Goal: Transaction & Acquisition: Book appointment/travel/reservation

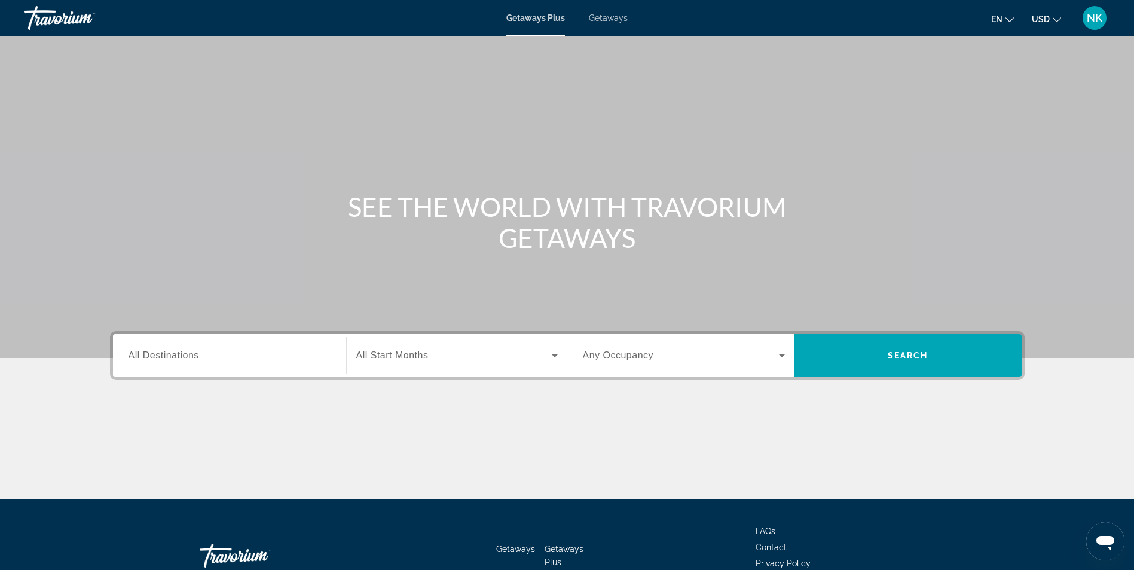
click at [607, 20] on span "Getaways" at bounding box center [608, 18] width 39 height 10
click at [189, 354] on span "All Destinations" at bounding box center [163, 355] width 71 height 10
click at [189, 354] on input "Destination All Destinations" at bounding box center [229, 356] width 202 height 14
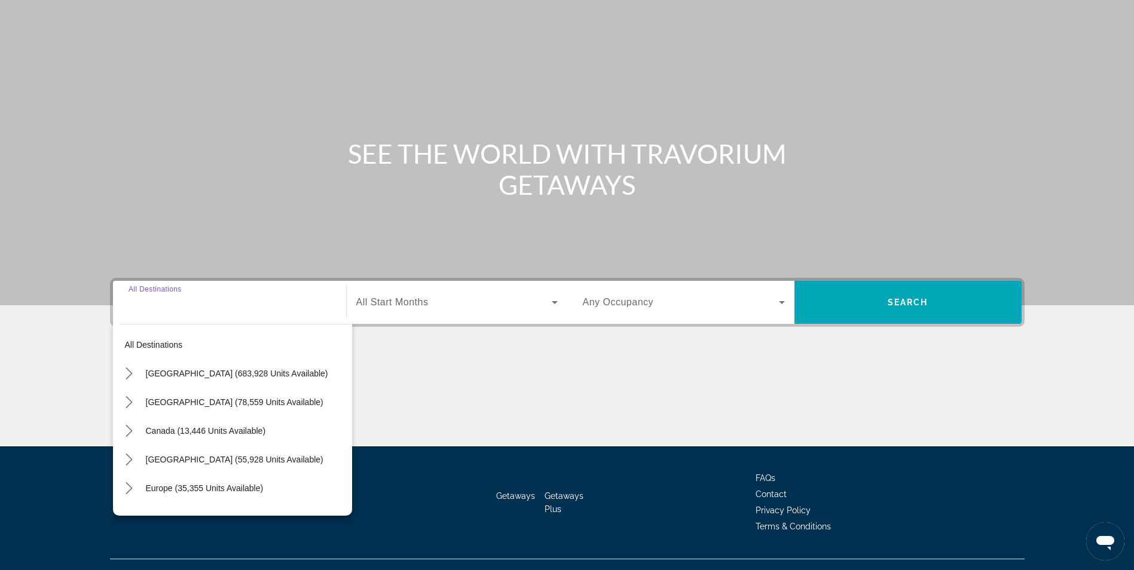
scroll to position [76, 0]
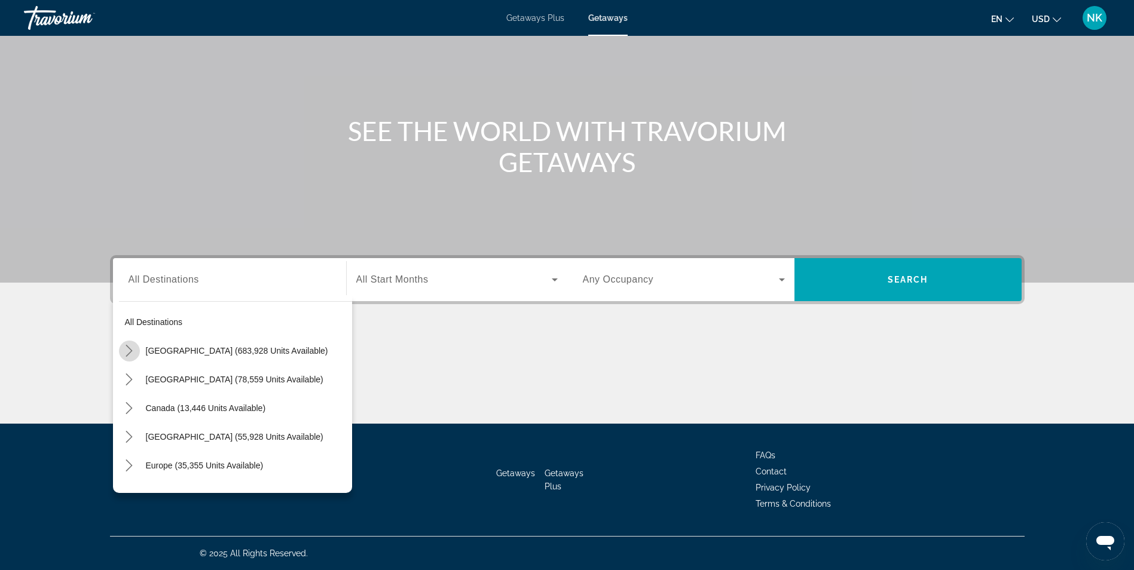
click at [130, 351] on icon "Toggle United States (683,928 units available) submenu" at bounding box center [129, 351] width 12 height 12
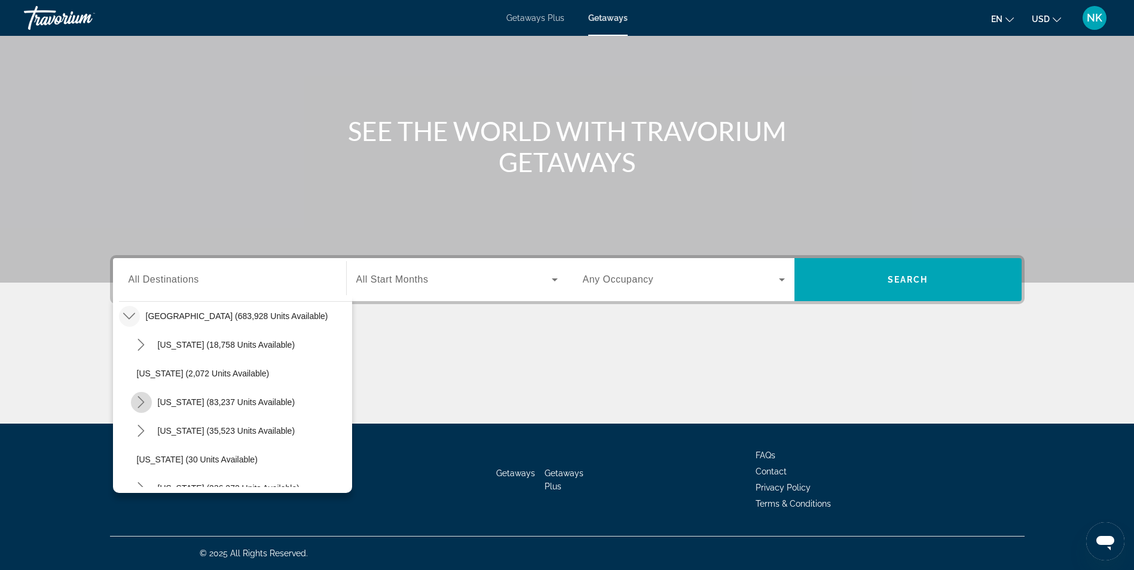
click at [140, 400] on icon "Toggle California (83,237 units available) submenu" at bounding box center [141, 402] width 12 height 12
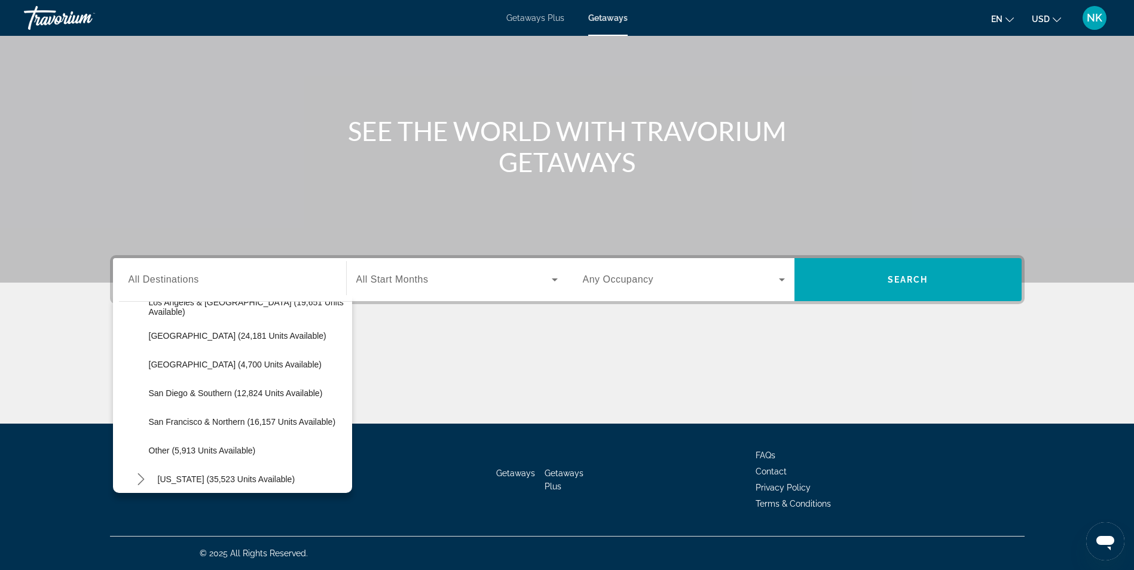
scroll to position [179, 0]
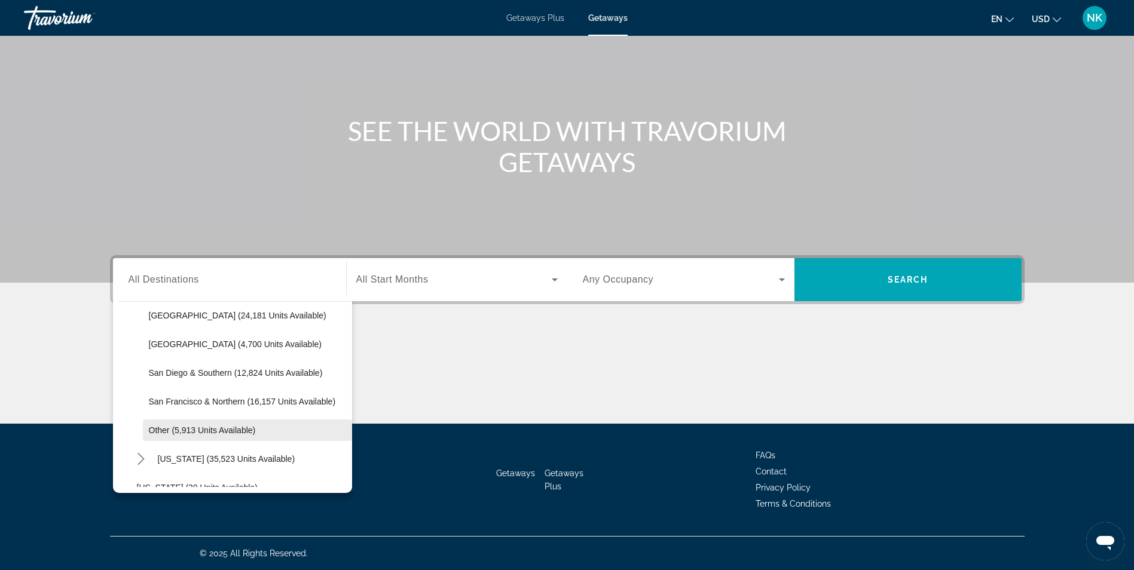
click at [226, 431] on span "Other (5,913 units available)" at bounding box center [202, 430] width 107 height 10
type input "**********"
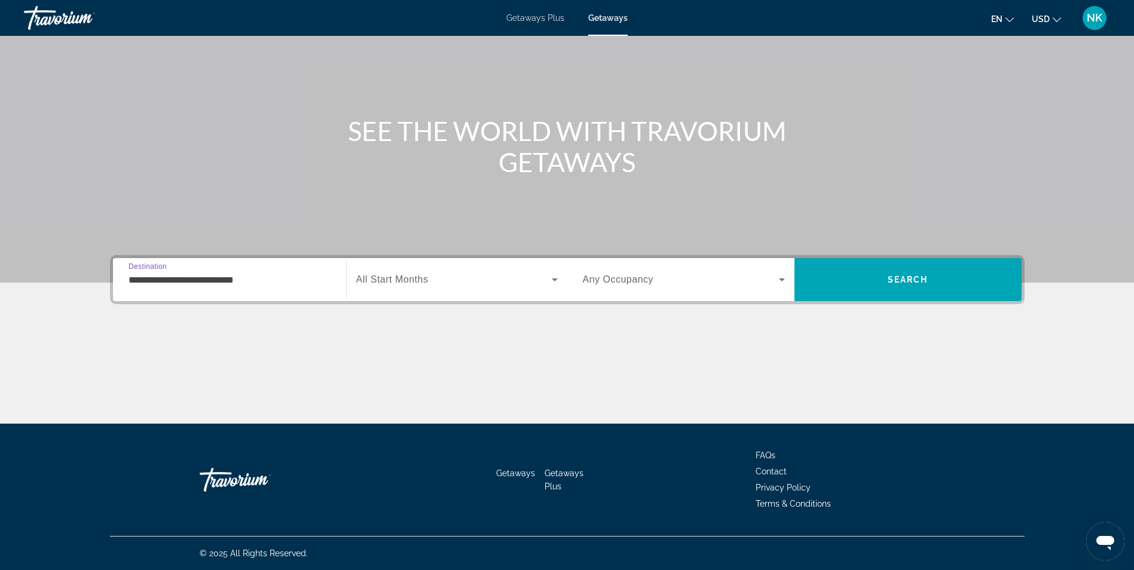
click at [561, 279] on icon "Search widget" at bounding box center [554, 280] width 14 height 14
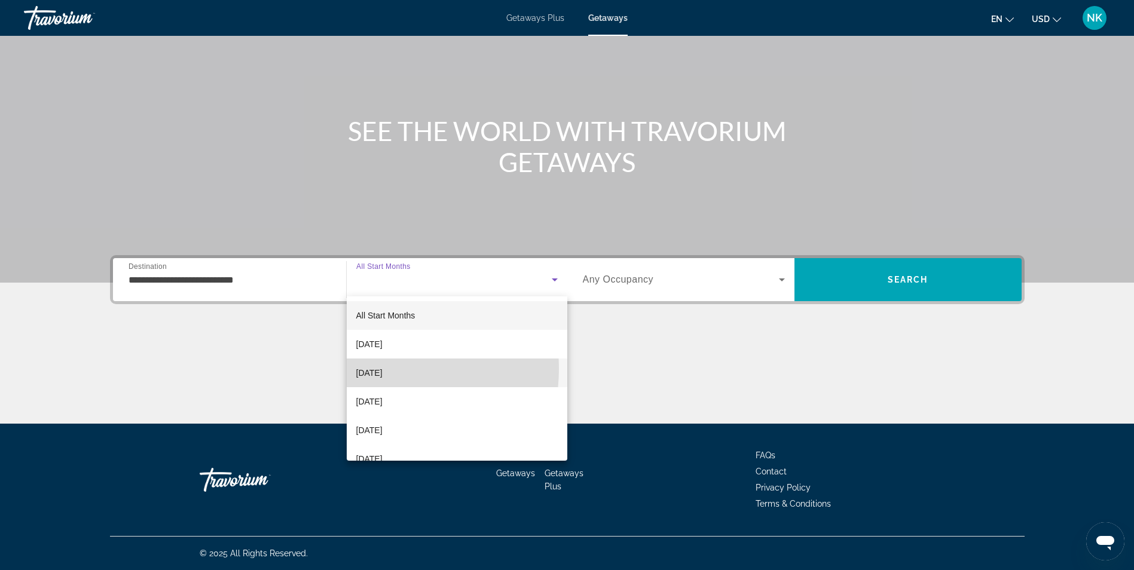
click at [377, 369] on span "[DATE]" at bounding box center [369, 373] width 26 height 14
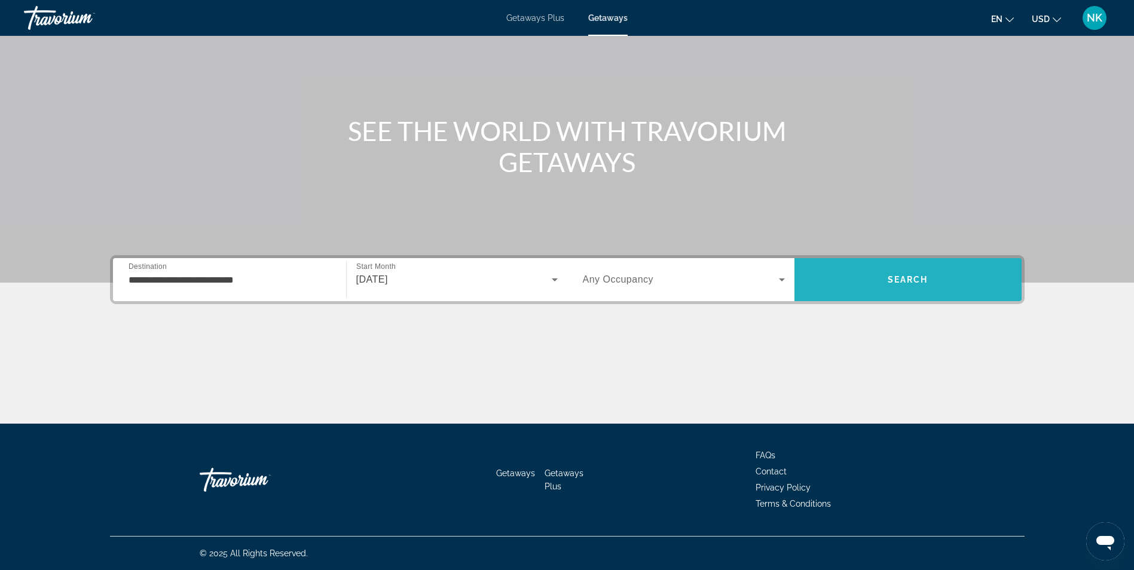
click at [863, 264] on span "Search" at bounding box center [907, 279] width 227 height 43
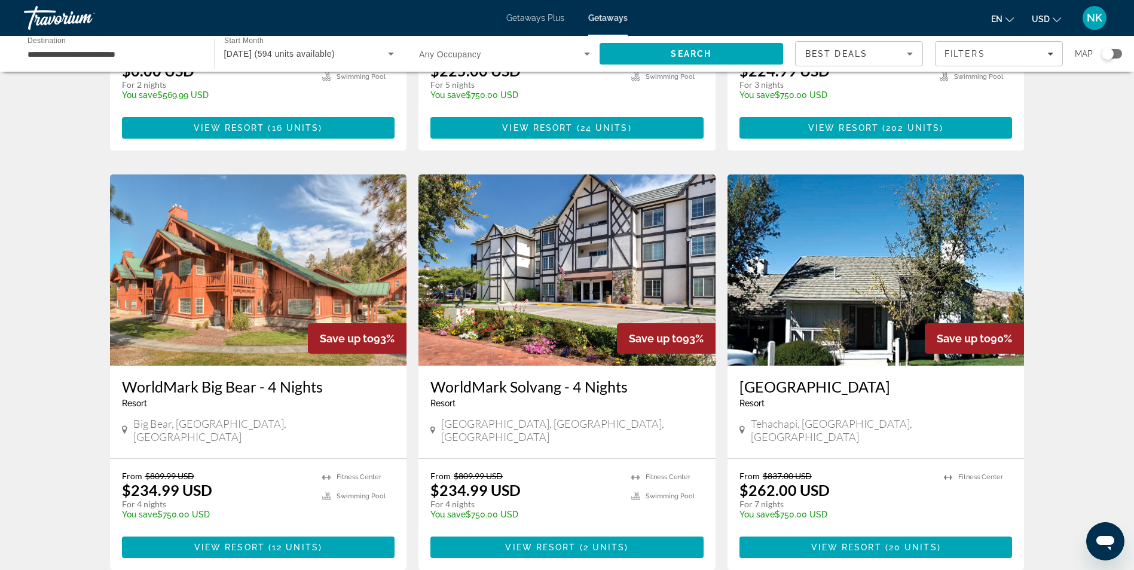
scroll to position [382, 0]
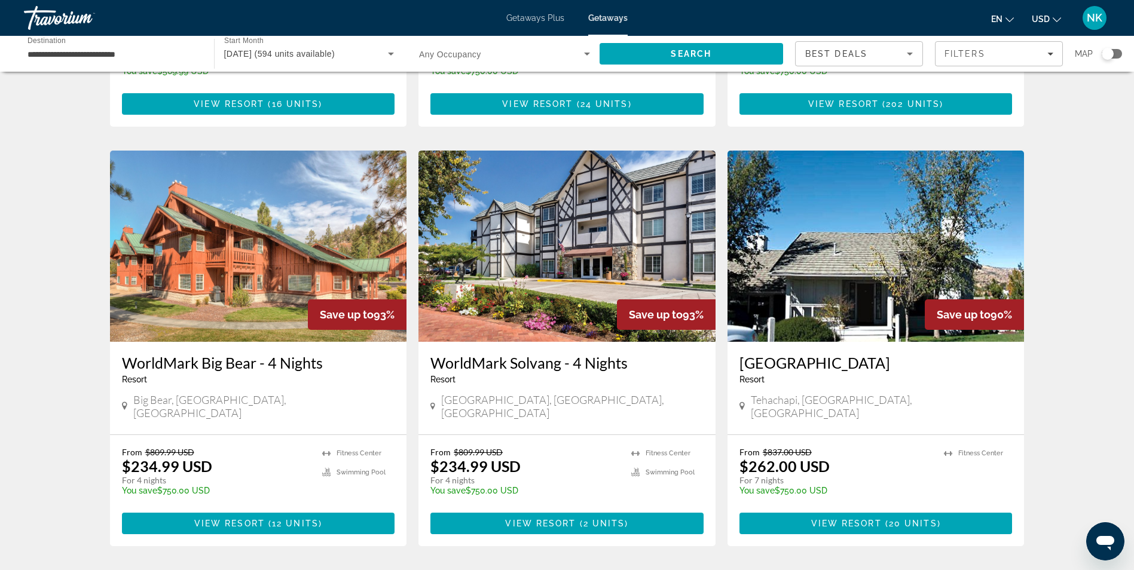
click at [602, 327] on img "Main content" at bounding box center [566, 246] width 297 height 191
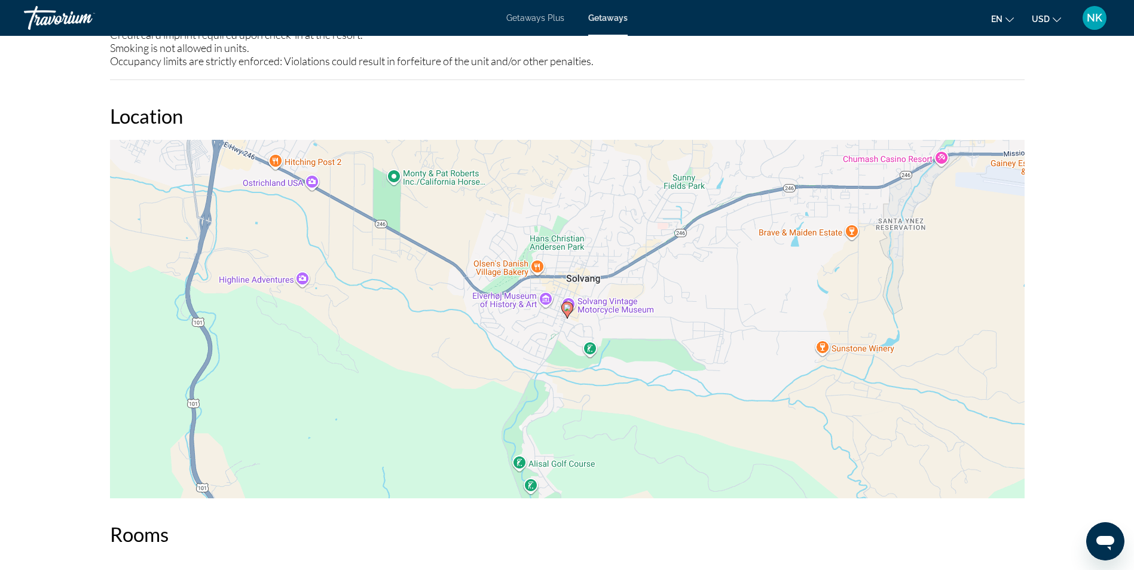
scroll to position [1793, 0]
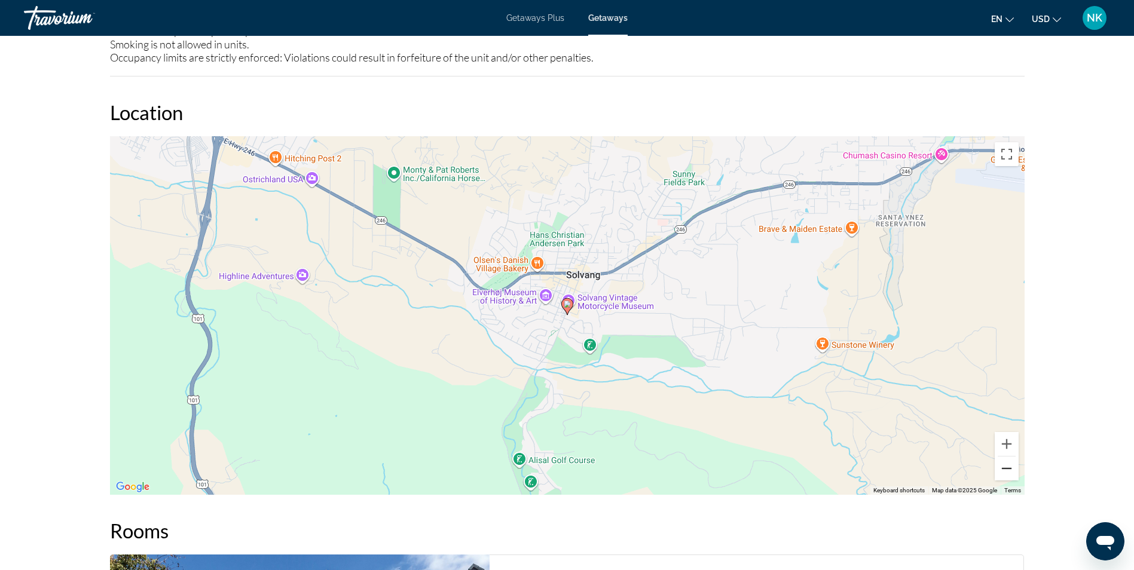
click at [1004, 462] on button "Zoom out" at bounding box center [1006, 469] width 24 height 24
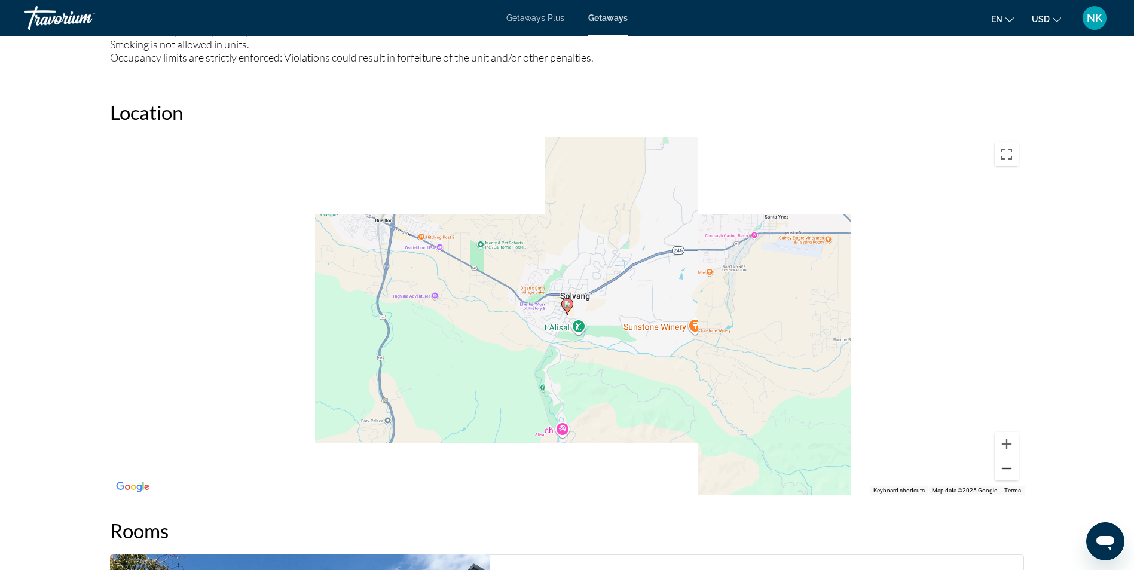
click at [1004, 462] on button "Zoom out" at bounding box center [1006, 469] width 24 height 24
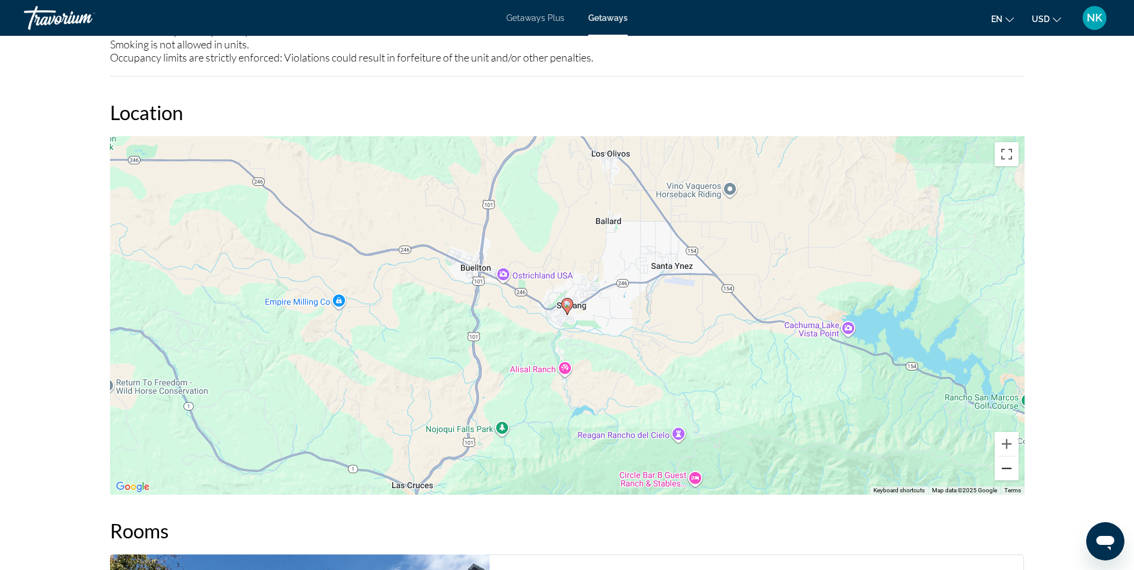
click at [1004, 462] on button "Zoom out" at bounding box center [1006, 469] width 24 height 24
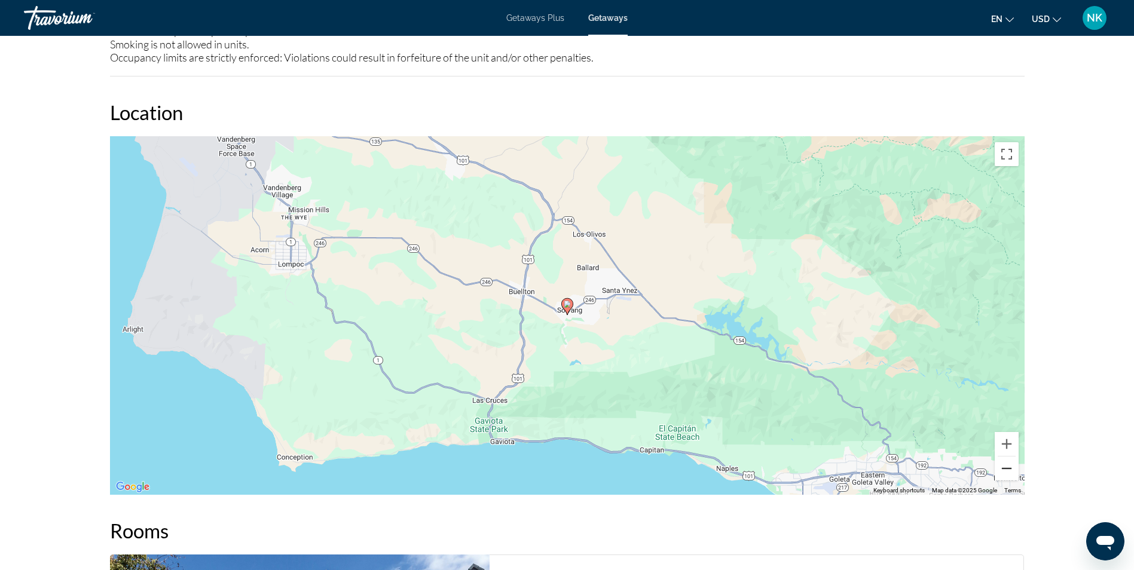
click at [1004, 462] on button "Zoom out" at bounding box center [1006, 469] width 24 height 24
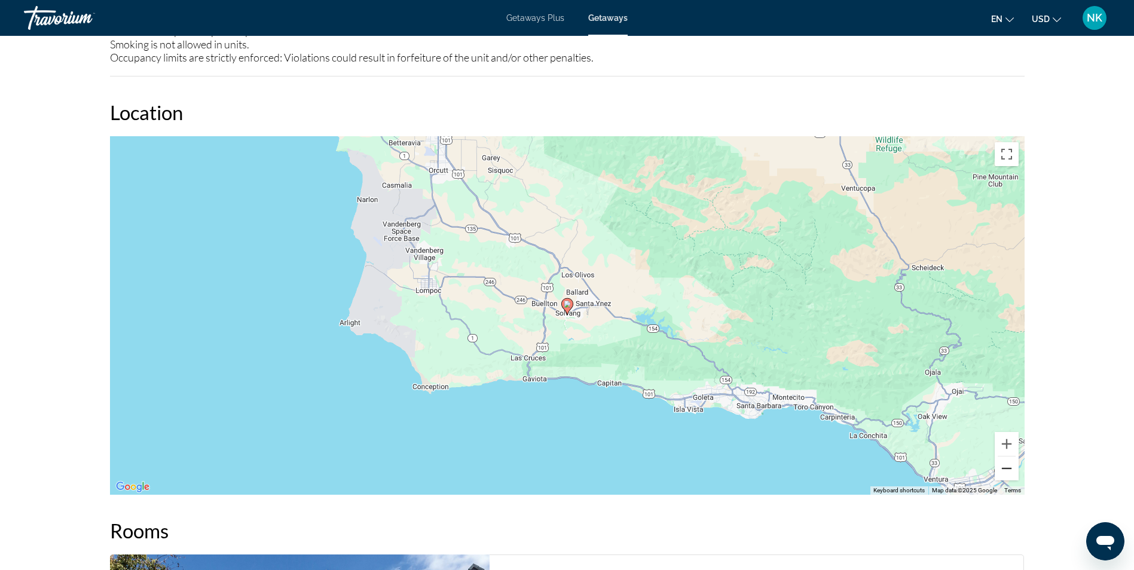
click at [1004, 462] on button "Zoom out" at bounding box center [1006, 469] width 24 height 24
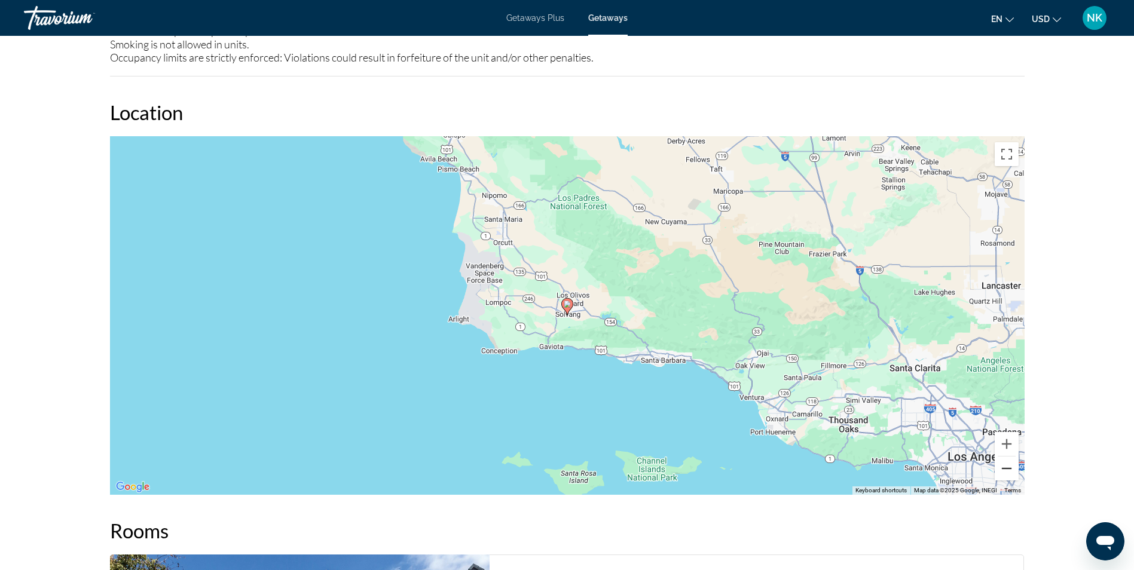
click at [1004, 462] on button "Zoom out" at bounding box center [1006, 469] width 24 height 24
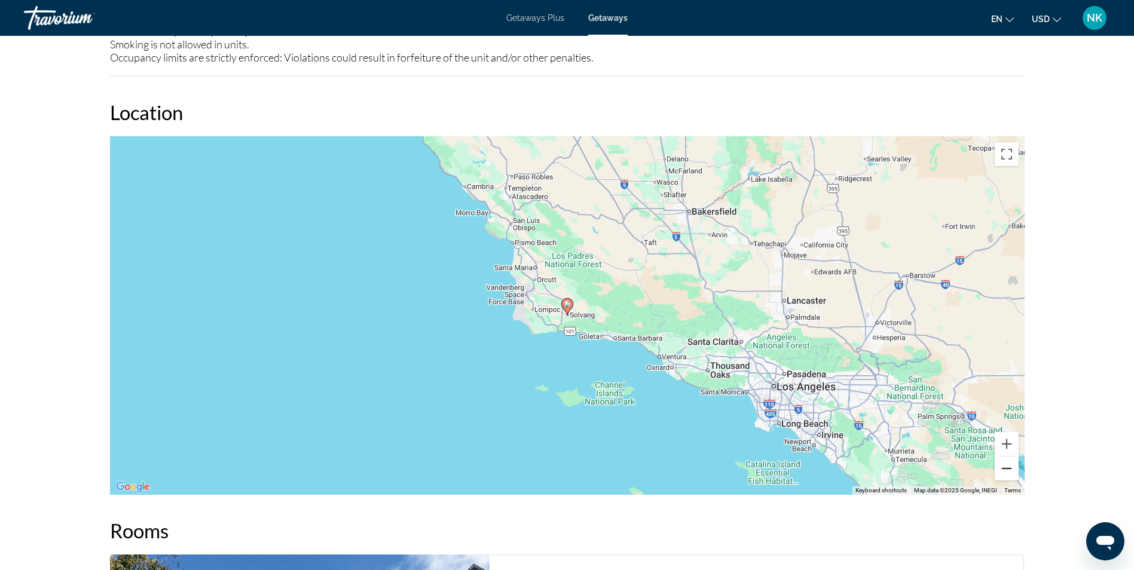
click at [1004, 462] on button "Zoom out" at bounding box center [1006, 469] width 24 height 24
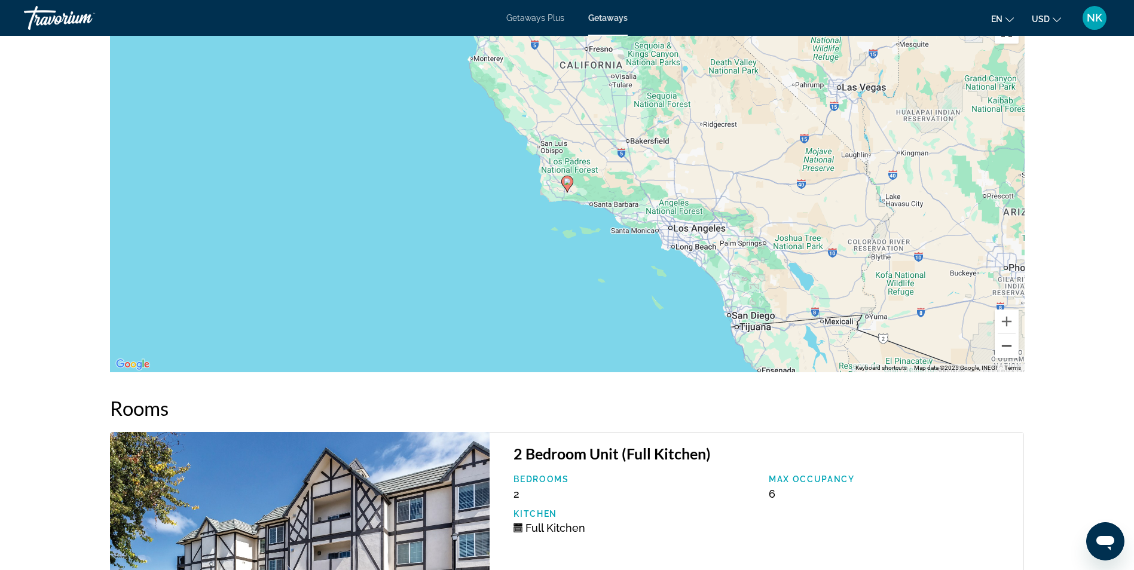
scroll to position [1891, 0]
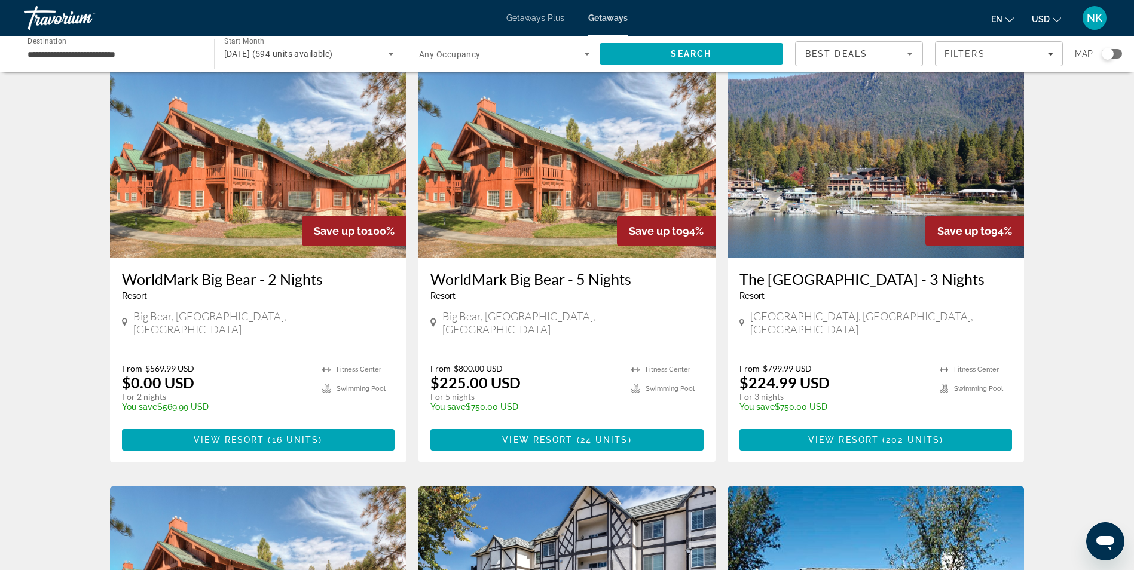
scroll to position [48, 0]
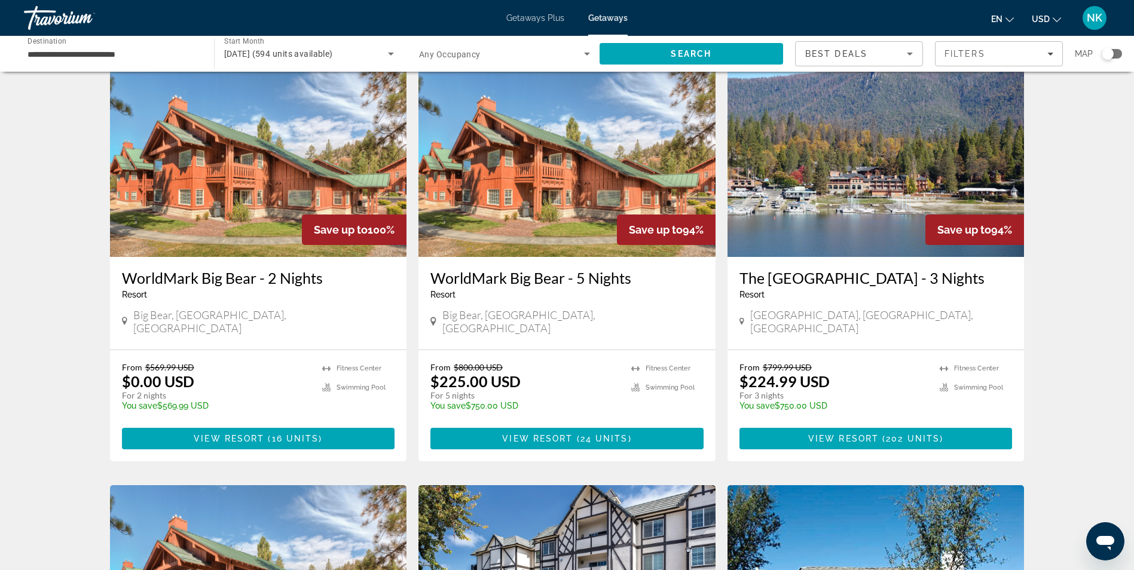
click at [583, 183] on img "Main content" at bounding box center [566, 161] width 297 height 191
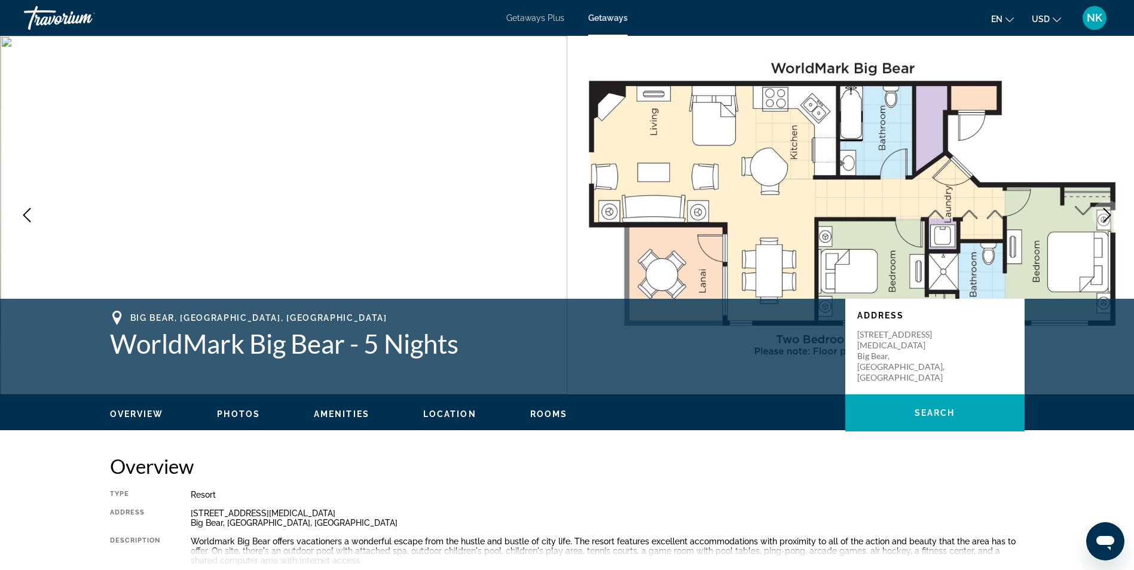
click at [1103, 213] on icon "Next image" at bounding box center [1107, 215] width 14 height 14
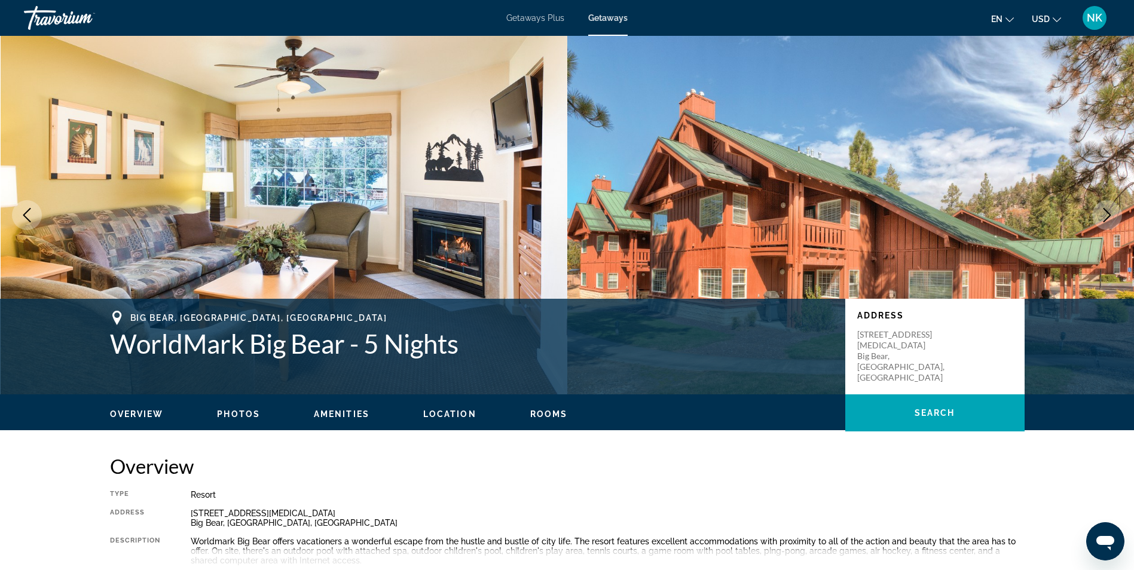
click at [1103, 213] on icon "Next image" at bounding box center [1107, 215] width 14 height 14
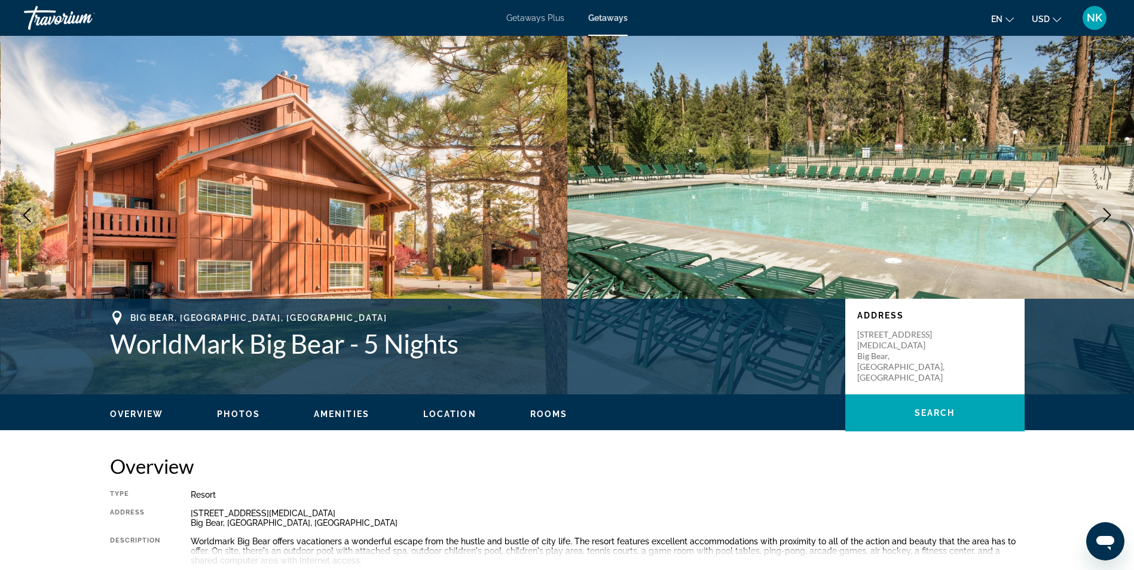
click at [1103, 213] on icon "Next image" at bounding box center [1107, 215] width 14 height 14
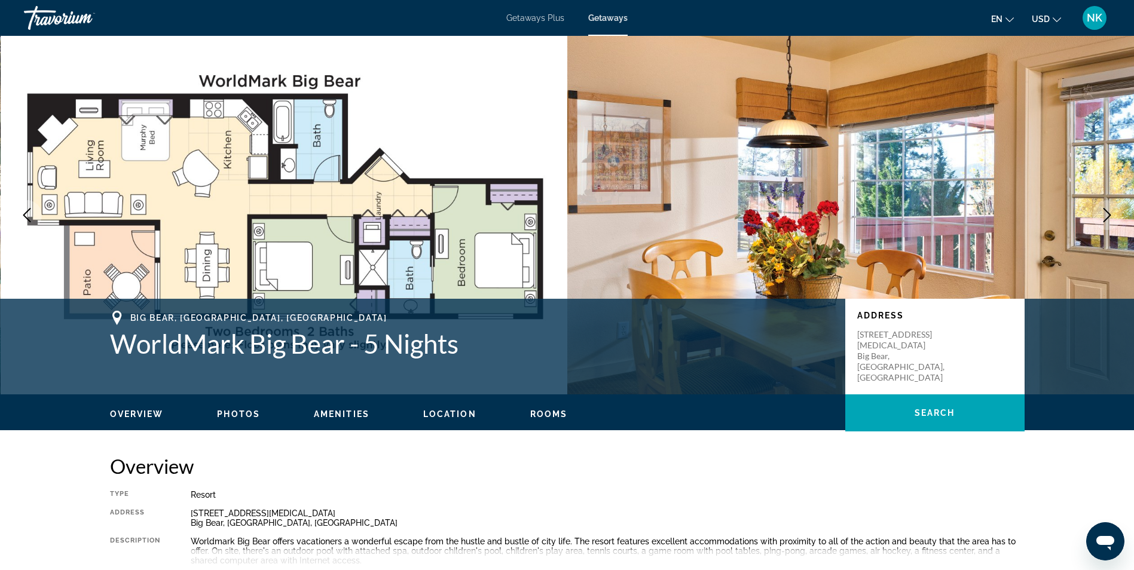
click at [1103, 213] on icon "Next image" at bounding box center [1107, 215] width 14 height 14
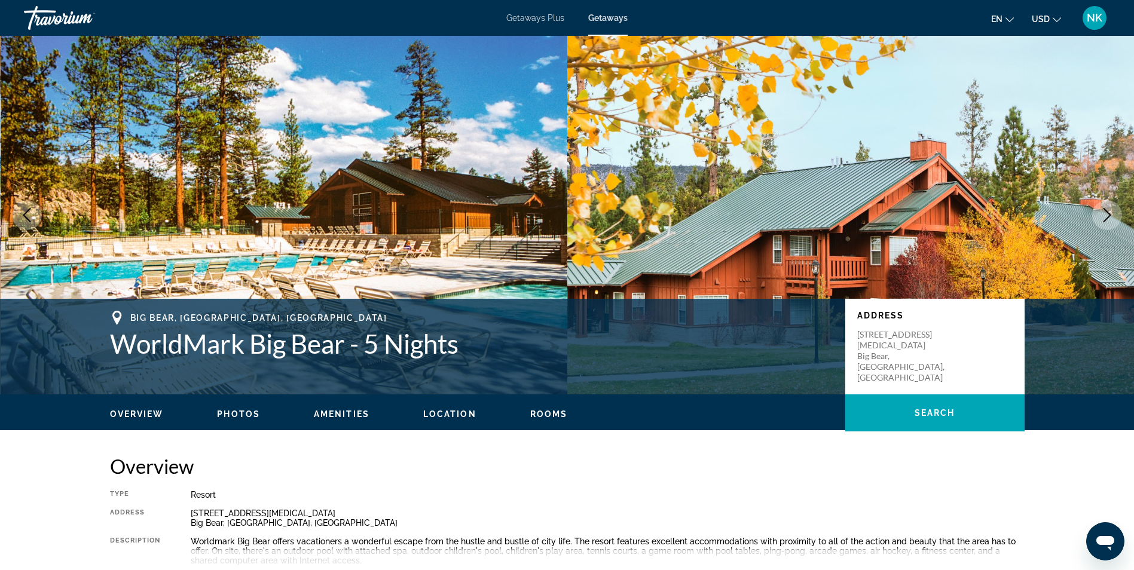
click at [1103, 213] on icon "Next image" at bounding box center [1107, 215] width 14 height 14
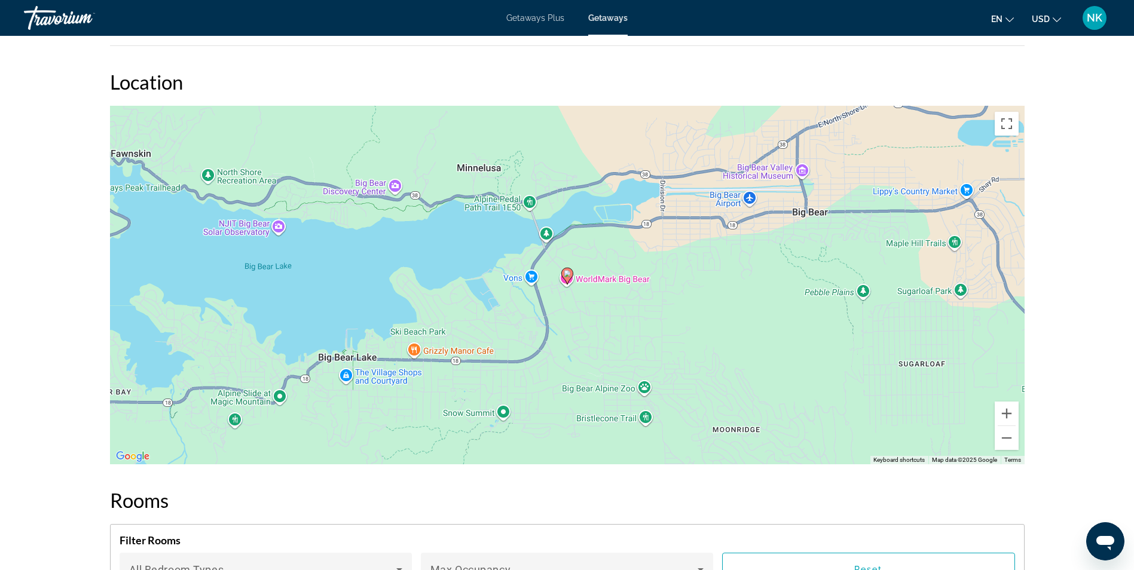
scroll to position [1649, 0]
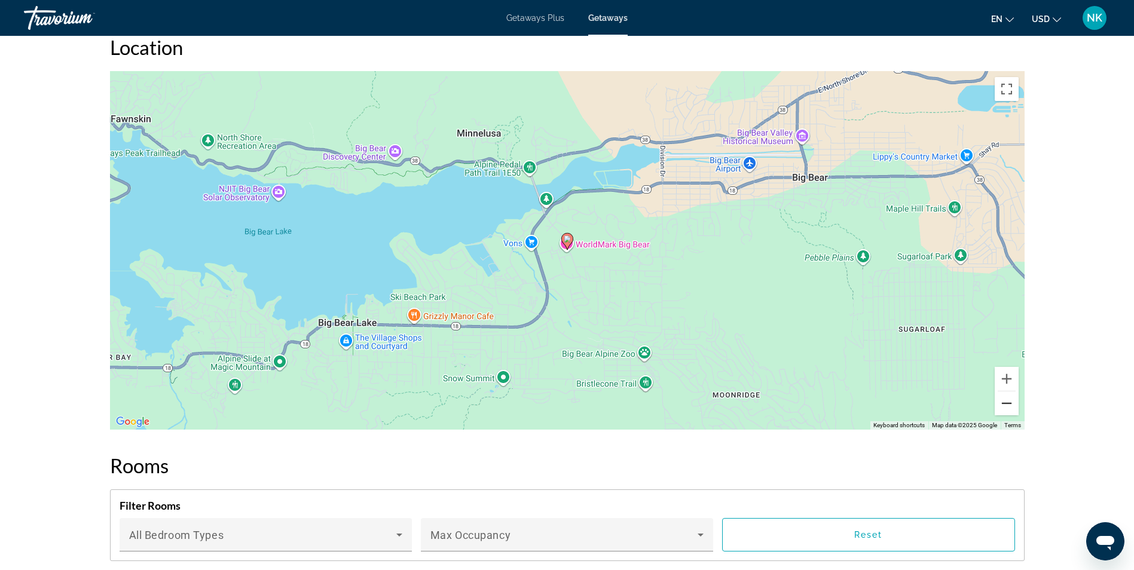
click at [1005, 395] on button "Zoom out" at bounding box center [1006, 403] width 24 height 24
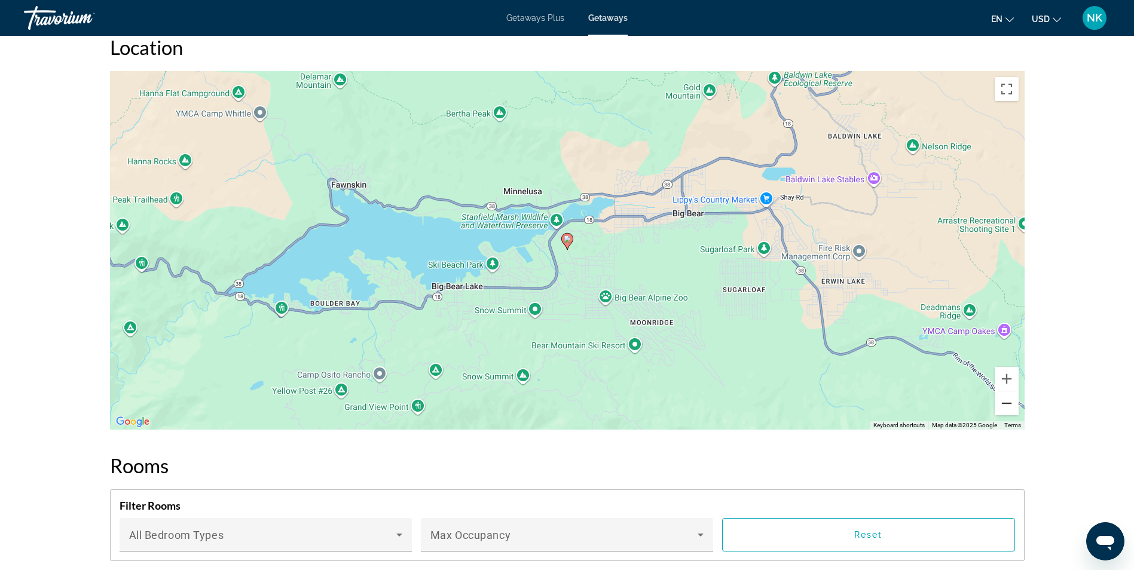
click at [1005, 395] on button "Zoom out" at bounding box center [1006, 403] width 24 height 24
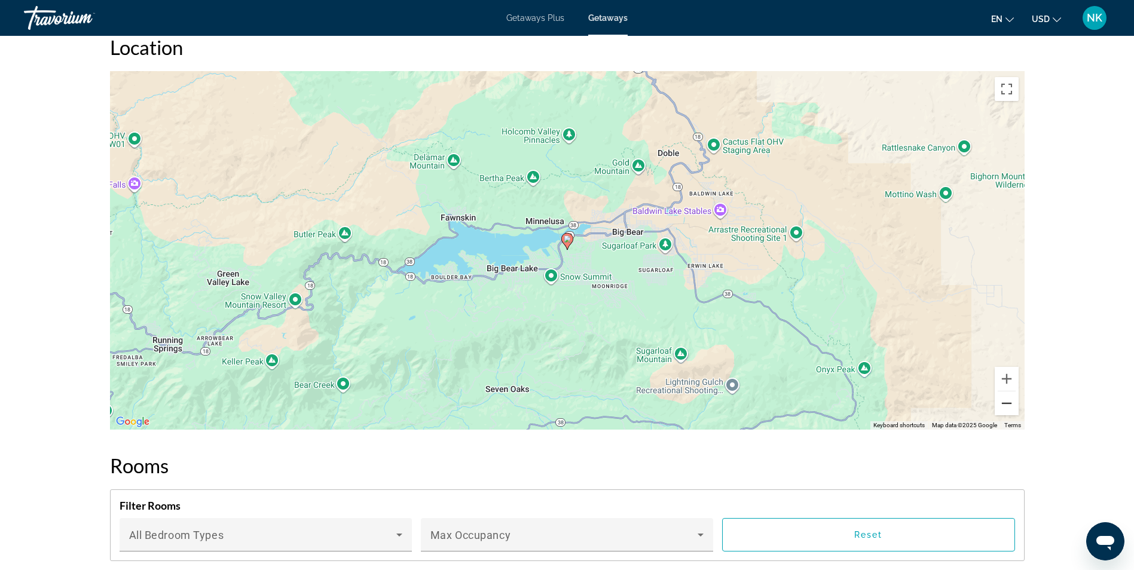
click at [1005, 395] on button "Zoom out" at bounding box center [1006, 403] width 24 height 24
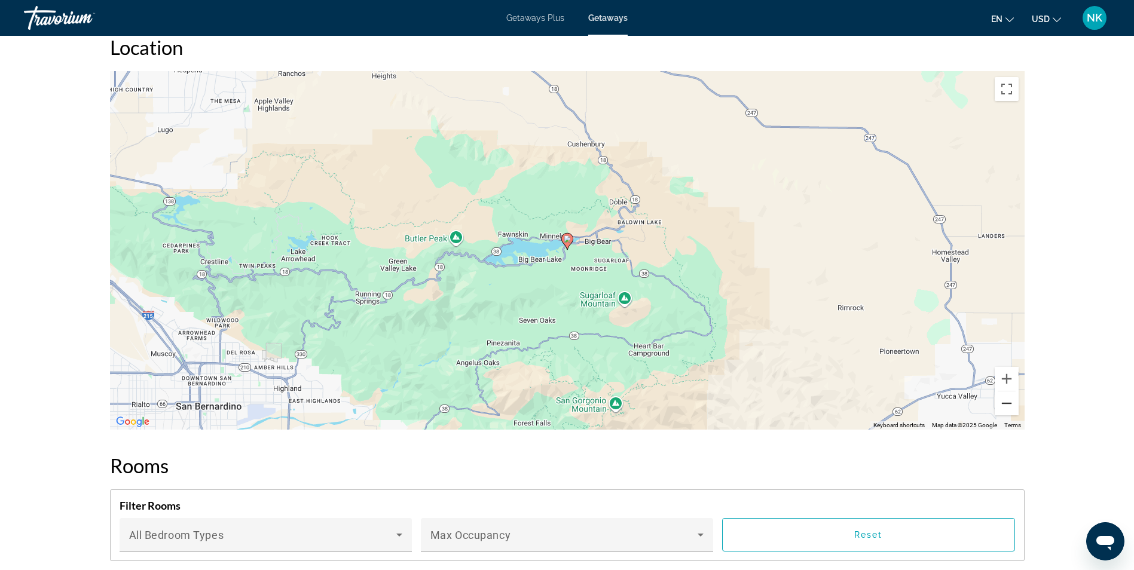
click at [1005, 395] on button "Zoom out" at bounding box center [1006, 403] width 24 height 24
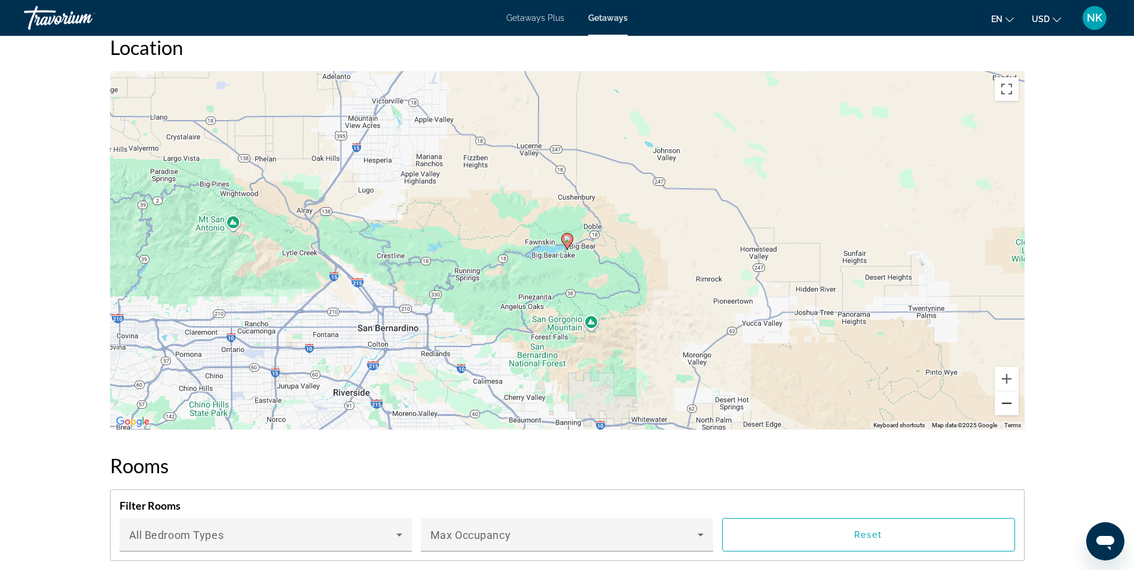
click at [1005, 395] on button "Zoom out" at bounding box center [1006, 403] width 24 height 24
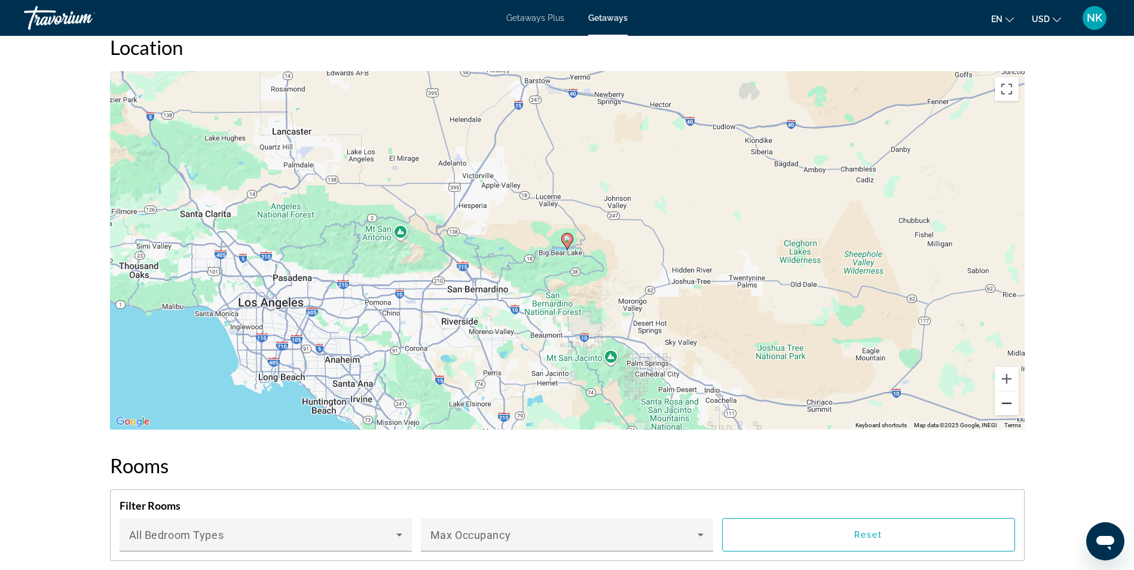
click at [1005, 395] on button "Zoom out" at bounding box center [1006, 403] width 24 height 24
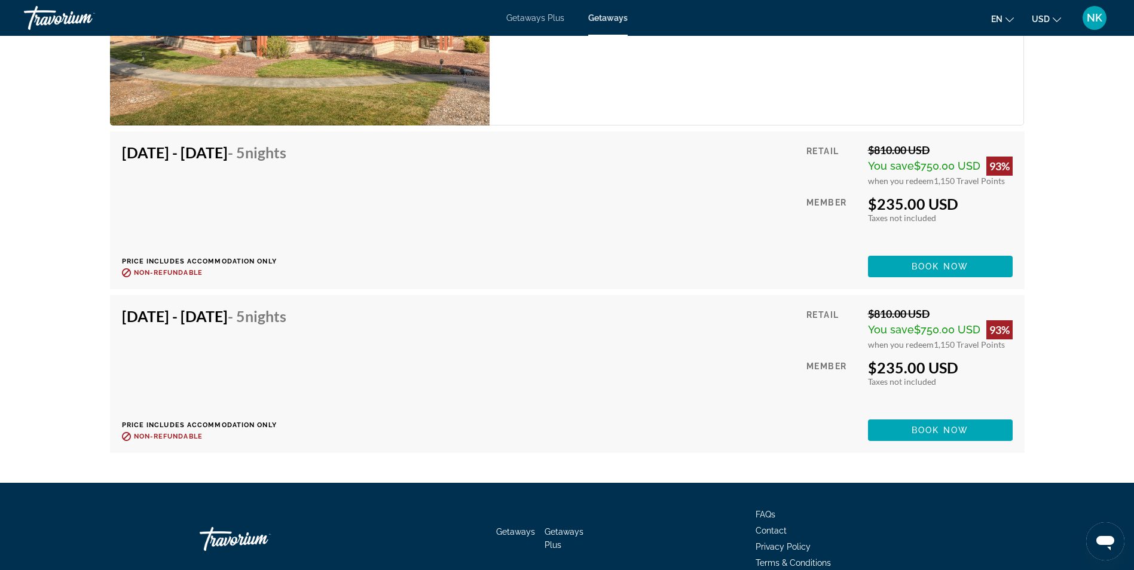
scroll to position [3394, 0]
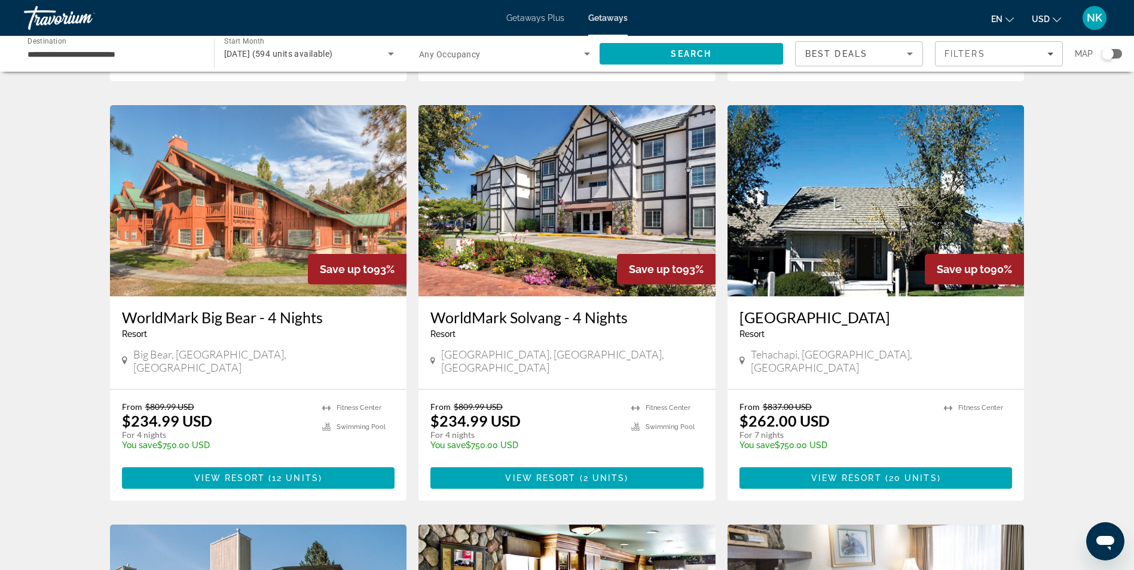
scroll to position [430, 0]
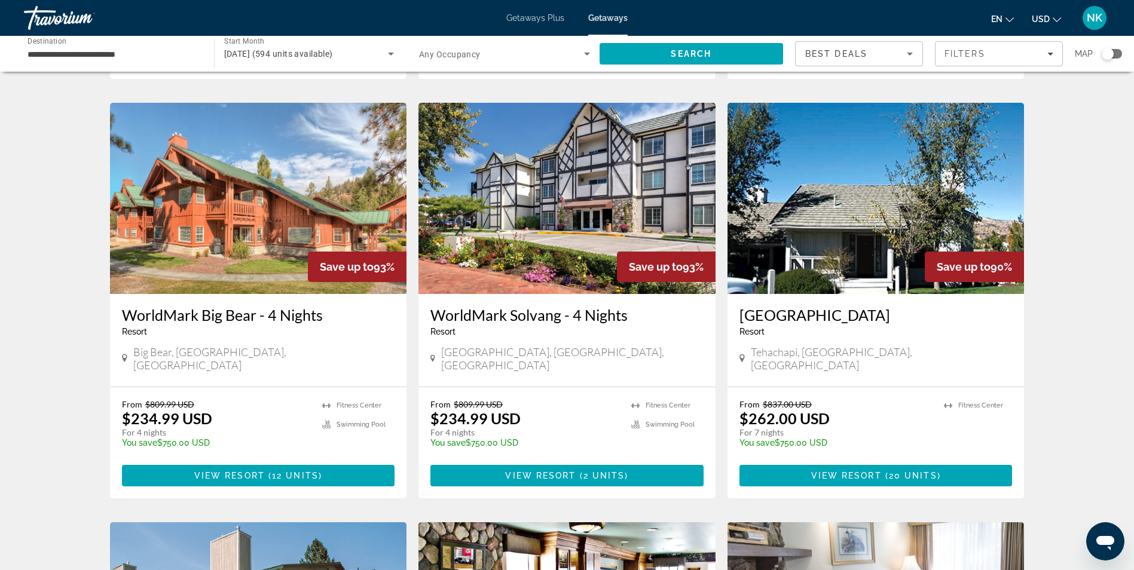
click at [816, 237] on img "Main content" at bounding box center [875, 198] width 297 height 191
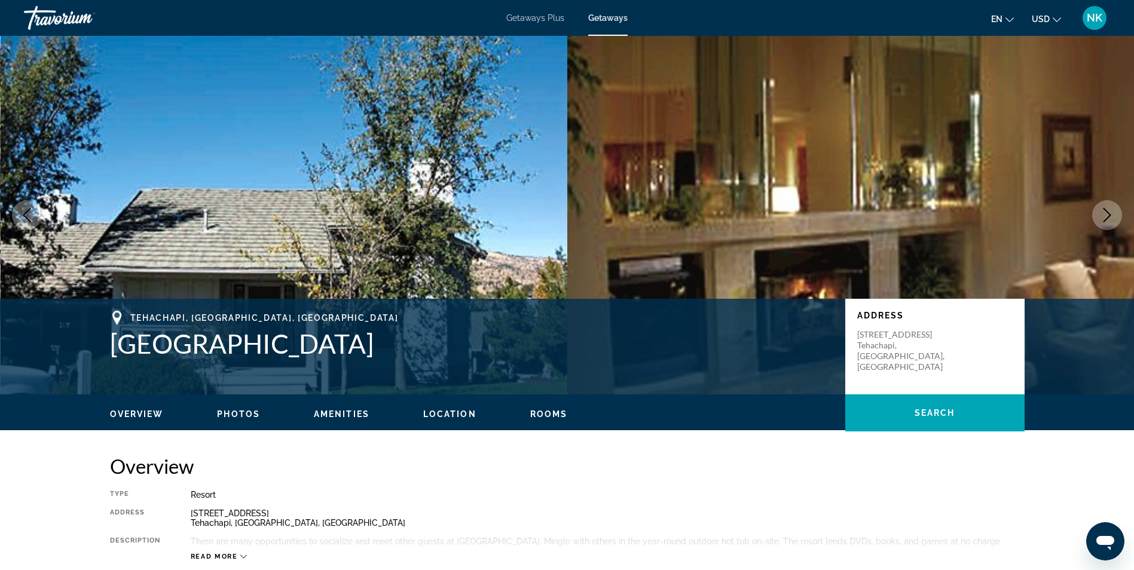
click at [1112, 219] on icon "Next image" at bounding box center [1107, 215] width 14 height 14
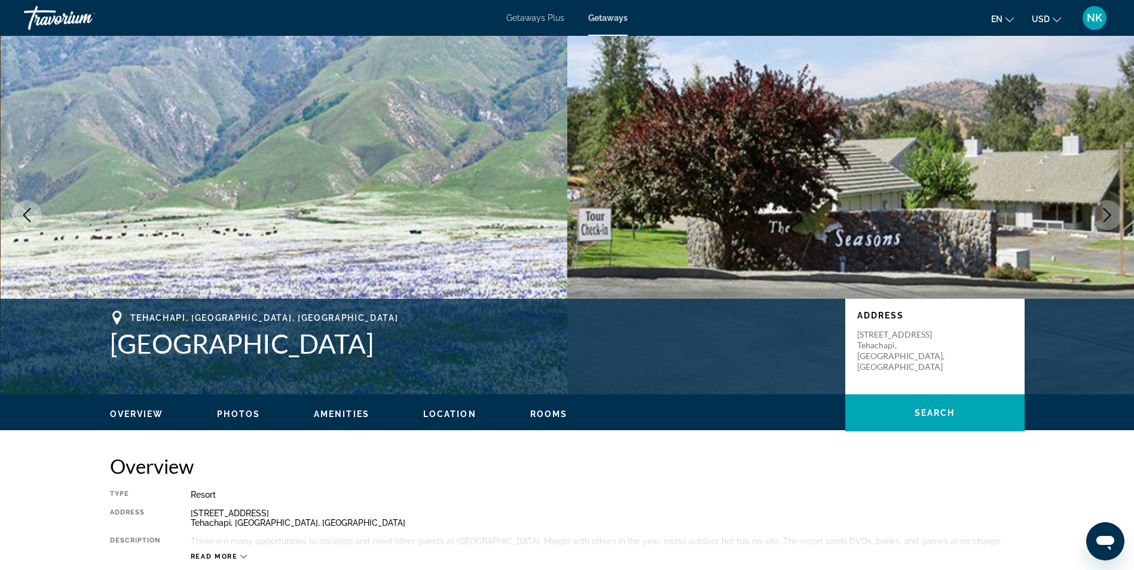
click at [1112, 219] on icon "Next image" at bounding box center [1107, 215] width 14 height 14
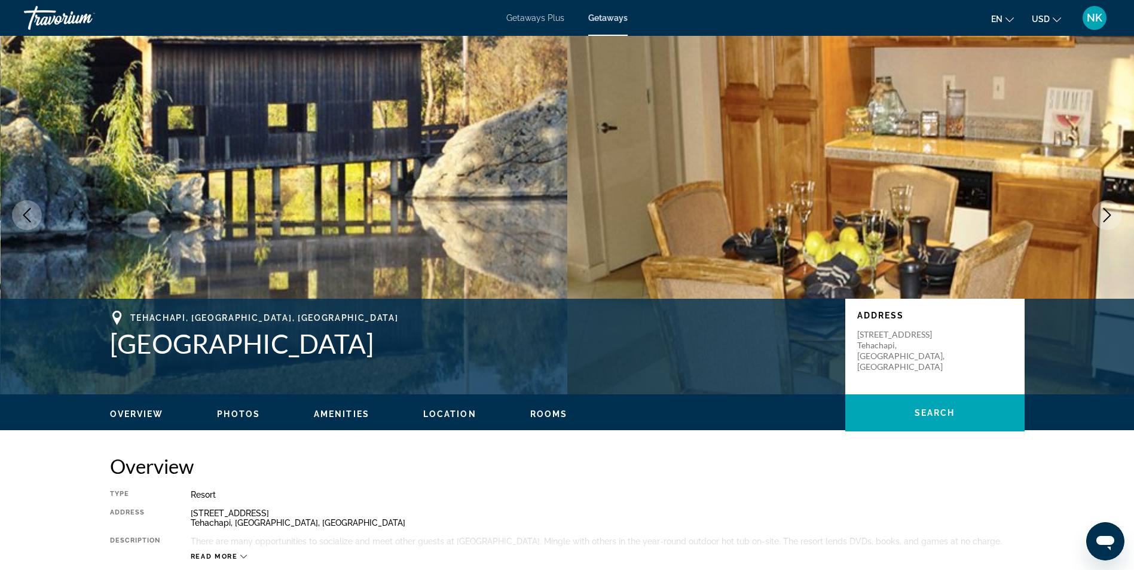
click at [1112, 219] on icon "Next image" at bounding box center [1107, 215] width 14 height 14
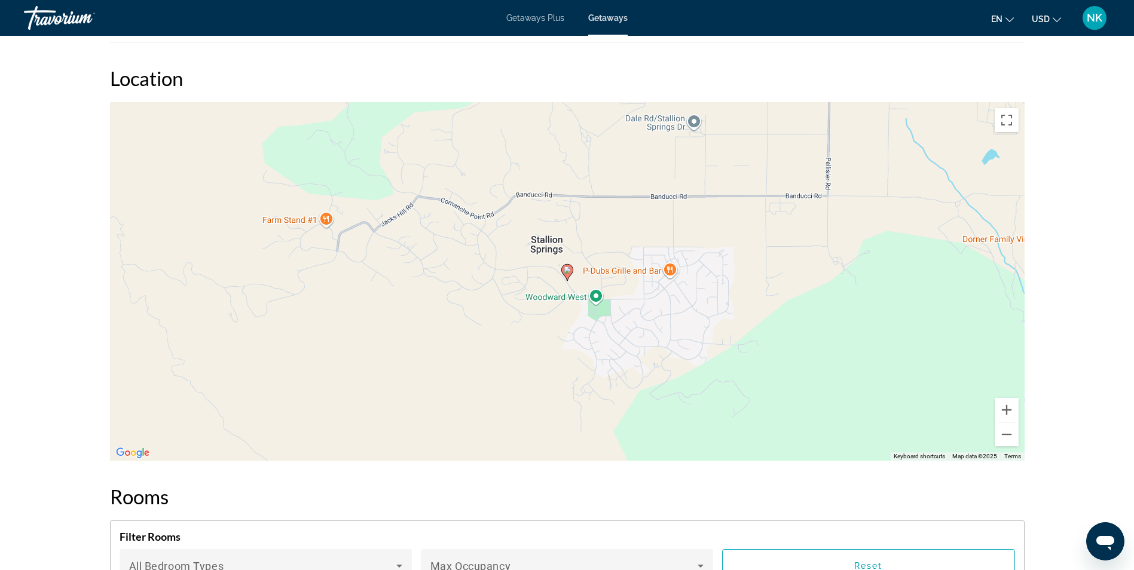
scroll to position [1625, 0]
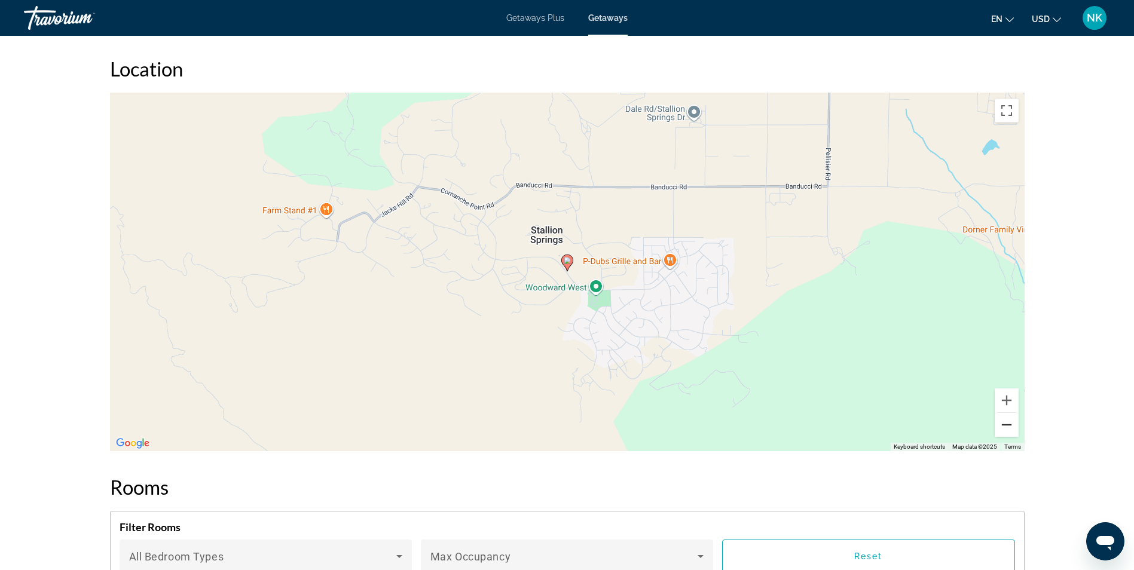
click at [1005, 424] on button "Zoom out" at bounding box center [1006, 425] width 24 height 24
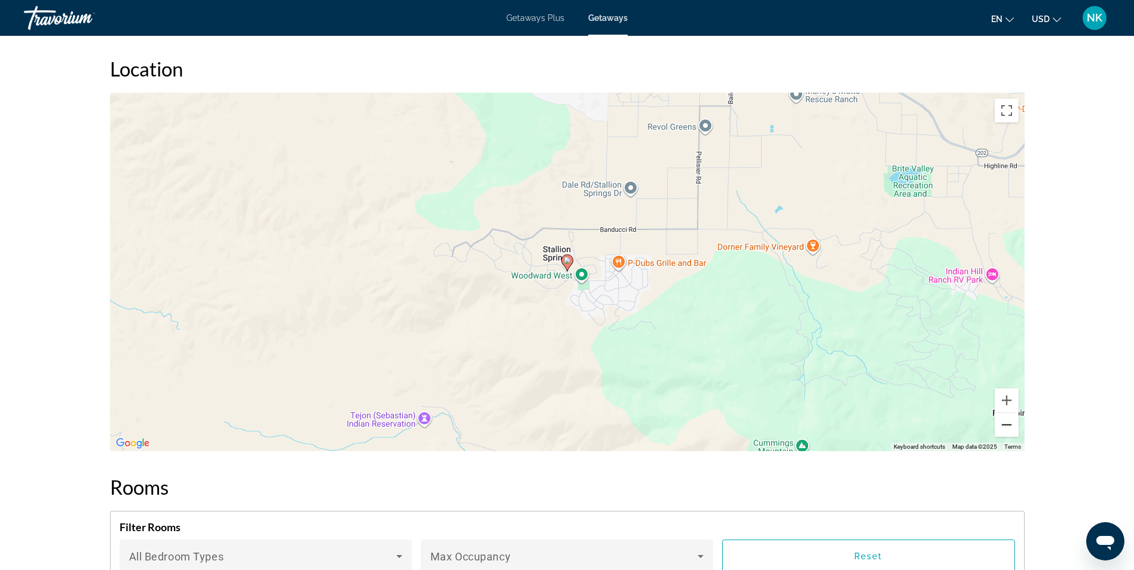
click at [1005, 424] on button "Zoom out" at bounding box center [1006, 425] width 24 height 24
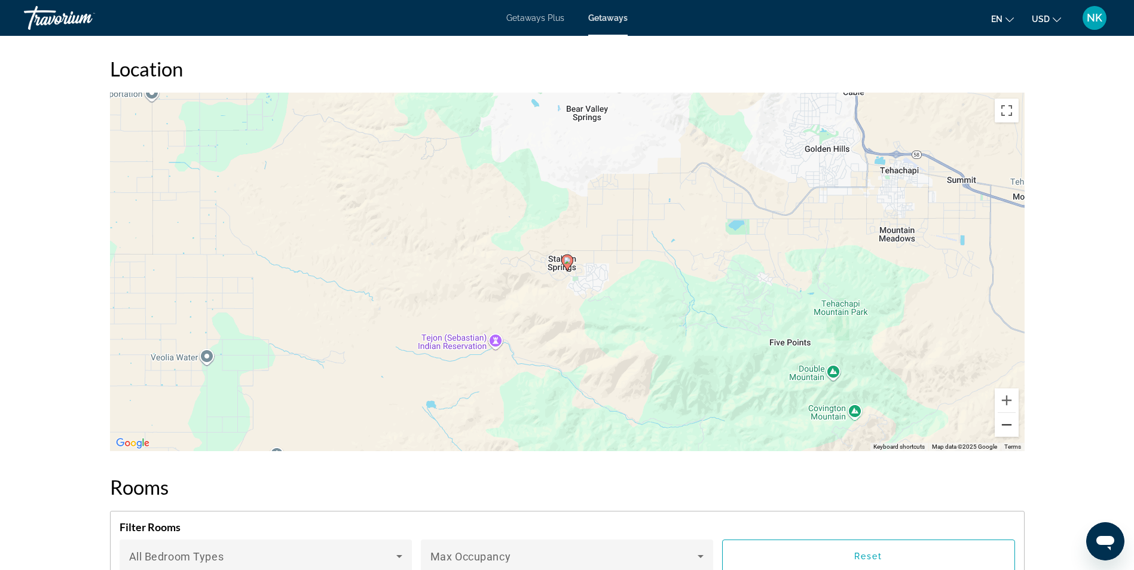
click at [1005, 424] on button "Zoom out" at bounding box center [1006, 425] width 24 height 24
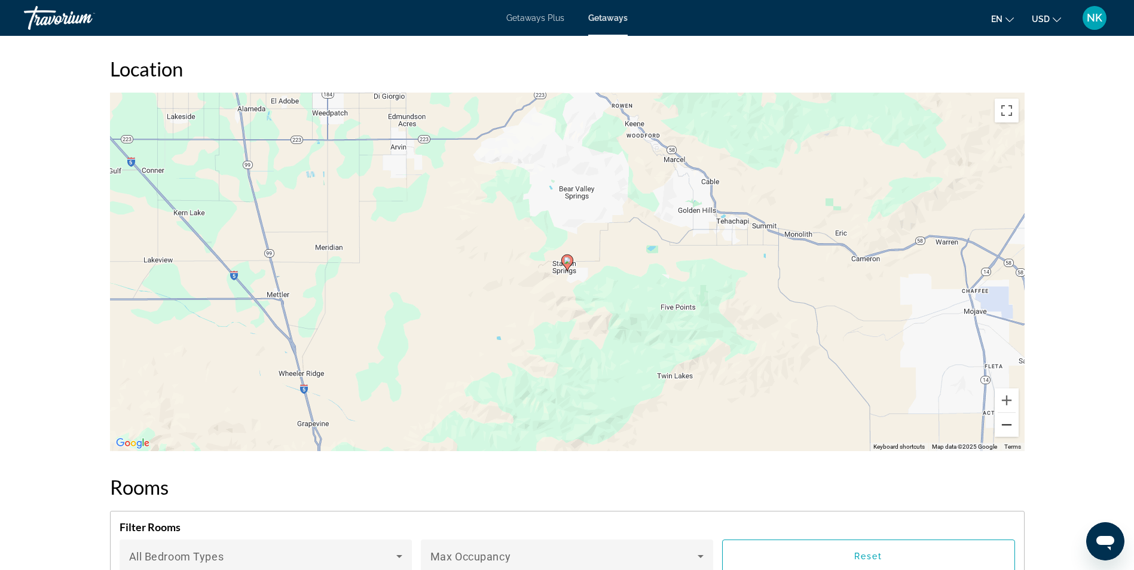
click at [1005, 424] on button "Zoom out" at bounding box center [1006, 425] width 24 height 24
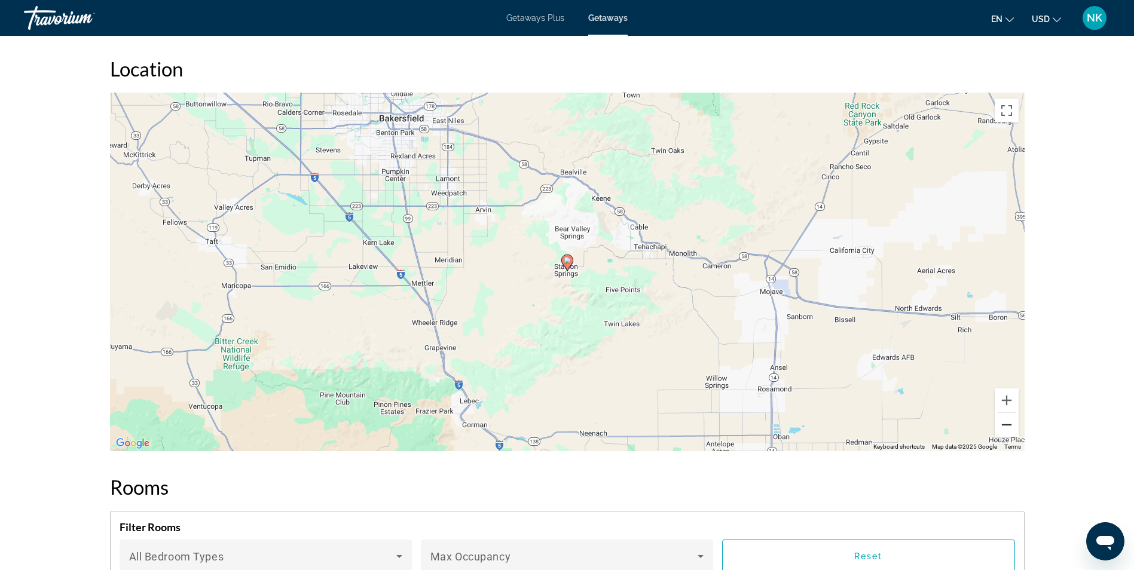
click at [1005, 424] on button "Zoom out" at bounding box center [1006, 425] width 24 height 24
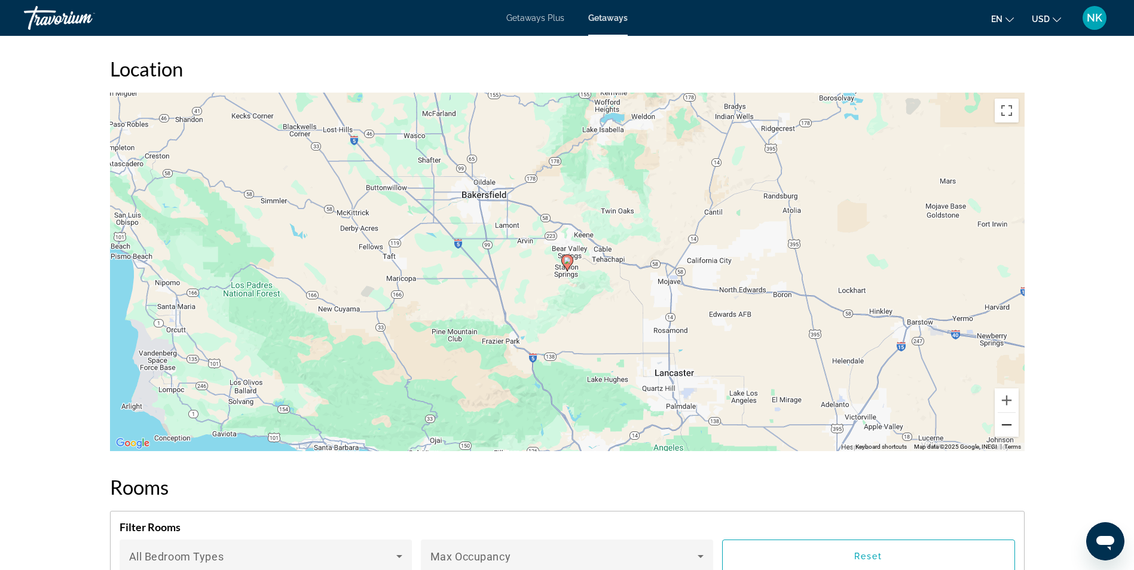
click at [1005, 424] on button "Zoom out" at bounding box center [1006, 425] width 24 height 24
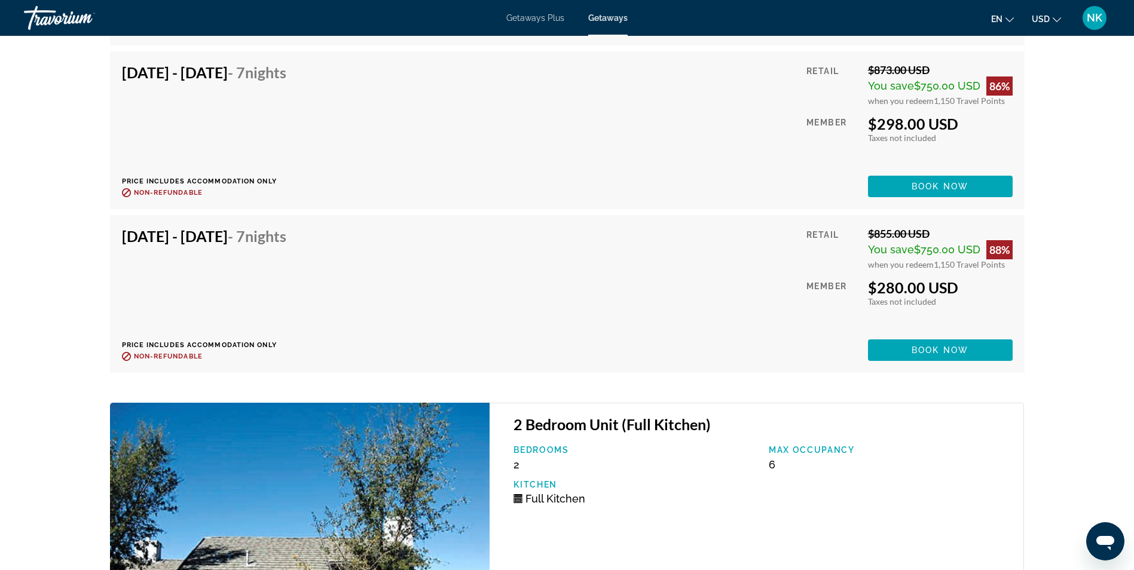
scroll to position [2677, 0]
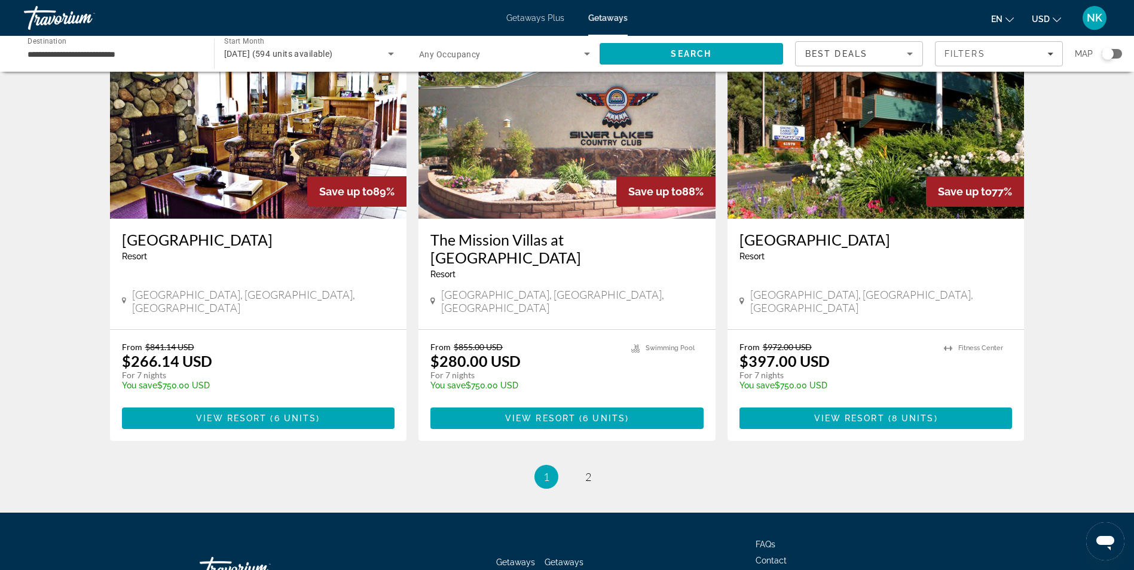
scroll to position [1363, 0]
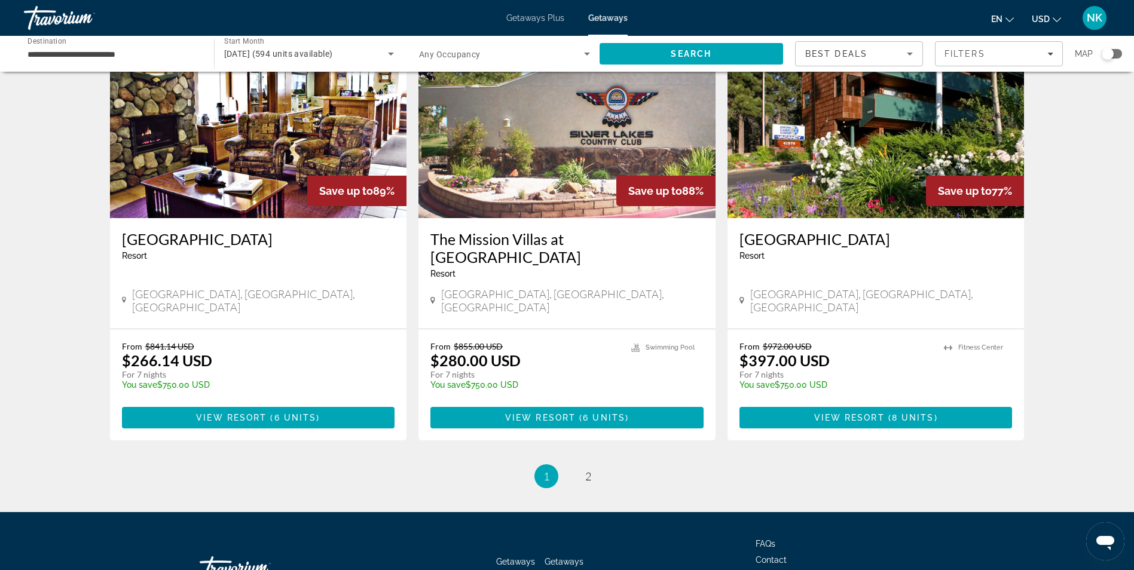
click at [535, 151] on img "Main content" at bounding box center [566, 122] width 297 height 191
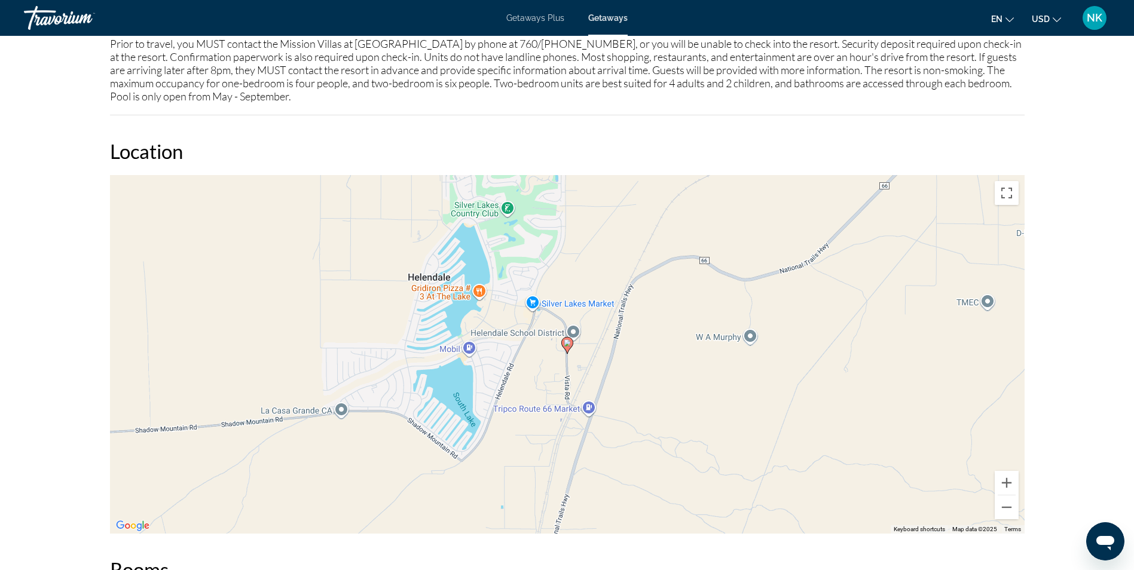
scroll to position [1697, 0]
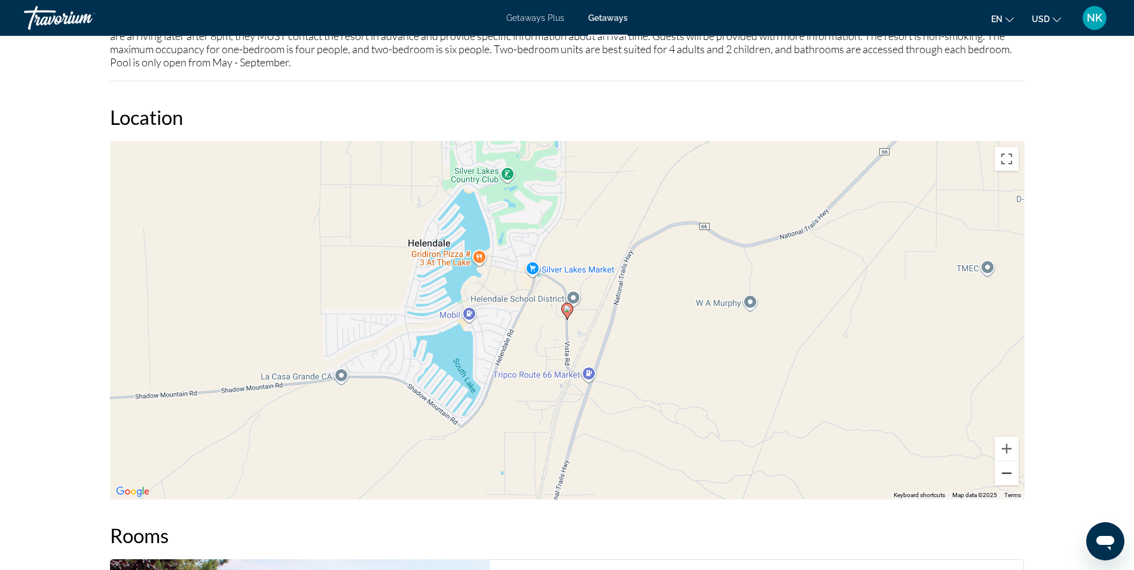
click at [1003, 475] on button "Zoom out" at bounding box center [1006, 473] width 24 height 24
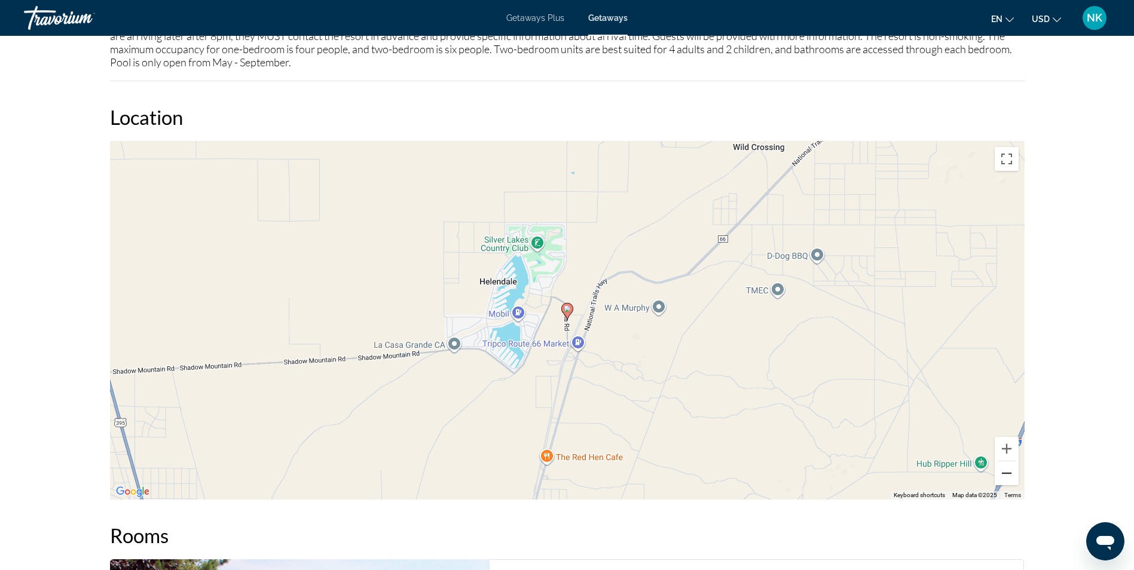
click at [1003, 475] on button "Zoom out" at bounding box center [1006, 473] width 24 height 24
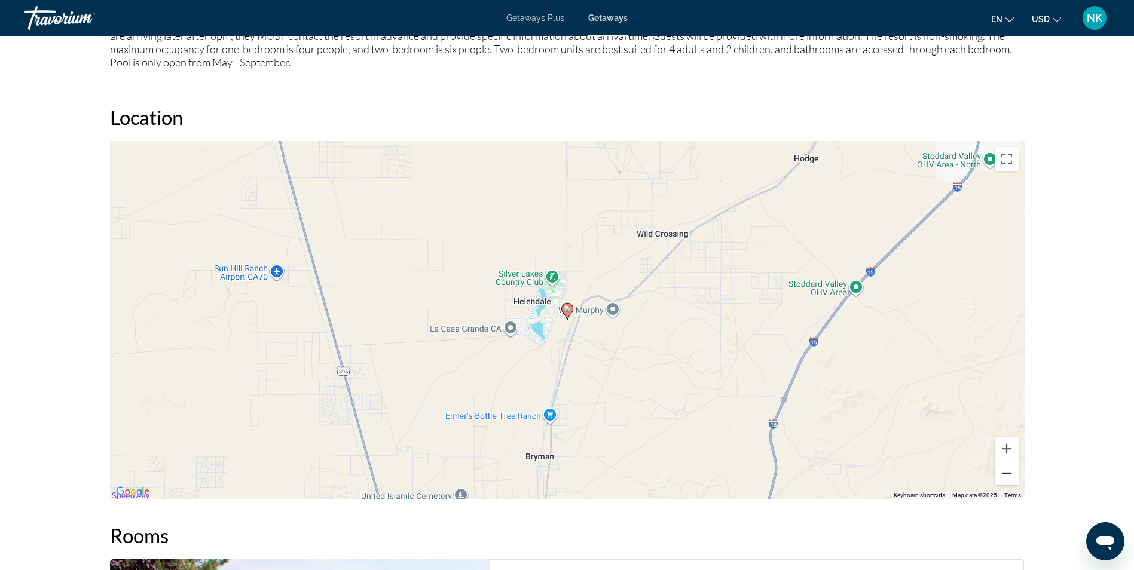
click at [1003, 475] on button "Zoom out" at bounding box center [1006, 473] width 24 height 24
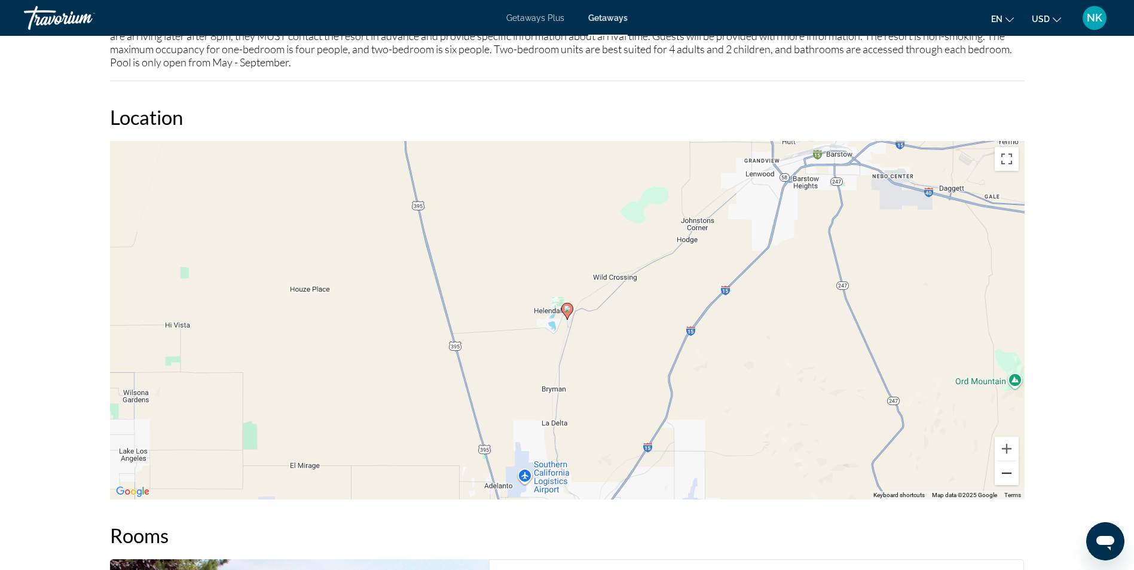
click at [1003, 475] on button "Zoom out" at bounding box center [1006, 473] width 24 height 24
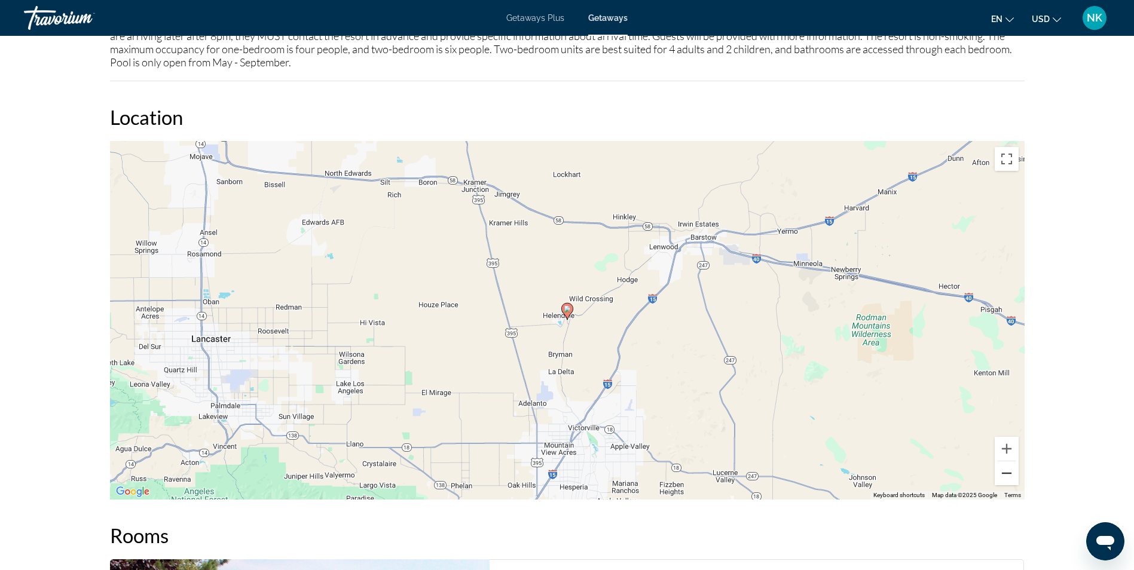
click at [1003, 475] on button "Zoom out" at bounding box center [1006, 473] width 24 height 24
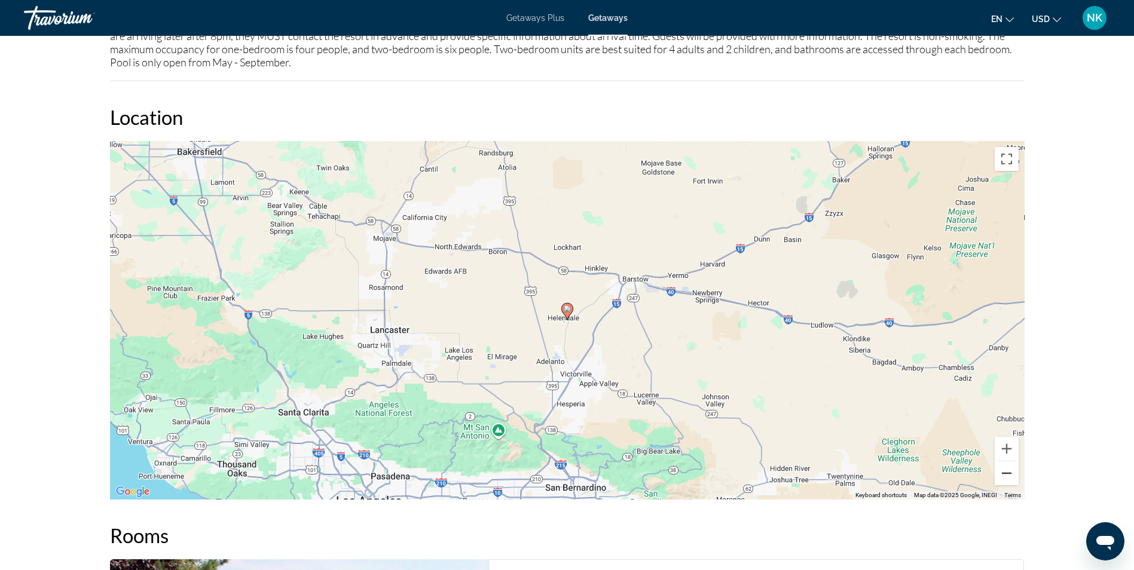
click at [1003, 475] on button "Zoom out" at bounding box center [1006, 473] width 24 height 24
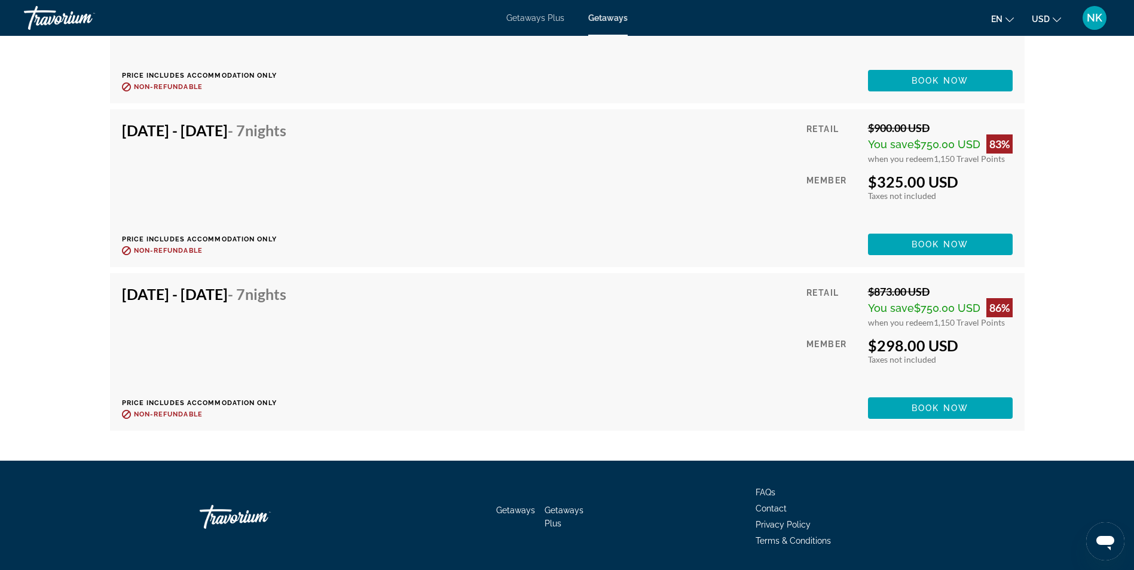
scroll to position [2643, 0]
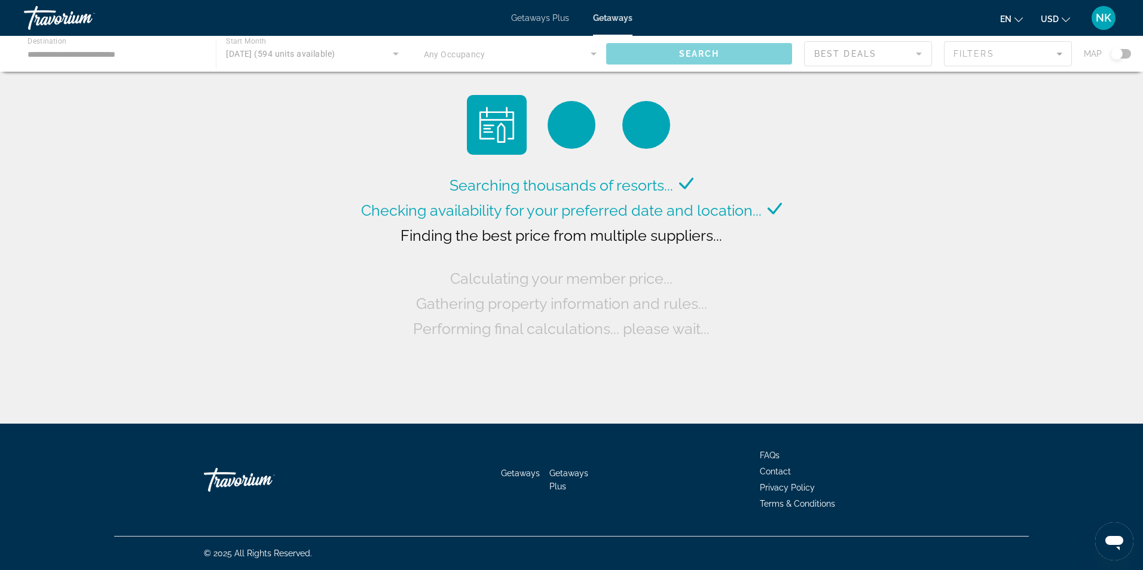
click at [110, 50] on div "Main content" at bounding box center [571, 54] width 1143 height 36
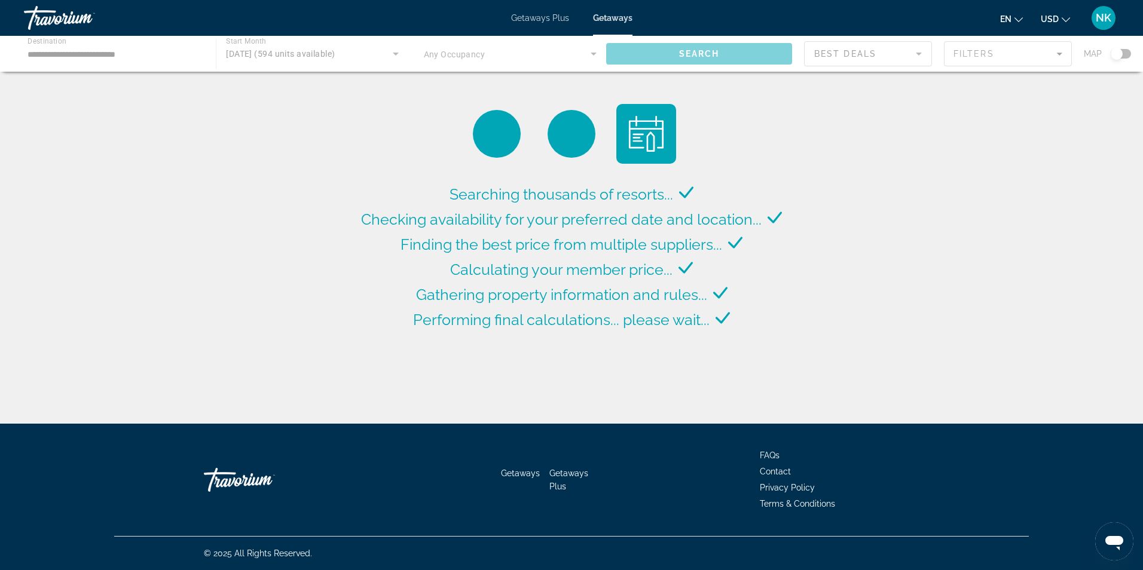
click at [110, 50] on div "Main content" at bounding box center [571, 54] width 1143 height 36
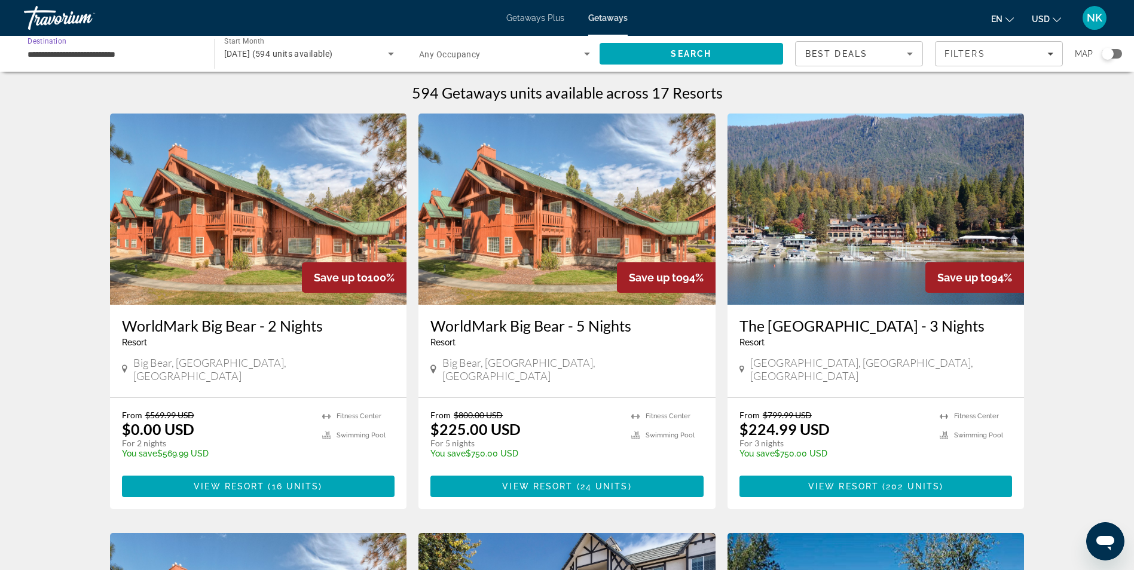
click at [43, 54] on input "**********" at bounding box center [112, 54] width 171 height 14
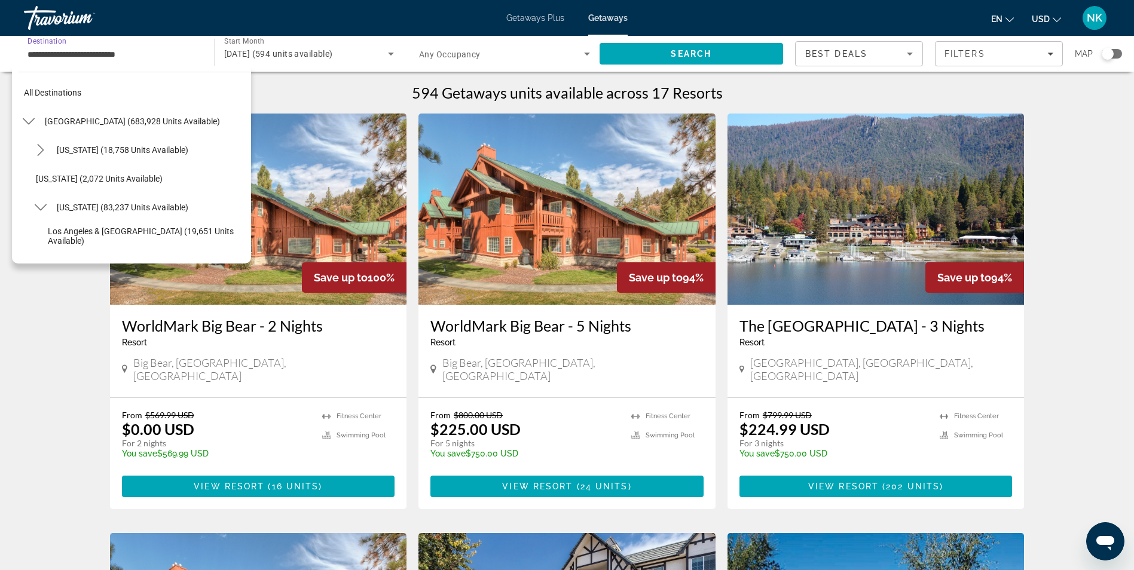
scroll to position [215, 0]
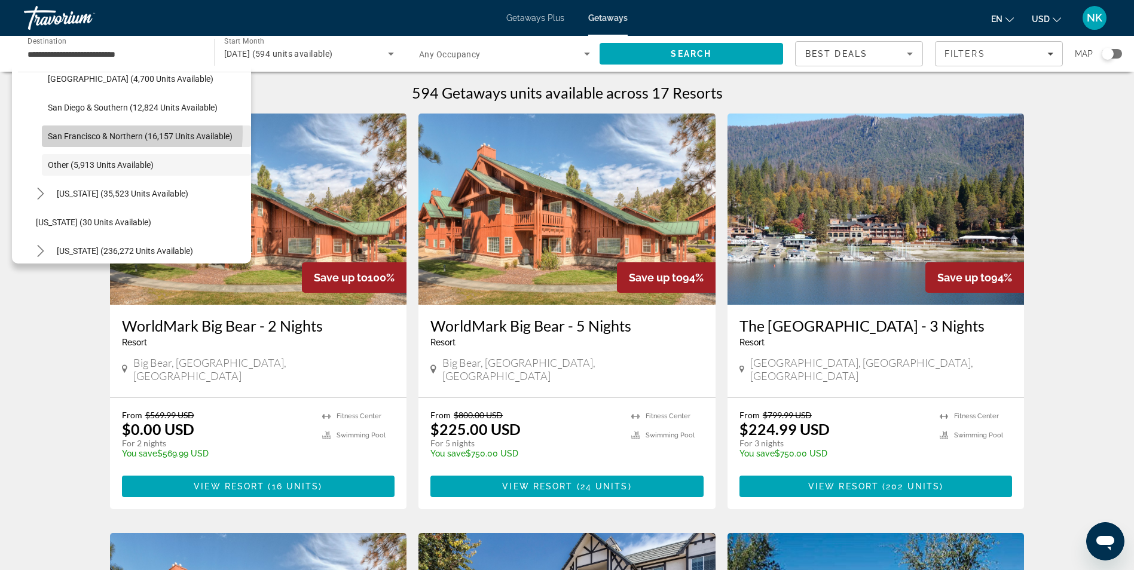
click at [92, 132] on span "San Francisco & Northern (16,157 units available)" at bounding box center [140, 136] width 185 height 10
type input "**********"
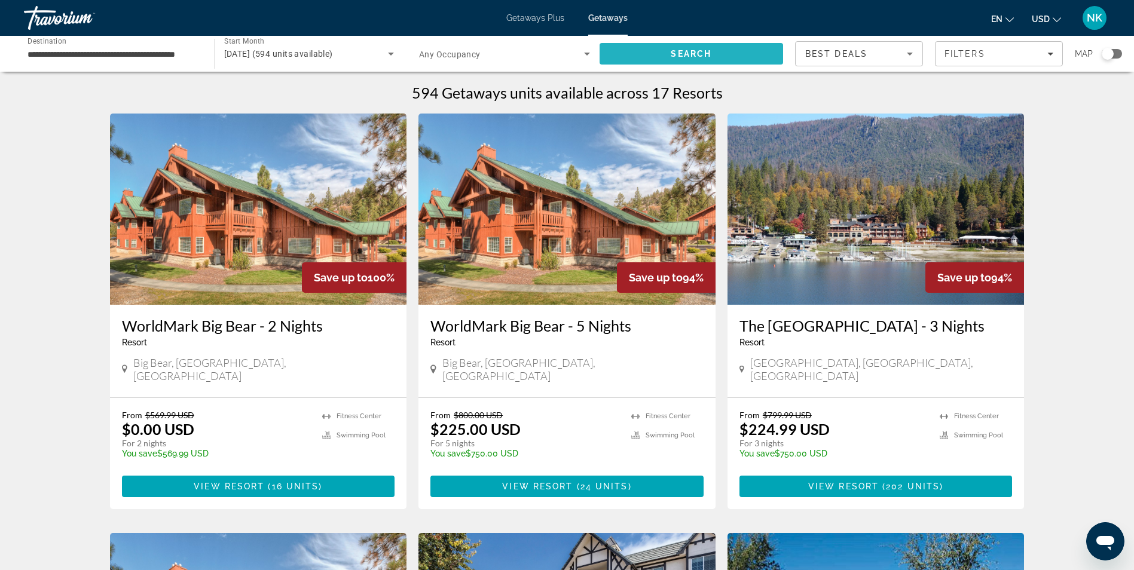
click at [636, 53] on span "Search" at bounding box center [691, 53] width 184 height 29
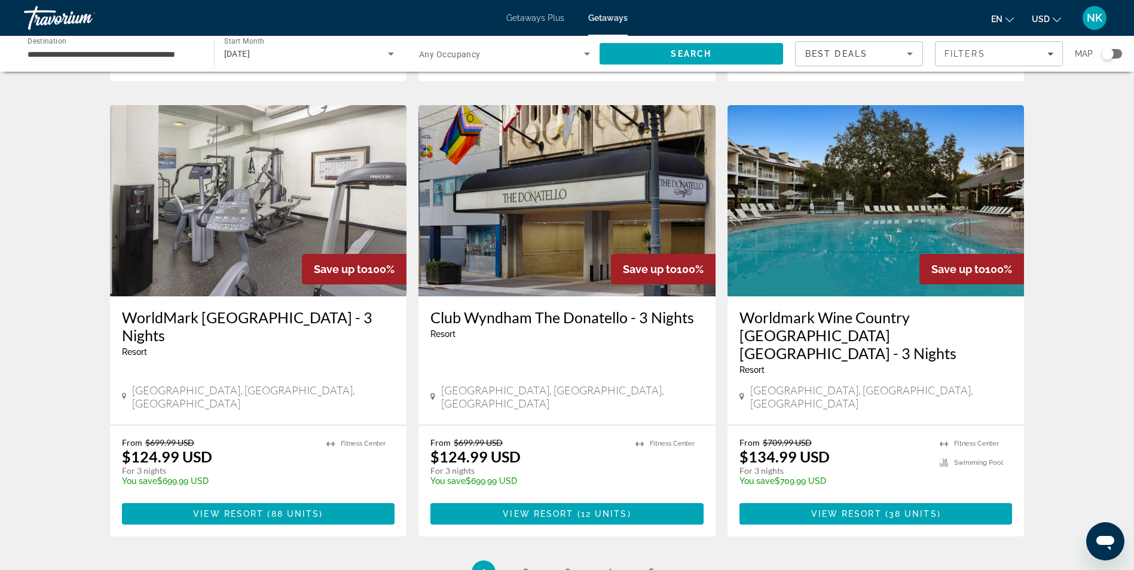
scroll to position [1363, 0]
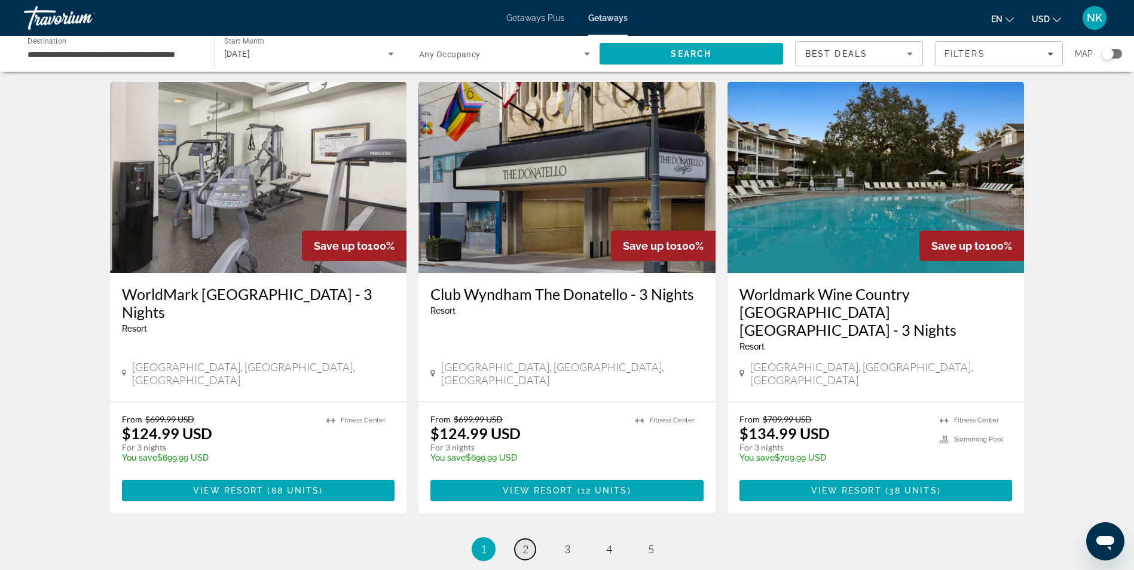
click at [526, 543] on span "2" at bounding box center [525, 549] width 6 height 13
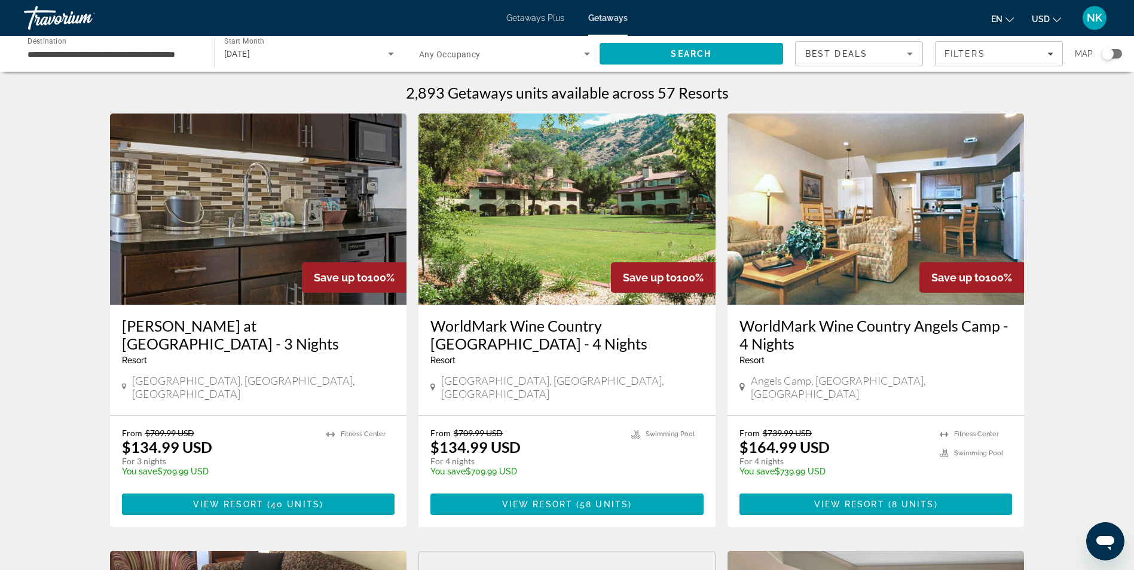
click at [591, 212] on img "Main content" at bounding box center [566, 209] width 297 height 191
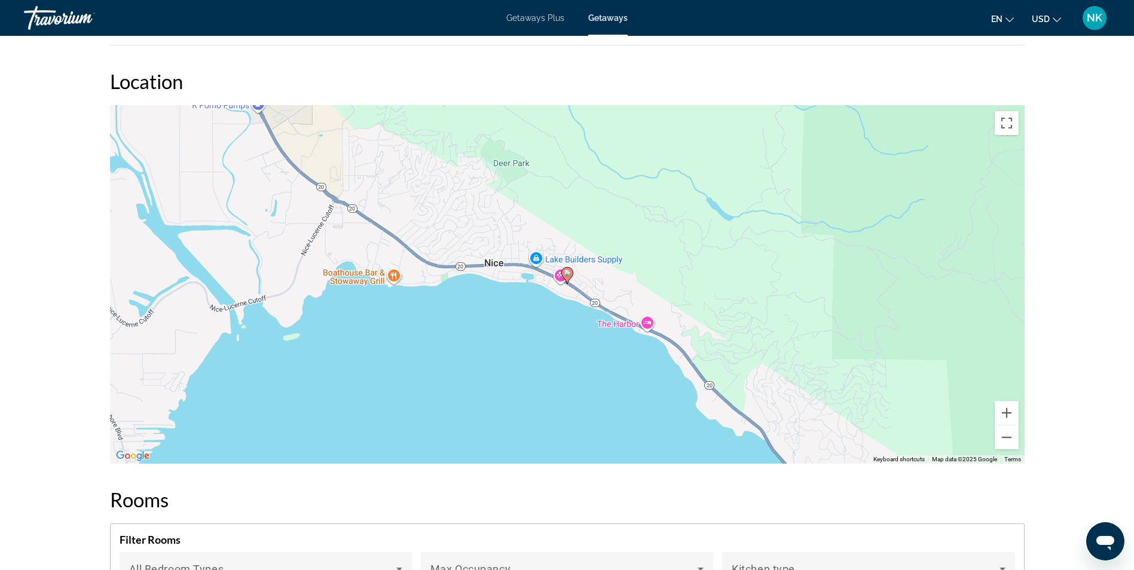
scroll to position [1697, 0]
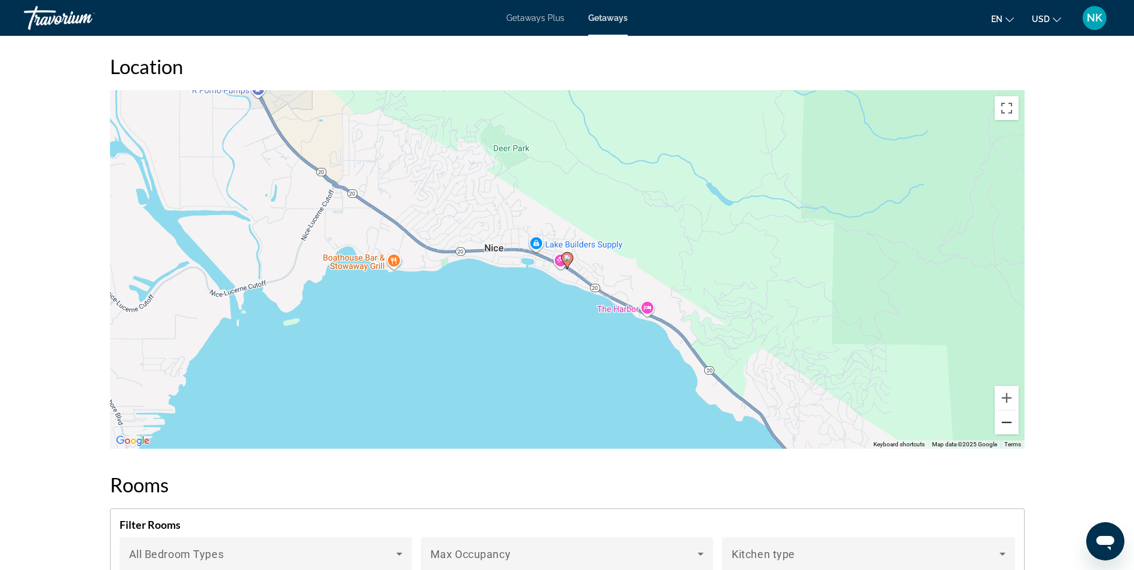
click at [1011, 422] on button "Zoom out" at bounding box center [1006, 423] width 24 height 24
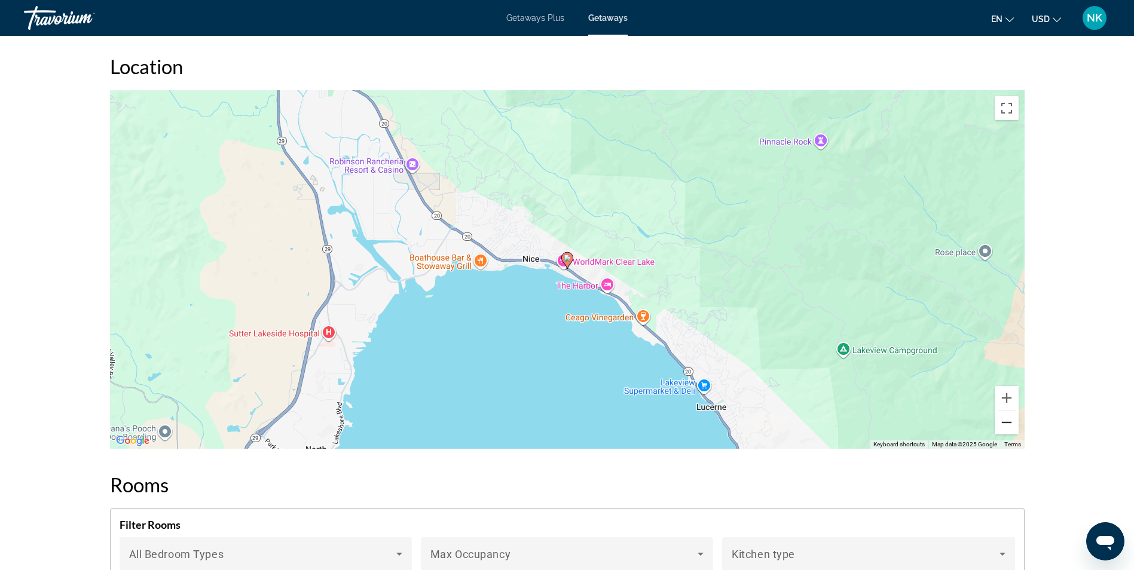
click at [1011, 422] on button "Zoom out" at bounding box center [1006, 423] width 24 height 24
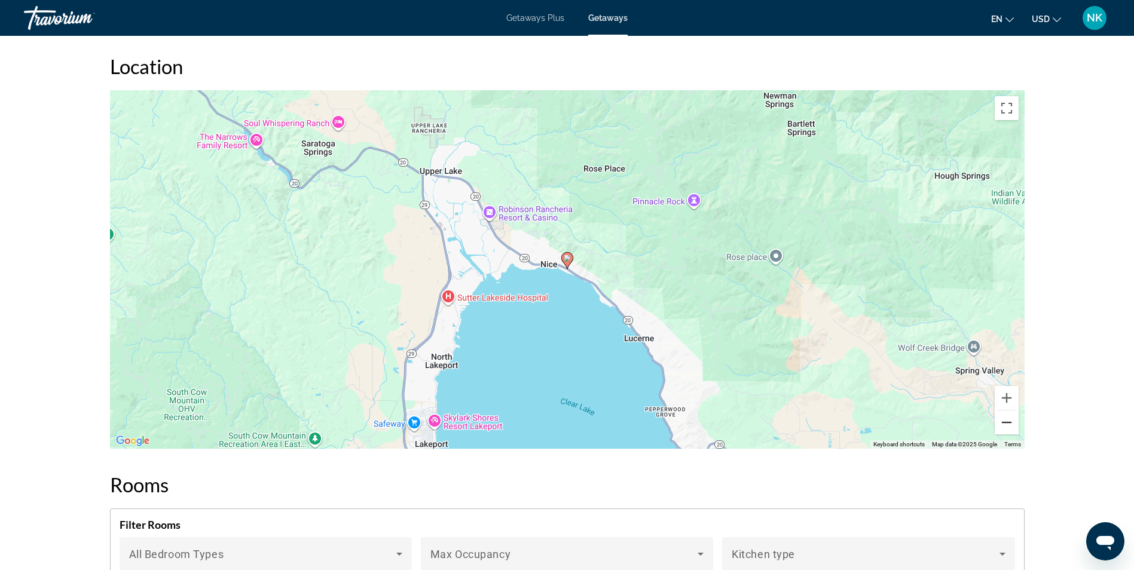
click at [1011, 422] on button "Zoom out" at bounding box center [1006, 423] width 24 height 24
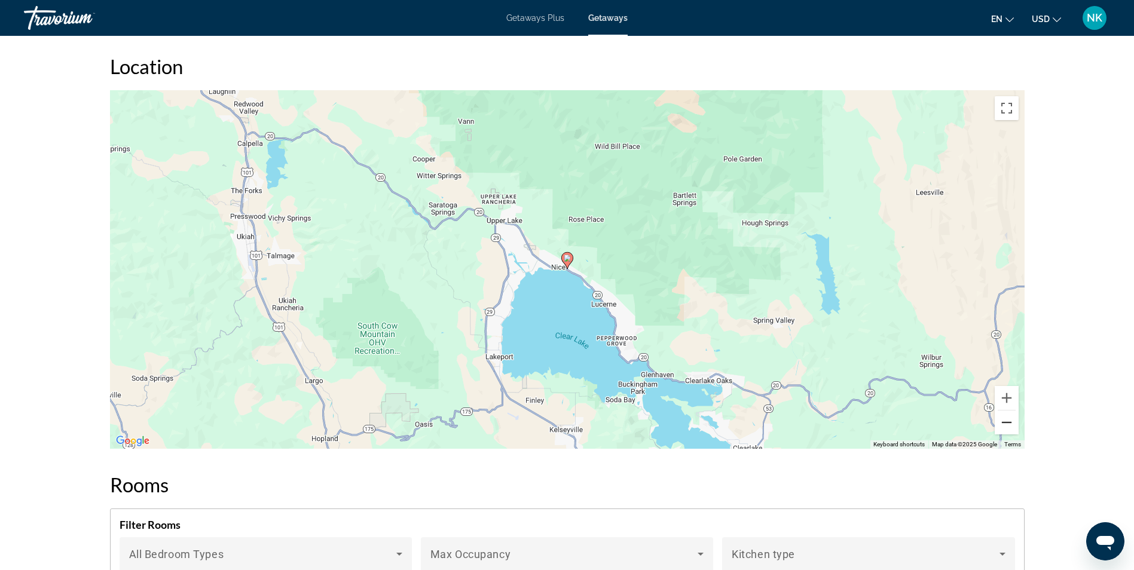
click at [1011, 422] on button "Zoom out" at bounding box center [1006, 423] width 24 height 24
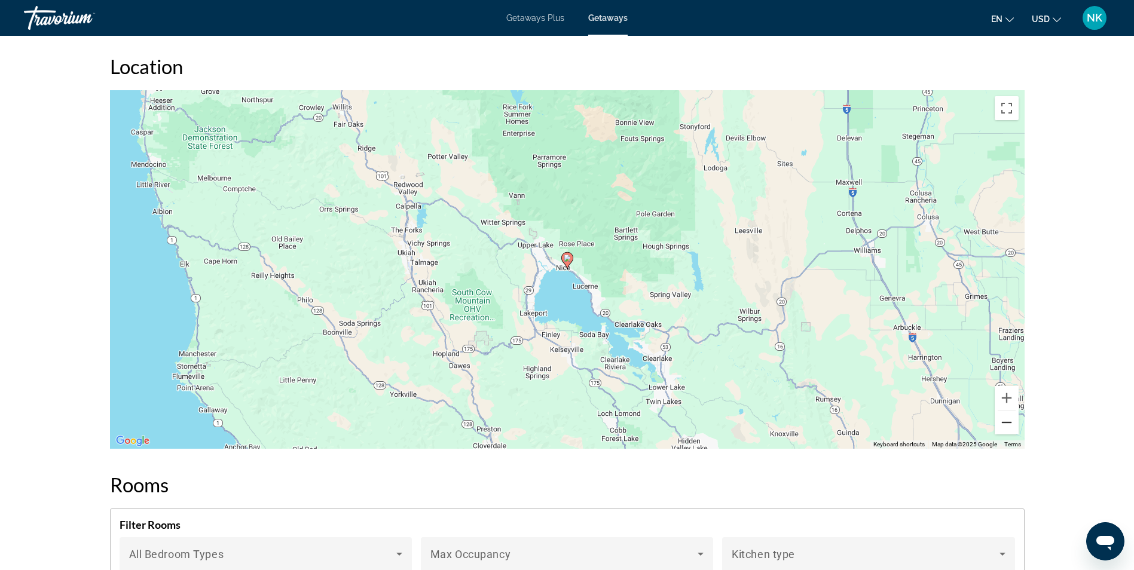
click at [1011, 422] on button "Zoom out" at bounding box center [1006, 423] width 24 height 24
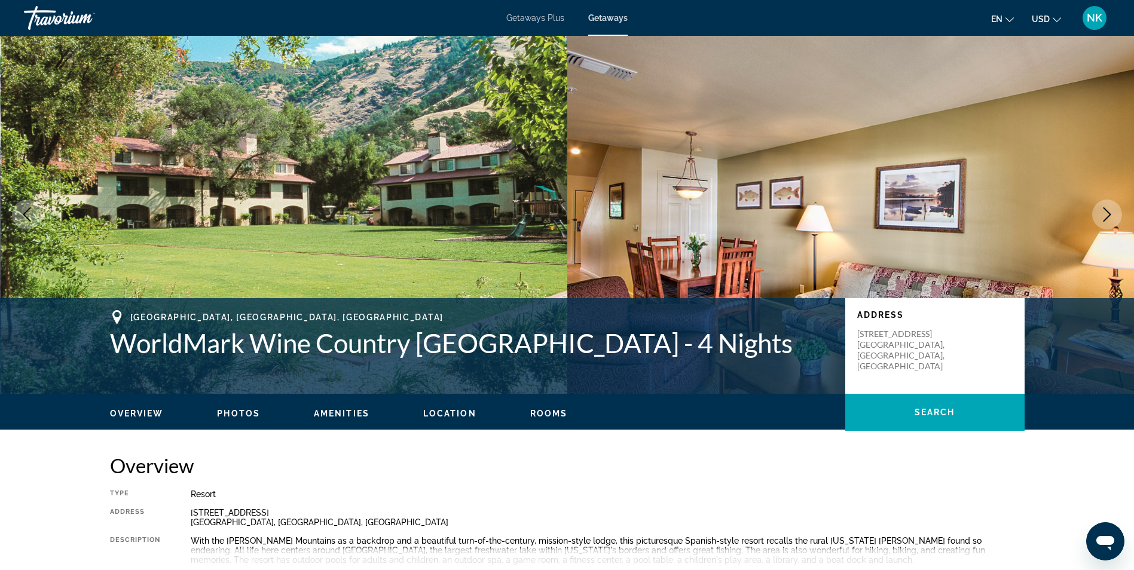
scroll to position [0, 0]
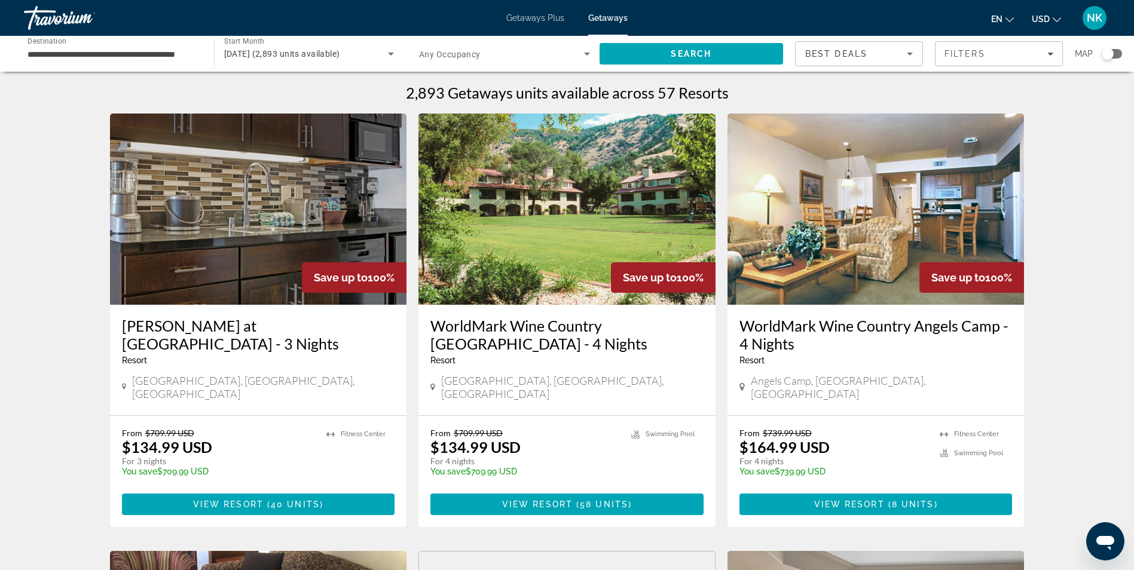
click at [793, 210] on img "Main content" at bounding box center [875, 209] width 297 height 191
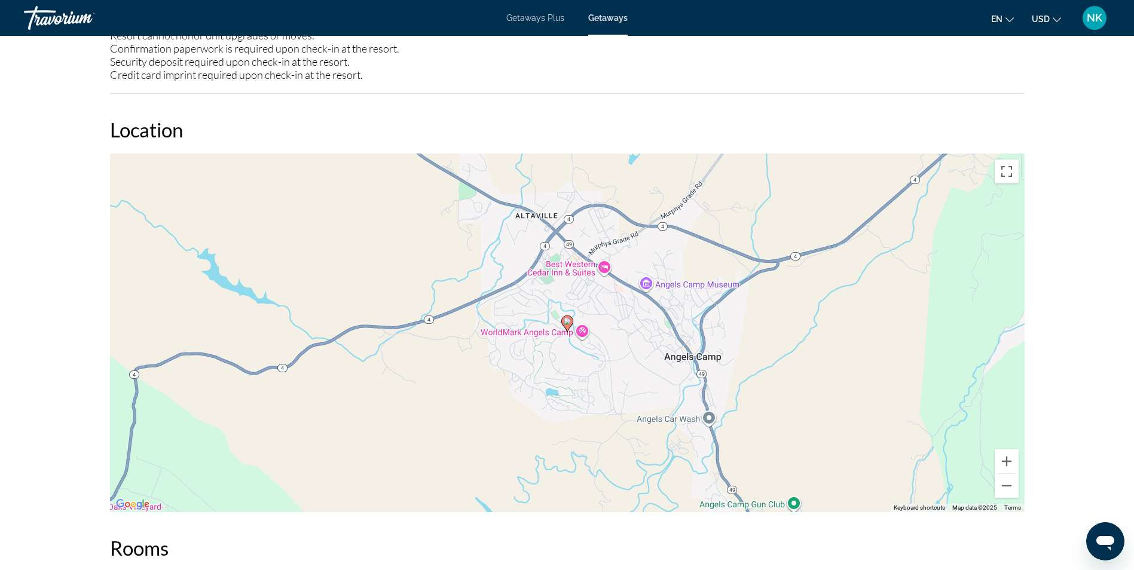
scroll to position [1793, 0]
click at [1008, 483] on button "Zoom out" at bounding box center [1006, 485] width 24 height 24
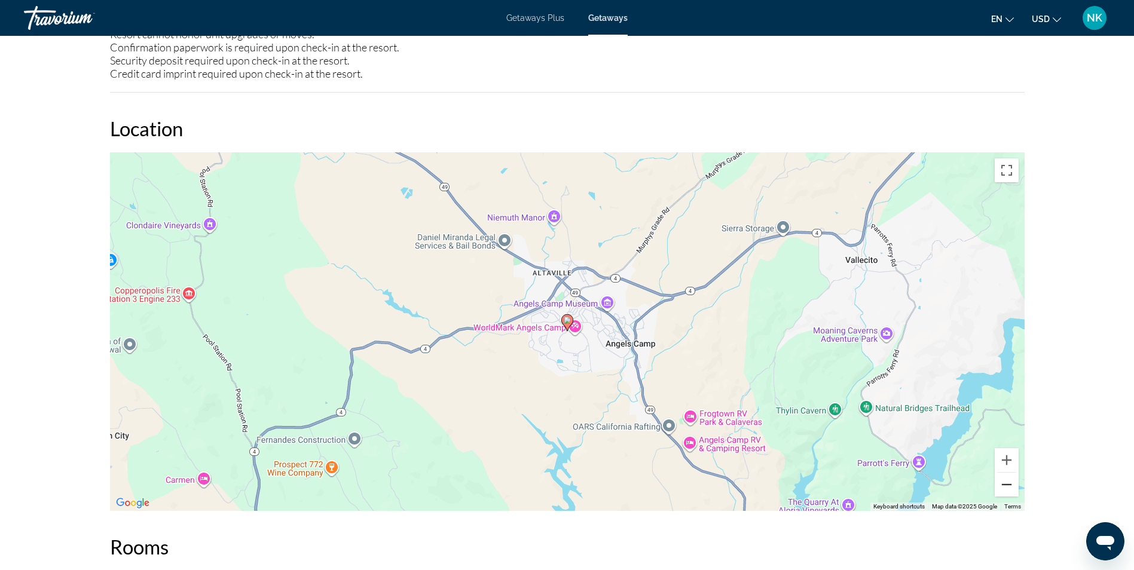
click at [1008, 483] on button "Zoom out" at bounding box center [1006, 485] width 24 height 24
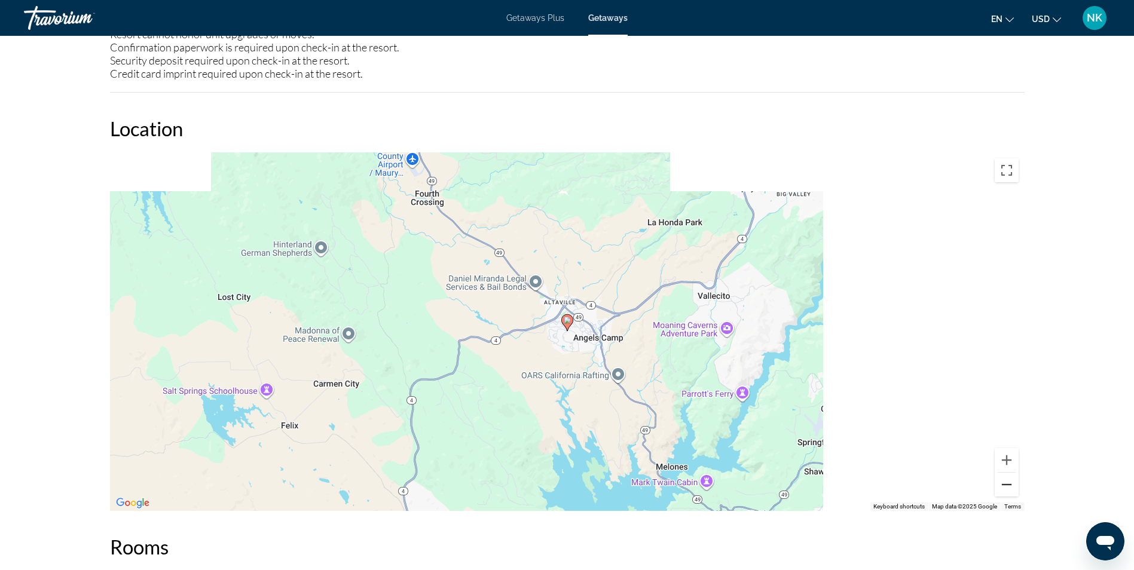
click at [1008, 483] on button "Zoom out" at bounding box center [1006, 485] width 24 height 24
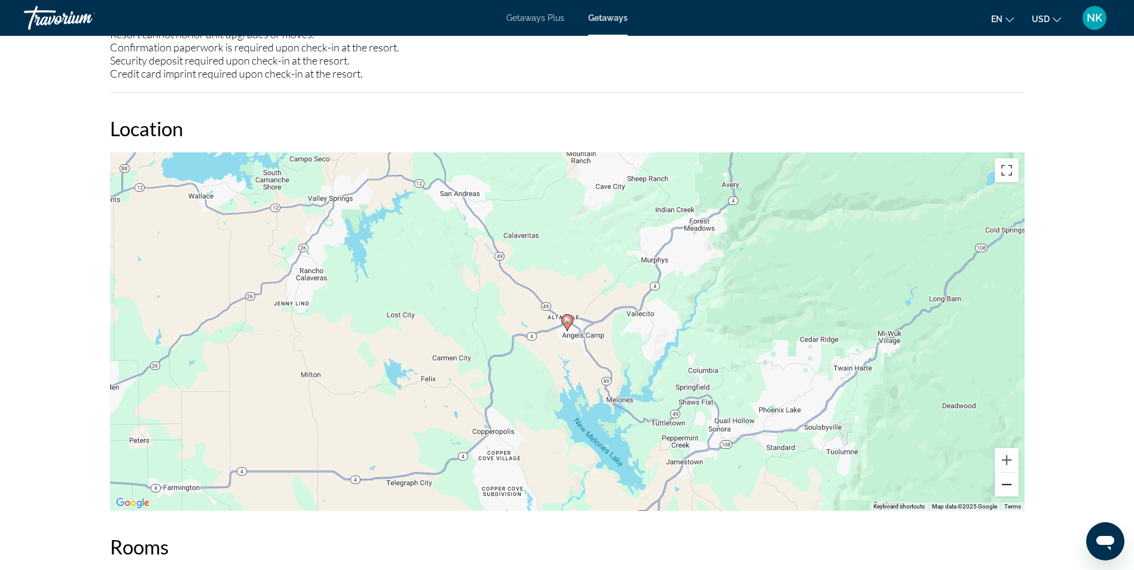
click at [1008, 483] on button "Zoom out" at bounding box center [1006, 485] width 24 height 24
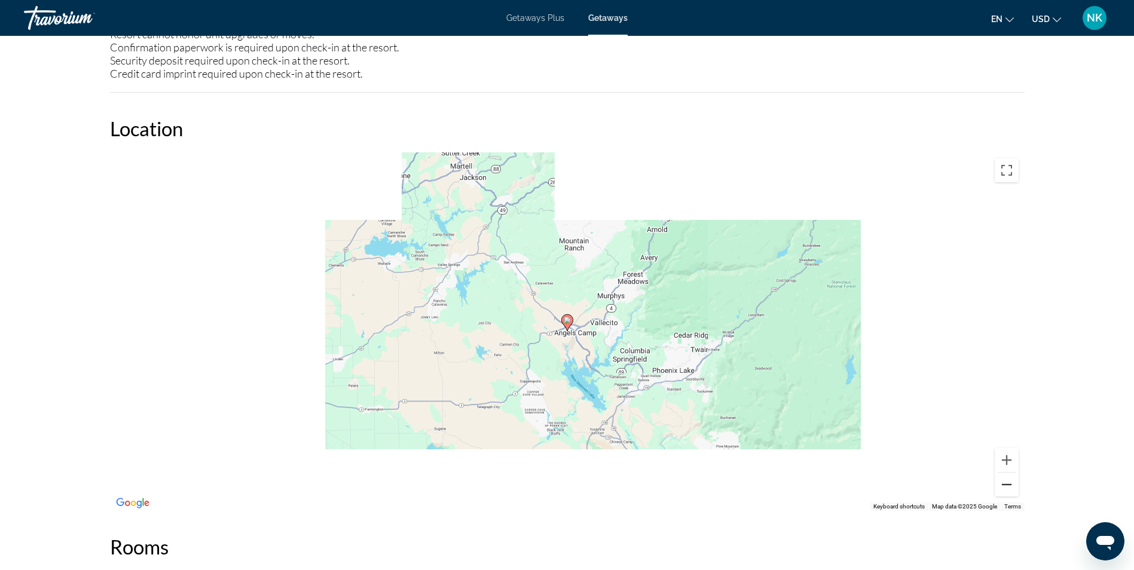
click at [1008, 483] on button "Zoom out" at bounding box center [1006, 485] width 24 height 24
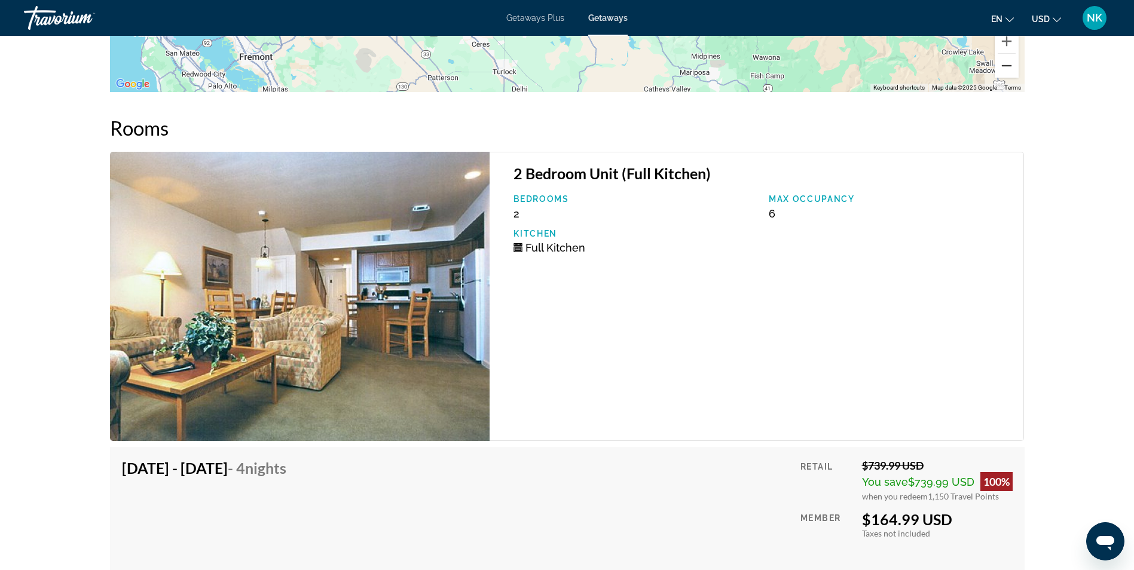
scroll to position [2247, 0]
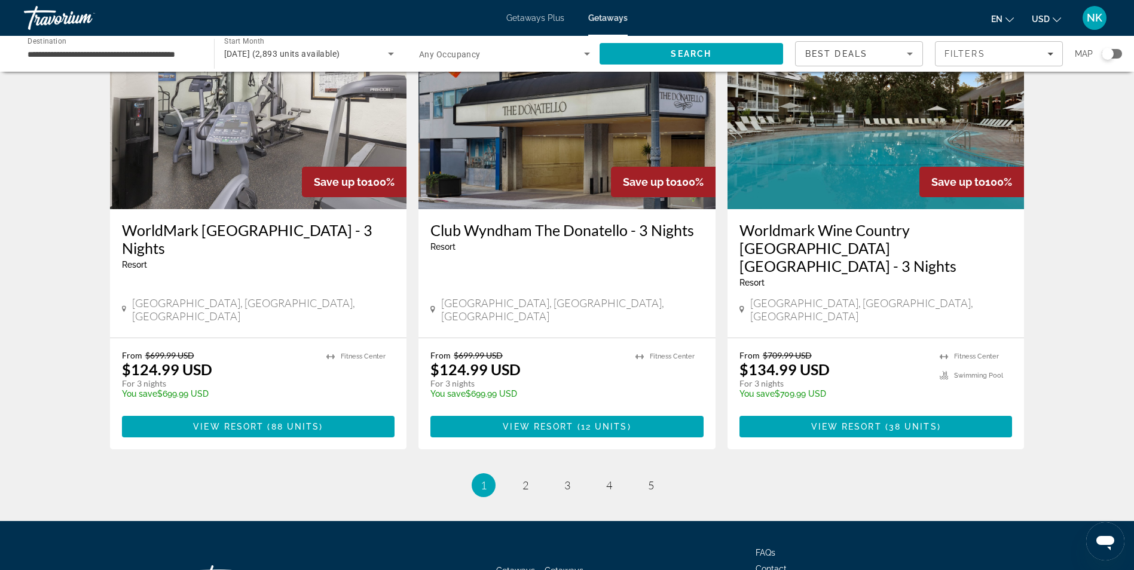
scroll to position [1435, 0]
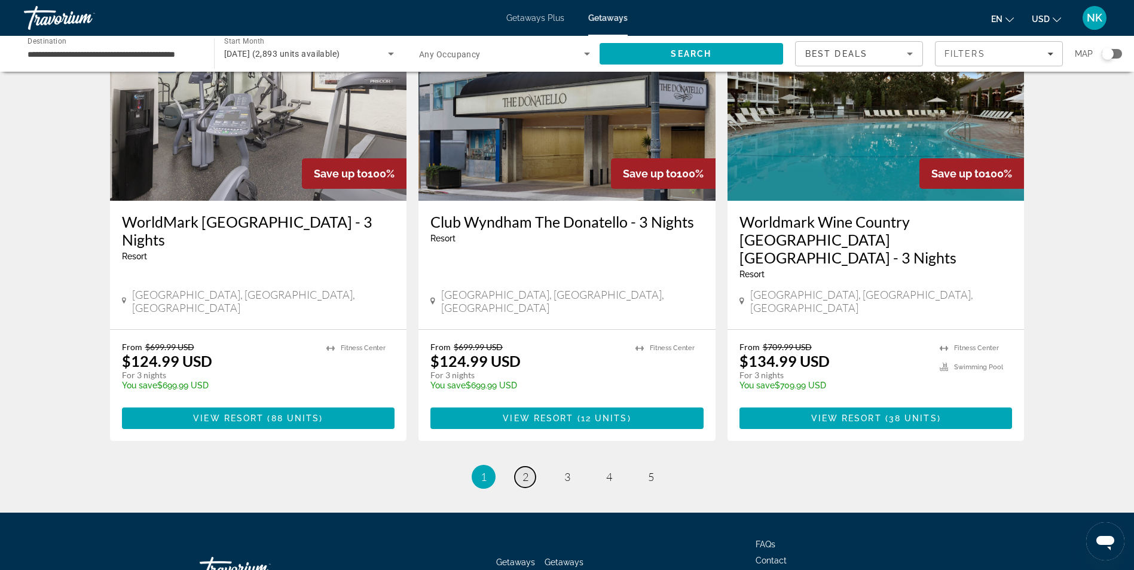
click at [527, 467] on link "page 2" at bounding box center [525, 477] width 21 height 21
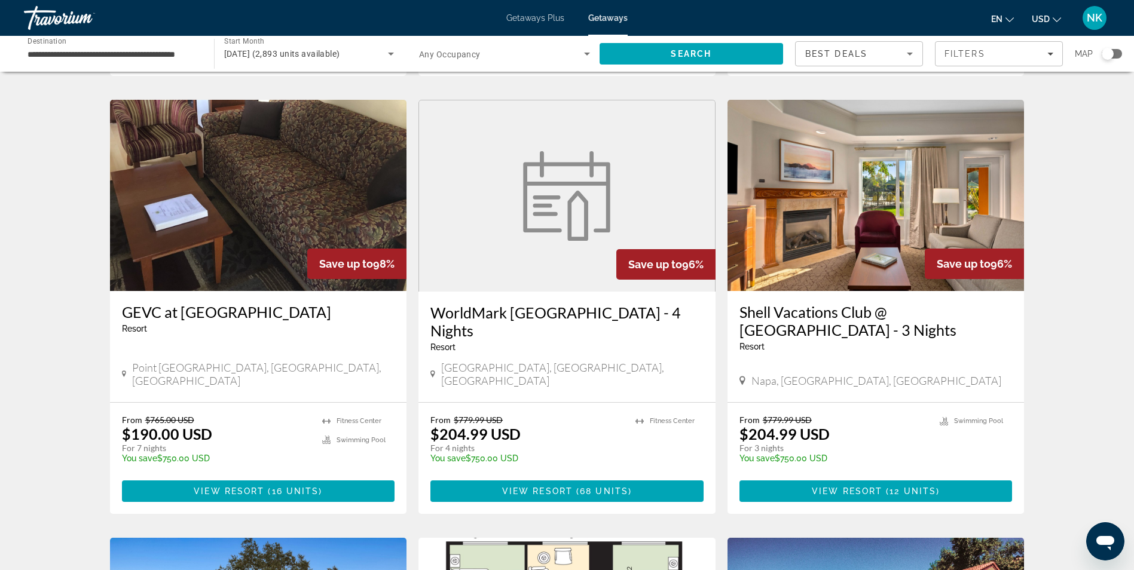
scroll to position [454, 0]
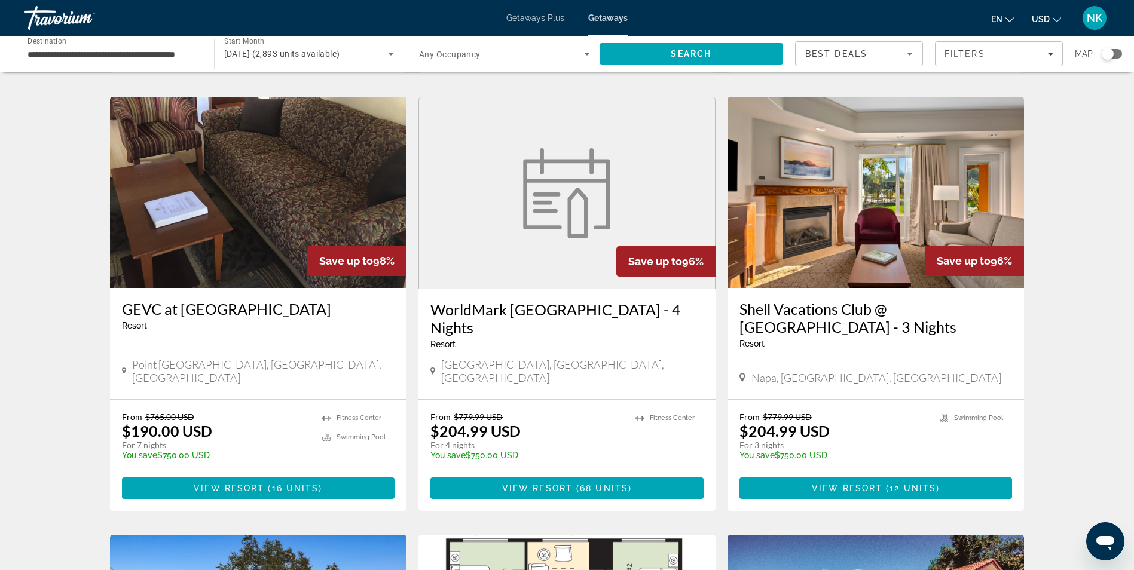
click at [846, 202] on img "Main content" at bounding box center [875, 192] width 297 height 191
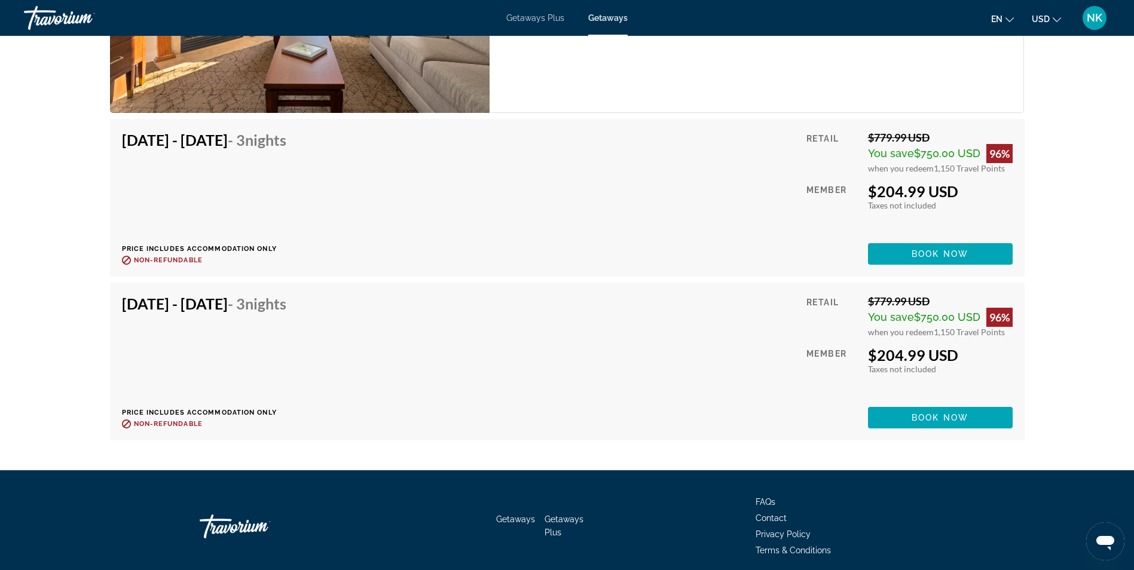
scroll to position [2854, 0]
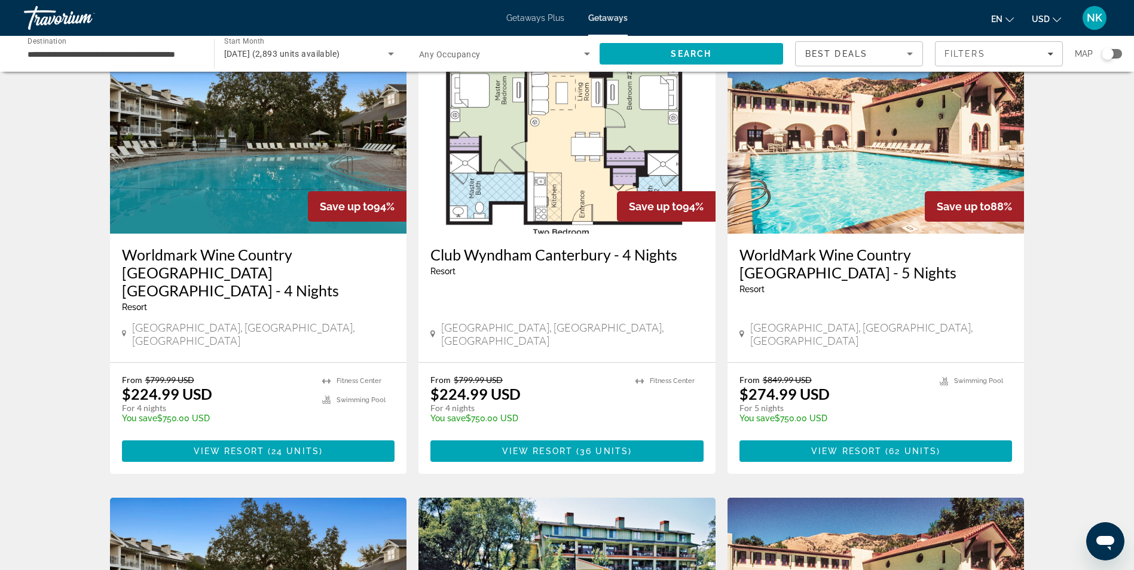
scroll to position [932, 0]
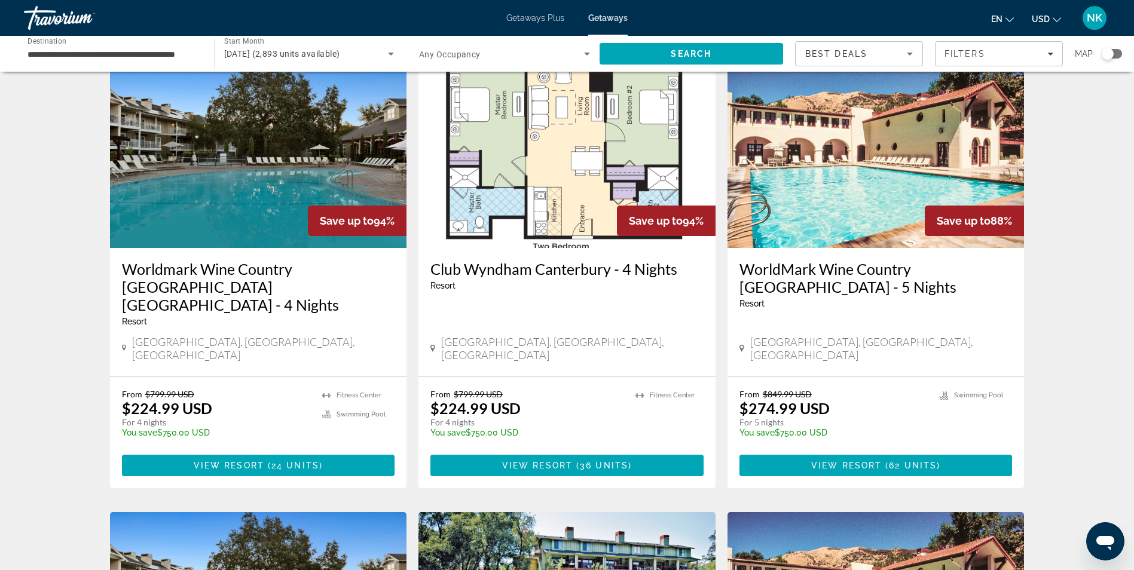
click at [843, 189] on img "Main content" at bounding box center [875, 152] width 297 height 191
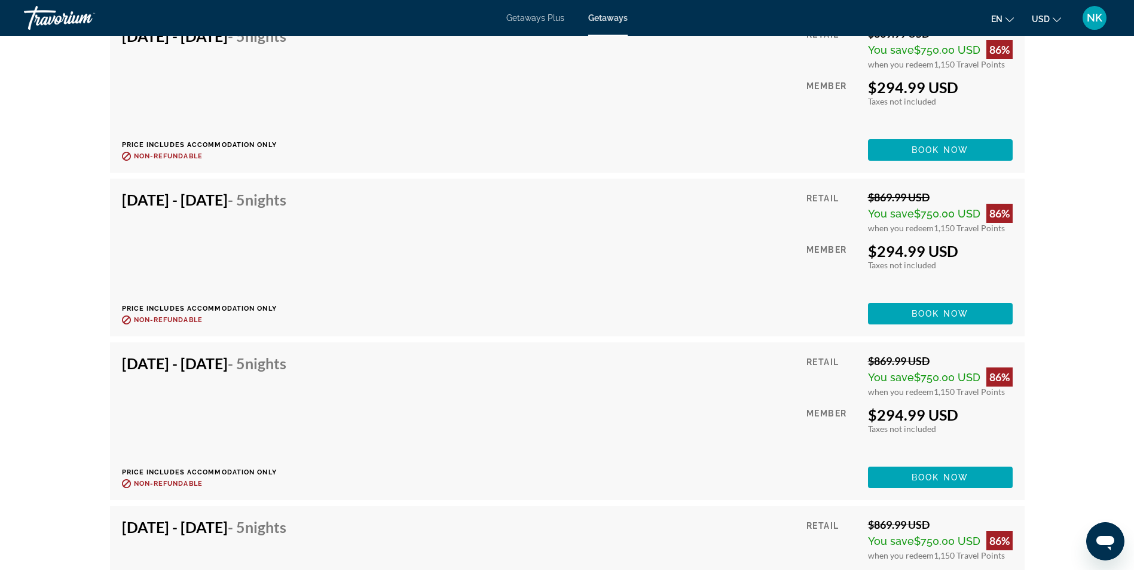
scroll to position [4661, 0]
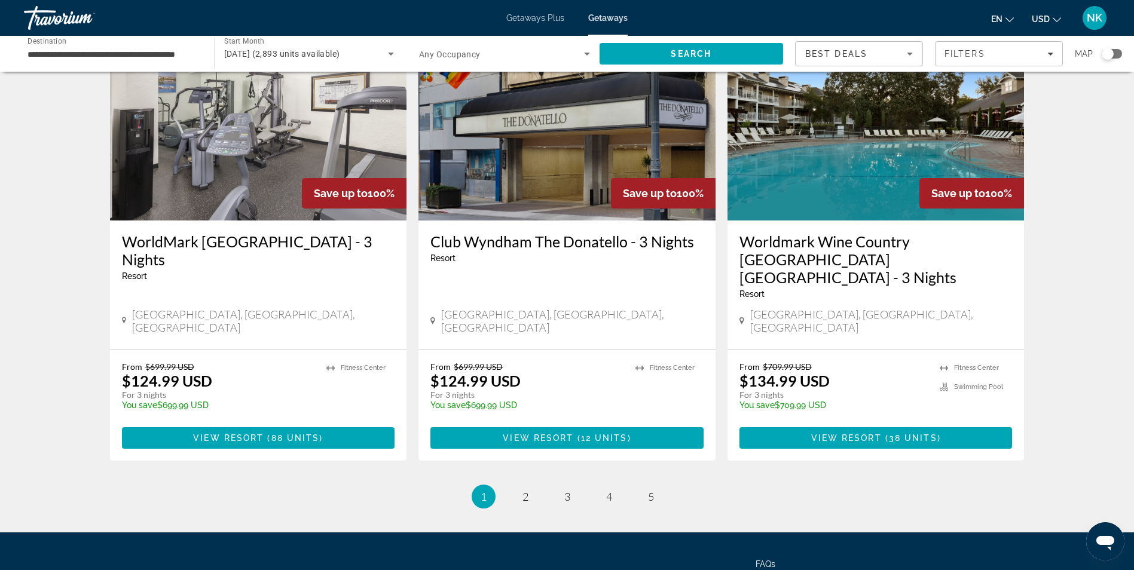
scroll to position [1435, 0]
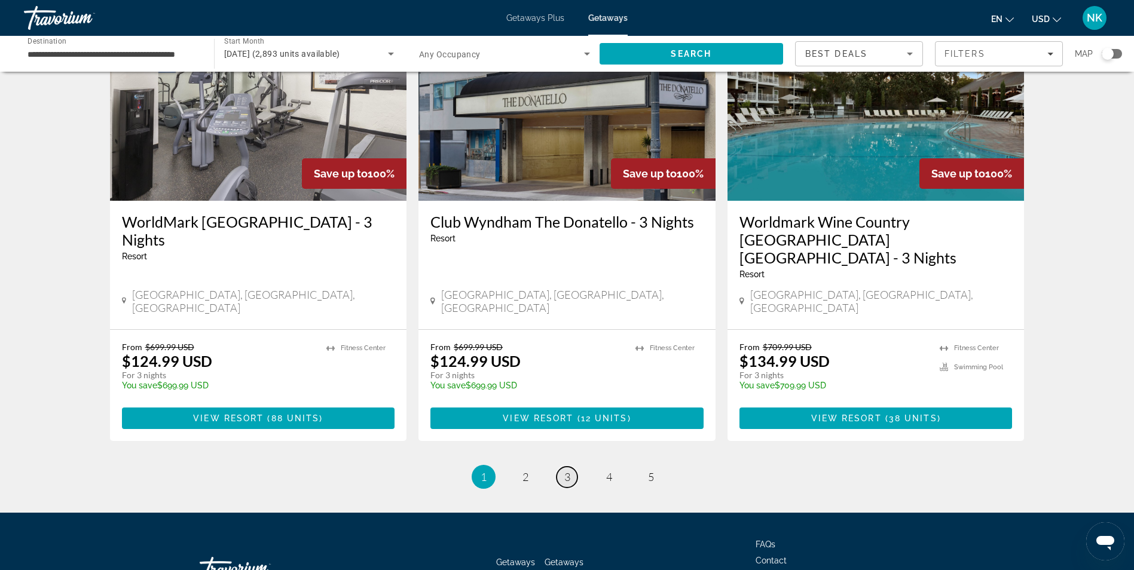
click at [565, 470] on span "3" at bounding box center [567, 476] width 6 height 13
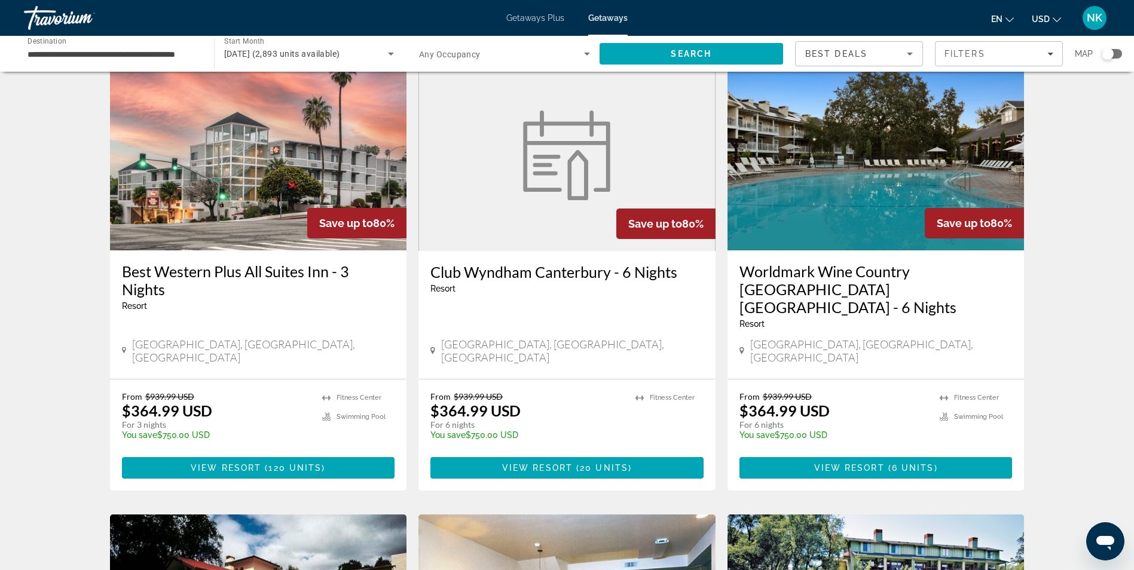
scroll to position [502, 0]
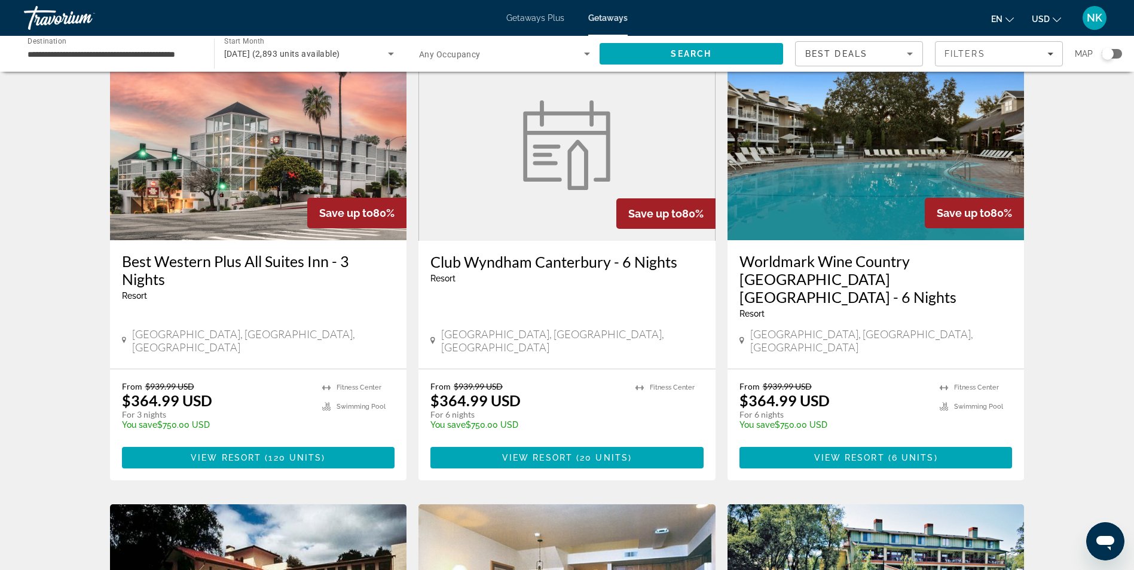
click at [218, 184] on img "Main content" at bounding box center [258, 144] width 297 height 191
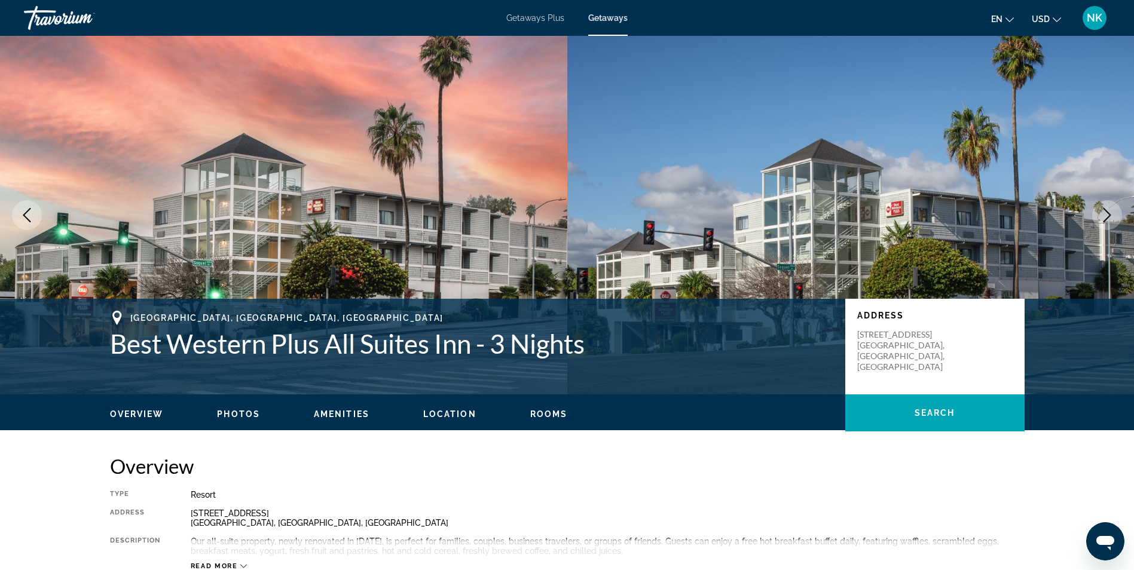
click at [1091, 221] on img "Main content" at bounding box center [850, 215] width 567 height 359
click at [1103, 216] on icon "Next image" at bounding box center [1107, 215] width 14 height 14
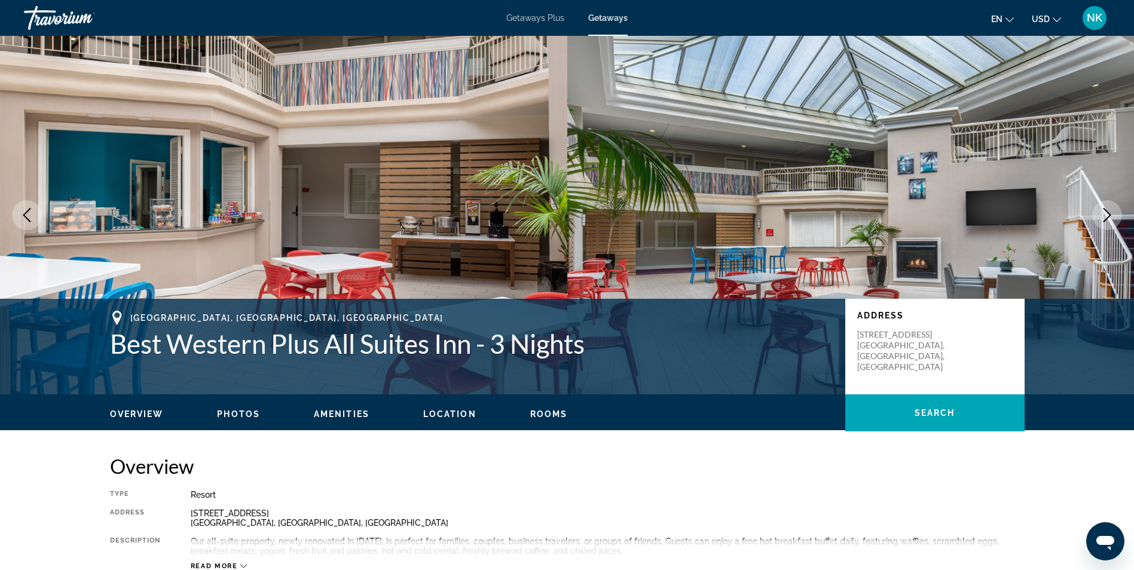
click at [1103, 216] on icon "Next image" at bounding box center [1107, 215] width 14 height 14
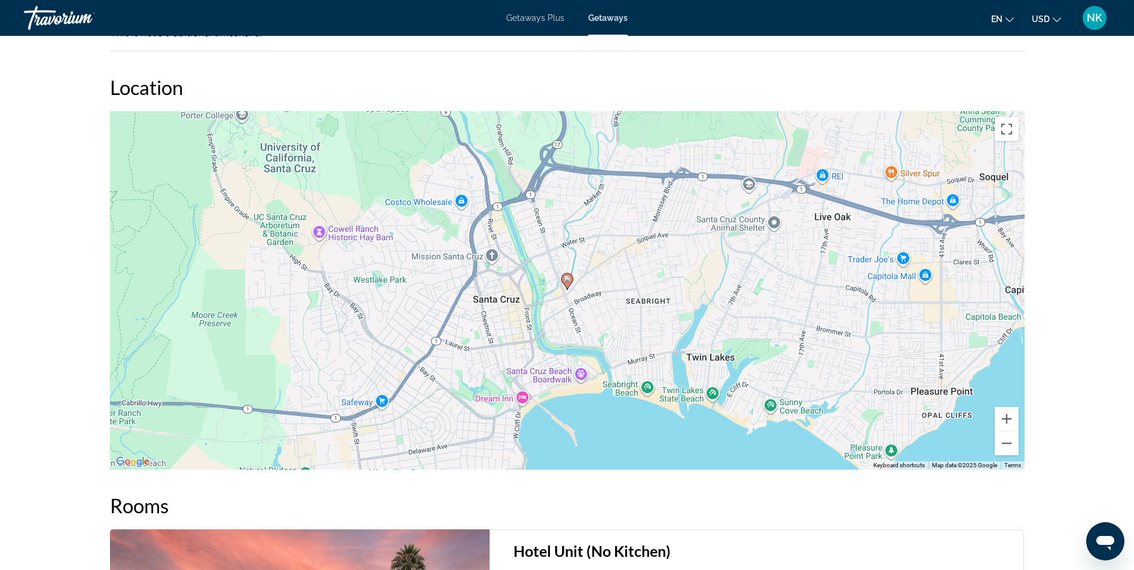
scroll to position [1267, 0]
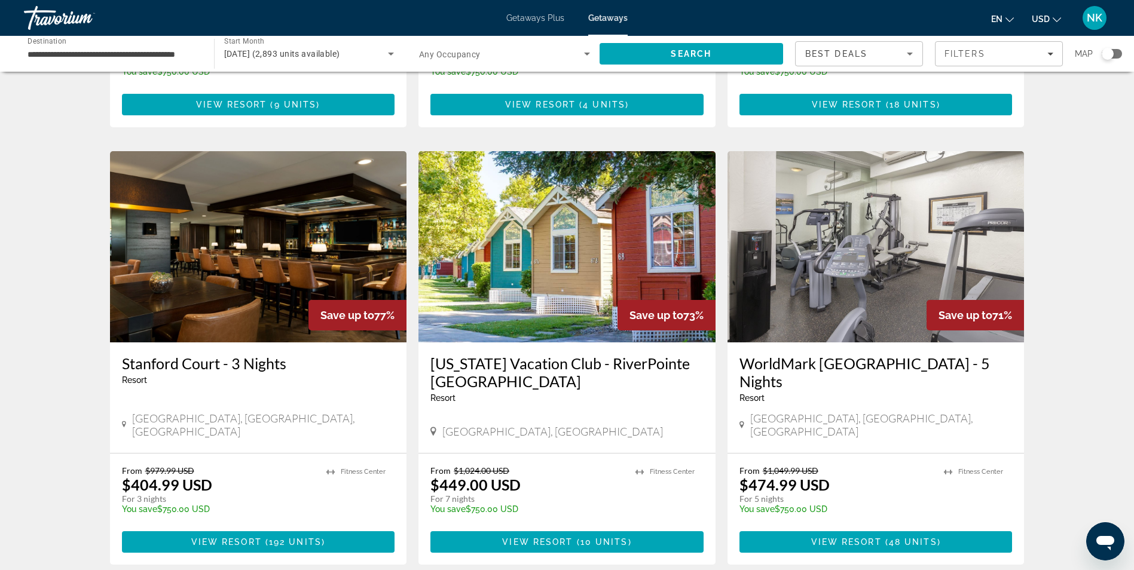
scroll to position [1273, 0]
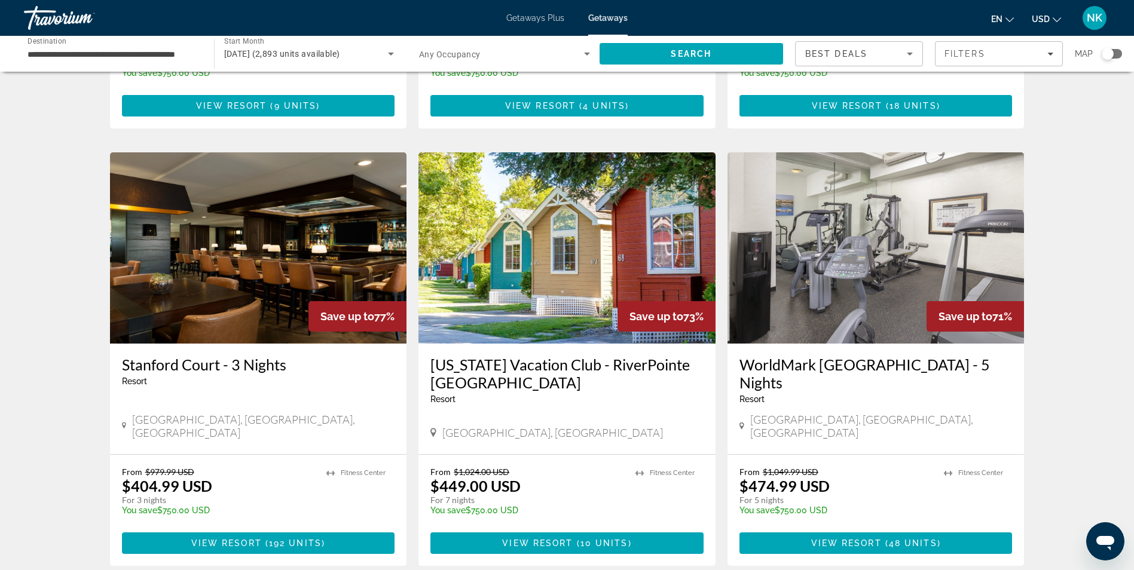
click at [528, 174] on img "Main content" at bounding box center [566, 247] width 297 height 191
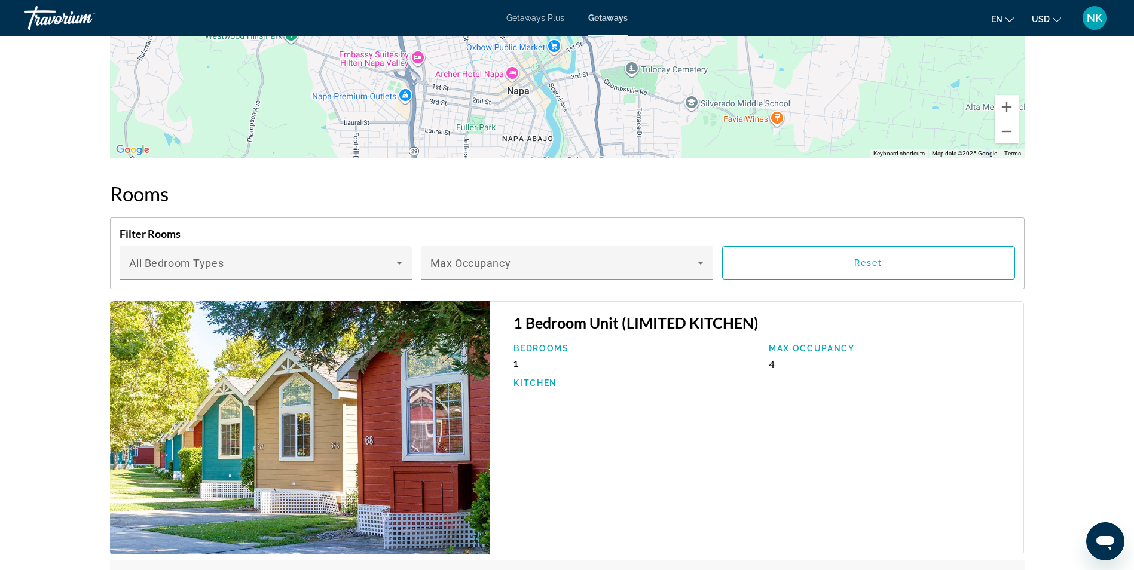
scroll to position [1817, 0]
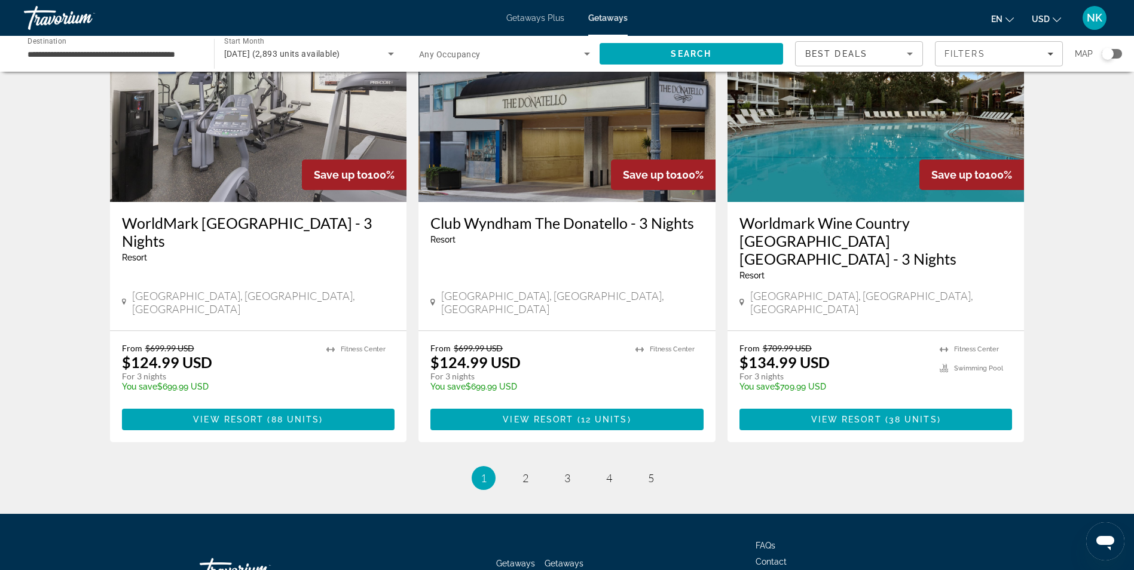
scroll to position [1435, 0]
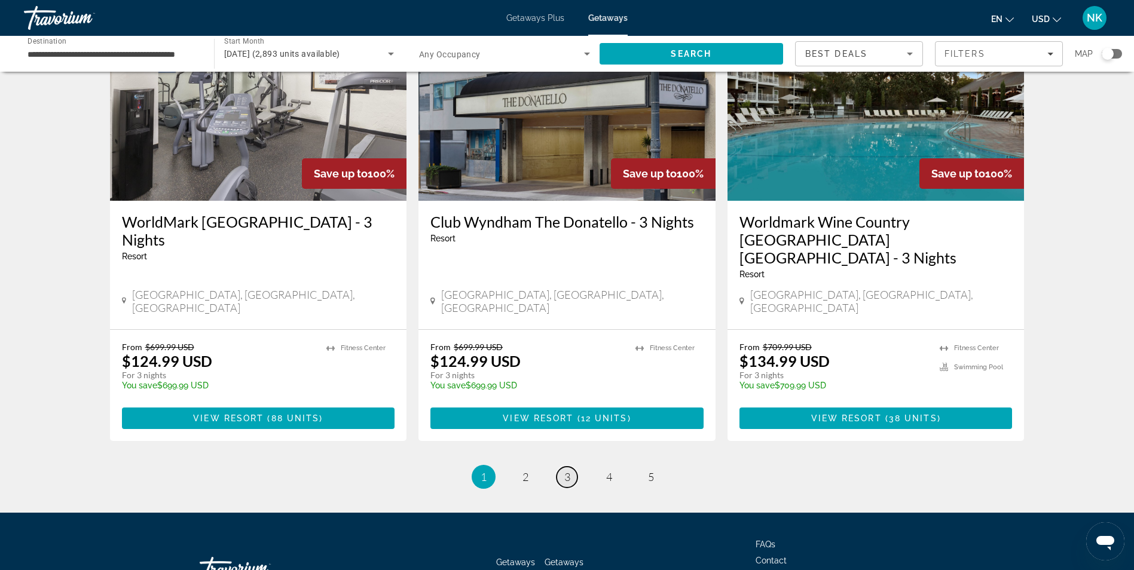
click at [568, 470] on span "3" at bounding box center [567, 476] width 6 height 13
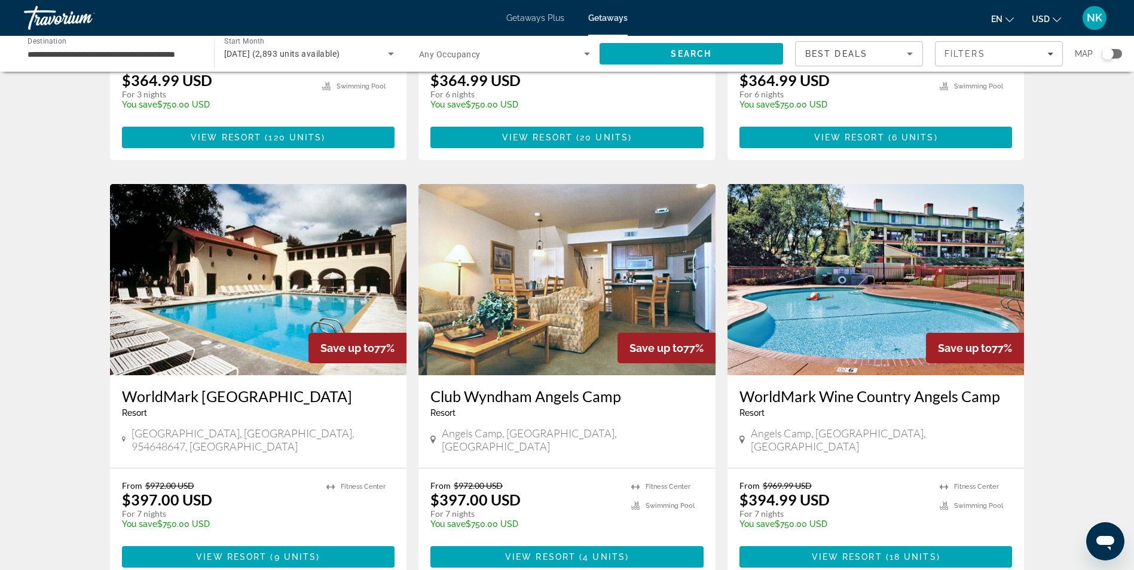
scroll to position [884, 0]
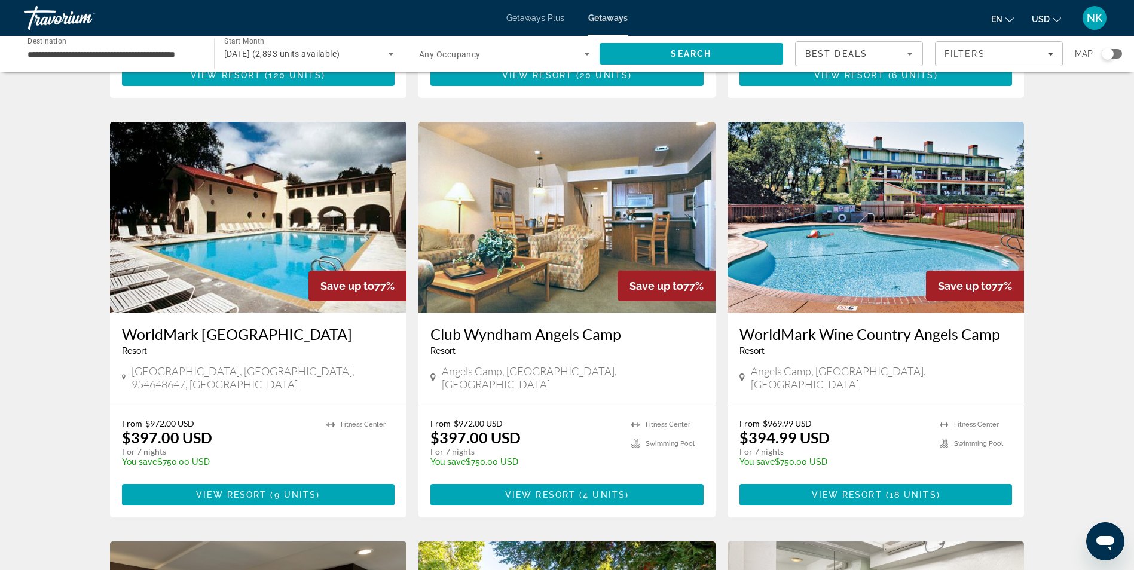
click at [244, 218] on img "Main content" at bounding box center [258, 217] width 297 height 191
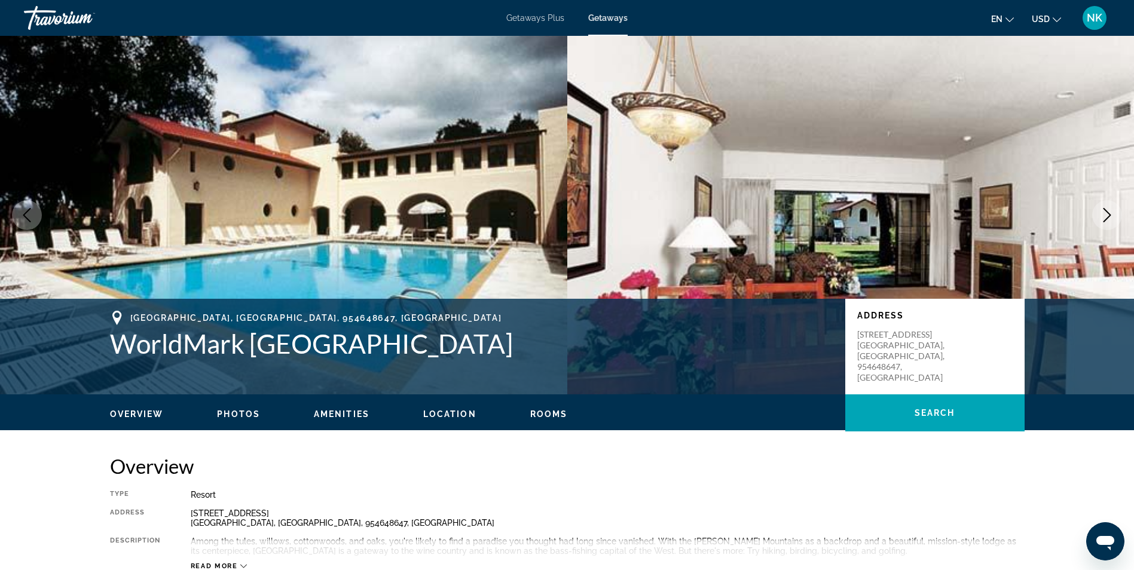
click at [1112, 215] on icon "Next image" at bounding box center [1107, 215] width 14 height 14
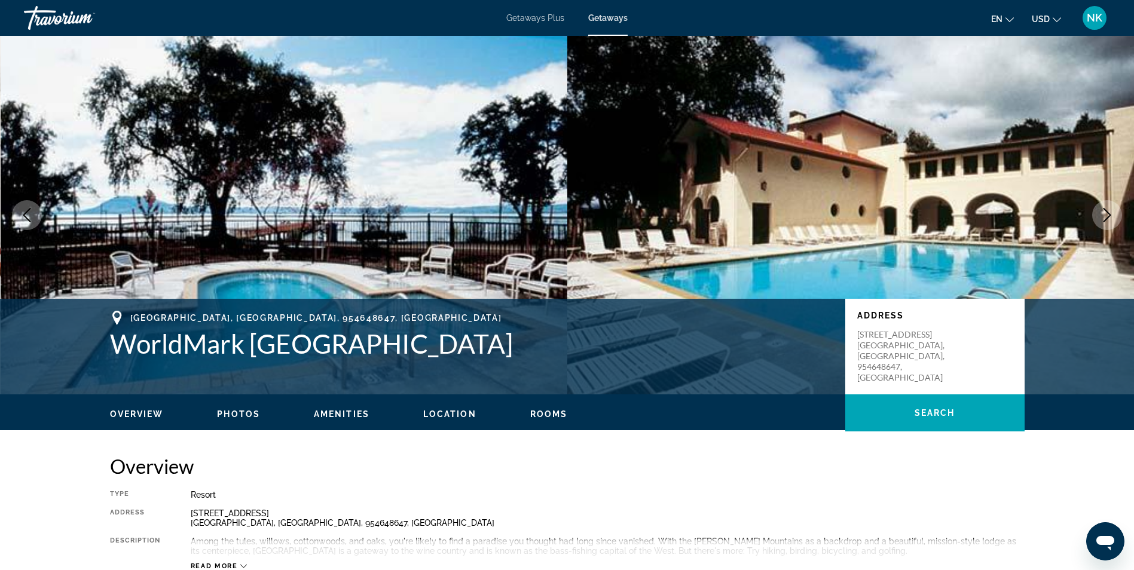
click at [1112, 215] on icon "Next image" at bounding box center [1107, 215] width 14 height 14
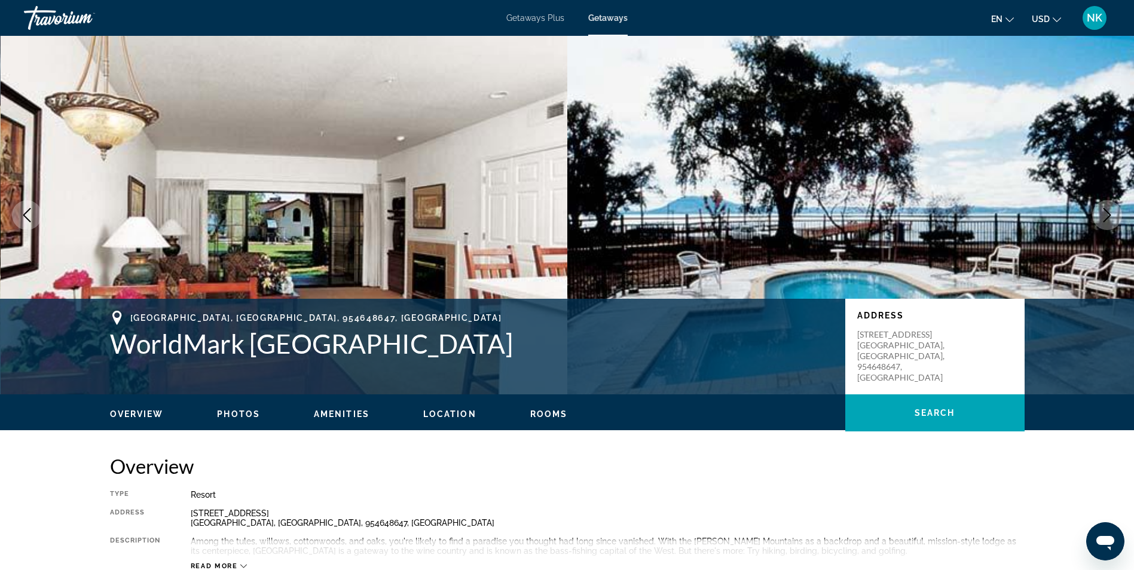
click at [1112, 215] on icon "Next image" at bounding box center [1107, 215] width 14 height 14
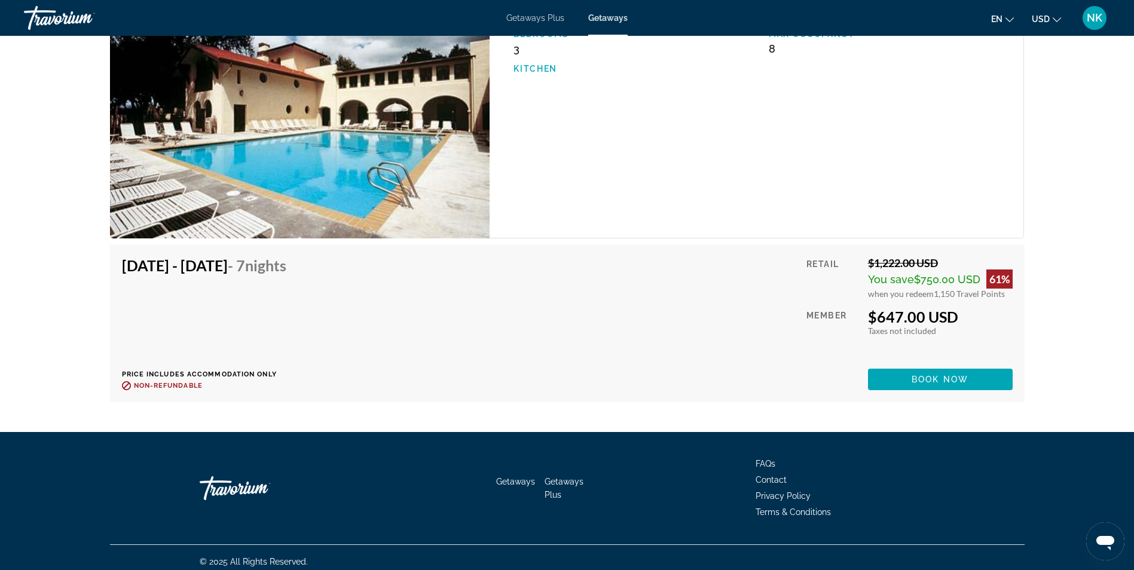
scroll to position [2941, 0]
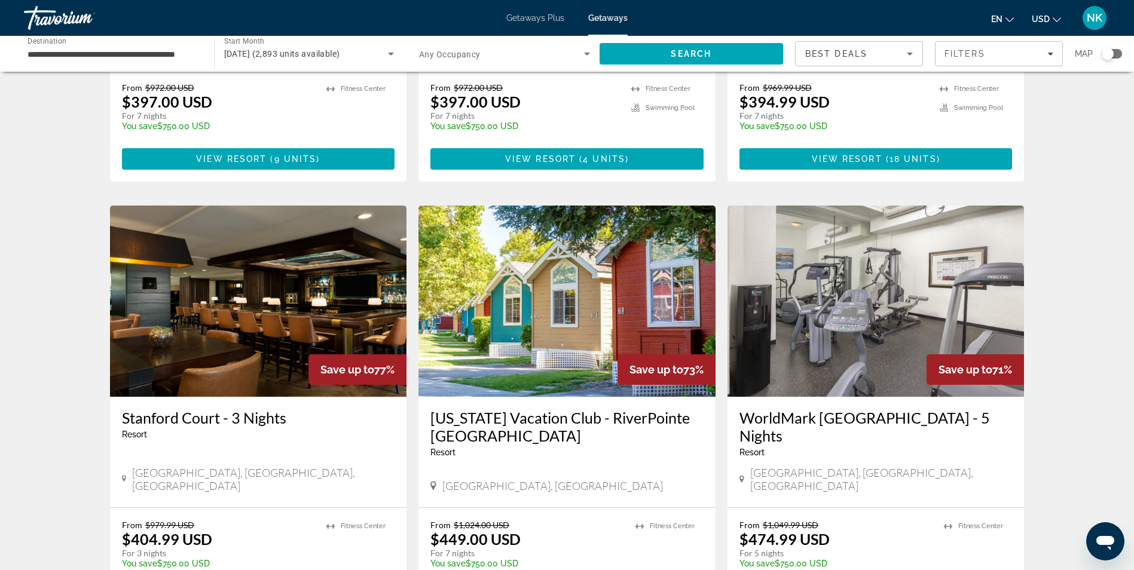
scroll to position [1315, 0]
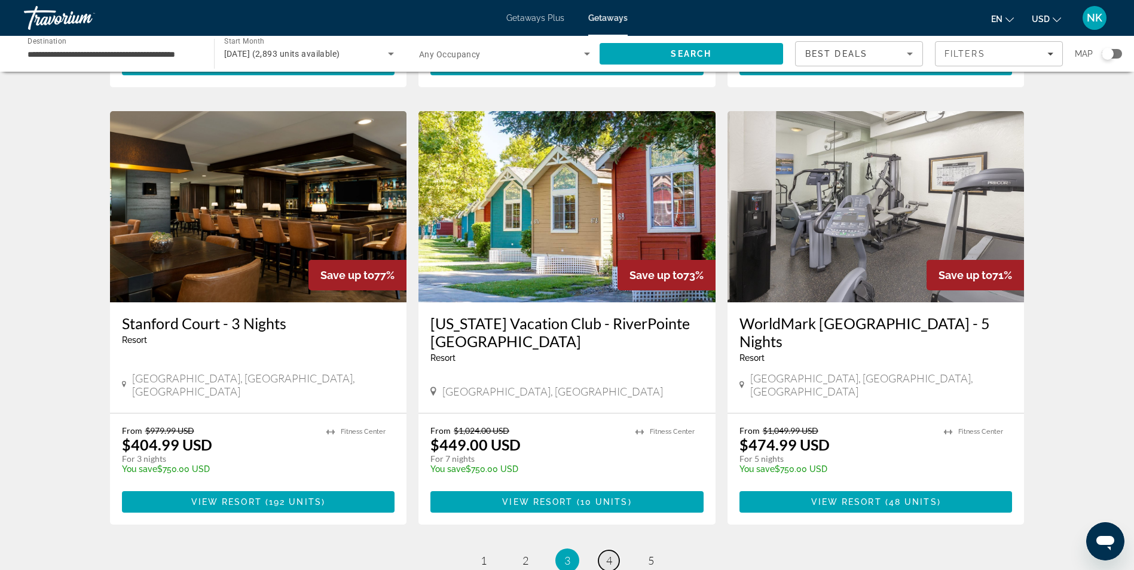
click at [607, 554] on span "4" at bounding box center [609, 560] width 6 height 13
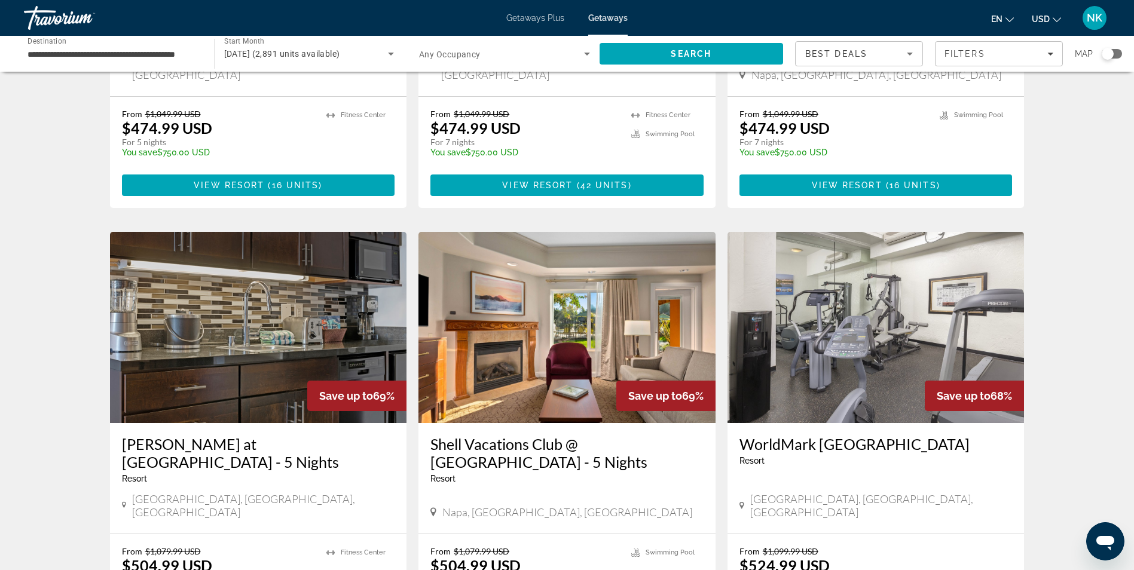
scroll to position [454, 0]
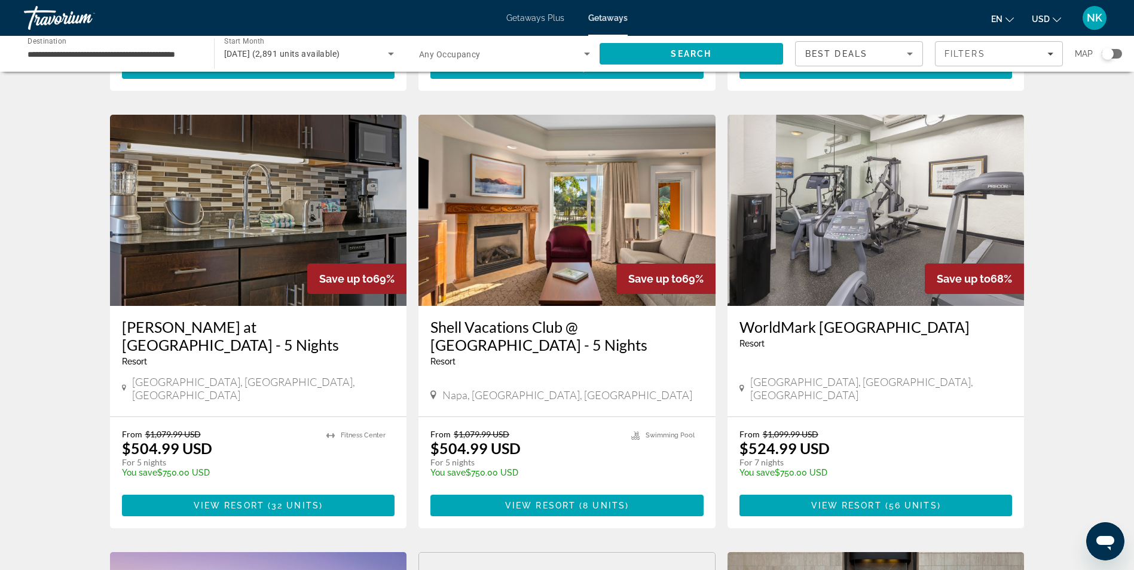
click at [562, 183] on img "Main content" at bounding box center [566, 210] width 297 height 191
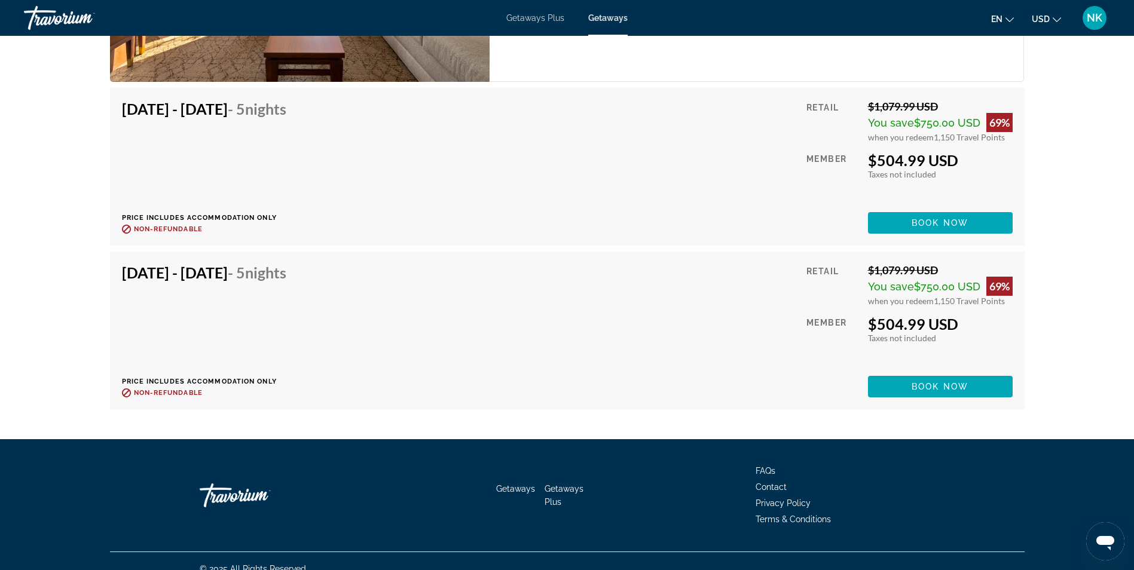
scroll to position [2286, 0]
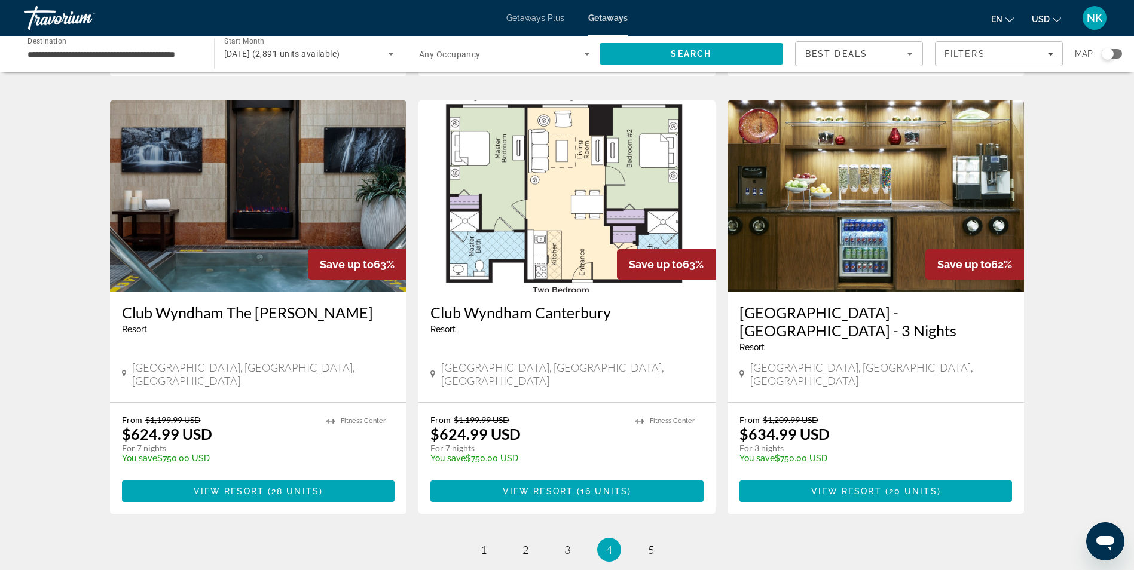
scroll to position [1417, 0]
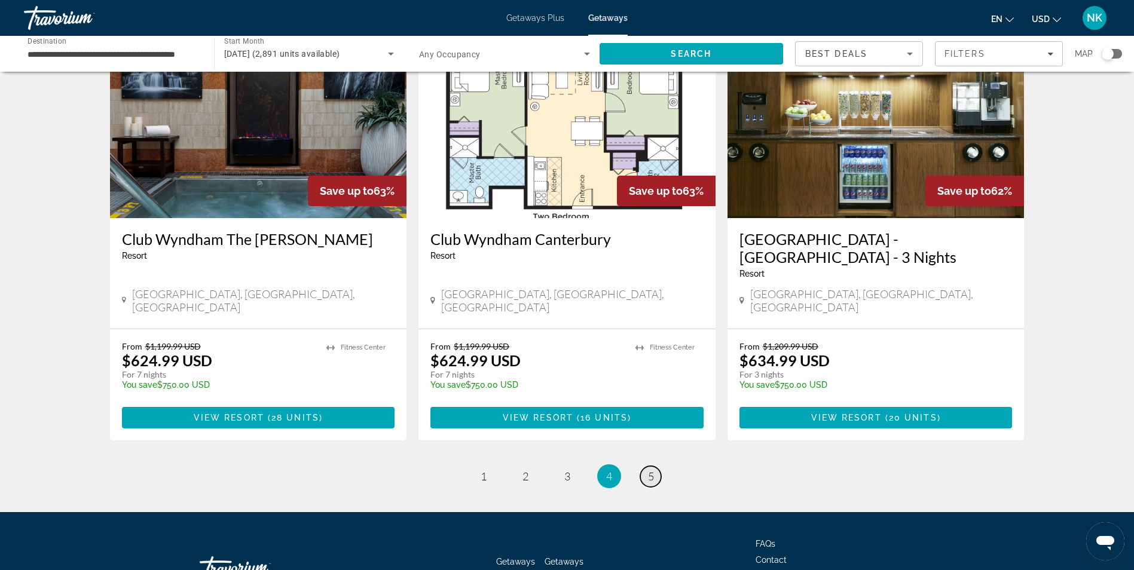
click at [653, 470] on span "5" at bounding box center [651, 476] width 6 height 13
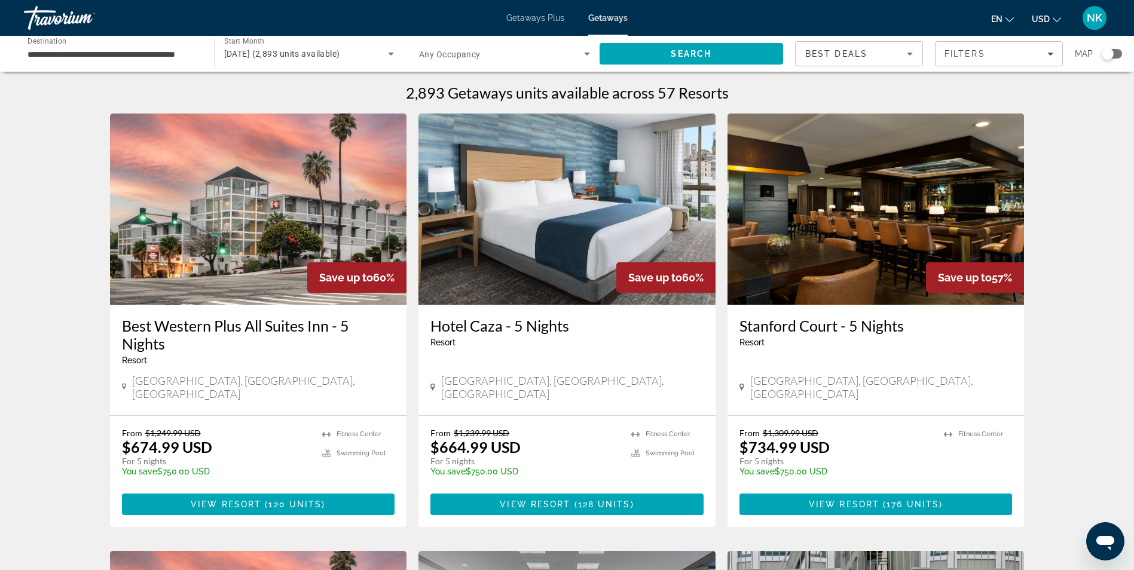
click at [247, 200] on img "Main content" at bounding box center [258, 209] width 297 height 191
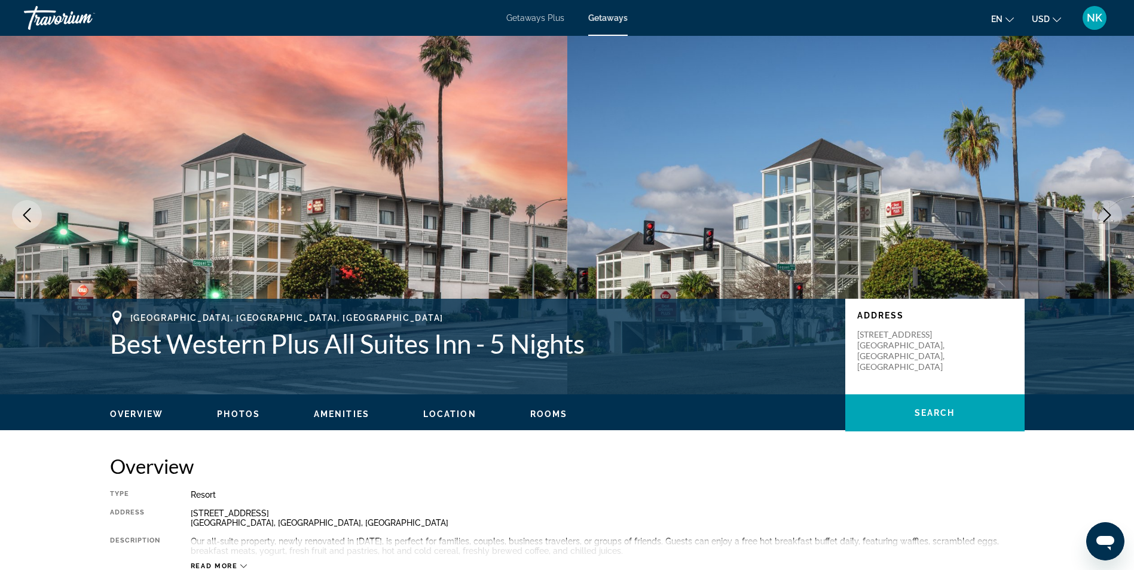
click at [1098, 213] on button "Next image" at bounding box center [1107, 215] width 30 height 30
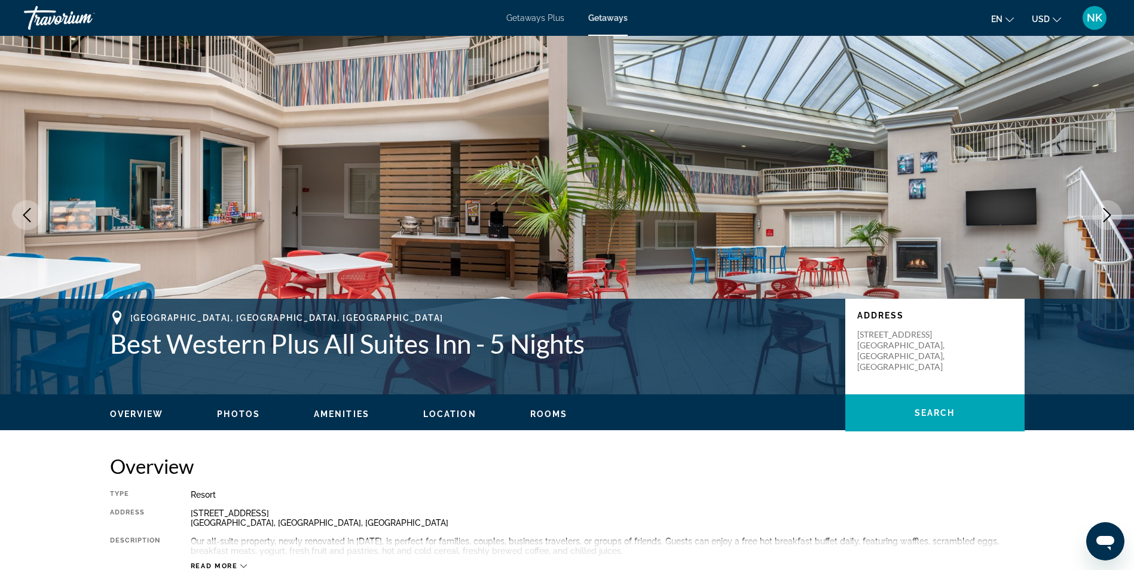
click at [1098, 213] on button "Next image" at bounding box center [1107, 215] width 30 height 30
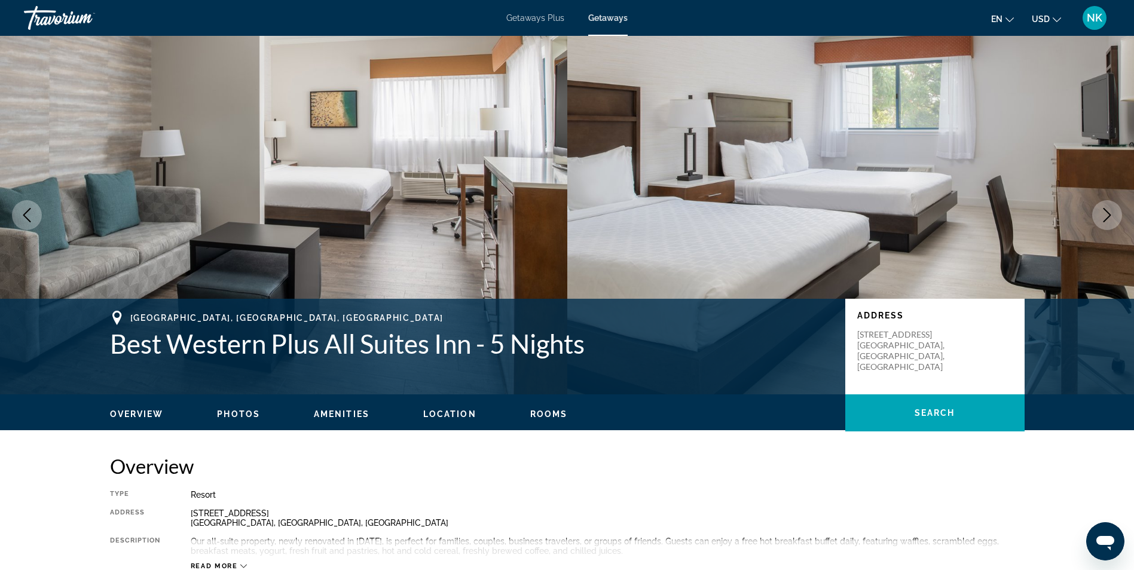
click at [1098, 213] on button "Next image" at bounding box center [1107, 215] width 30 height 30
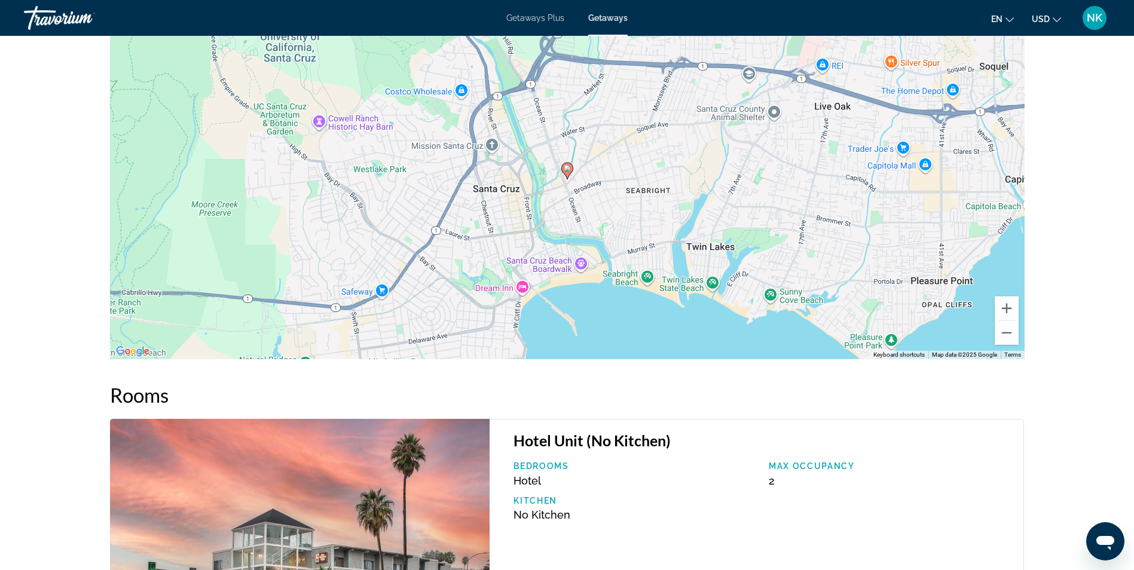
scroll to position [1370, 0]
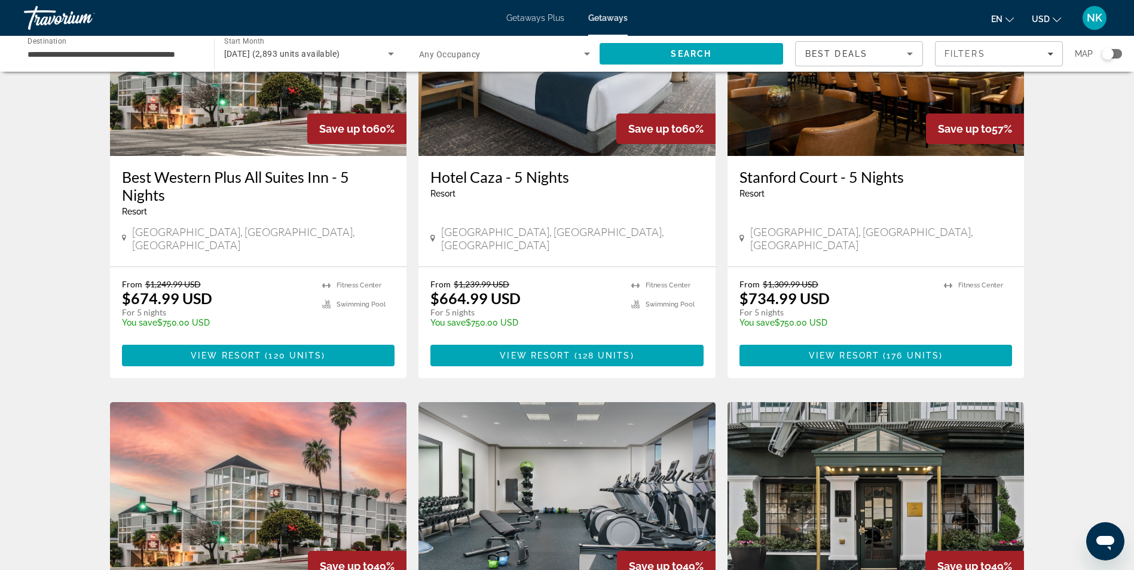
scroll to position [143, 0]
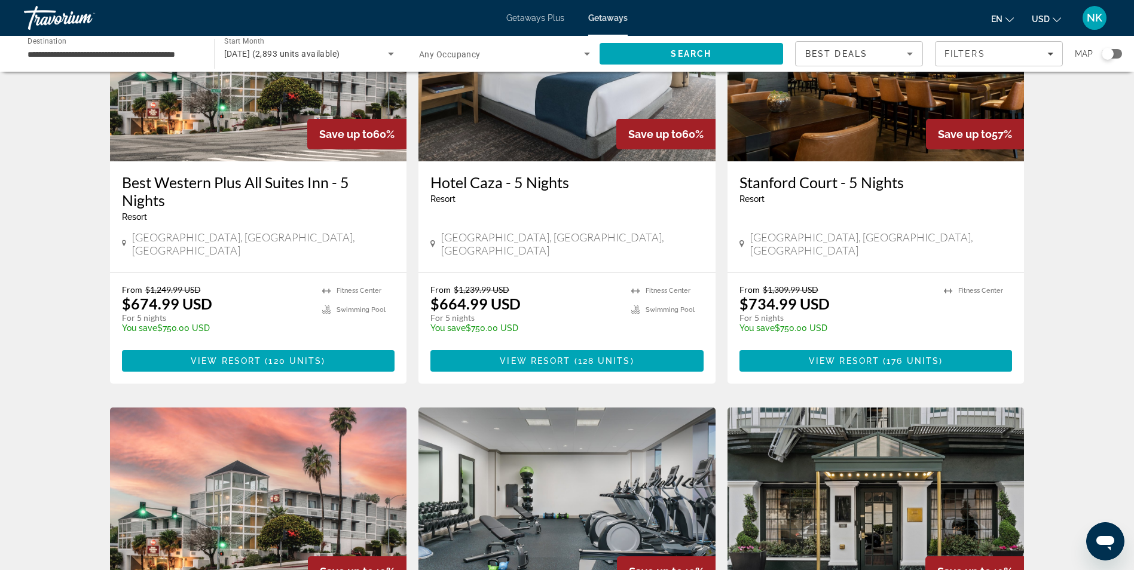
click at [544, 12] on div "Getaways Plus Getaways en English Español Français Italiano Português русский U…" at bounding box center [567, 17] width 1134 height 31
click at [531, 20] on span "Getaways Plus" at bounding box center [535, 18] width 58 height 10
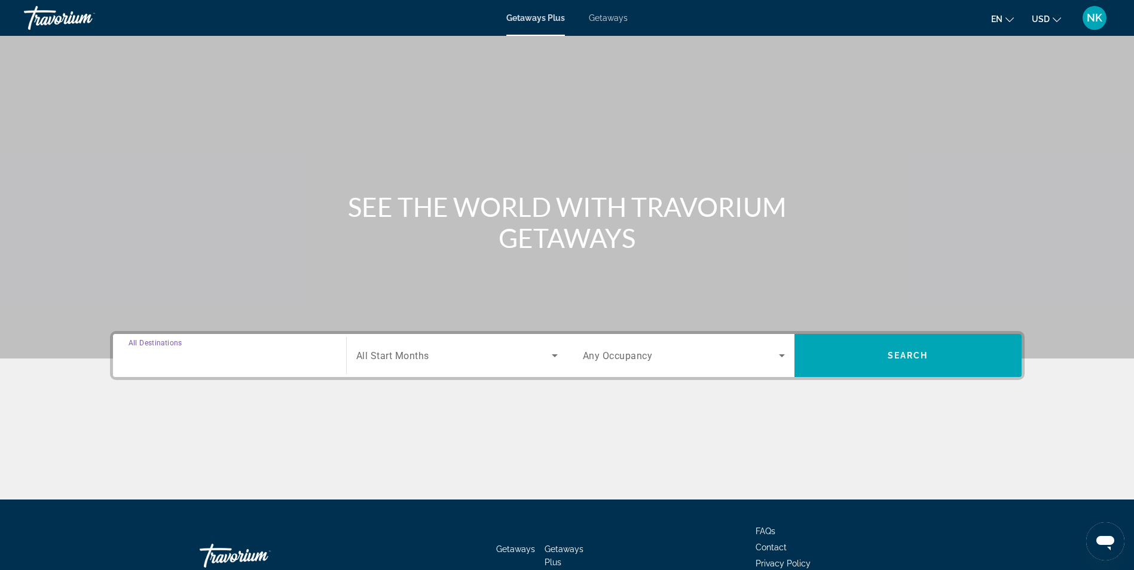
click at [160, 349] on input "Destination All Destinations" at bounding box center [229, 356] width 202 height 14
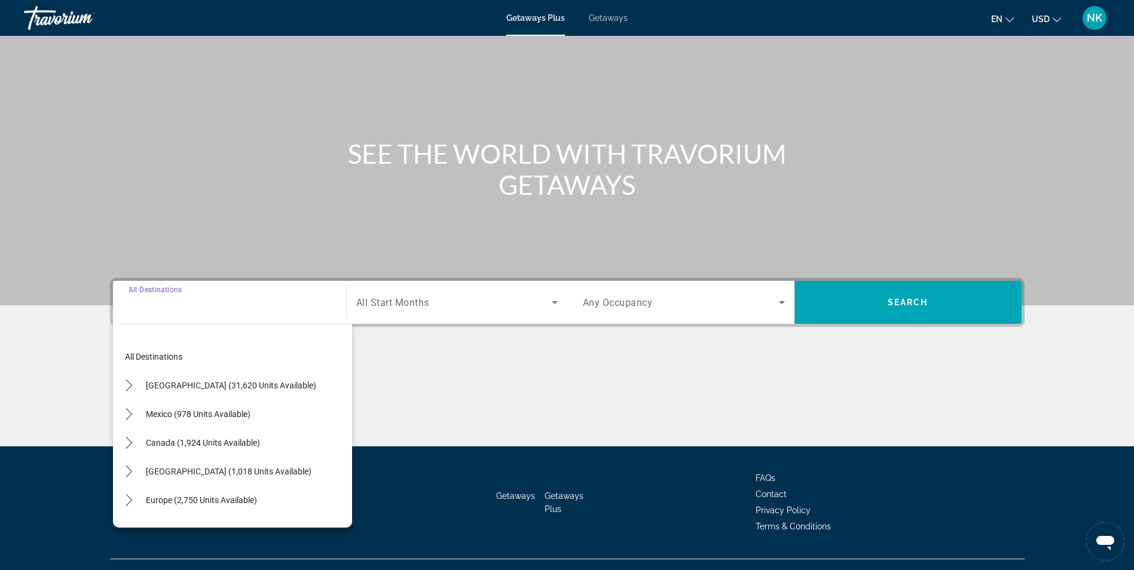
scroll to position [76, 0]
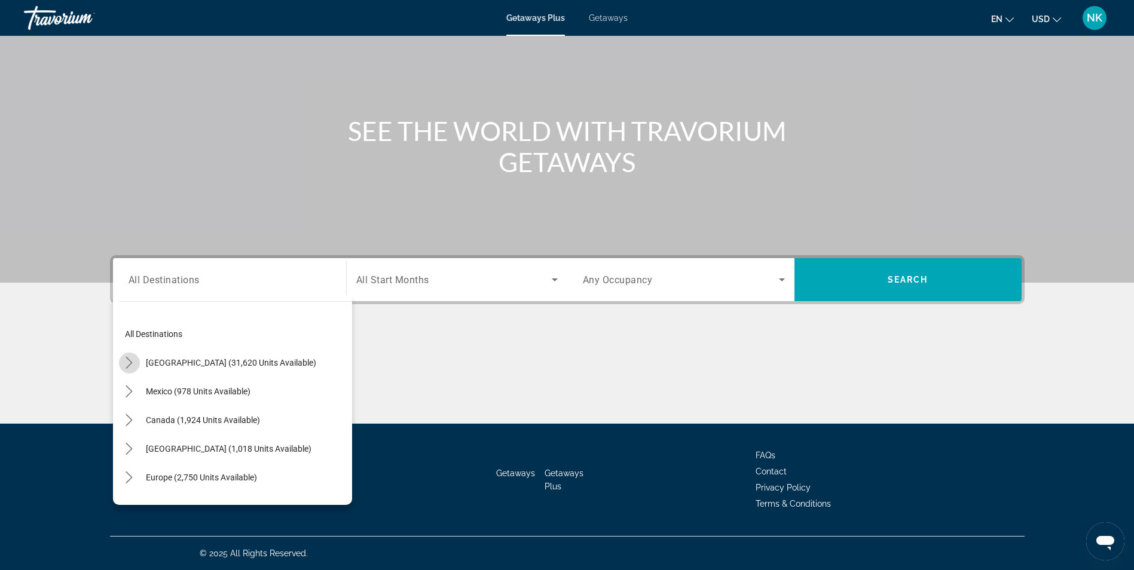
click at [128, 362] on icon "Toggle United States (31,620 units available) submenu" at bounding box center [129, 363] width 12 height 12
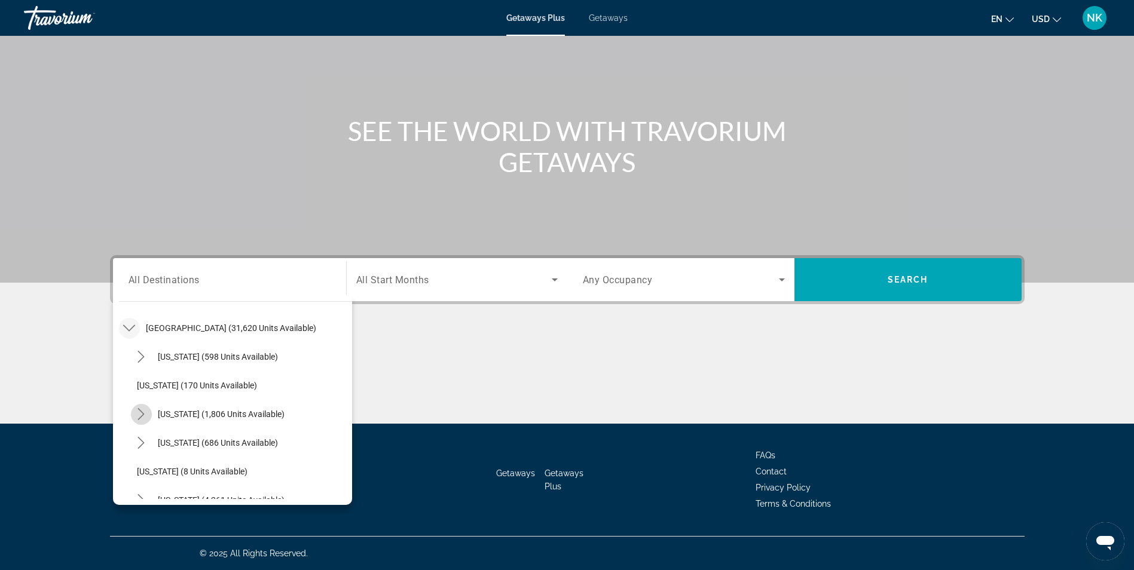
click at [139, 417] on icon "Toggle California (1,806 units available) submenu" at bounding box center [141, 414] width 12 height 12
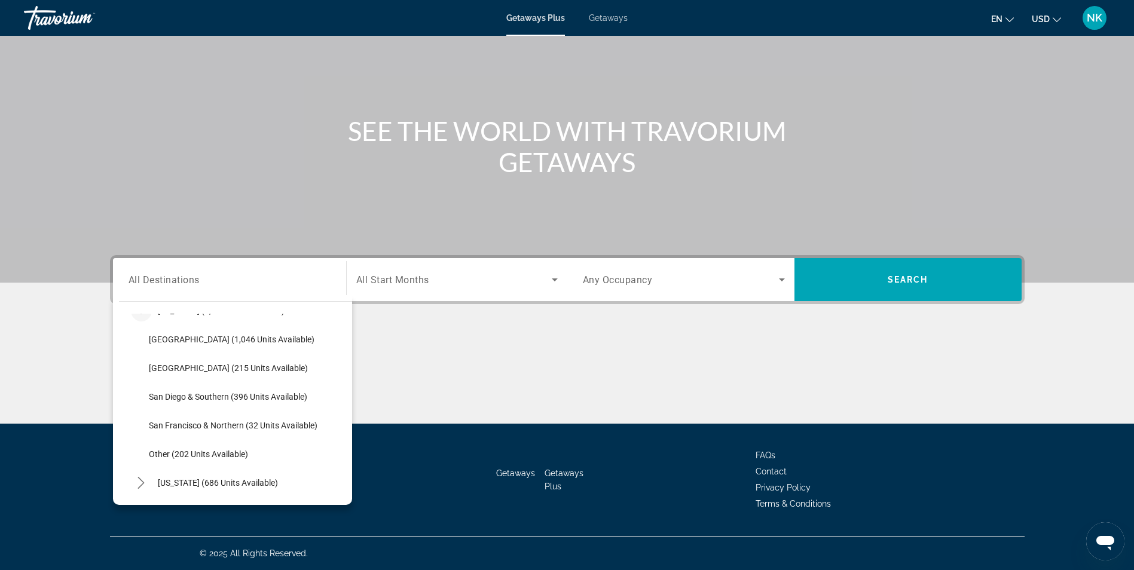
scroll to position [145, 0]
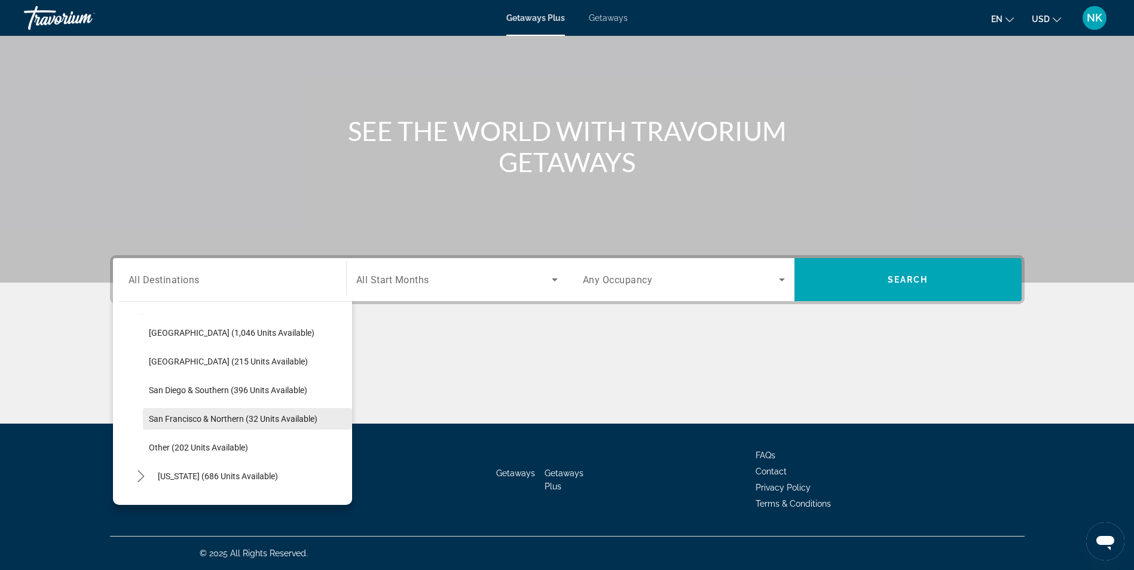
click at [285, 425] on span "Select destination: San Francisco & Northern (32 units available)" at bounding box center [247, 419] width 209 height 29
type input "**********"
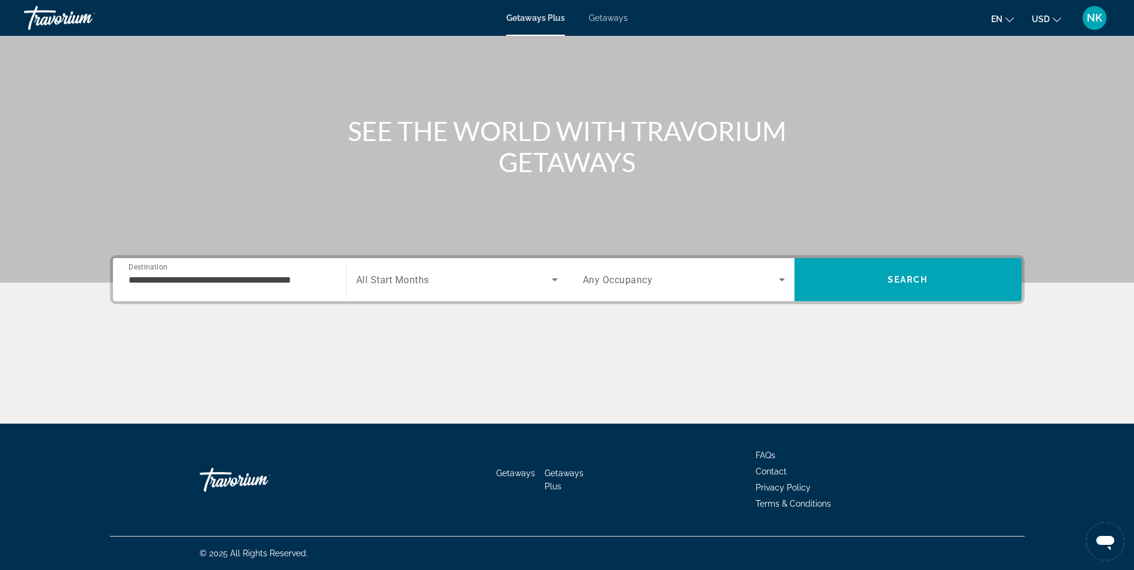
click at [464, 270] on div "Search widget" at bounding box center [456, 279] width 201 height 33
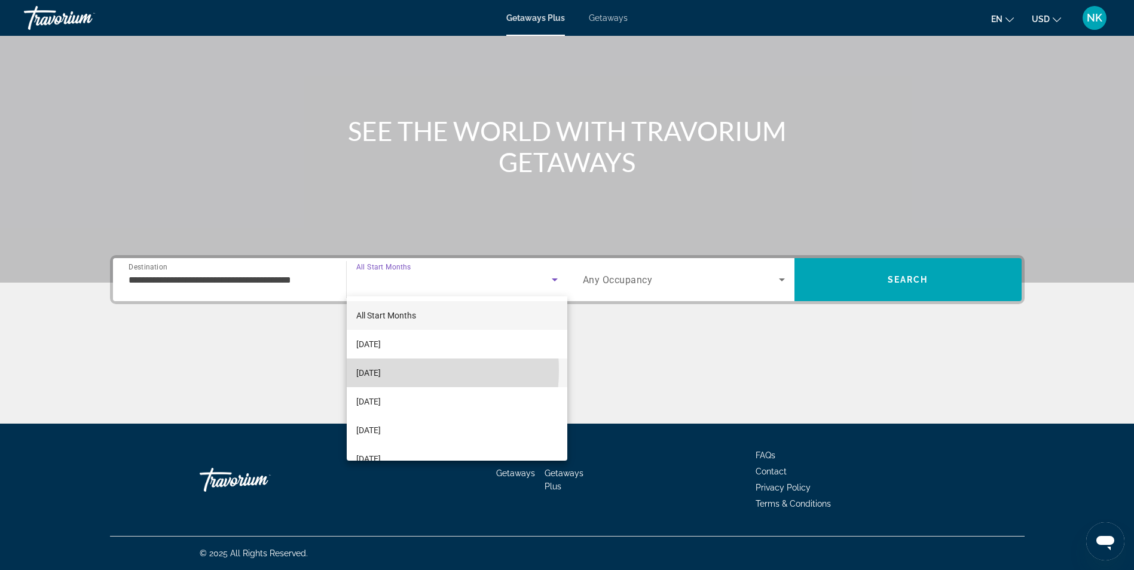
click at [381, 371] on span "[DATE]" at bounding box center [368, 373] width 25 height 14
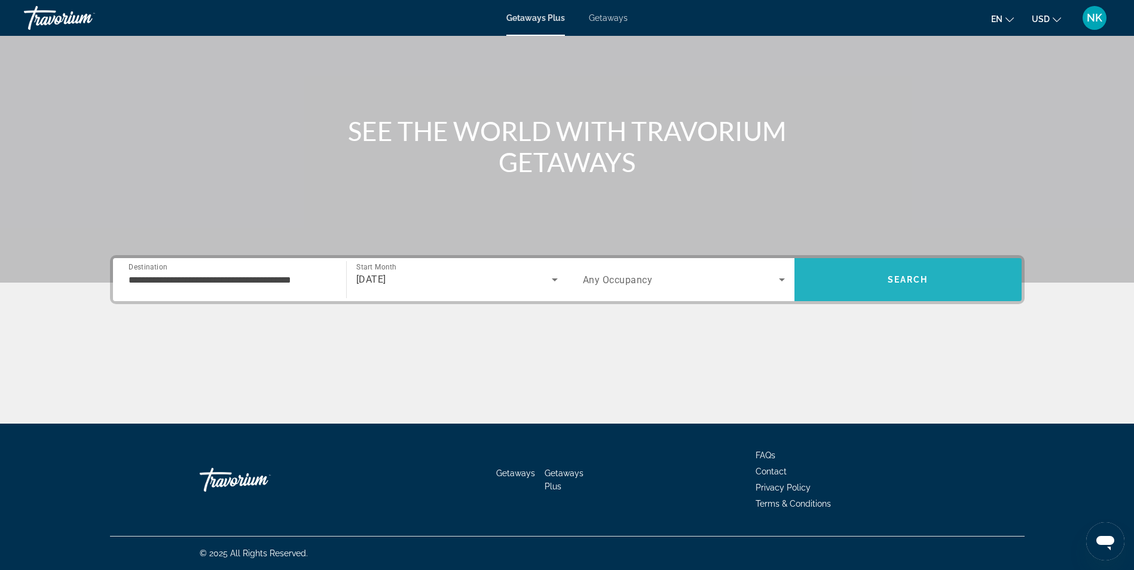
click at [850, 283] on span "Search" at bounding box center [907, 279] width 227 height 29
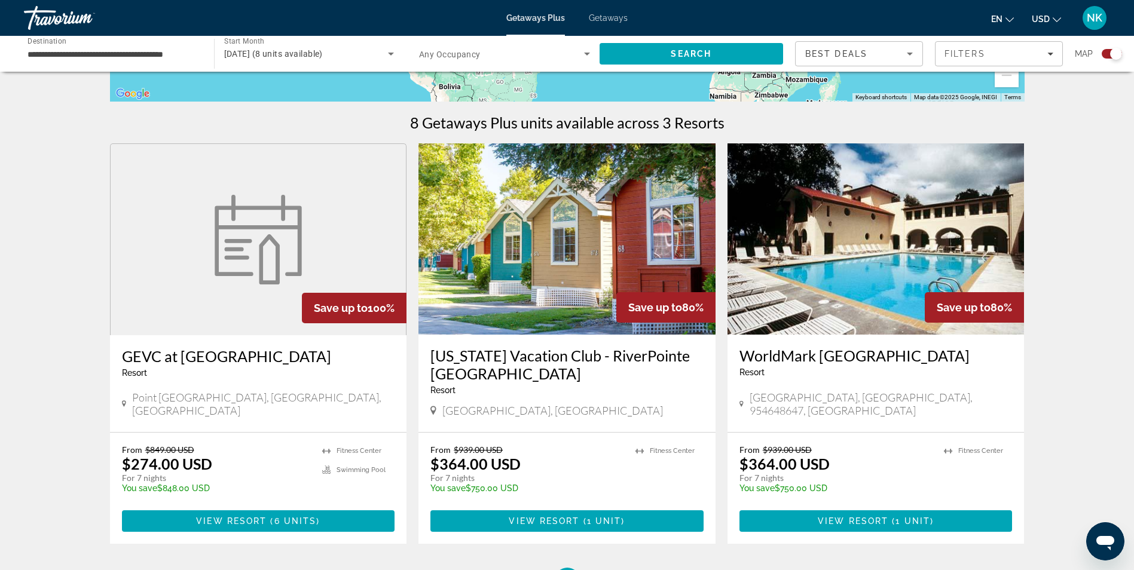
scroll to position [359, 0]
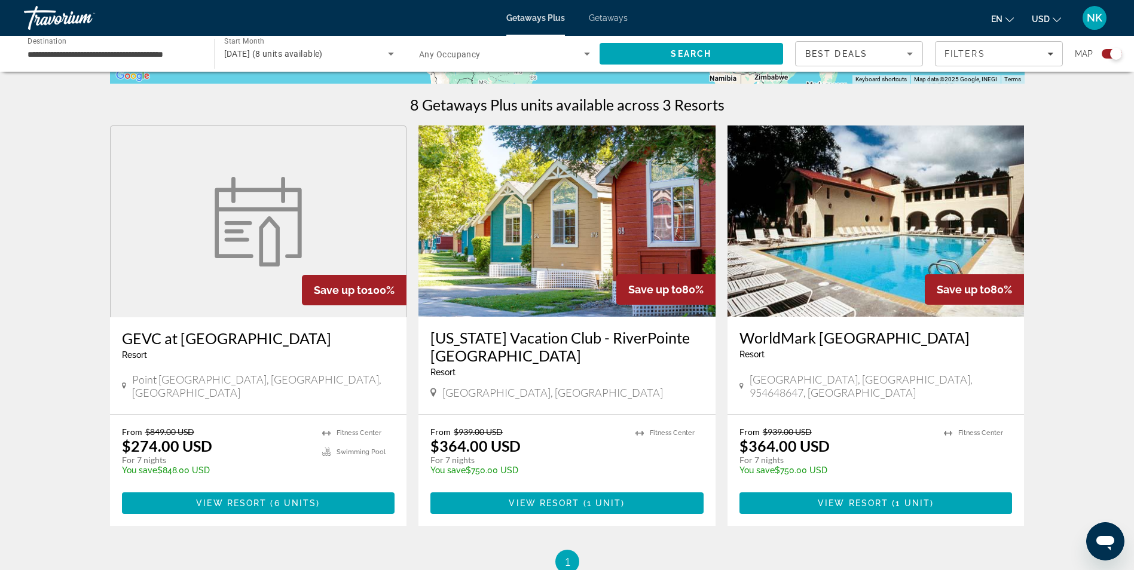
click at [237, 225] on img "Main content" at bounding box center [258, 222] width 102 height 90
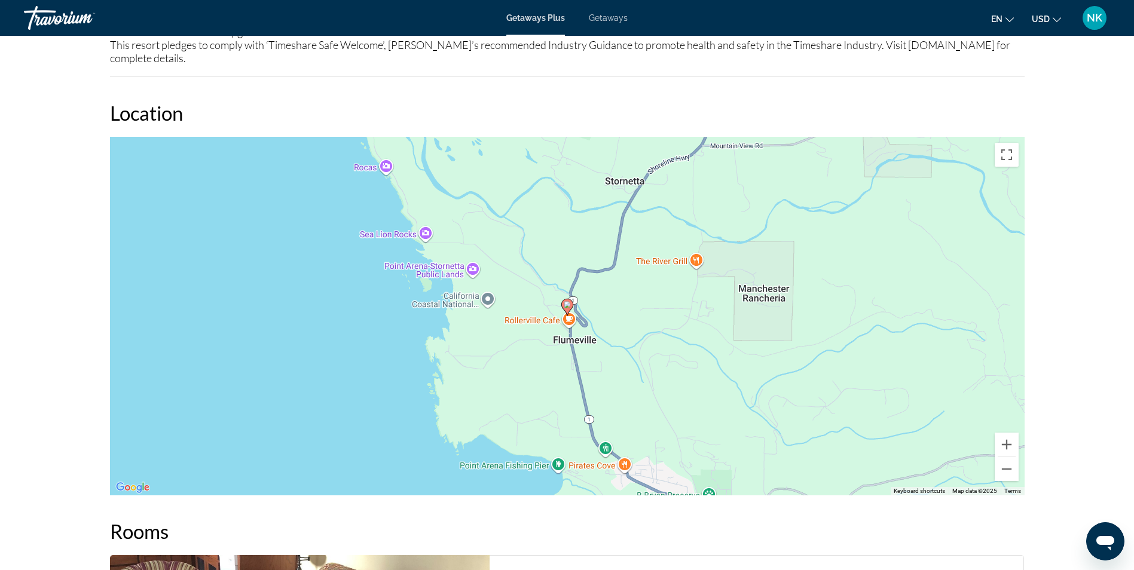
scroll to position [1554, 0]
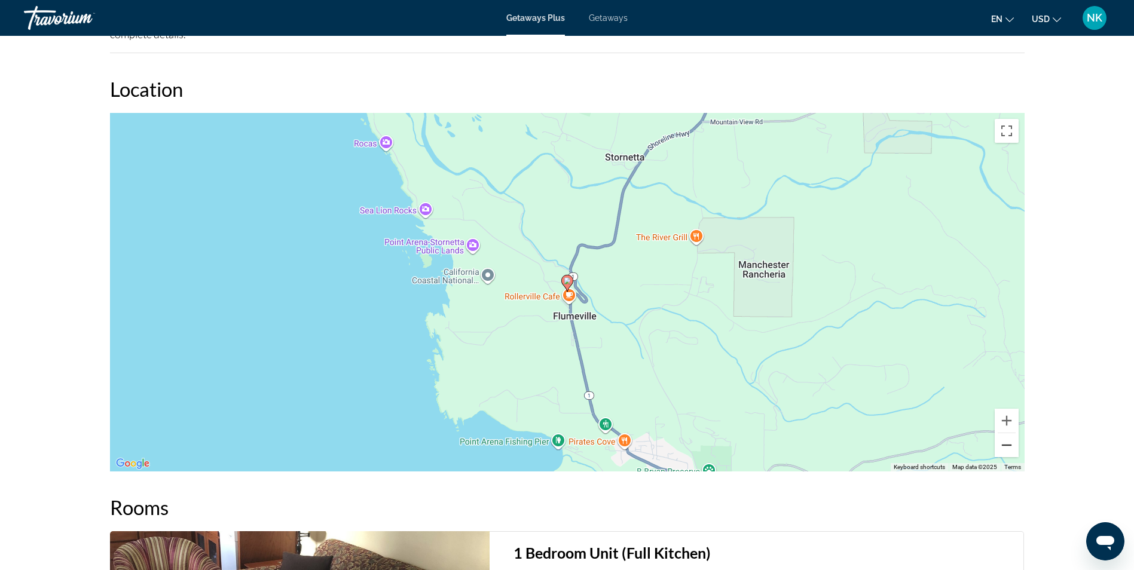
click at [1003, 437] on button "Zoom out" at bounding box center [1006, 445] width 24 height 24
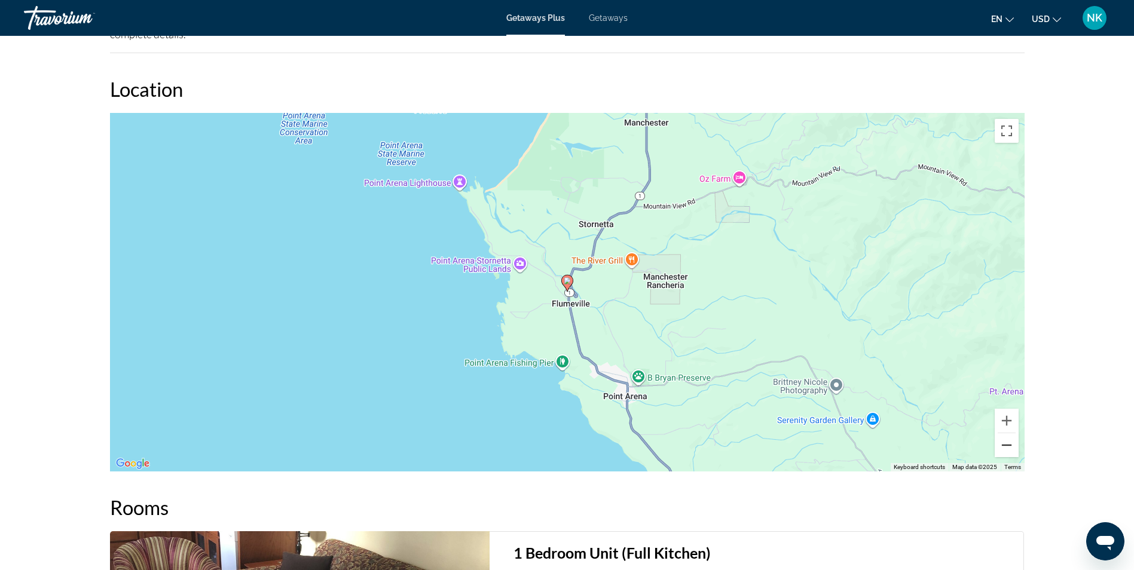
click at [1003, 437] on button "Zoom out" at bounding box center [1006, 445] width 24 height 24
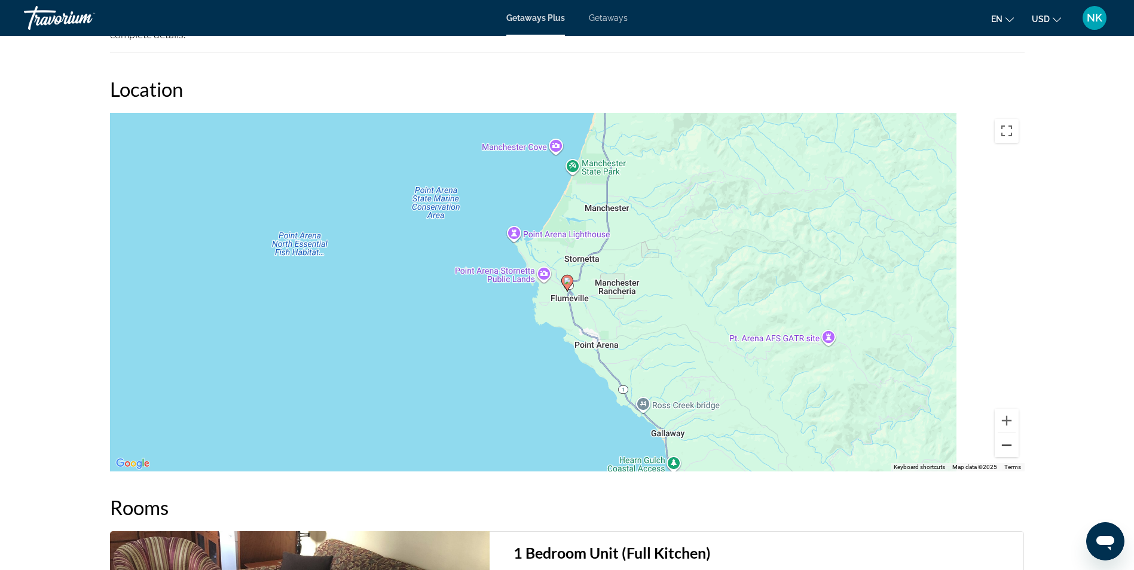
click at [1003, 437] on button "Zoom out" at bounding box center [1006, 445] width 24 height 24
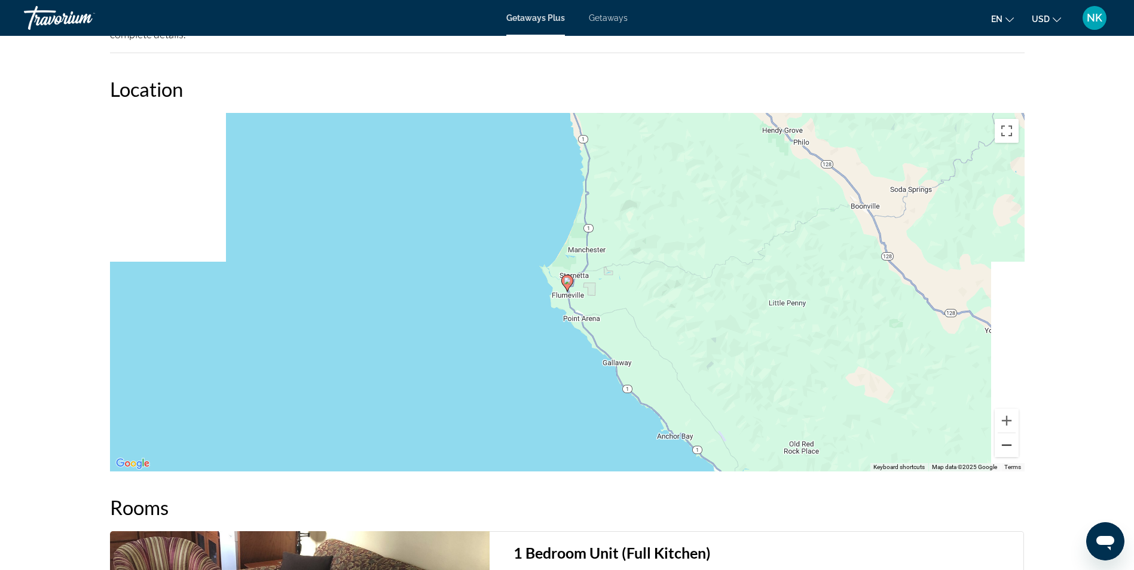
click at [1003, 437] on button "Zoom out" at bounding box center [1006, 445] width 24 height 24
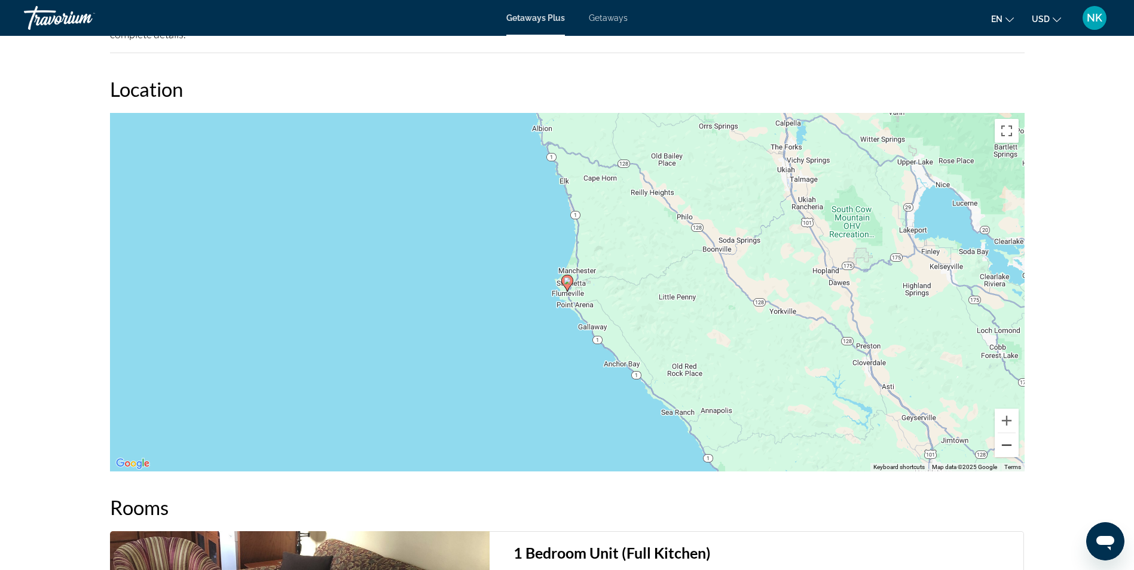
click at [1003, 437] on button "Zoom out" at bounding box center [1006, 445] width 24 height 24
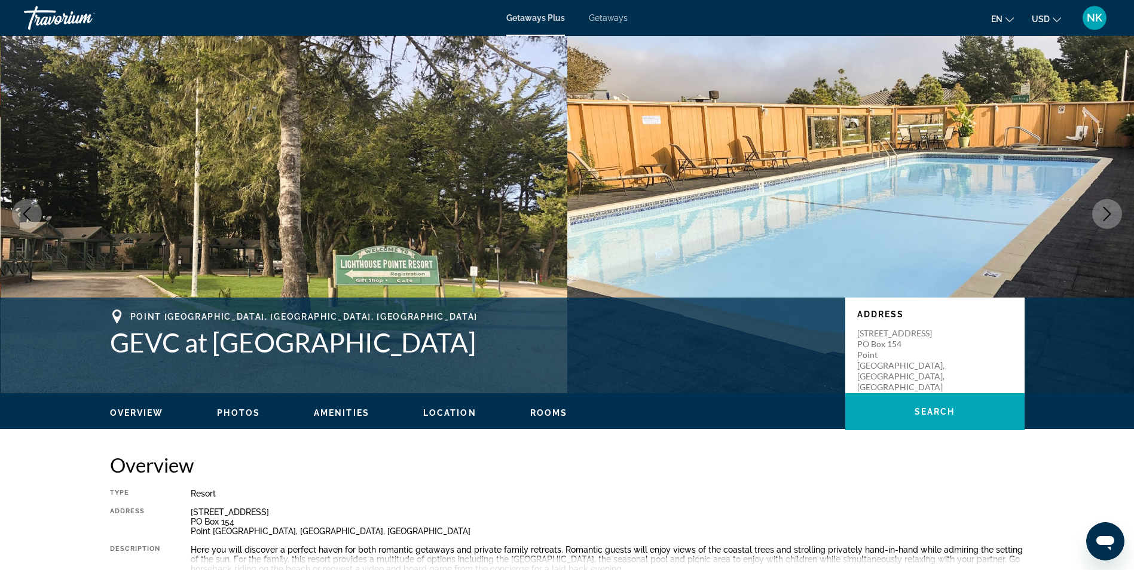
scroll to position [0, 0]
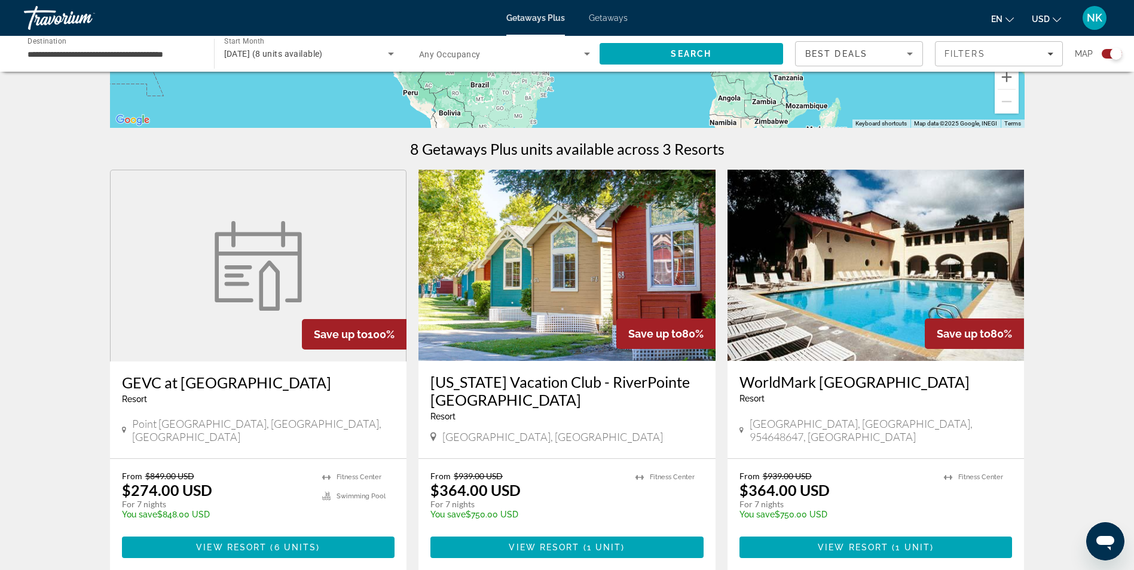
scroll to position [359, 0]
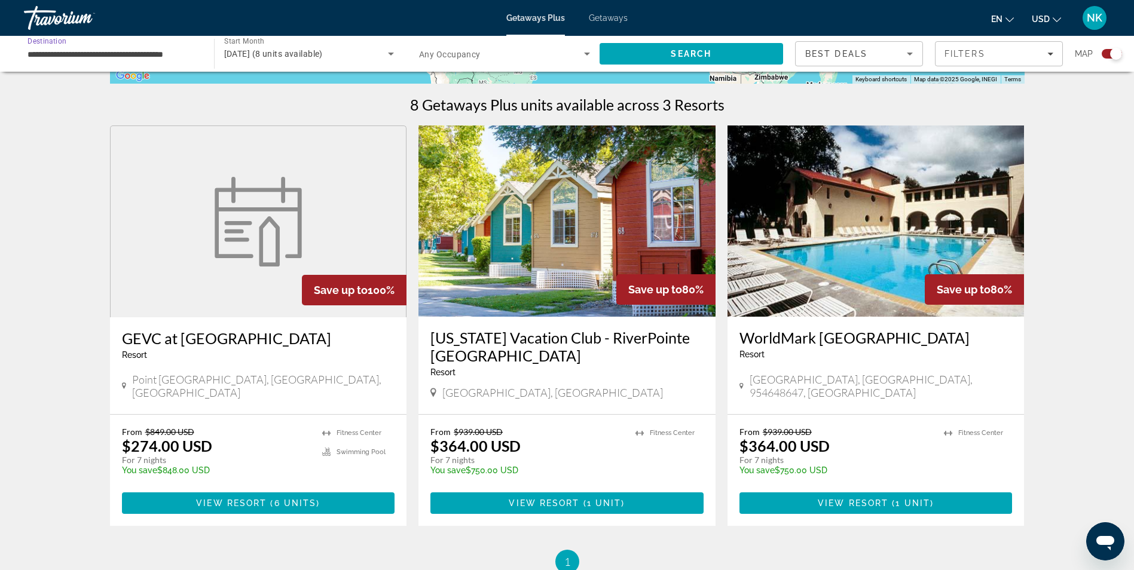
click at [72, 47] on input "**********" at bounding box center [112, 54] width 171 height 14
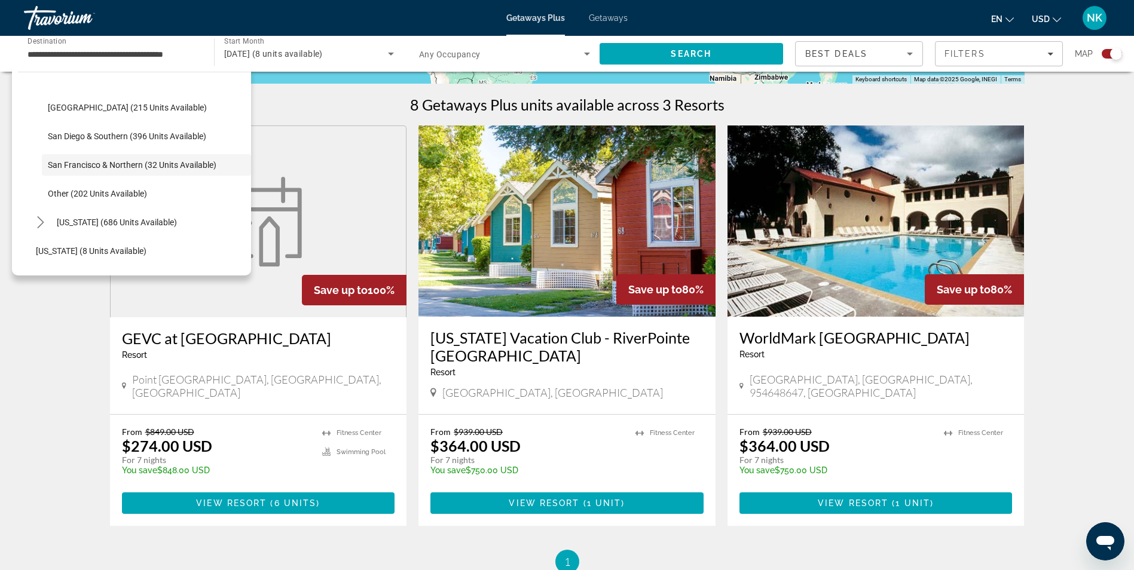
scroll to position [176, 0]
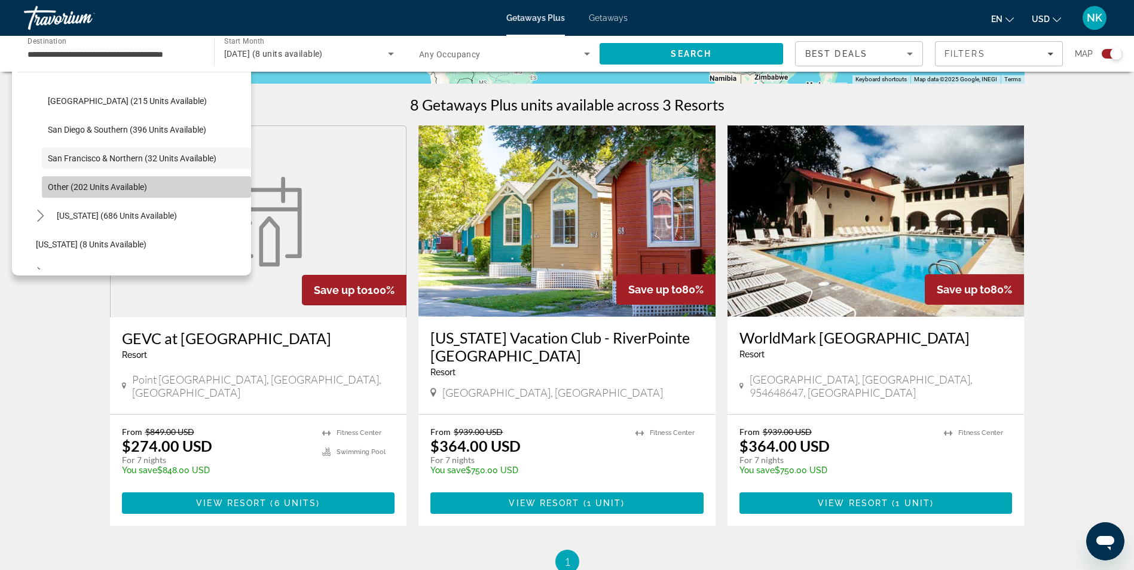
click at [175, 186] on span "Select destination: Other (202 units available)" at bounding box center [146, 187] width 209 height 29
type input "**********"
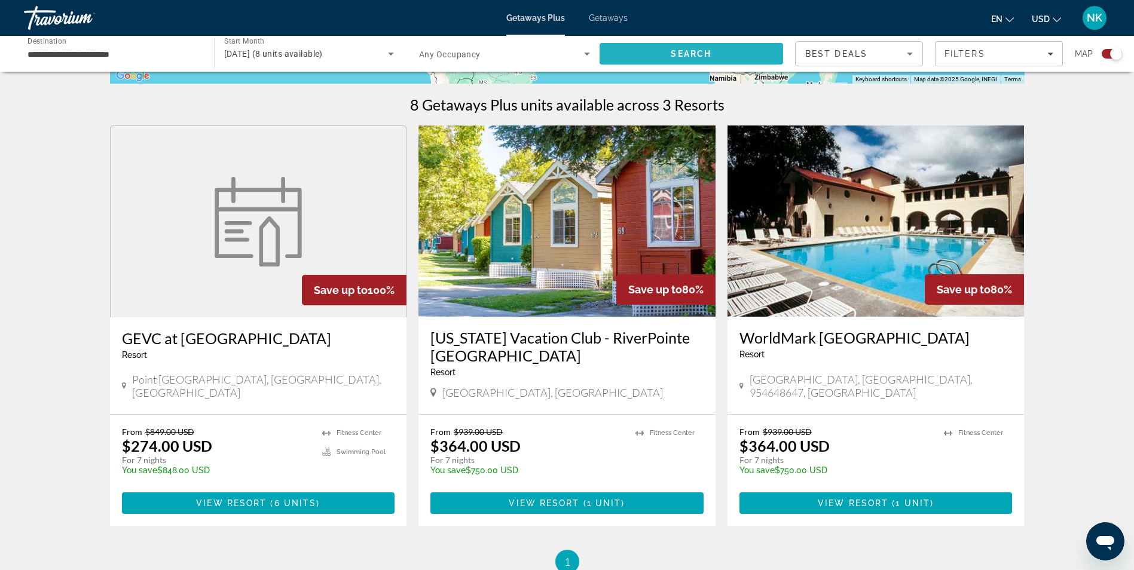
click at [627, 50] on span "Search" at bounding box center [691, 53] width 184 height 29
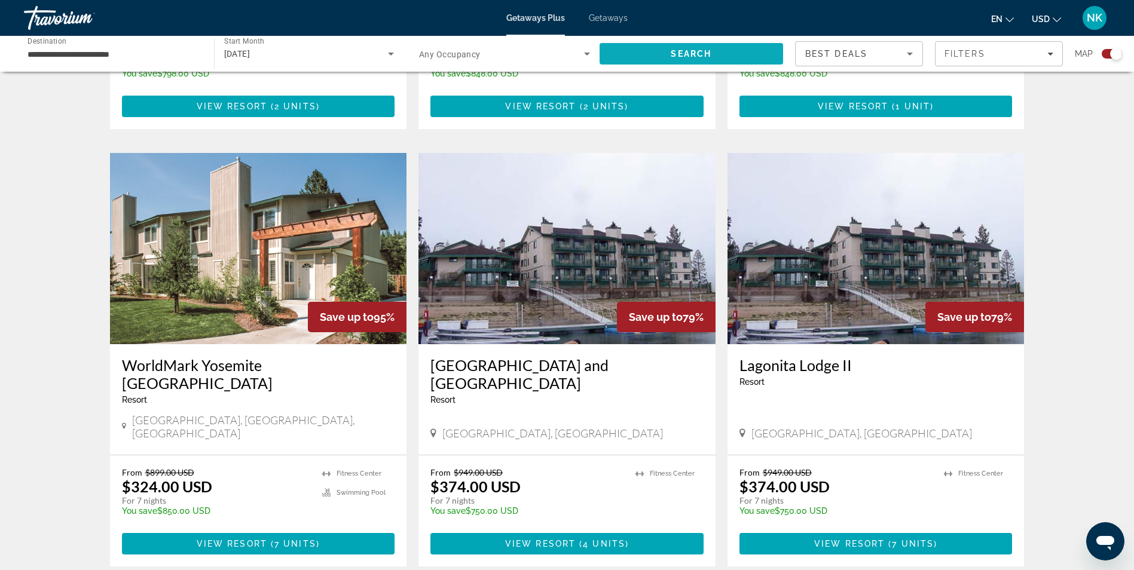
scroll to position [813, 0]
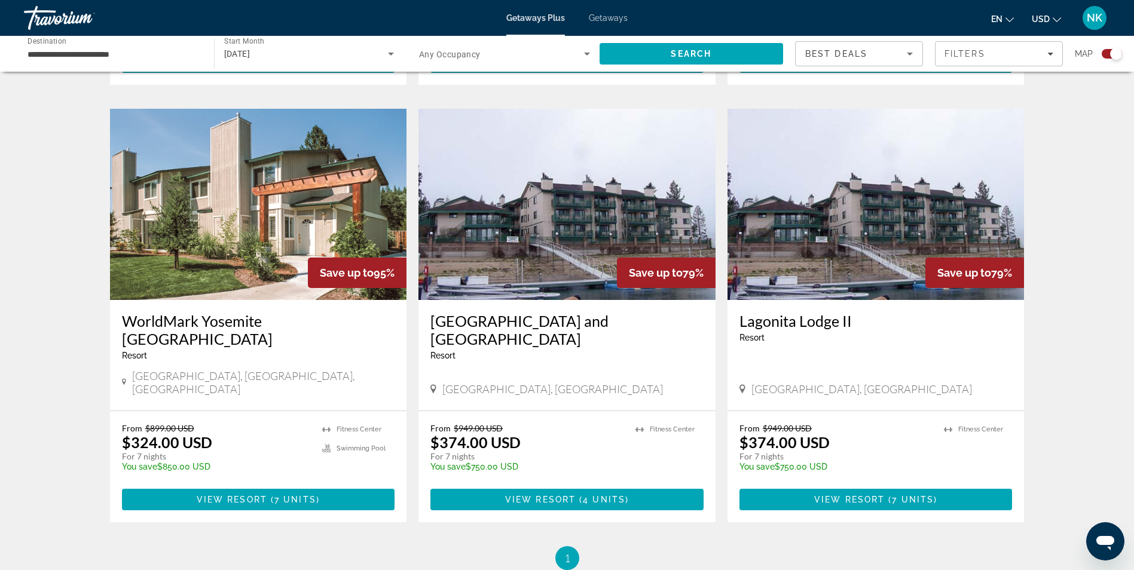
click at [598, 12] on div "Getaways Plus Getaways en English Español Français Italiano Português русский U…" at bounding box center [567, 17] width 1134 height 31
click at [611, 20] on span "Getaways" at bounding box center [608, 18] width 39 height 10
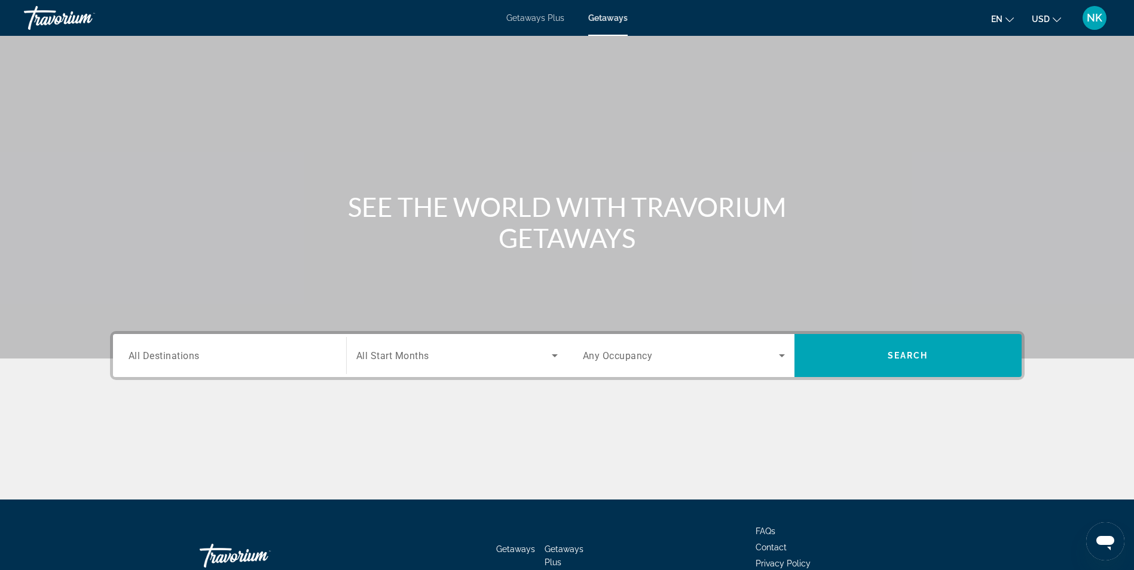
click at [151, 362] on input "Destination All Destinations" at bounding box center [229, 356] width 202 height 14
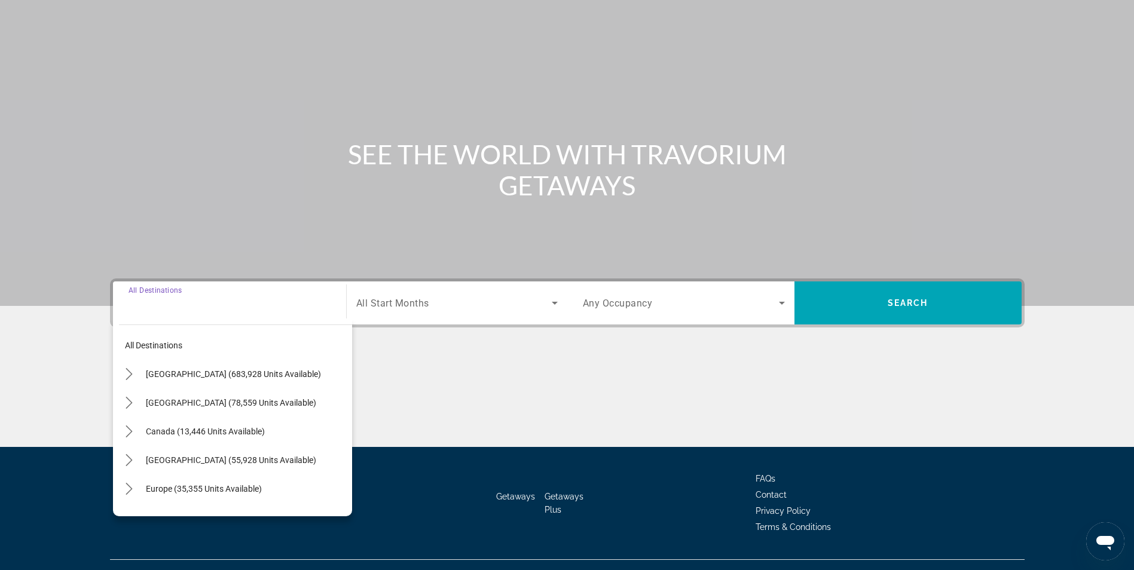
scroll to position [76, 0]
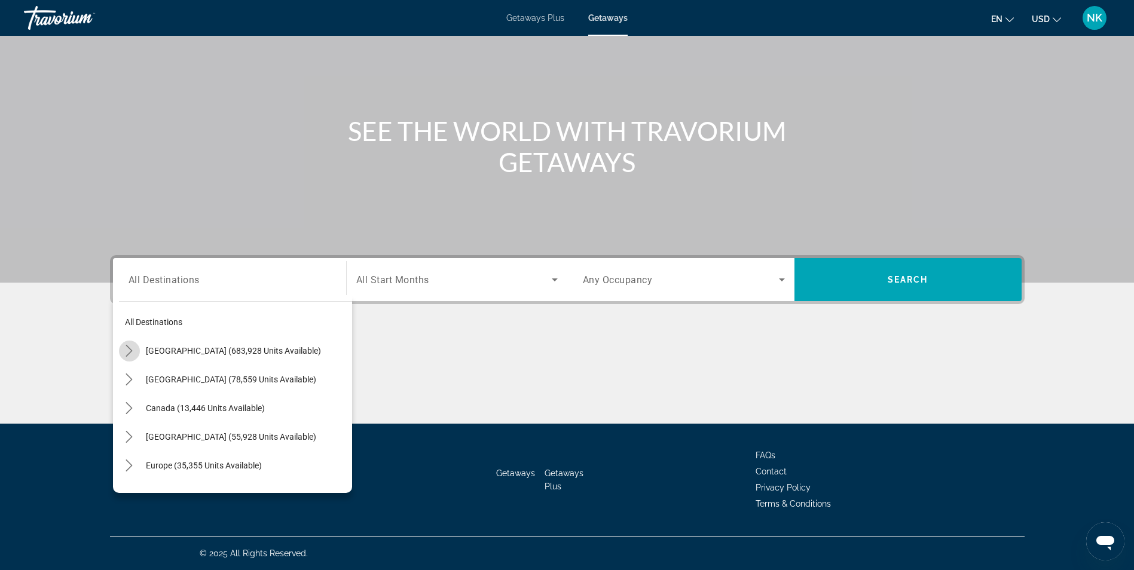
click at [127, 356] on icon "Toggle United States (683,928 units available) submenu" at bounding box center [129, 351] width 7 height 12
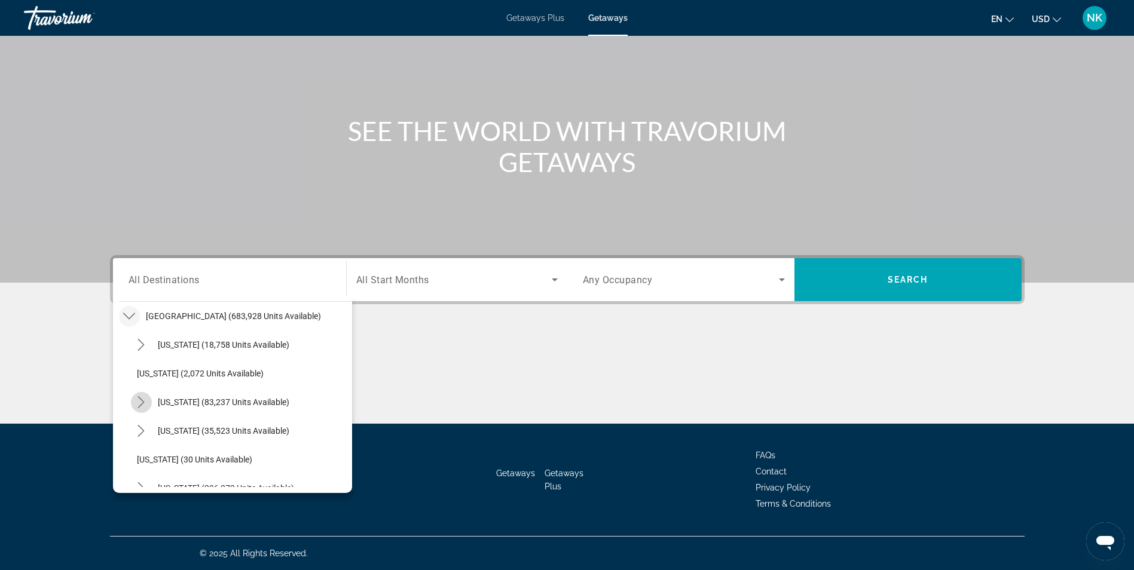
click at [142, 407] on icon "Toggle California (83,237 units available) submenu" at bounding box center [141, 402] width 12 height 12
click at [270, 427] on span "Los Angeles & [GEOGRAPHIC_DATA] (19,651 units available)" at bounding box center [247, 430] width 197 height 19
type input "**********"
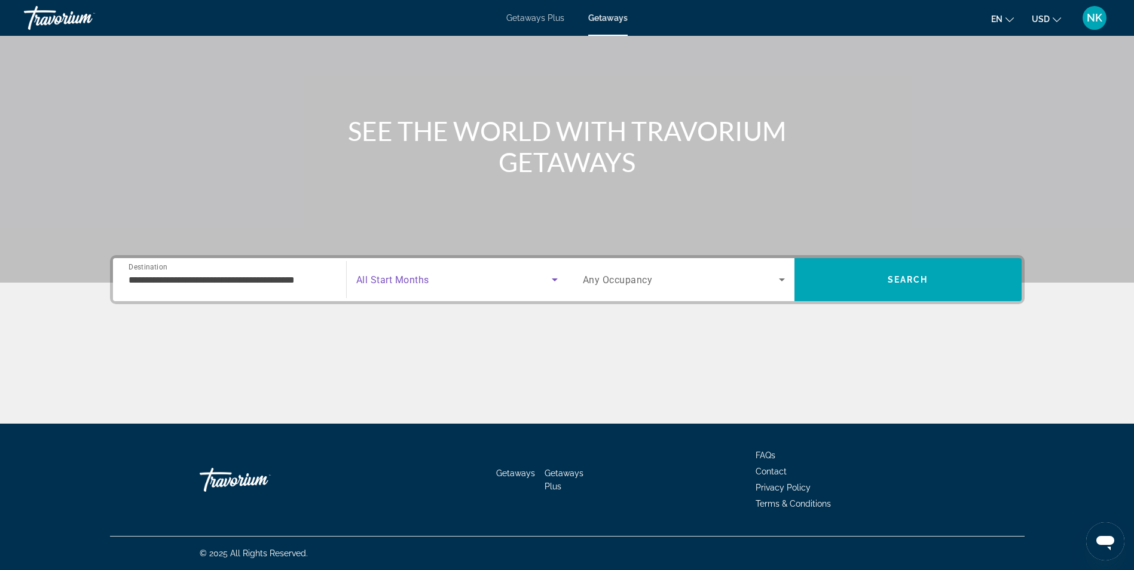
click at [551, 284] on icon "Search widget" at bounding box center [554, 280] width 14 height 14
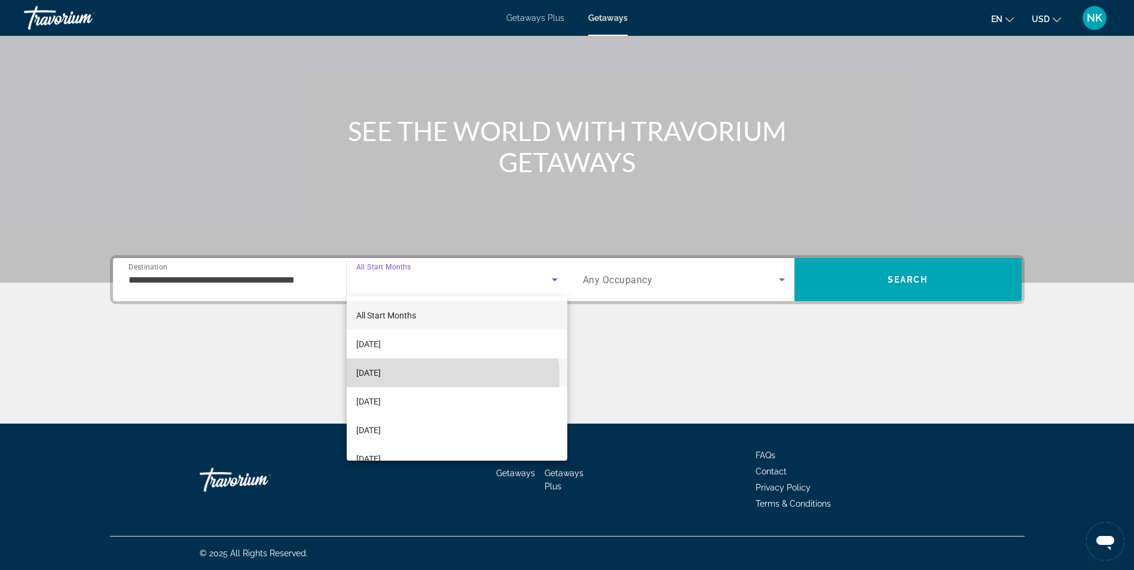
click at [417, 378] on mat-option "[DATE]" at bounding box center [457, 373] width 221 height 29
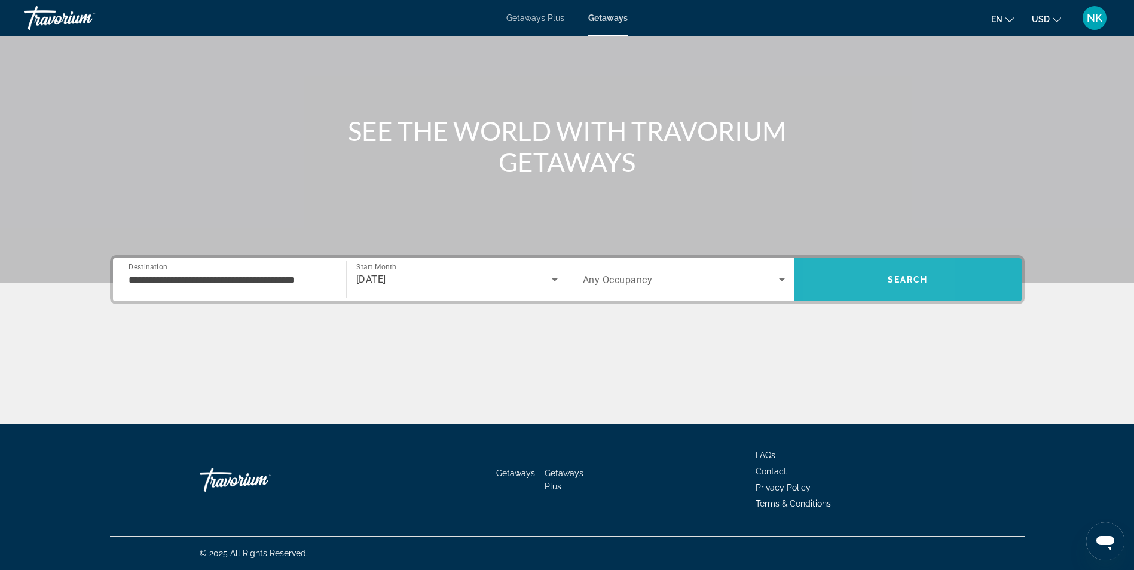
click at [837, 277] on span "Search" at bounding box center [907, 279] width 227 height 29
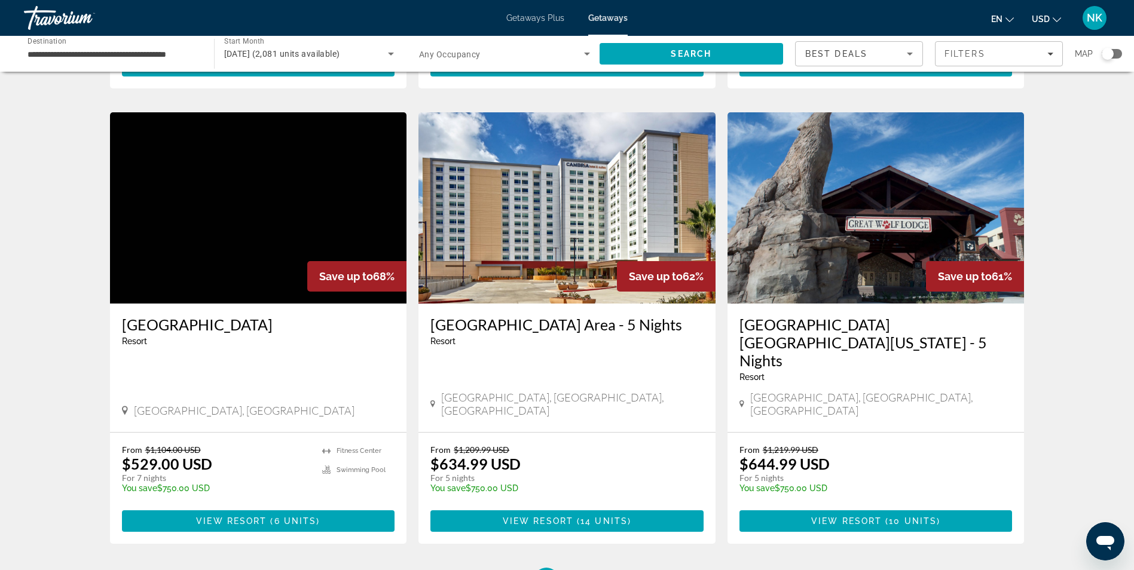
scroll to position [1339, 0]
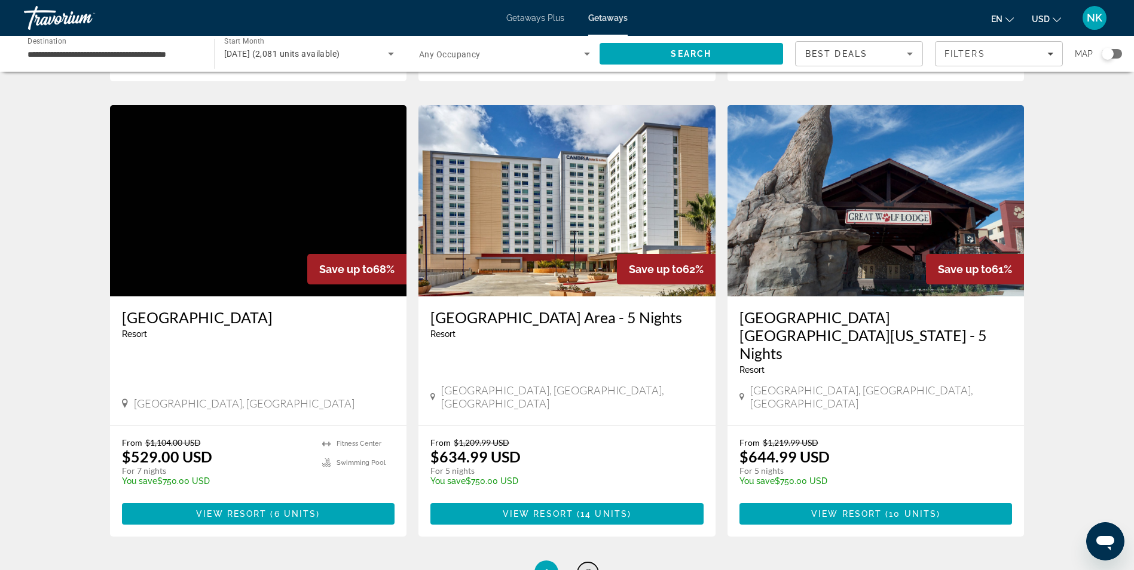
click at [585, 566] on span "2" at bounding box center [588, 572] width 6 height 13
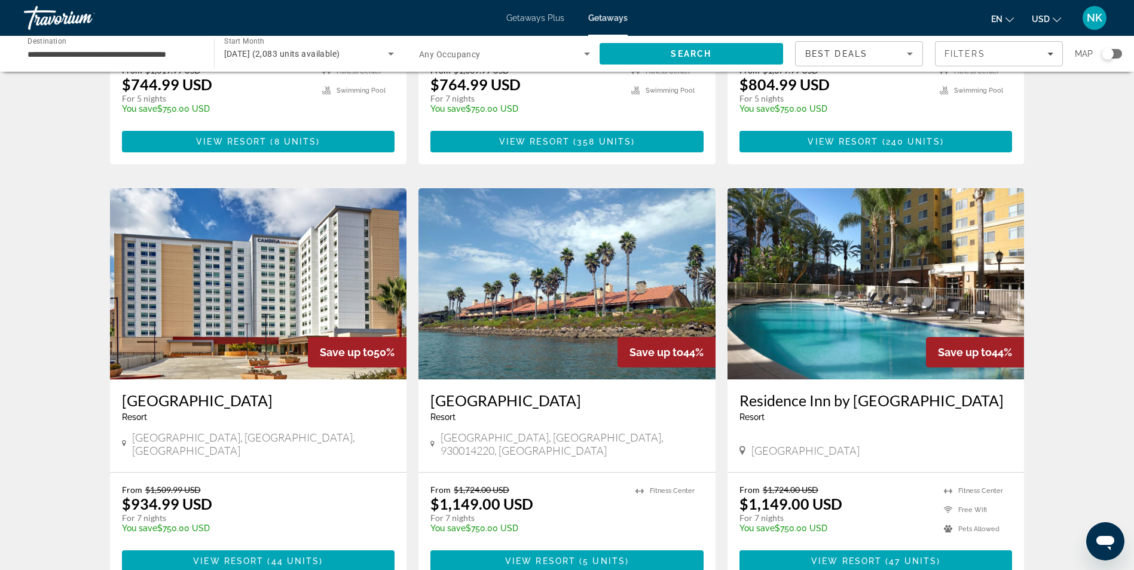
scroll to position [311, 0]
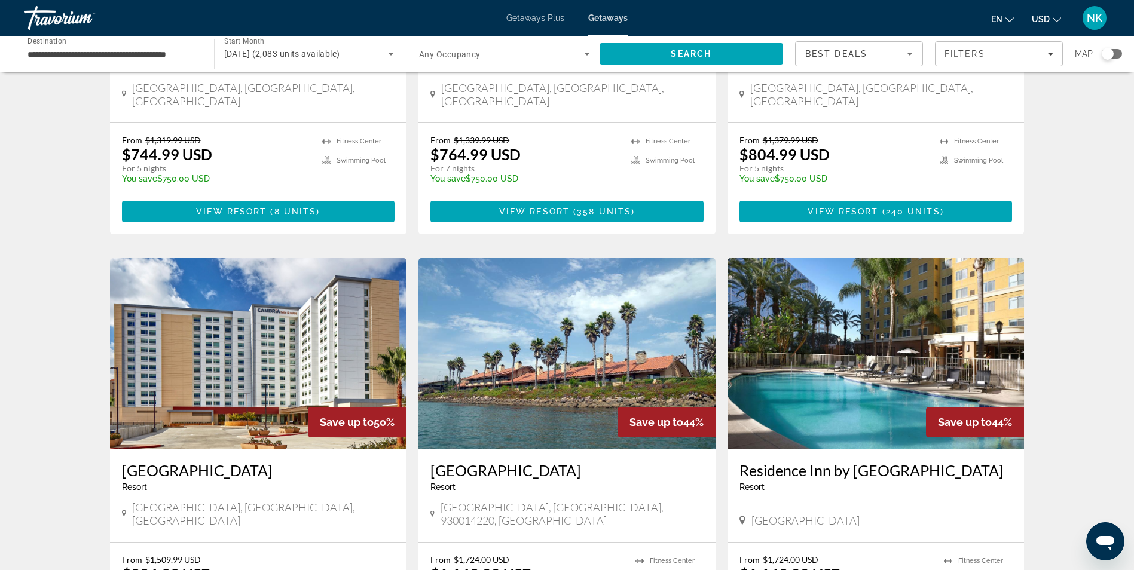
click at [622, 258] on img "Main content" at bounding box center [566, 353] width 297 height 191
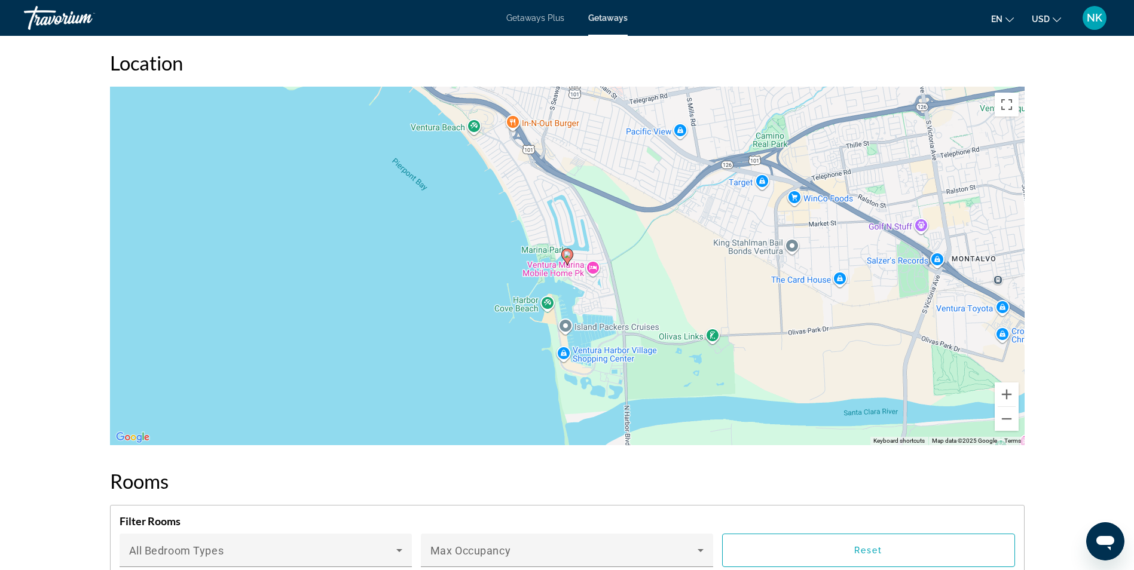
scroll to position [1458, 0]
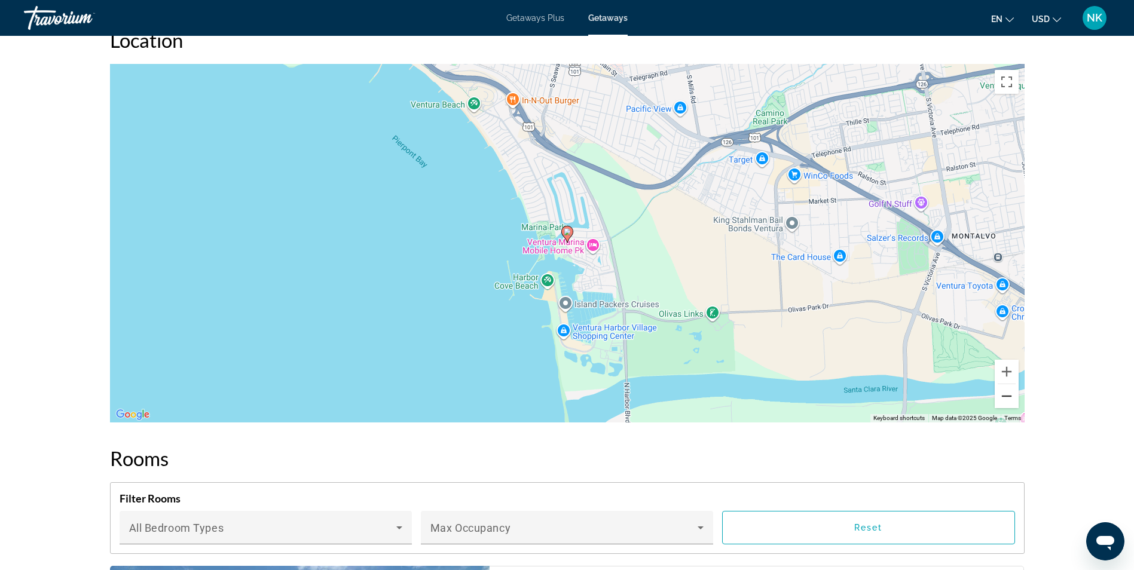
click at [1002, 397] on button "Zoom out" at bounding box center [1006, 396] width 24 height 24
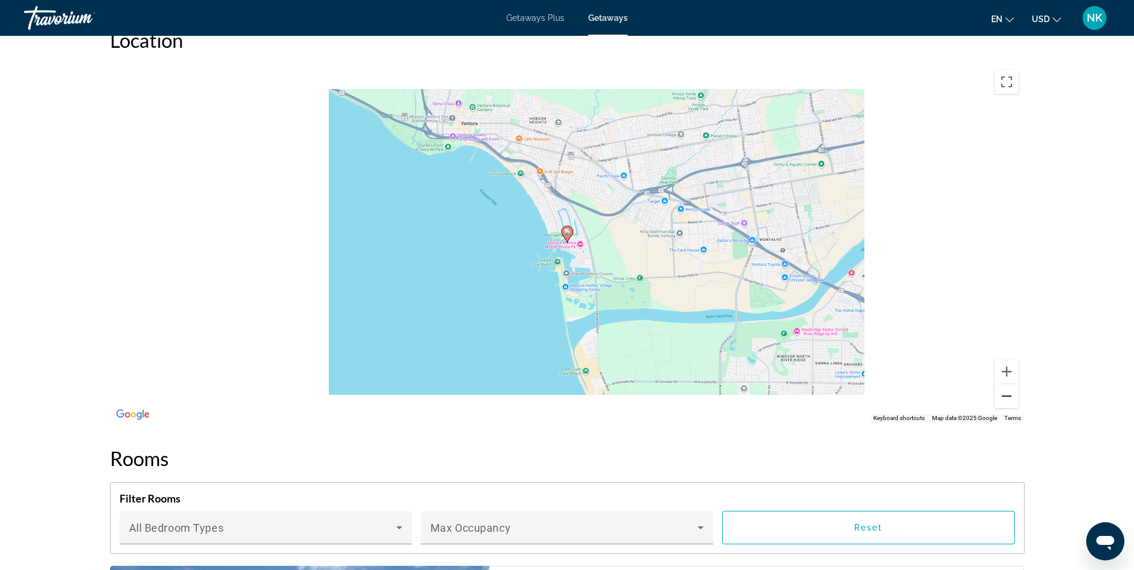
click at [1002, 397] on button "Zoom out" at bounding box center [1006, 396] width 24 height 24
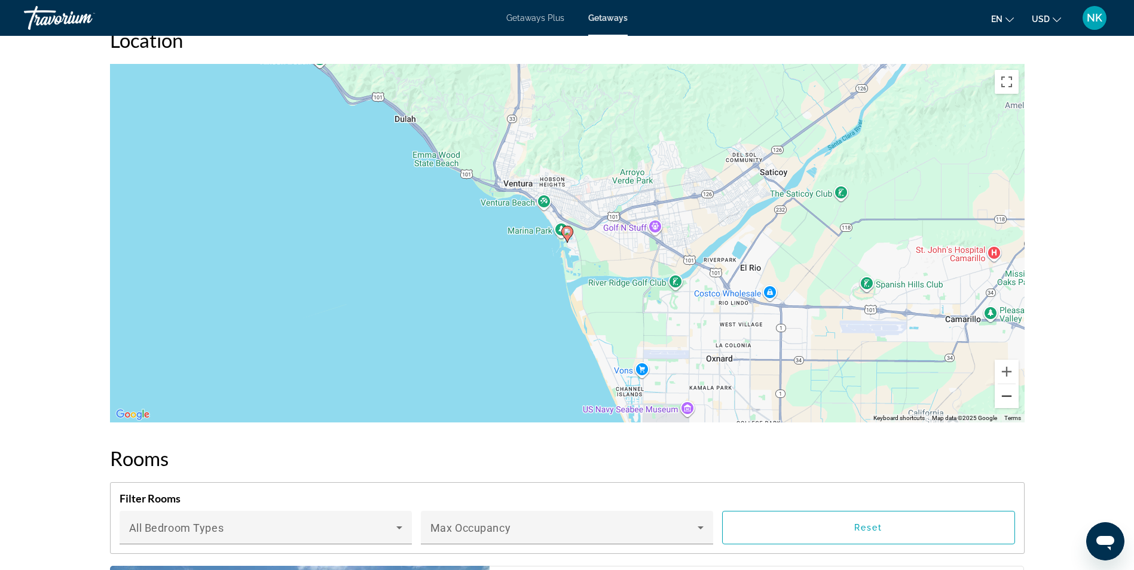
click at [1002, 397] on button "Zoom out" at bounding box center [1006, 396] width 24 height 24
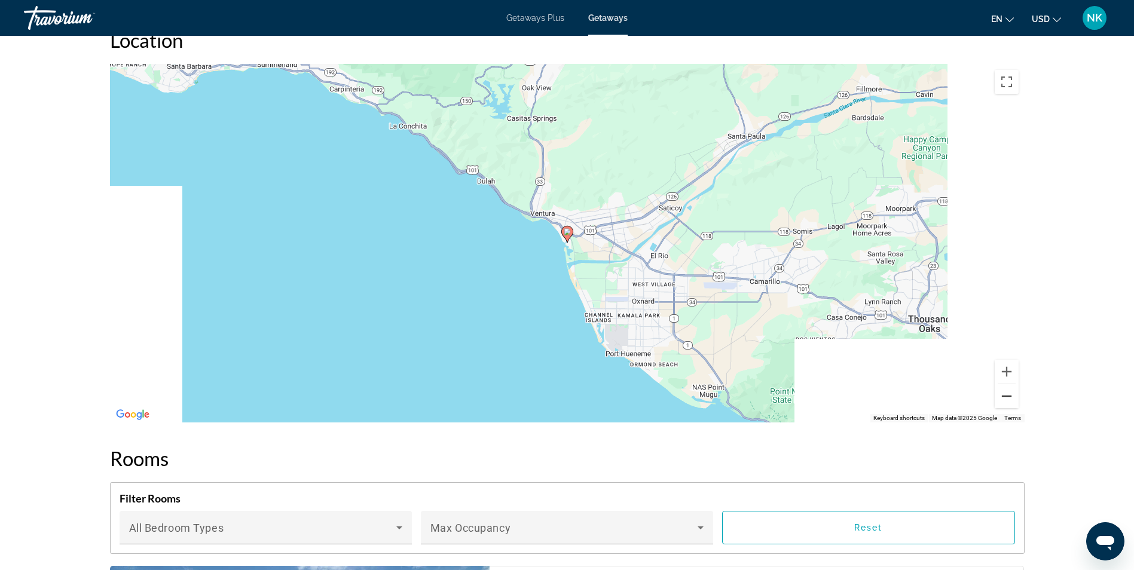
click at [1002, 397] on button "Zoom out" at bounding box center [1006, 396] width 24 height 24
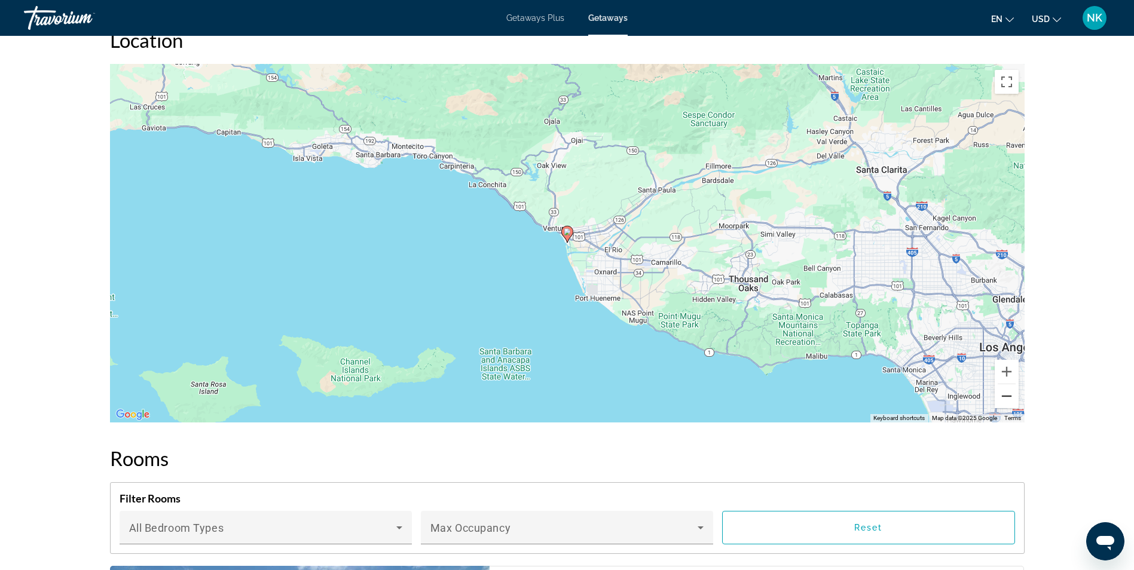
click at [1002, 397] on button "Zoom out" at bounding box center [1006, 396] width 24 height 24
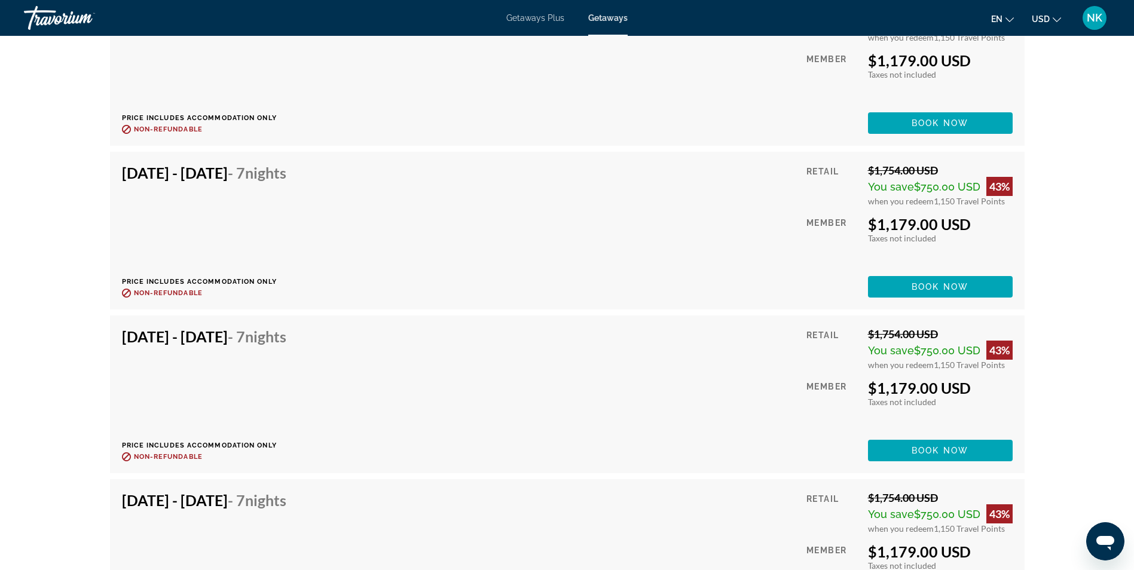
scroll to position [2292, 0]
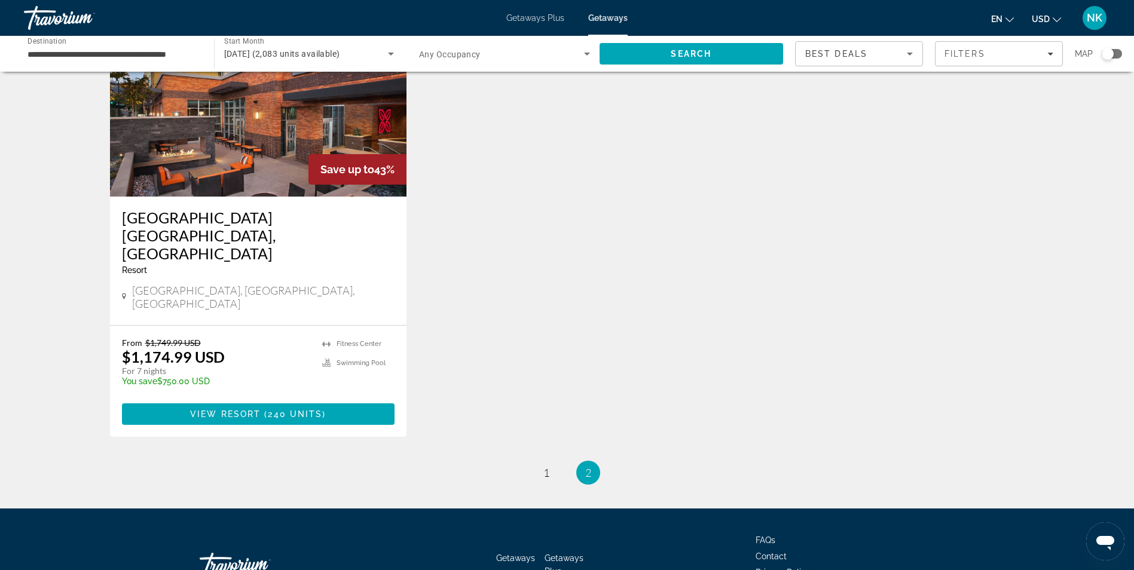
scroll to position [993, 0]
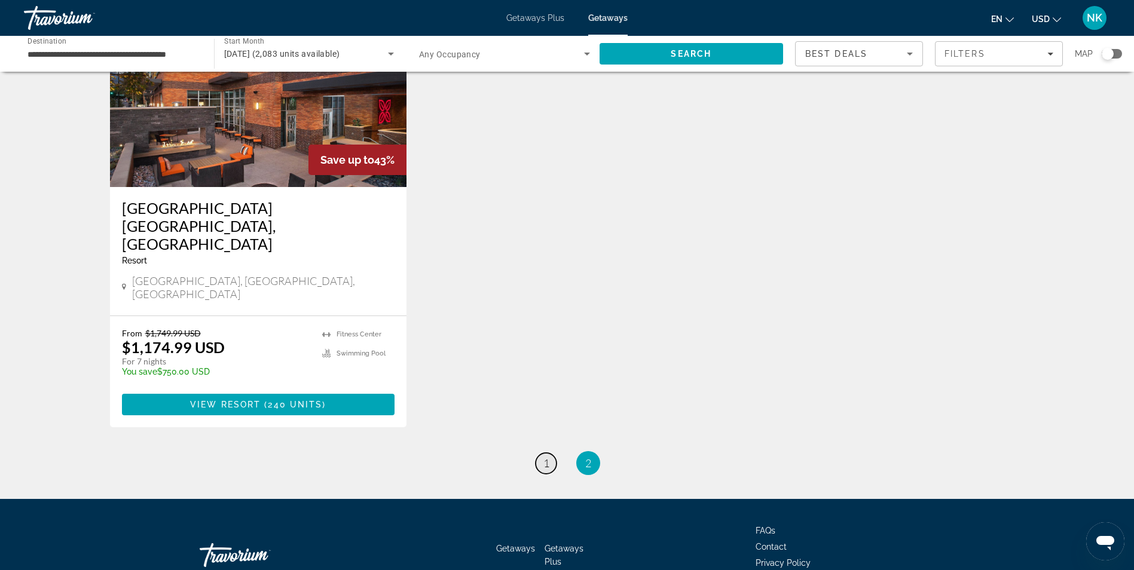
click at [544, 457] on span "1" at bounding box center [546, 463] width 6 height 13
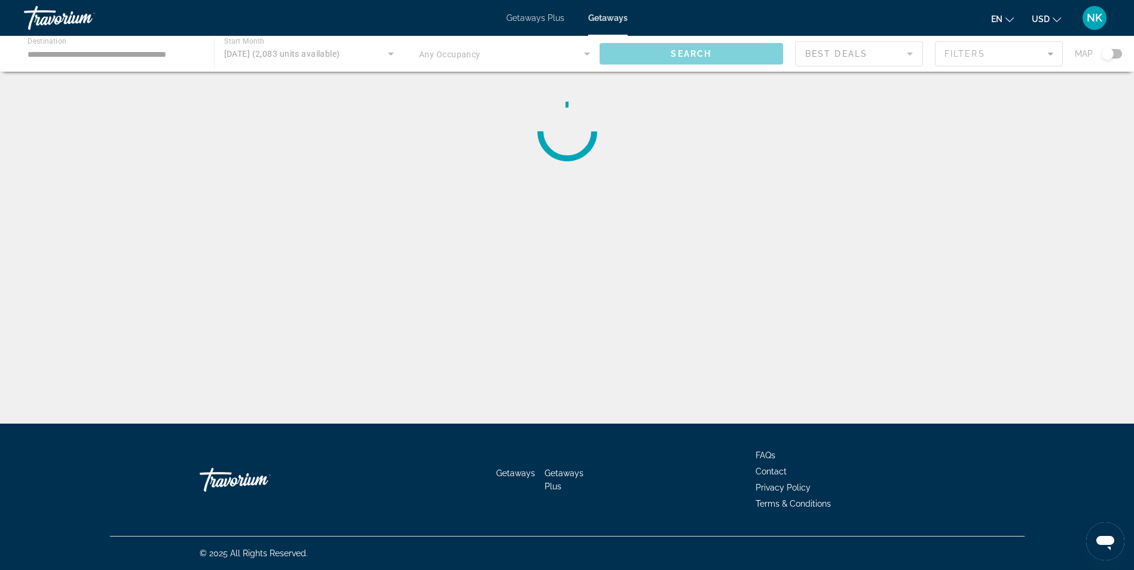
scroll to position [0, 0]
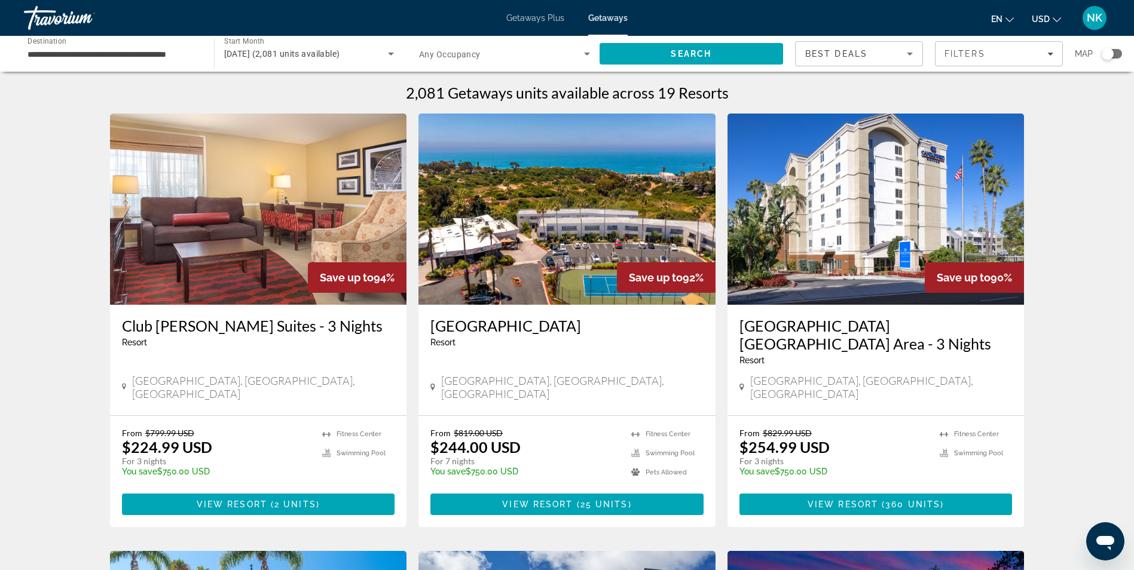
click at [494, 243] on img "Main content" at bounding box center [566, 209] width 297 height 191
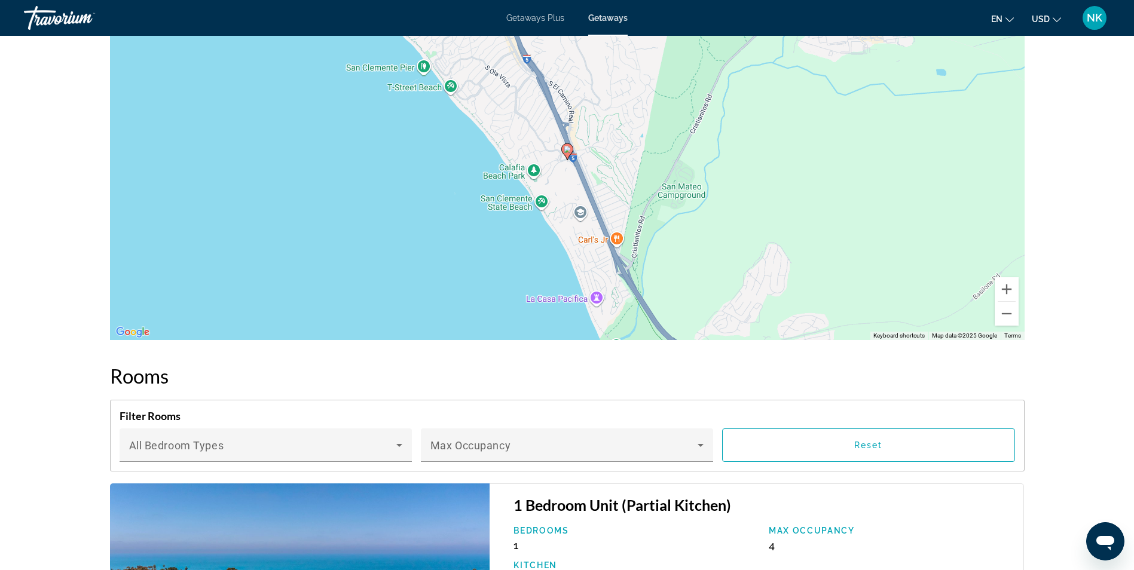
scroll to position [1709, 0]
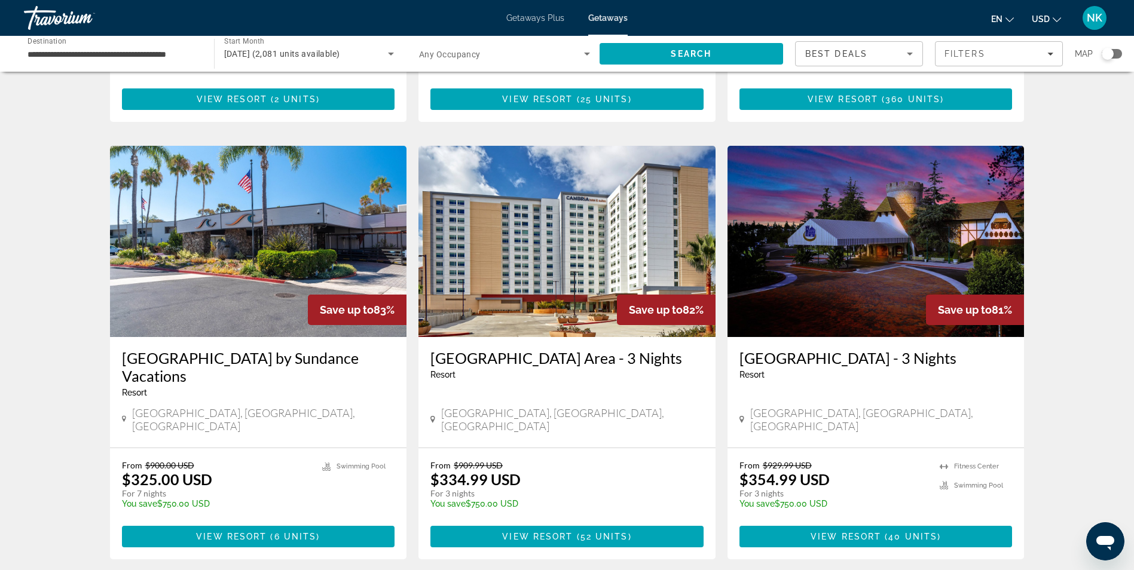
scroll to position [406, 0]
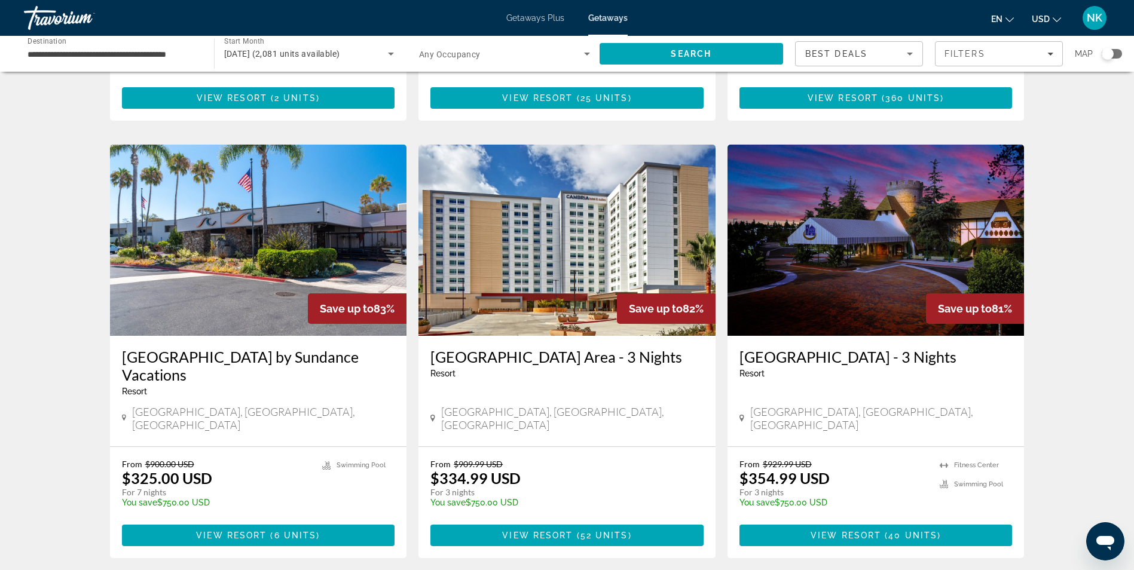
click at [261, 242] on img "Main content" at bounding box center [258, 240] width 297 height 191
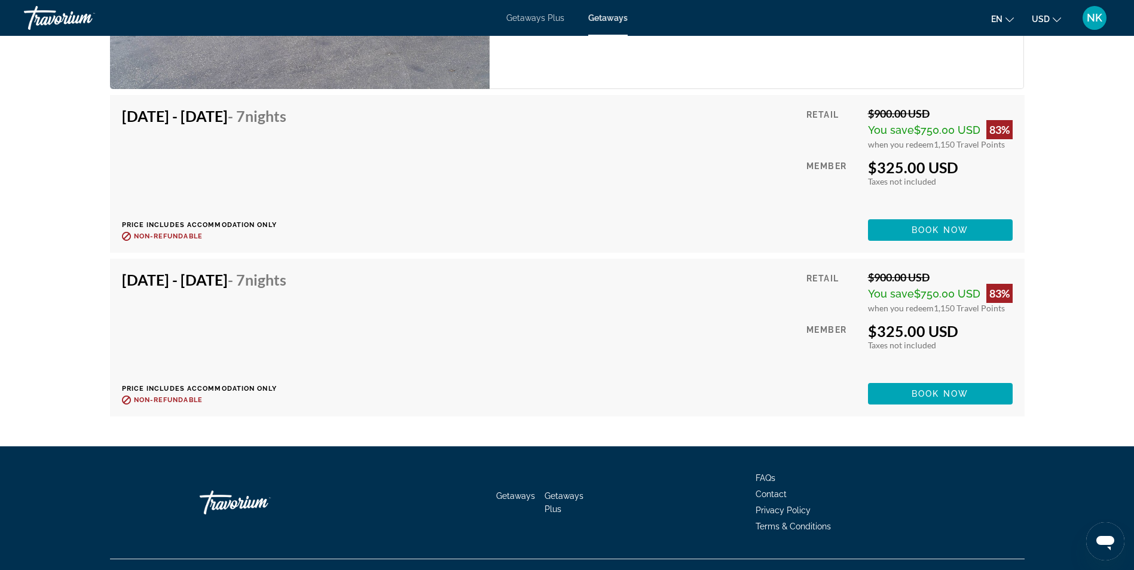
scroll to position [2065, 0]
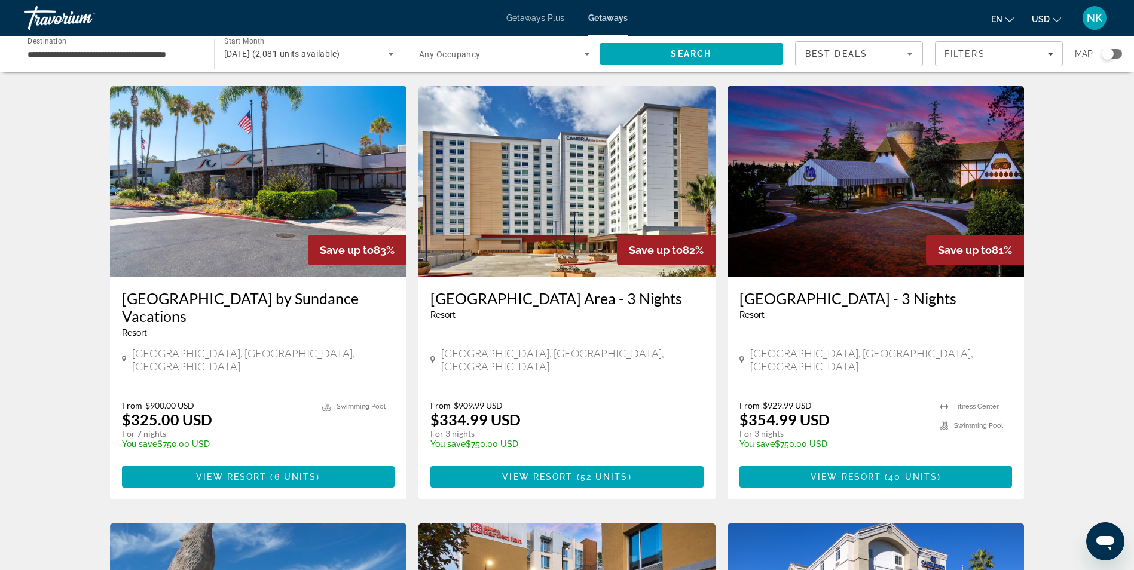
scroll to position [454, 0]
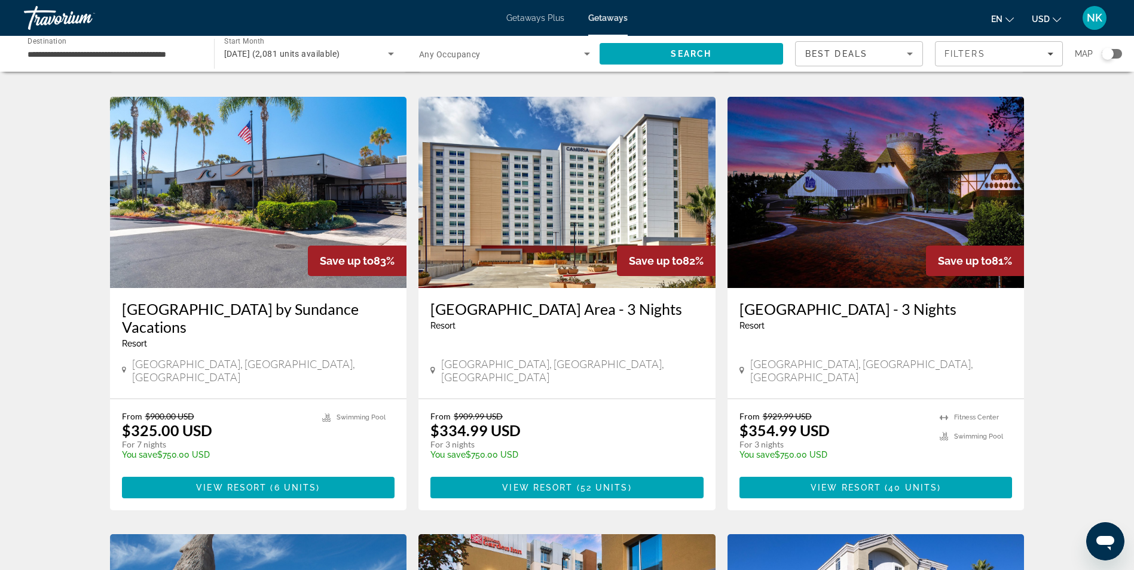
click at [868, 225] on img "Main content" at bounding box center [875, 192] width 297 height 191
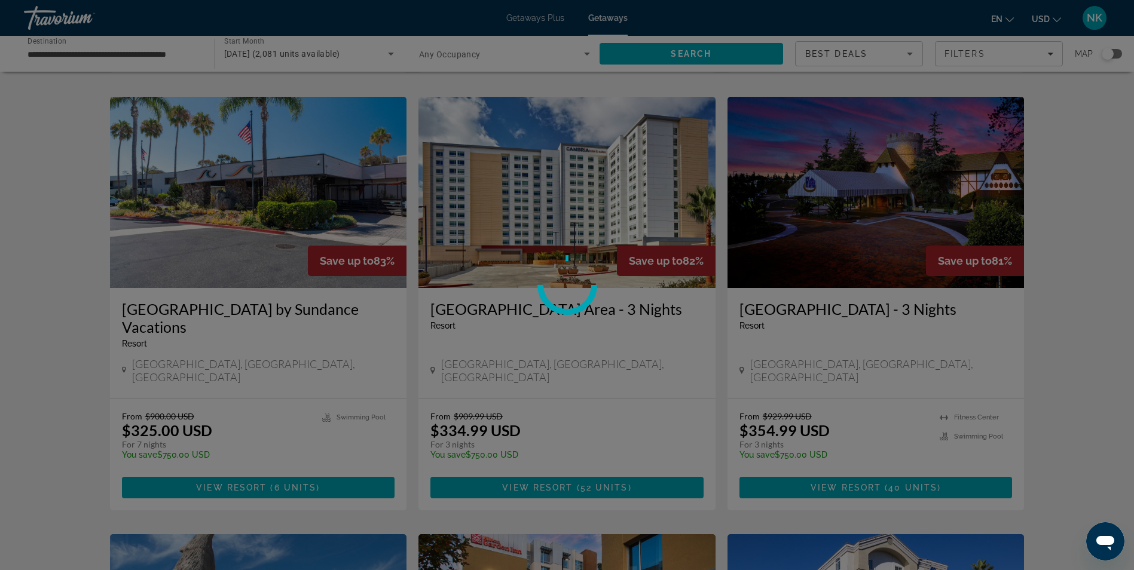
click at [868, 225] on div at bounding box center [567, 285] width 1134 height 570
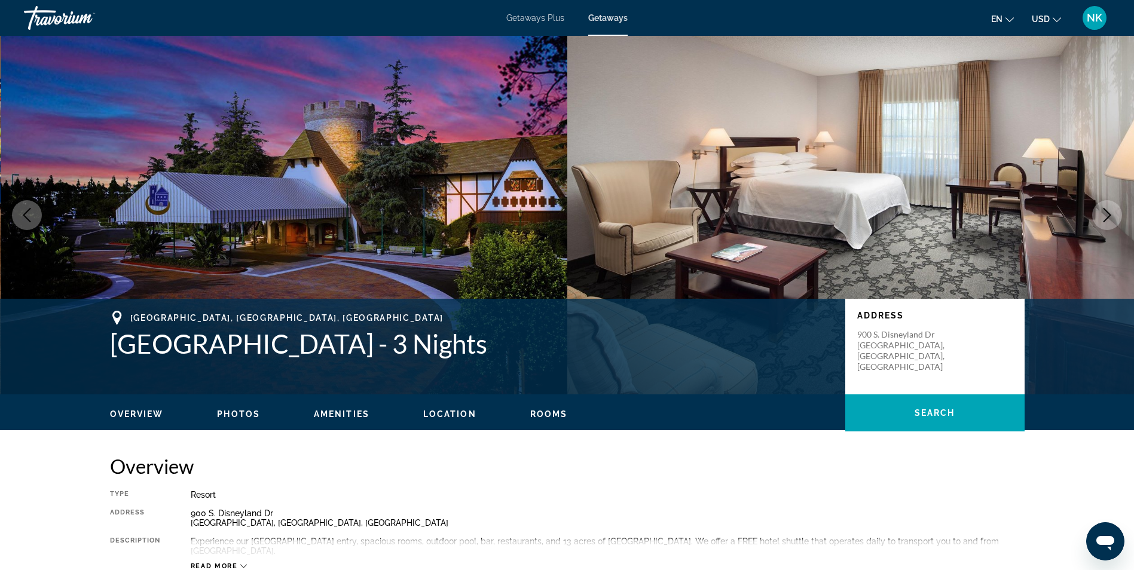
click at [823, 458] on h2 "Overview" at bounding box center [567, 466] width 914 height 24
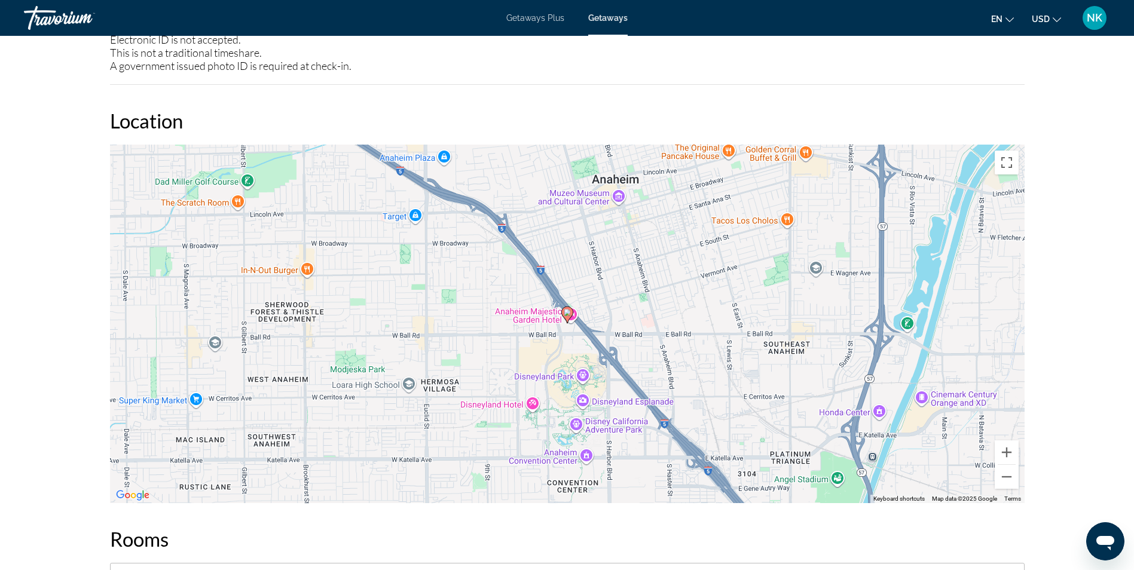
scroll to position [1219, 0]
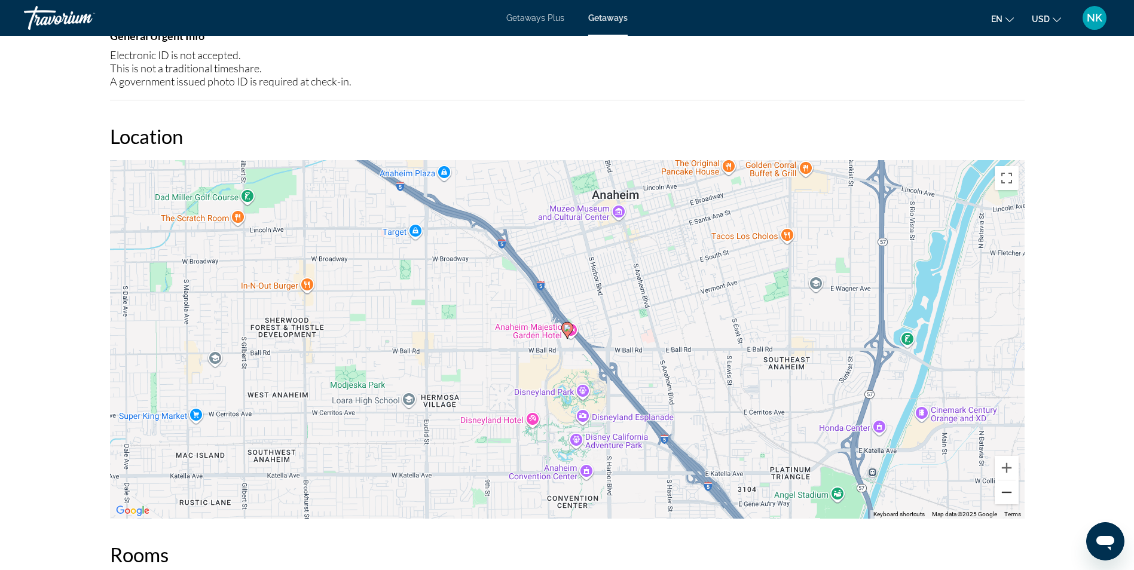
click at [1007, 483] on button "Zoom out" at bounding box center [1006, 492] width 24 height 24
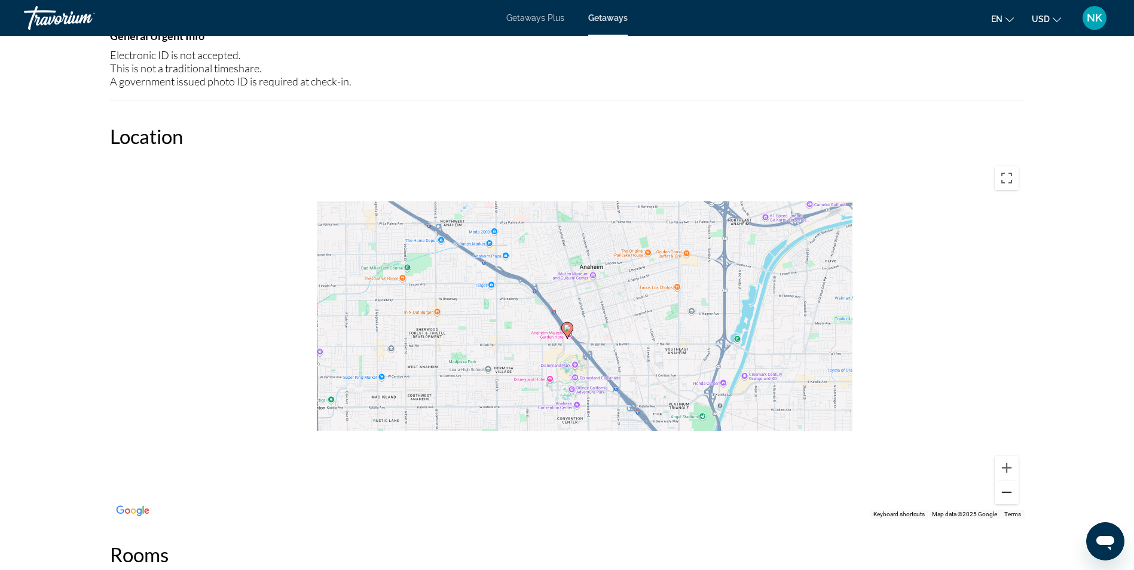
click at [1007, 483] on button "Zoom out" at bounding box center [1006, 492] width 24 height 24
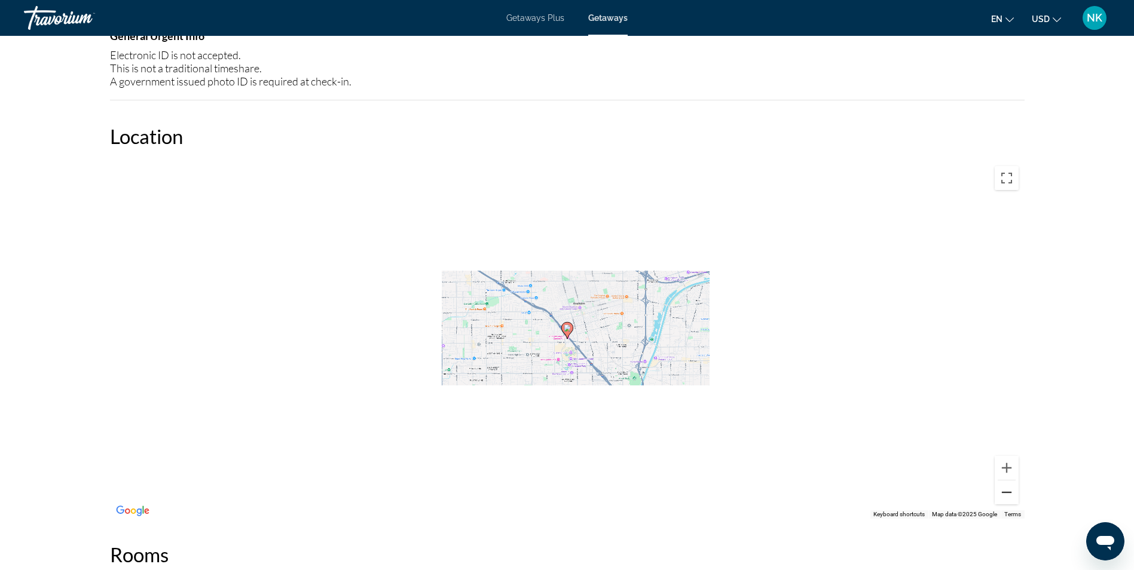
click at [1007, 483] on button "Zoom out" at bounding box center [1006, 492] width 24 height 24
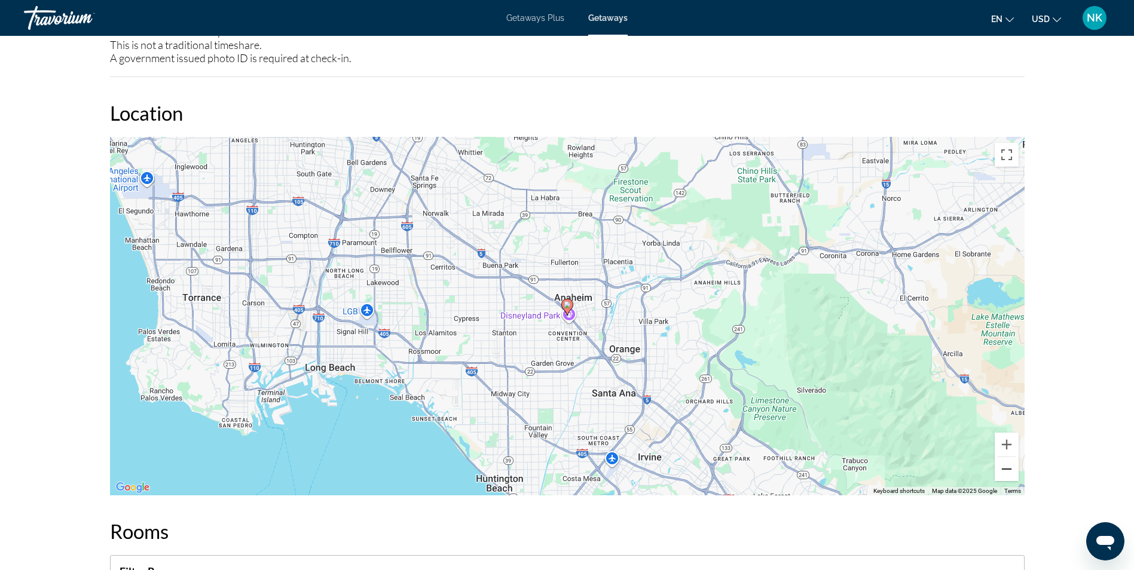
scroll to position [1243, 0]
click at [1007, 462] on button "Zoom out" at bounding box center [1006, 469] width 24 height 24
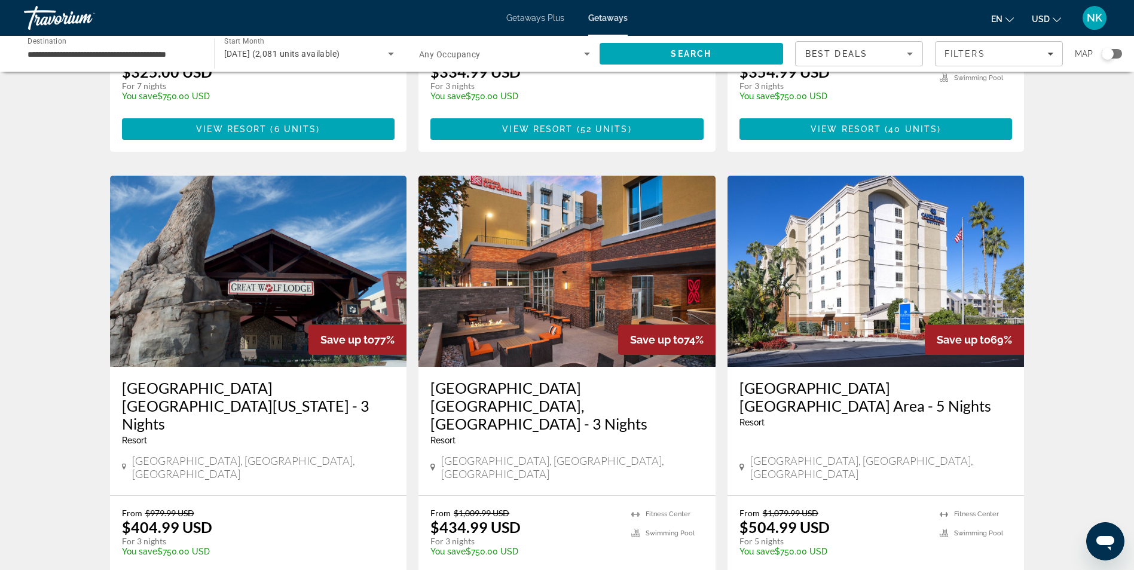
scroll to position [884, 0]
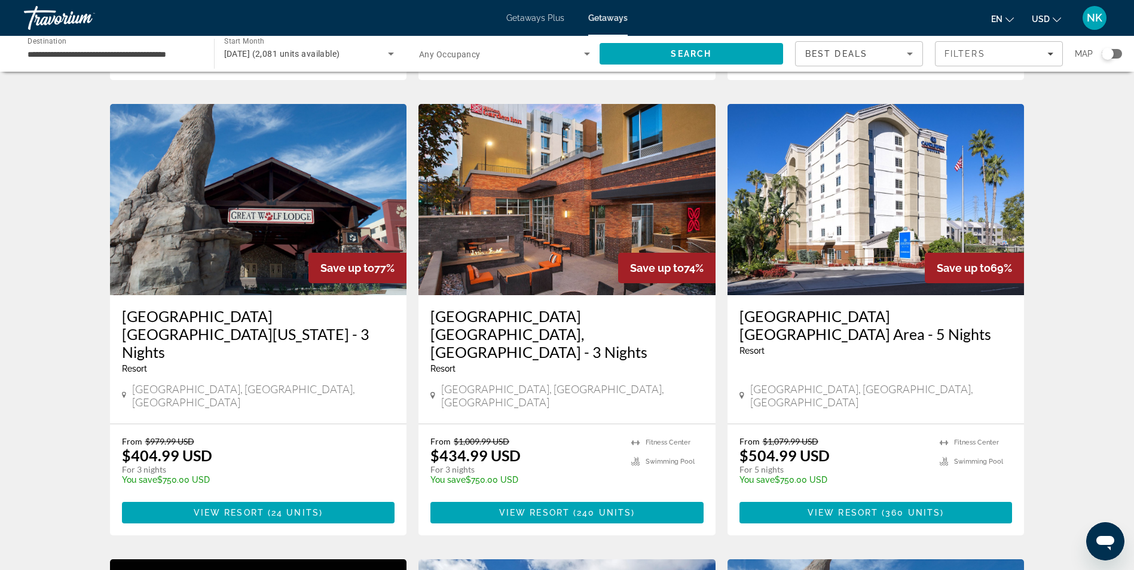
click at [579, 176] on img "Main content" at bounding box center [566, 199] width 297 height 191
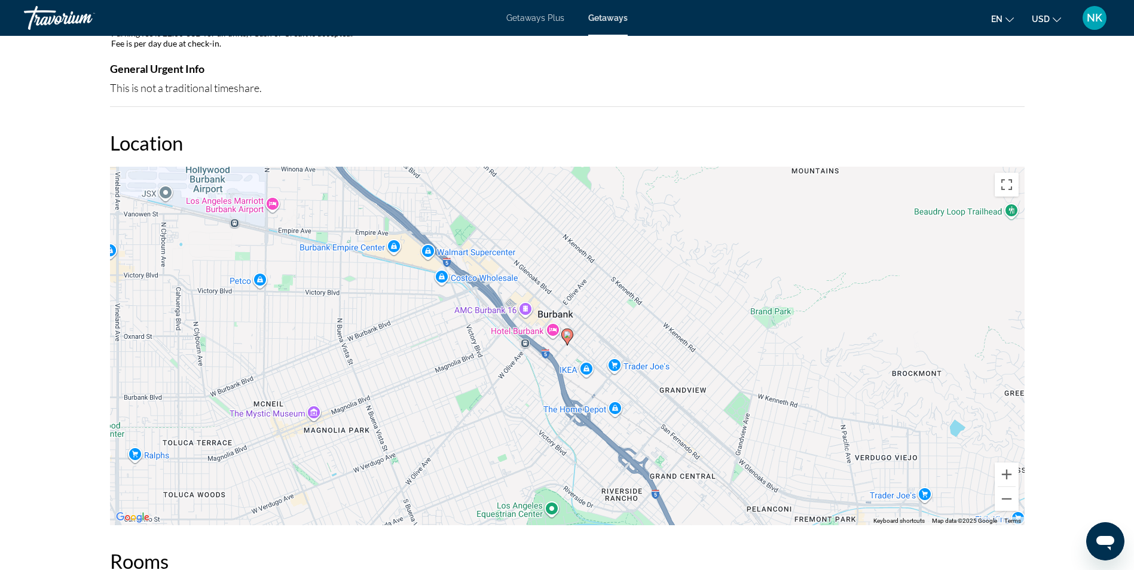
scroll to position [1171, 0]
click at [1011, 501] on button "Zoom out" at bounding box center [1006, 497] width 24 height 24
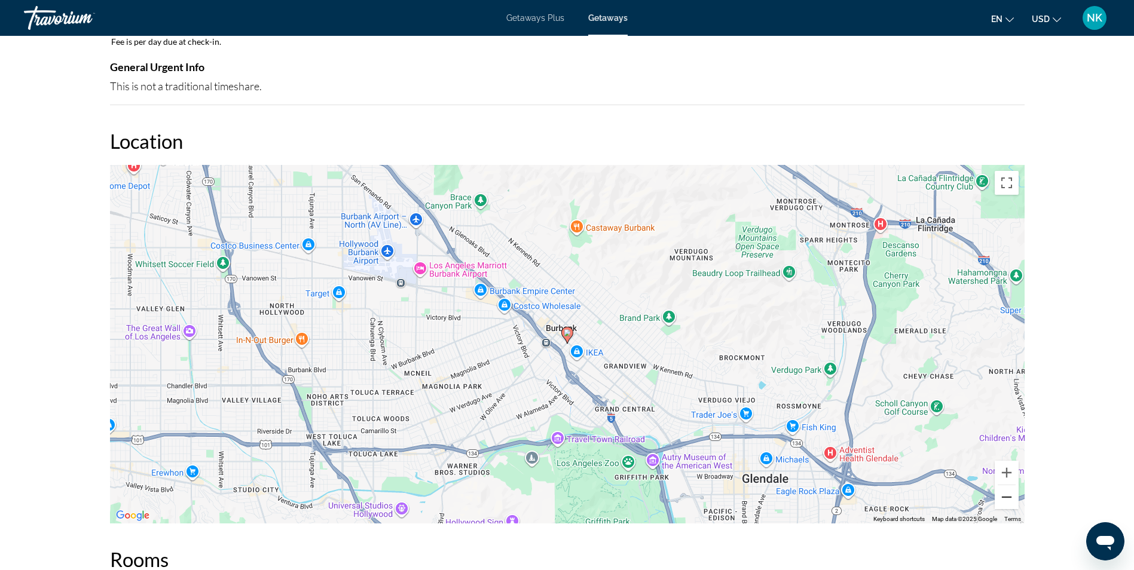
click at [1011, 501] on button "Zoom out" at bounding box center [1006, 497] width 24 height 24
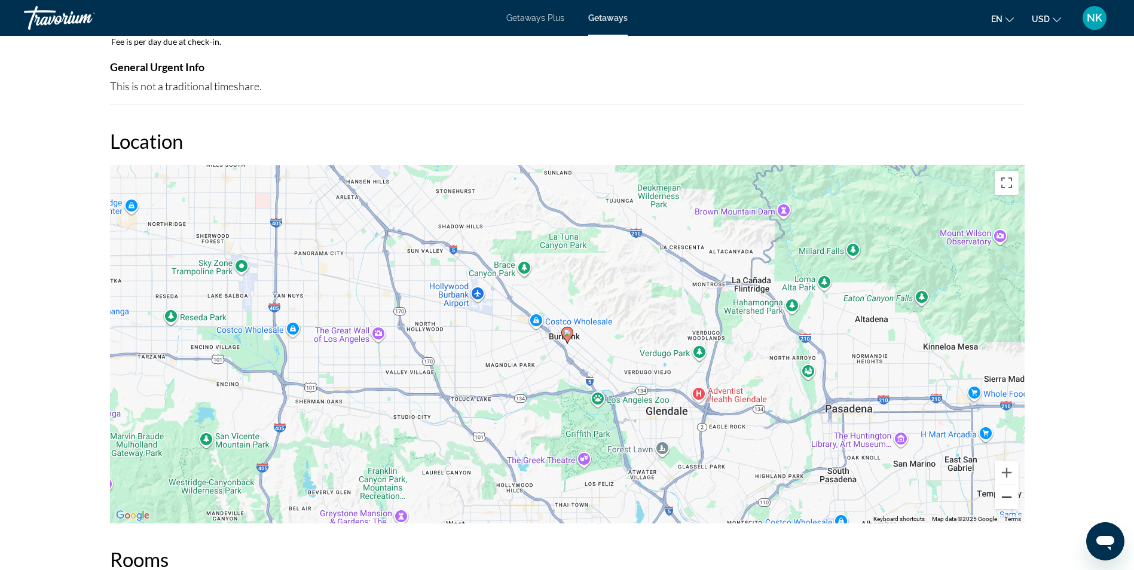
click at [1011, 501] on button "Zoom out" at bounding box center [1006, 497] width 24 height 24
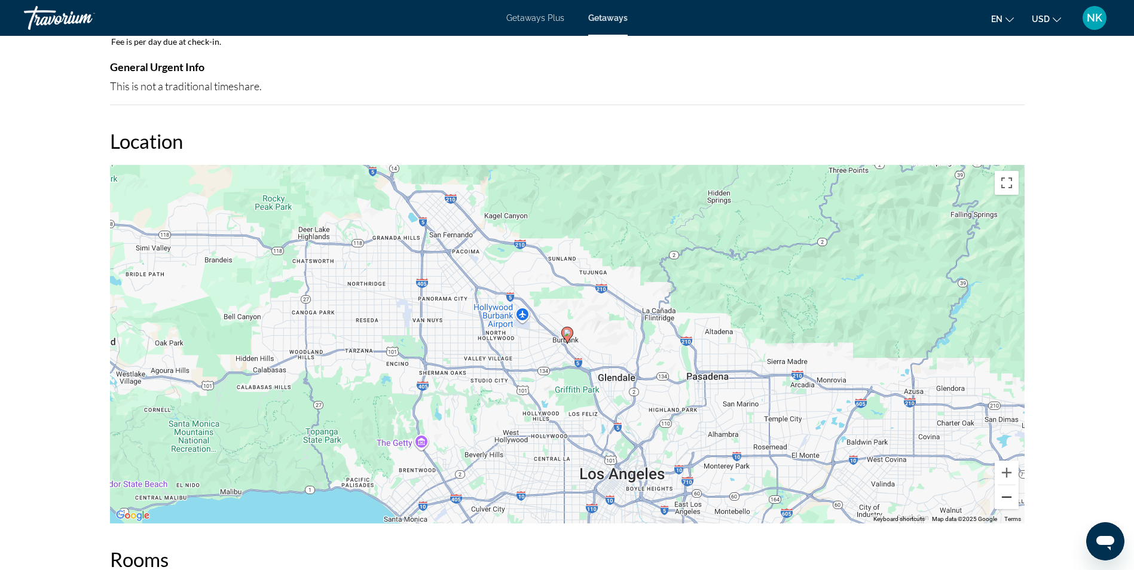
click at [1011, 501] on button "Zoom out" at bounding box center [1006, 497] width 24 height 24
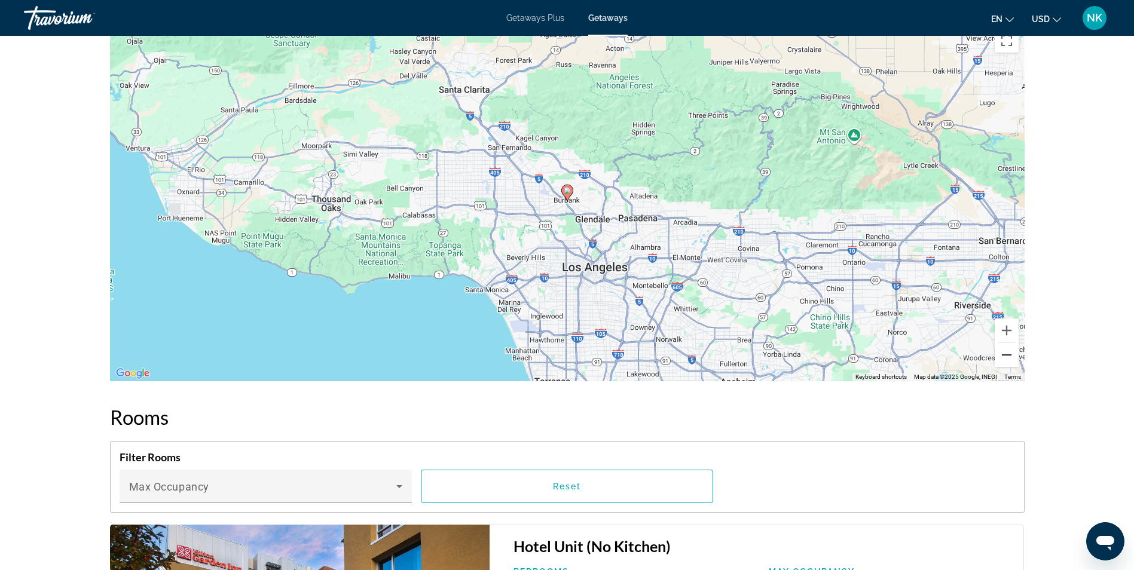
scroll to position [1315, 0]
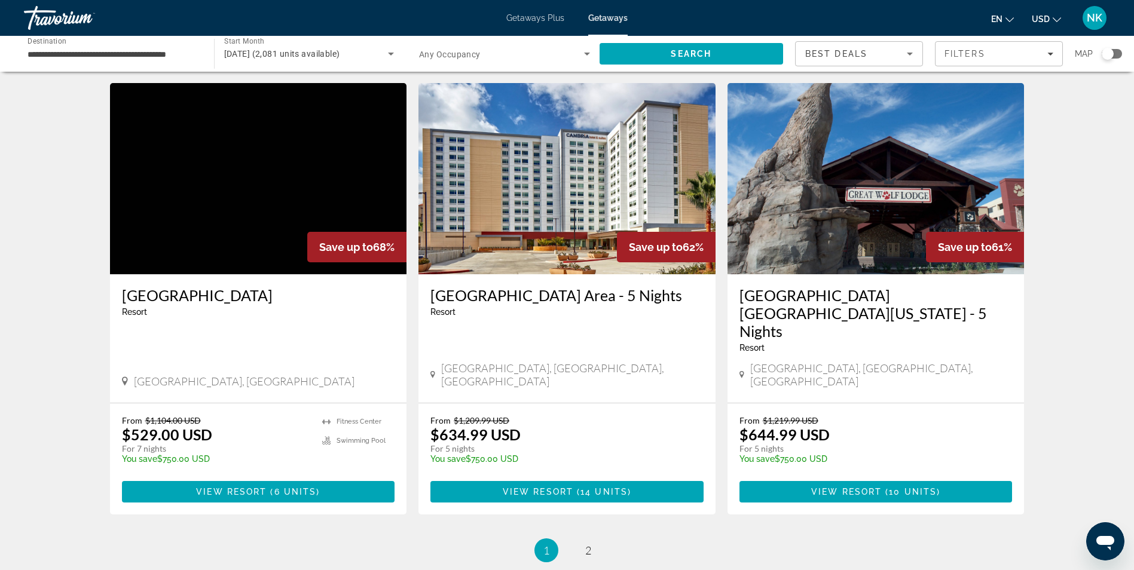
scroll to position [1410, 0]
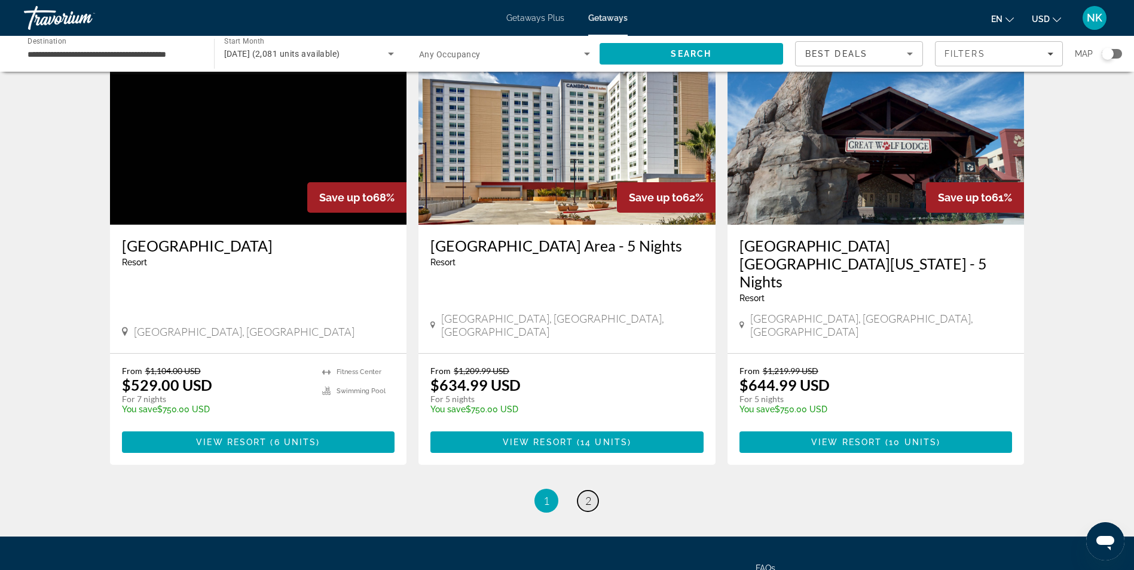
click at [586, 494] on span "2" at bounding box center [588, 500] width 6 height 13
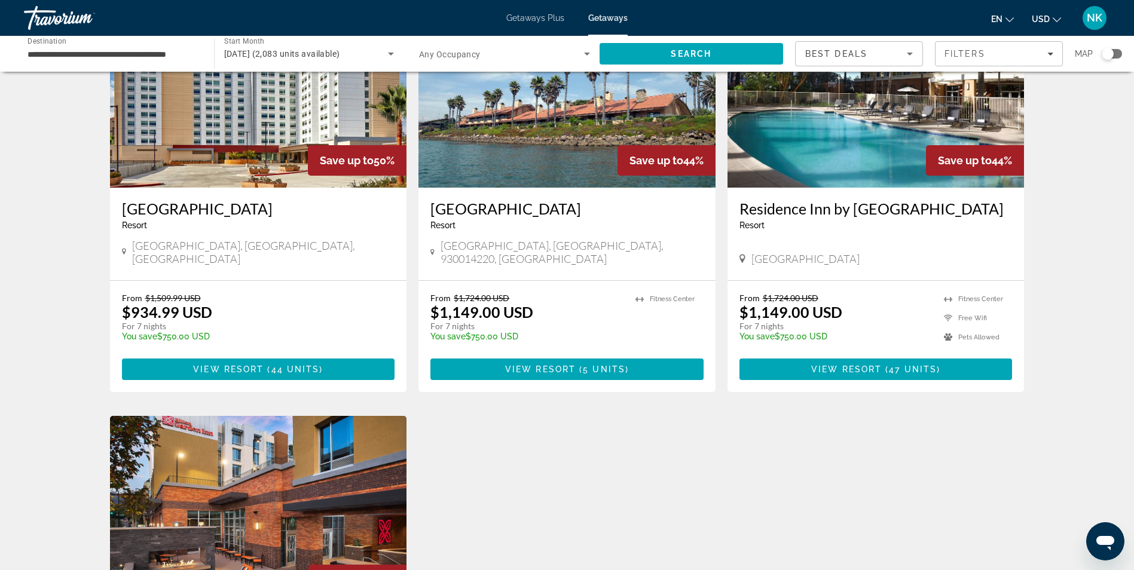
scroll to position [574, 0]
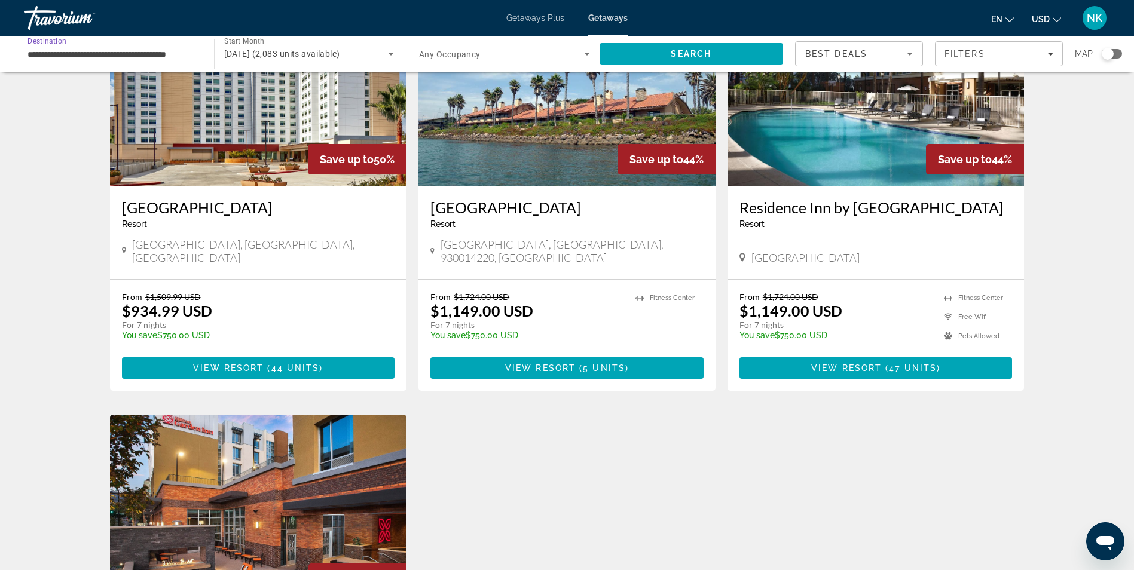
click at [121, 49] on input "**********" at bounding box center [112, 54] width 171 height 14
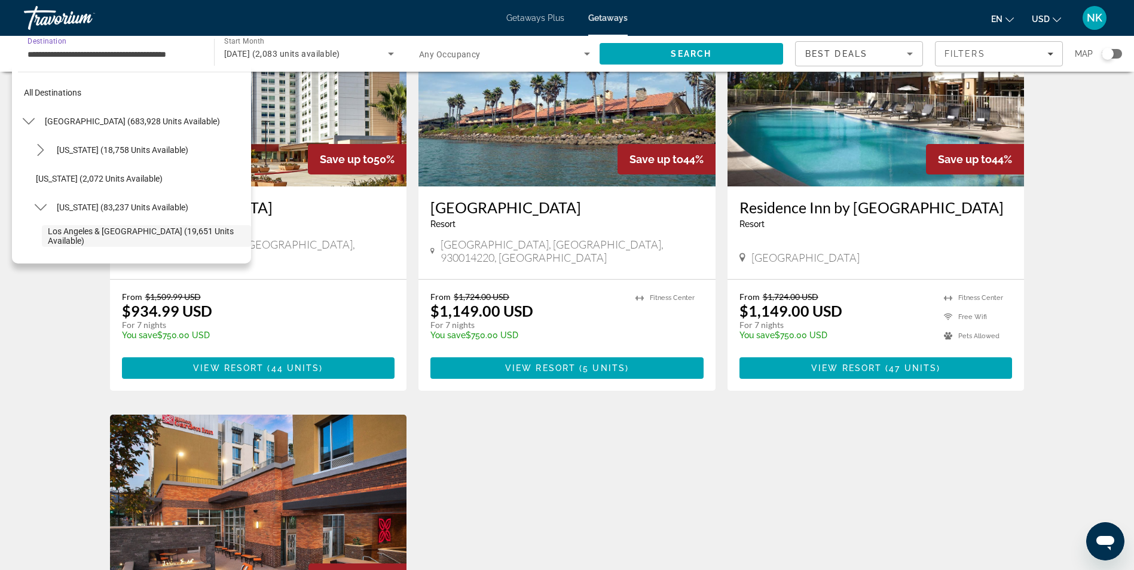
scroll to position [71, 0]
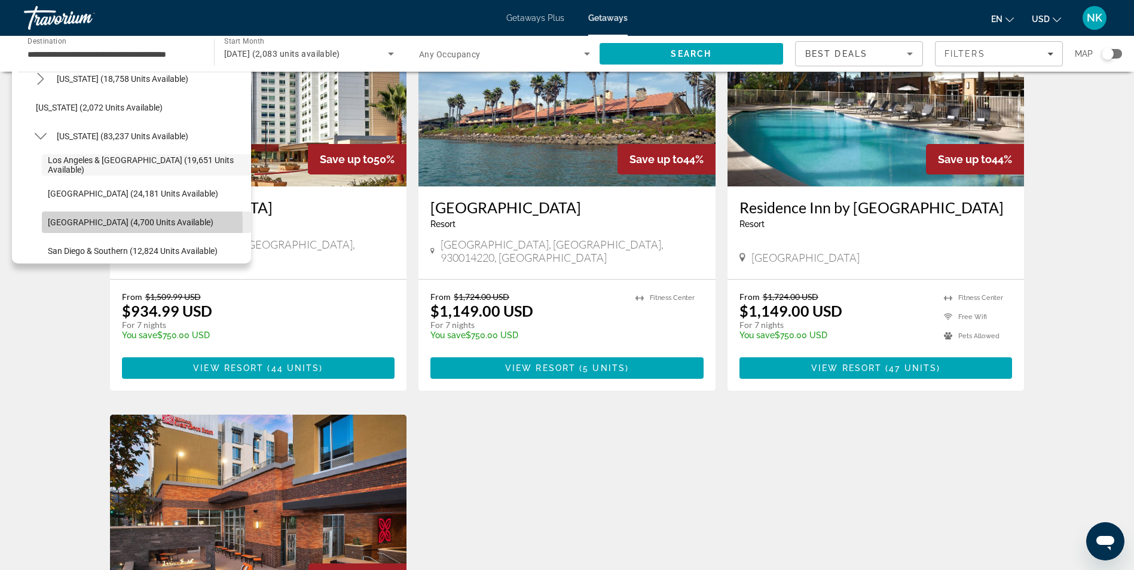
click at [77, 225] on span "[GEOGRAPHIC_DATA] (4,700 units available)" at bounding box center [131, 223] width 166 height 10
type input "**********"
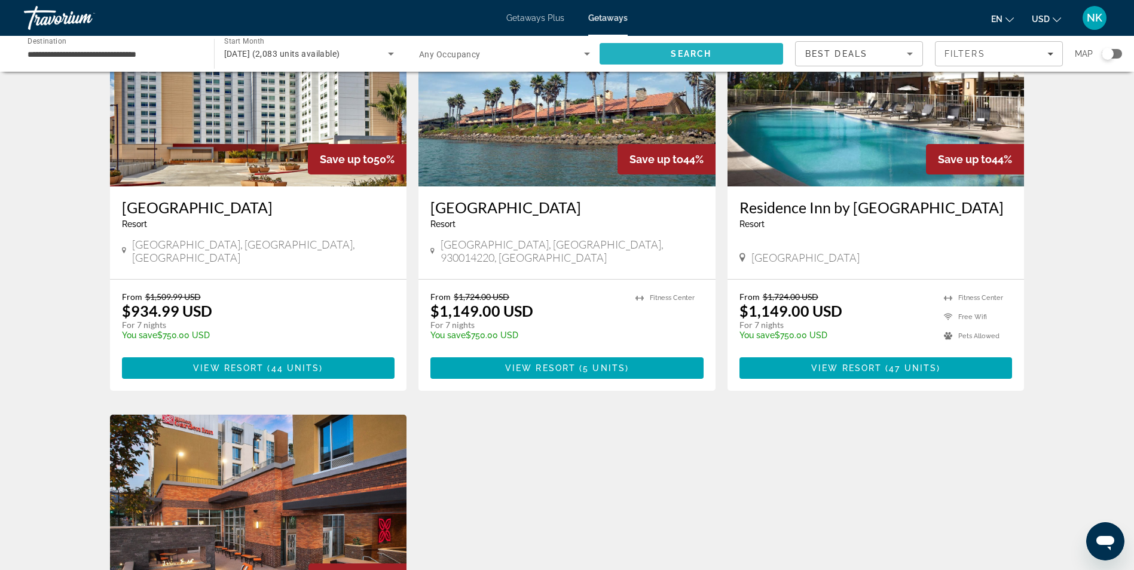
click at [627, 47] on span "Search" at bounding box center [691, 53] width 184 height 29
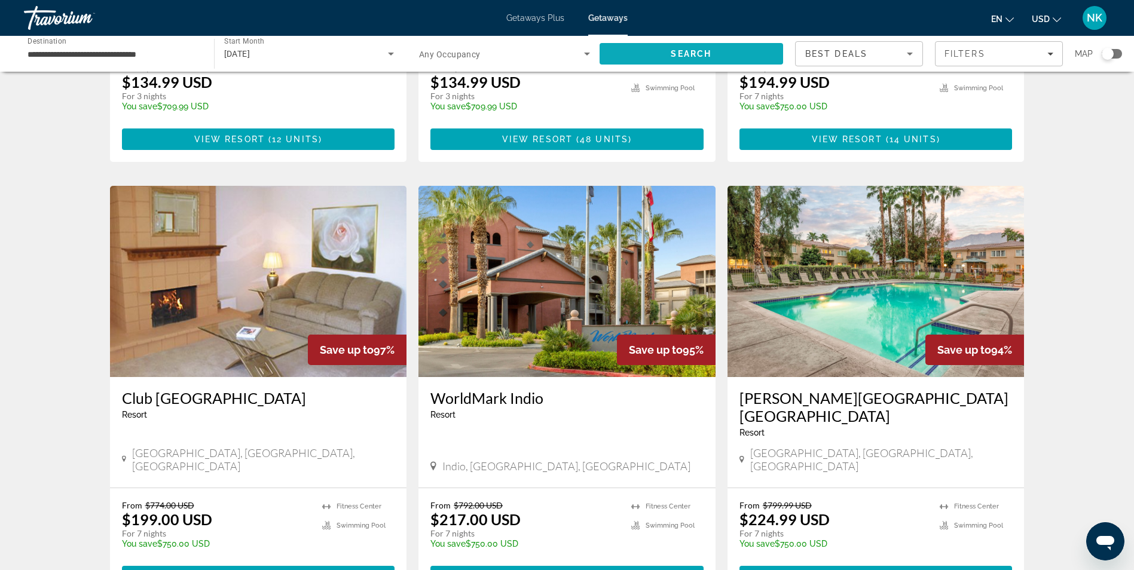
scroll to position [813, 0]
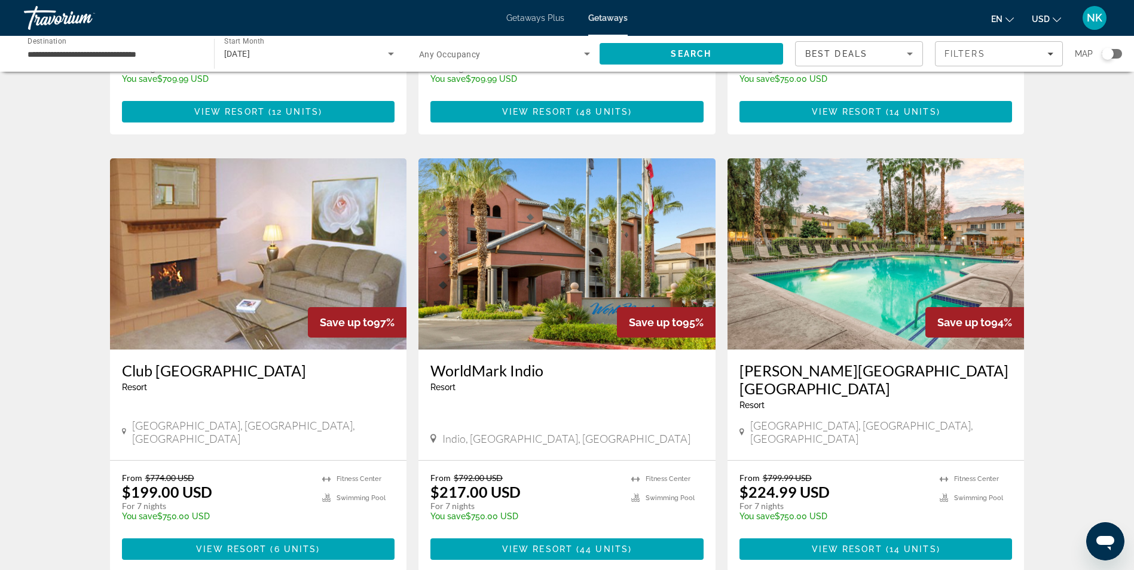
click at [610, 252] on img "Main content" at bounding box center [566, 253] width 297 height 191
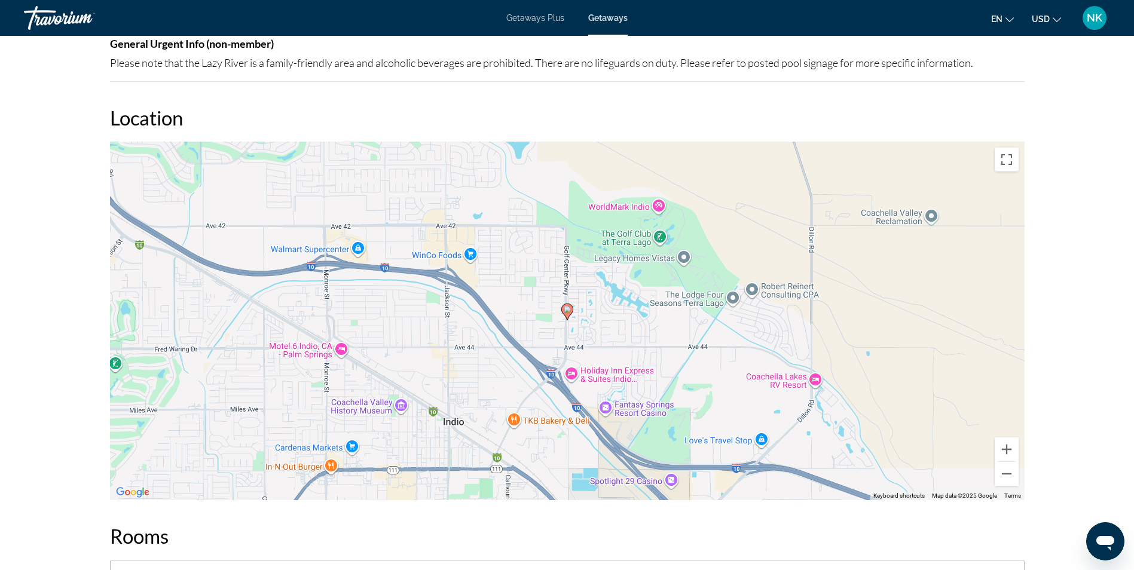
scroll to position [1841, 0]
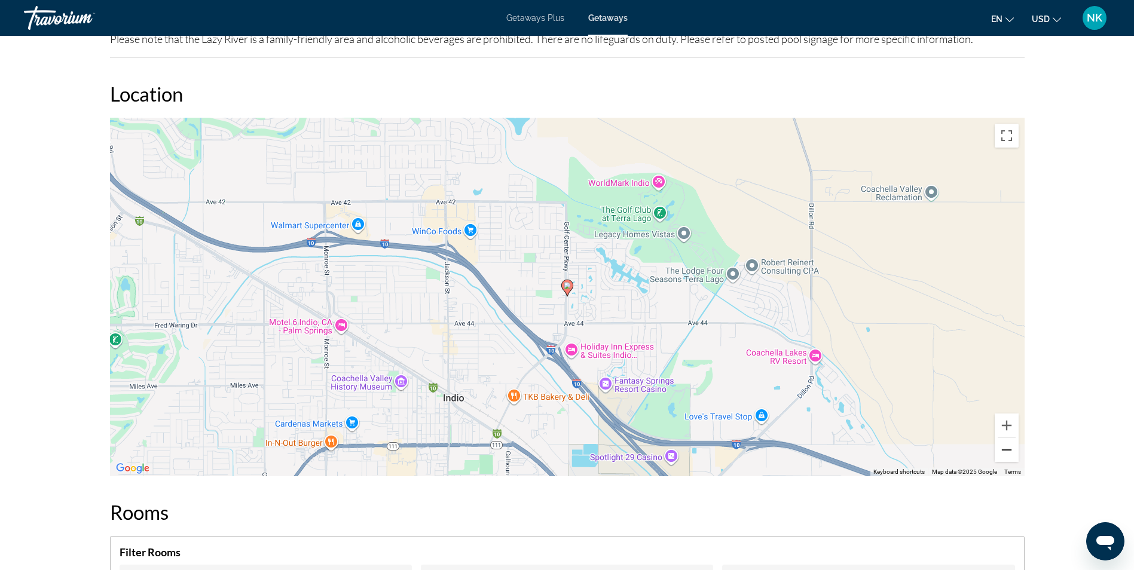
click at [1005, 438] on button "Zoom out" at bounding box center [1006, 450] width 24 height 24
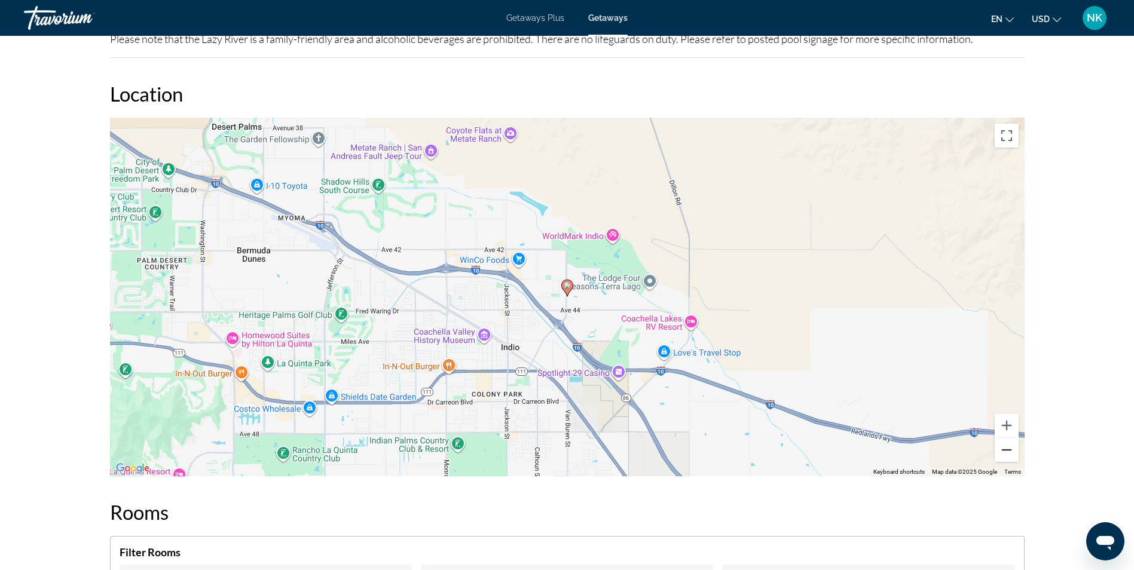
click at [1005, 438] on button "Zoom out" at bounding box center [1006, 450] width 24 height 24
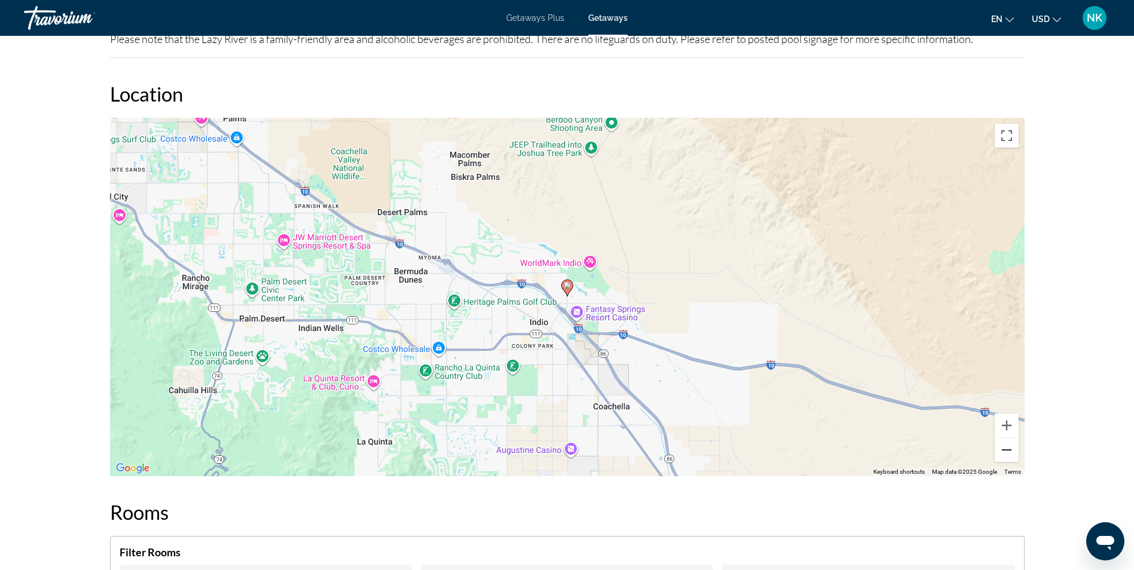
click at [1005, 438] on button "Zoom out" at bounding box center [1006, 450] width 24 height 24
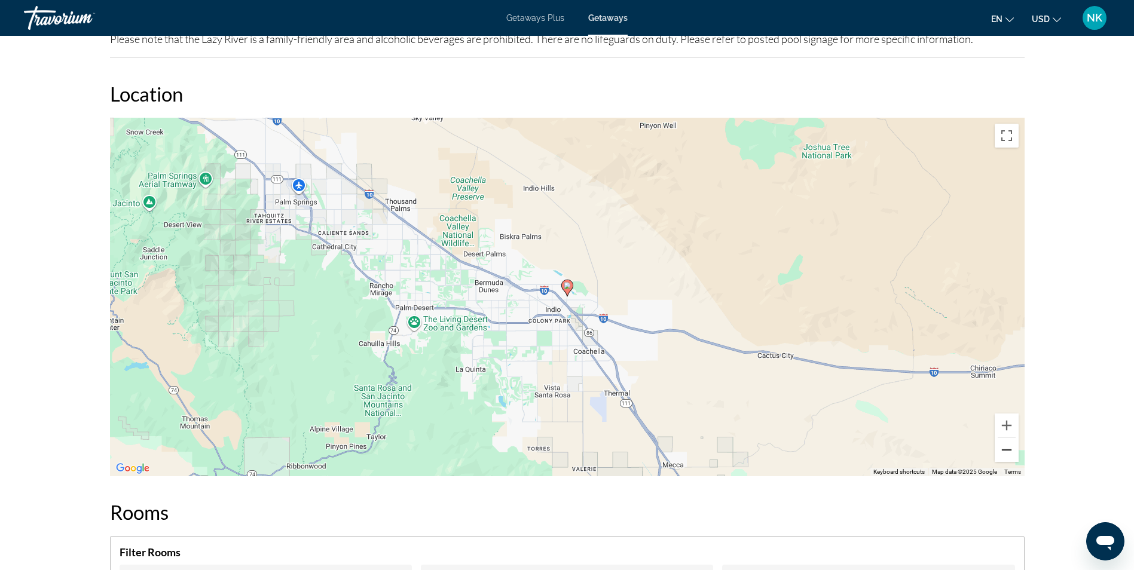
click at [1005, 438] on button "Zoom out" at bounding box center [1006, 450] width 24 height 24
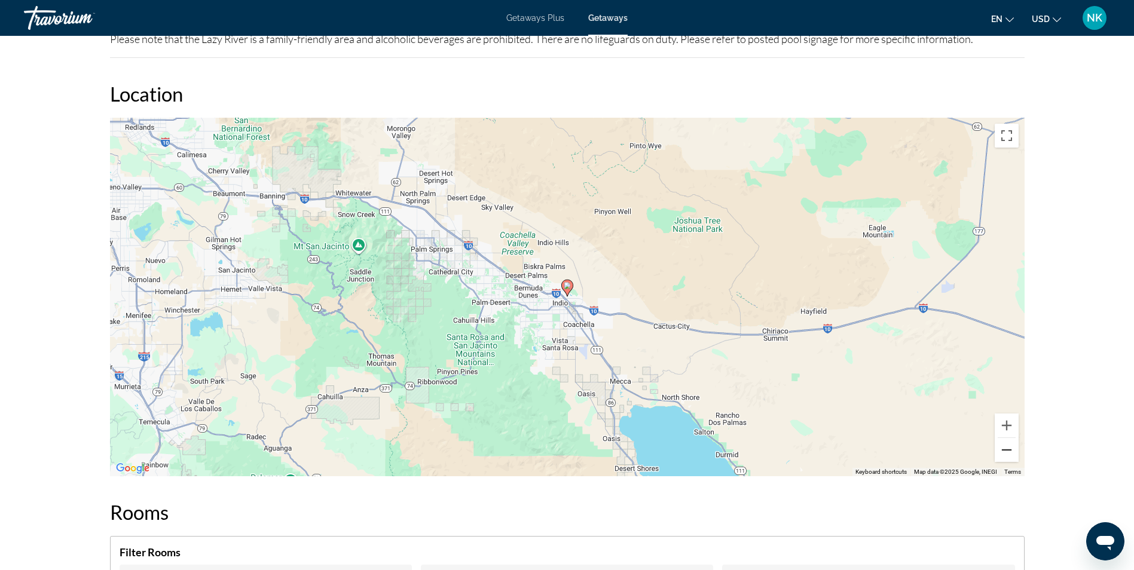
click at [1005, 438] on button "Zoom out" at bounding box center [1006, 450] width 24 height 24
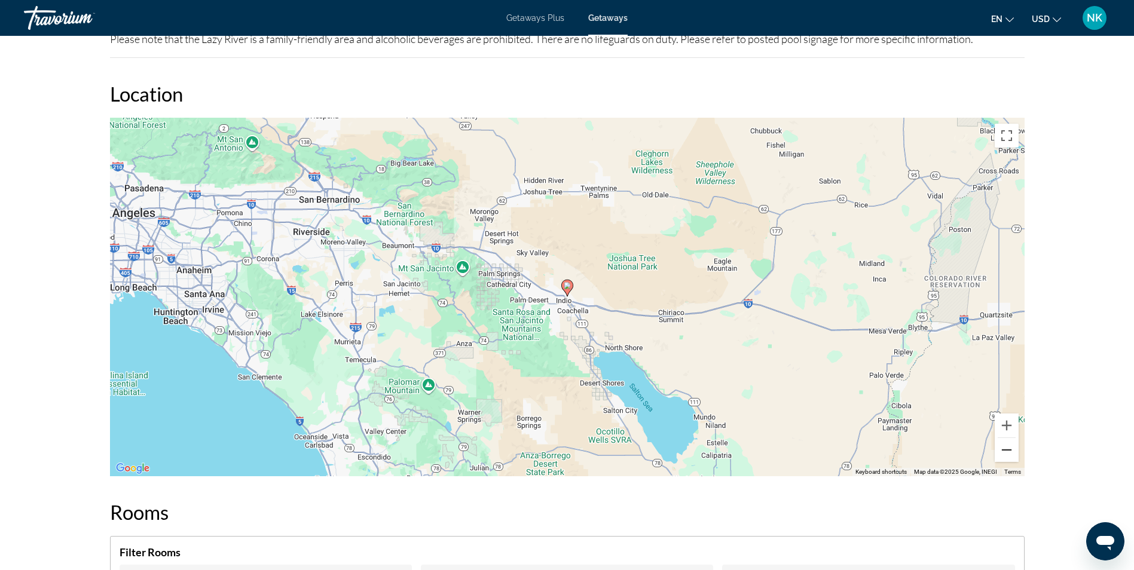
click at [1005, 438] on button "Zoom out" at bounding box center [1006, 450] width 24 height 24
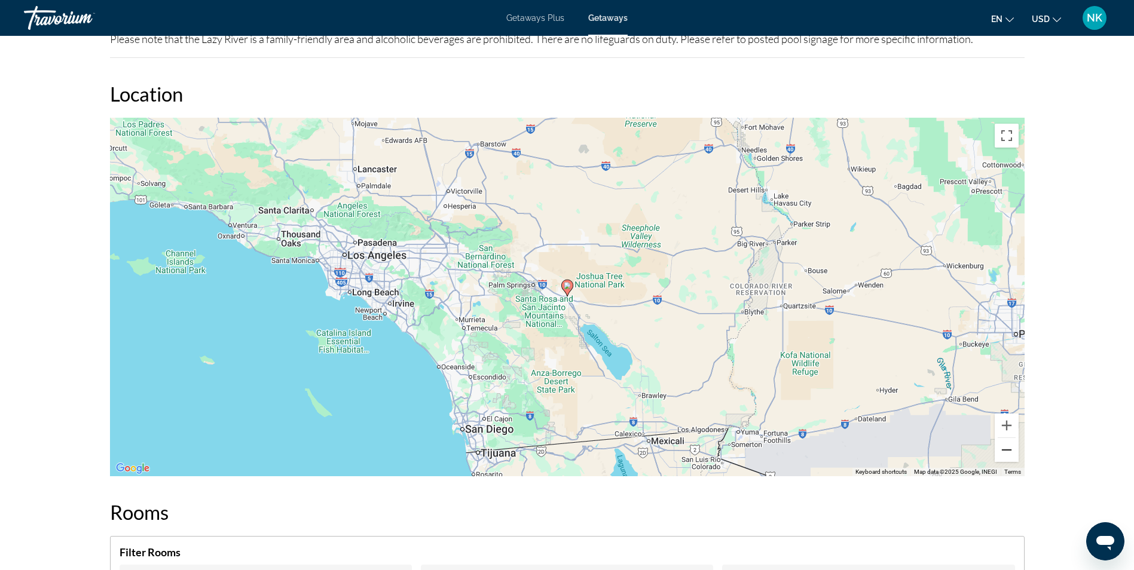
click at [1005, 438] on button "Zoom out" at bounding box center [1006, 450] width 24 height 24
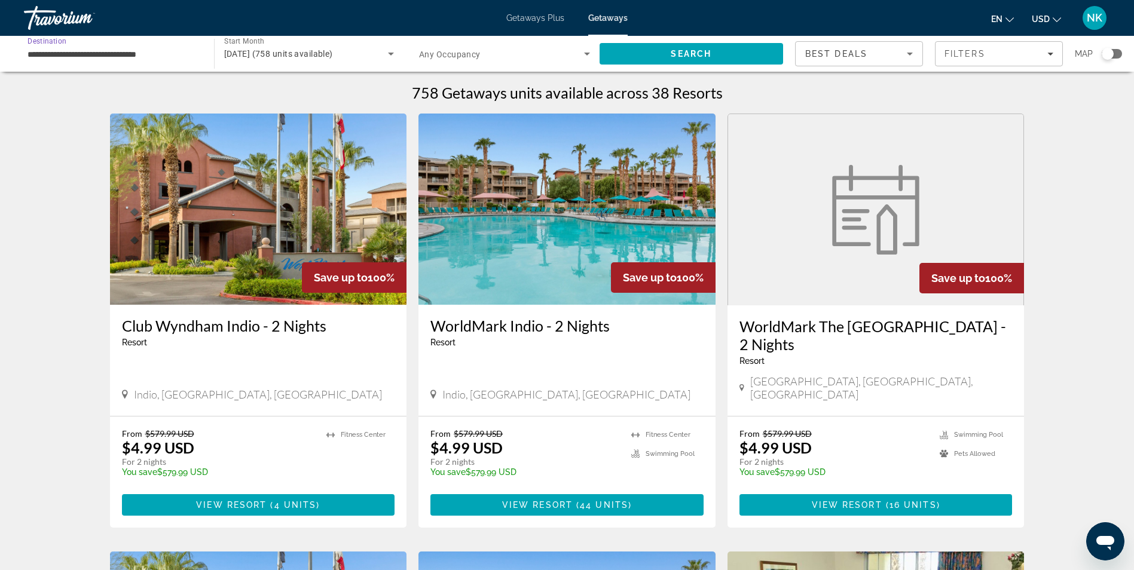
click at [93, 52] on input "**********" at bounding box center [112, 54] width 171 height 14
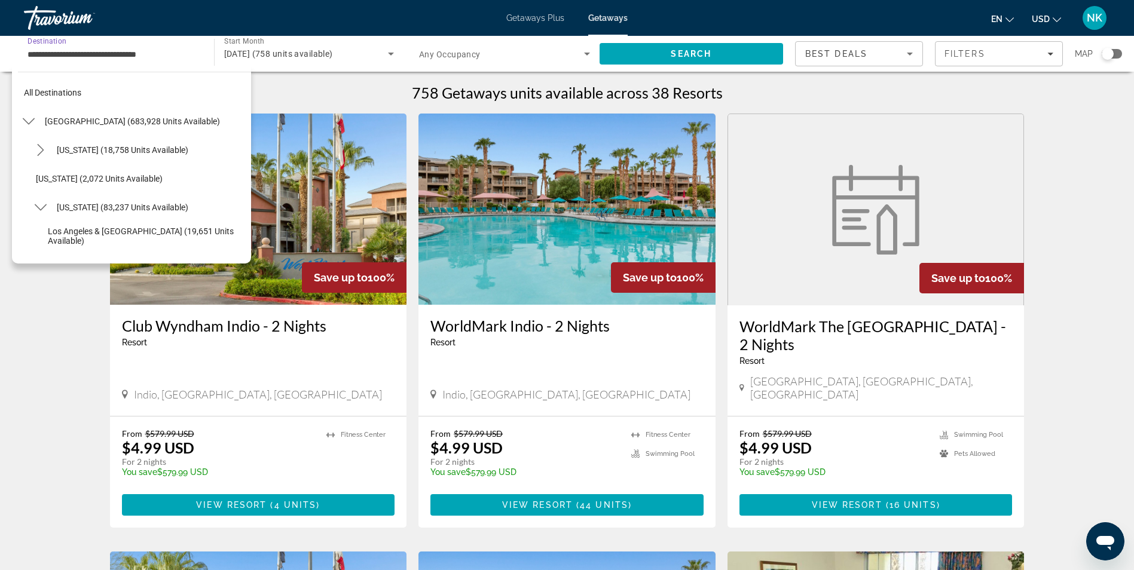
scroll to position [128, 0]
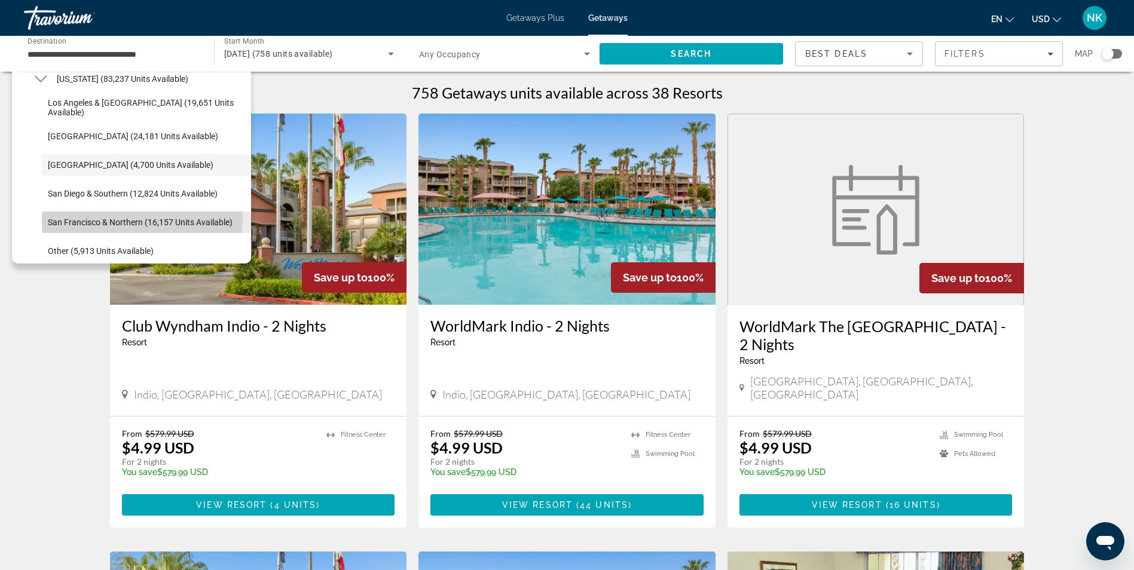
click at [82, 218] on span "San Francisco & Northern (16,157 units available)" at bounding box center [140, 223] width 185 height 10
type input "**********"
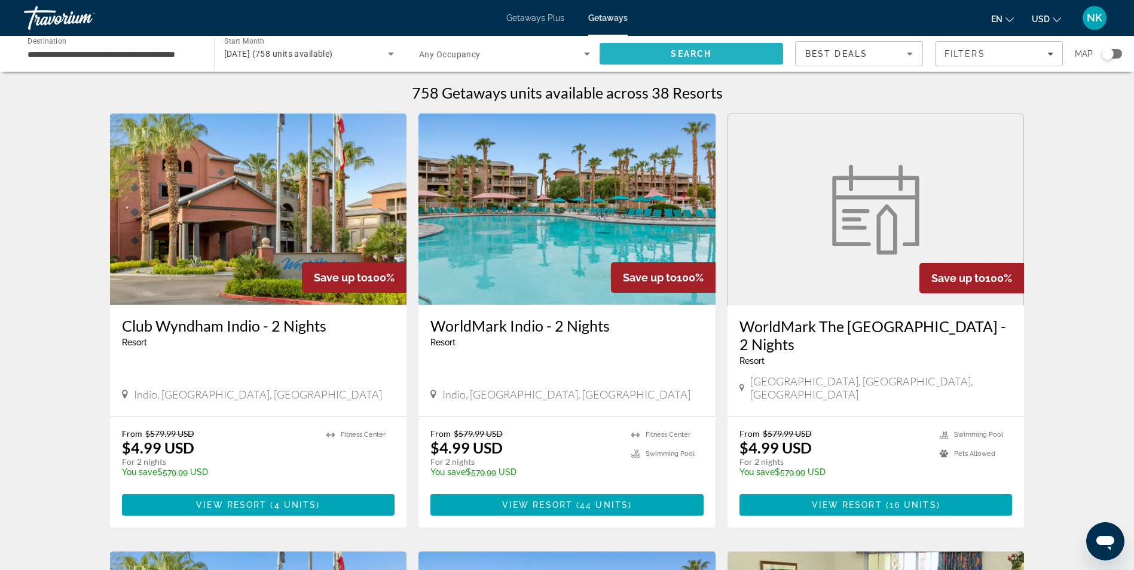
click at [660, 55] on span "Search" at bounding box center [691, 53] width 184 height 29
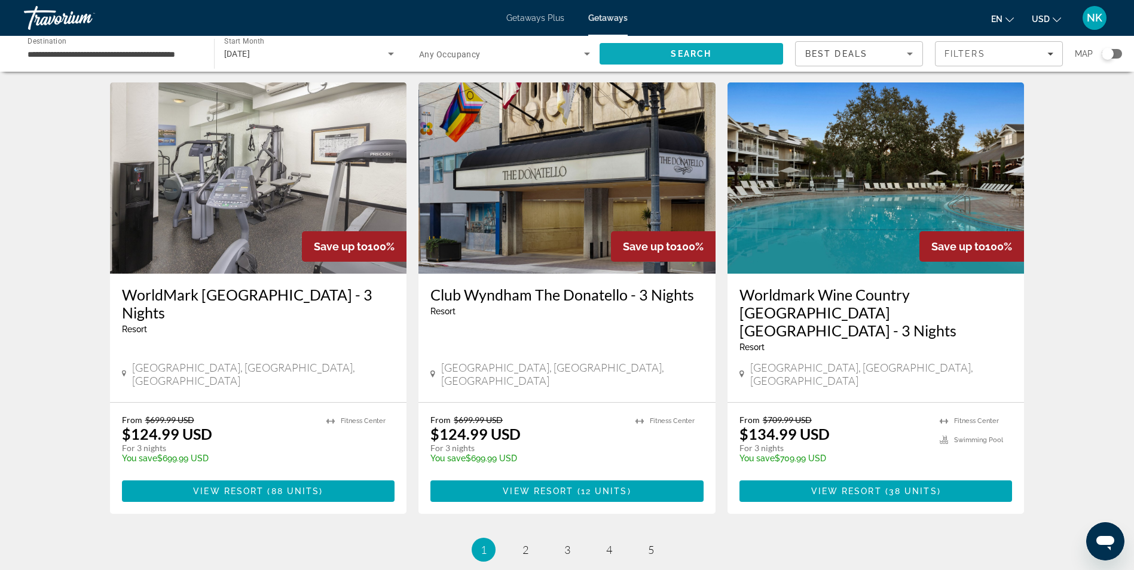
scroll to position [1363, 0]
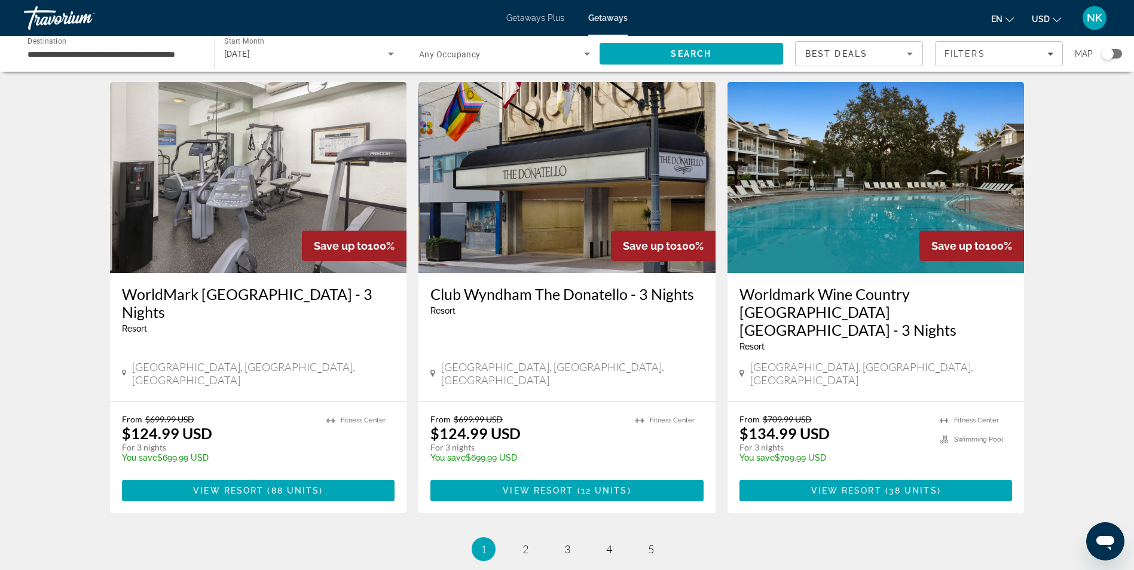
click at [829, 185] on img "Main content" at bounding box center [875, 177] width 297 height 191
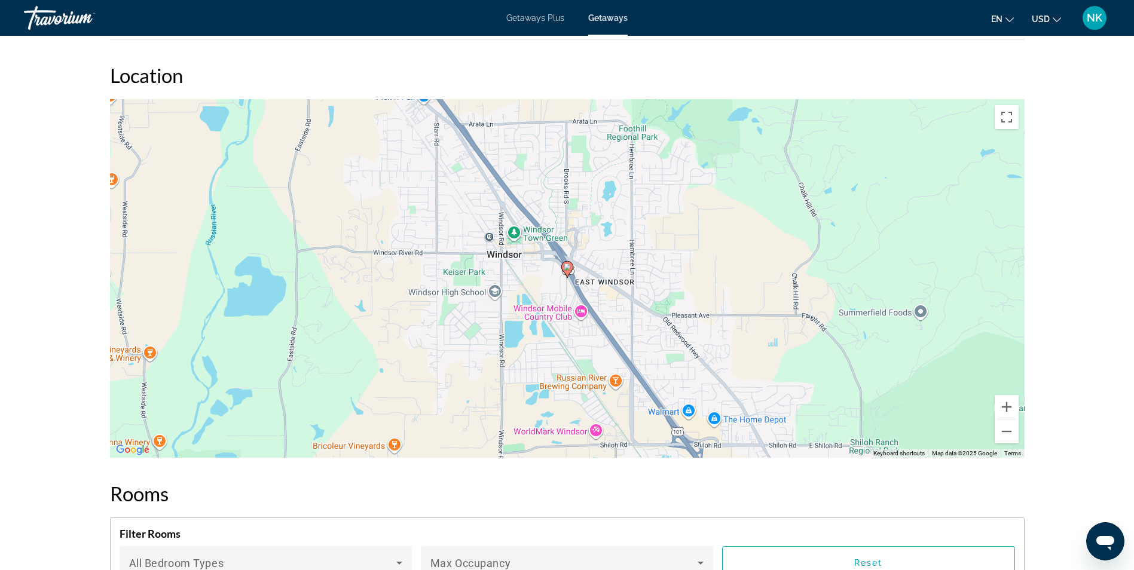
scroll to position [1841, 0]
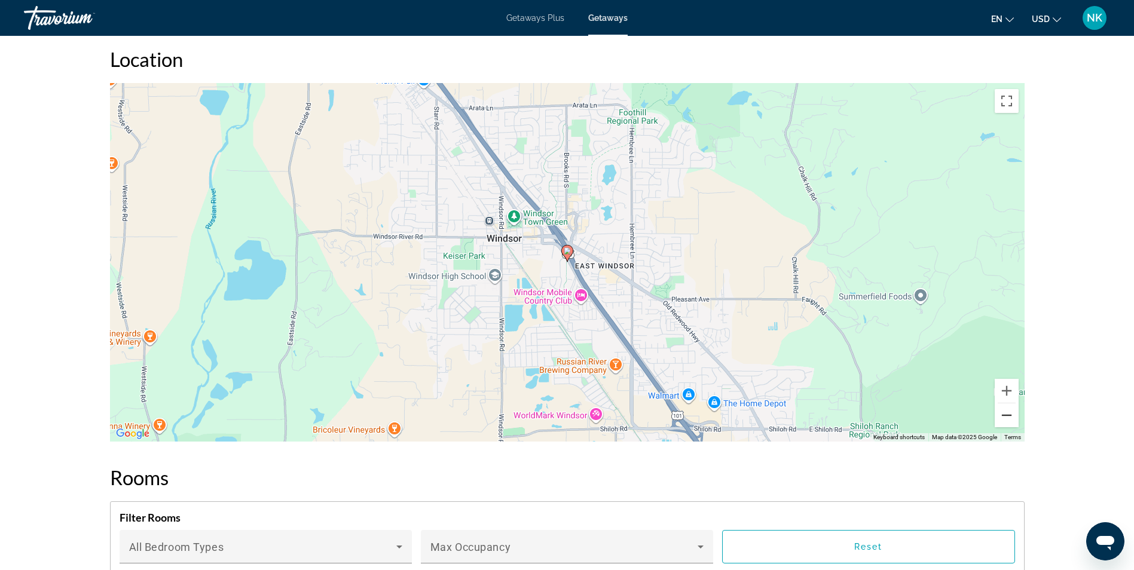
click at [1006, 403] on button "Zoom out" at bounding box center [1006, 415] width 24 height 24
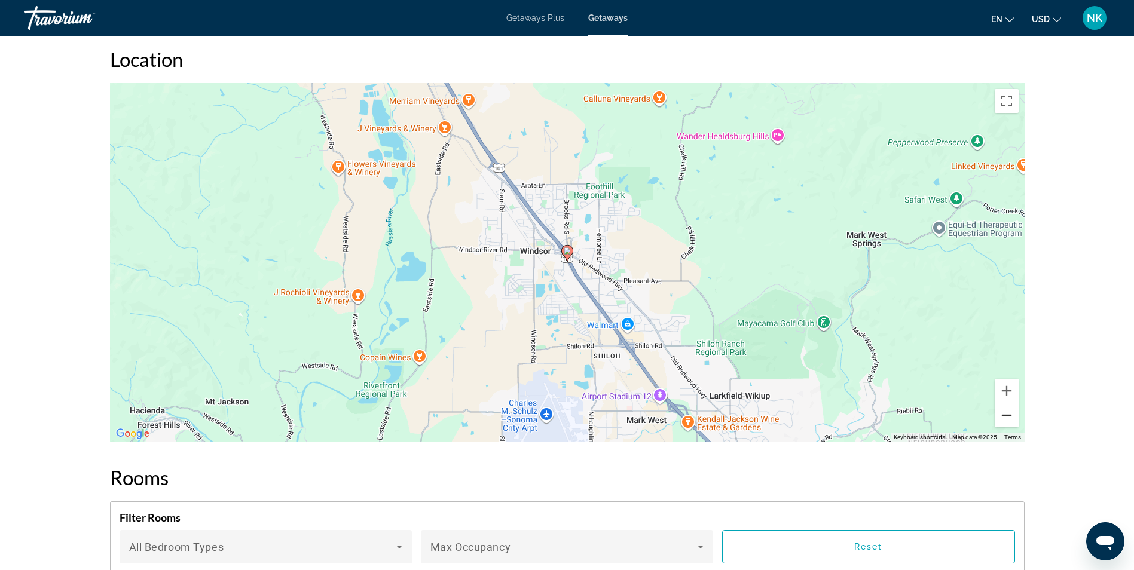
click at [1006, 403] on button "Zoom out" at bounding box center [1006, 415] width 24 height 24
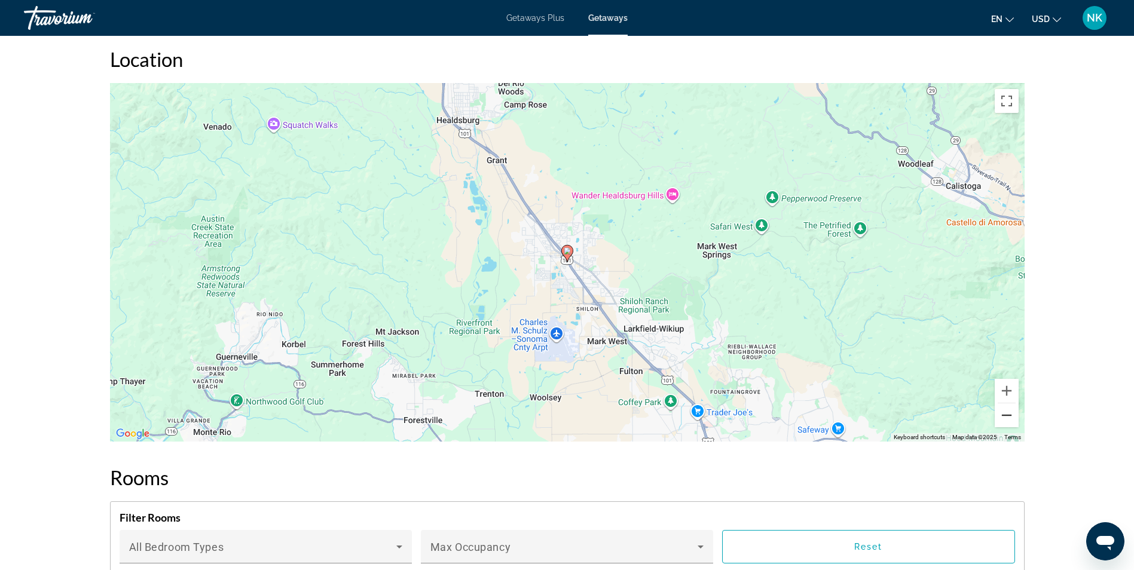
click at [1006, 403] on button "Zoom out" at bounding box center [1006, 415] width 24 height 24
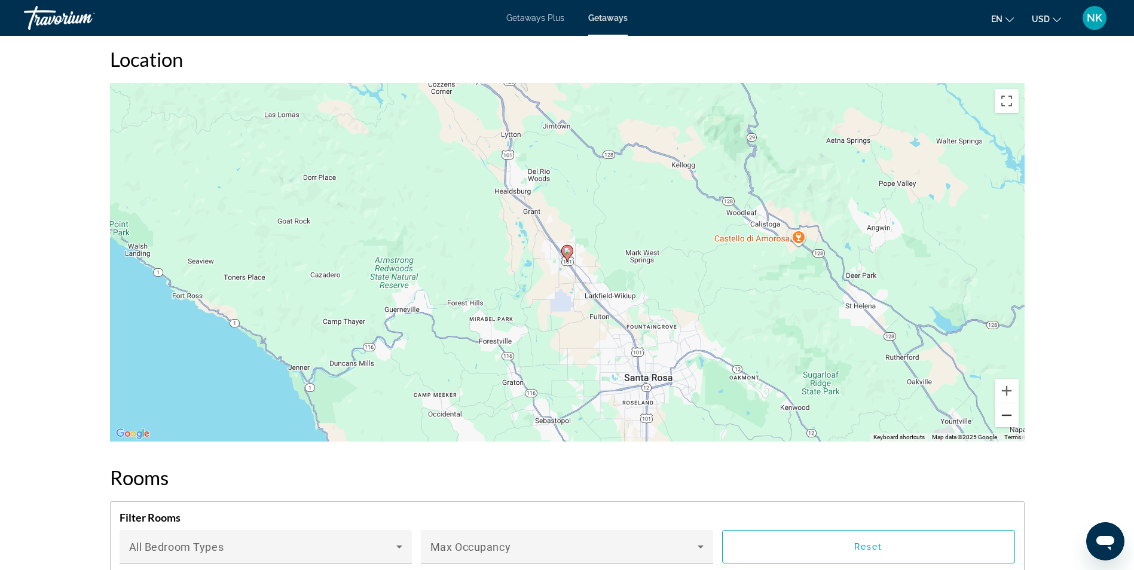
click at [1006, 403] on button "Zoom out" at bounding box center [1006, 415] width 24 height 24
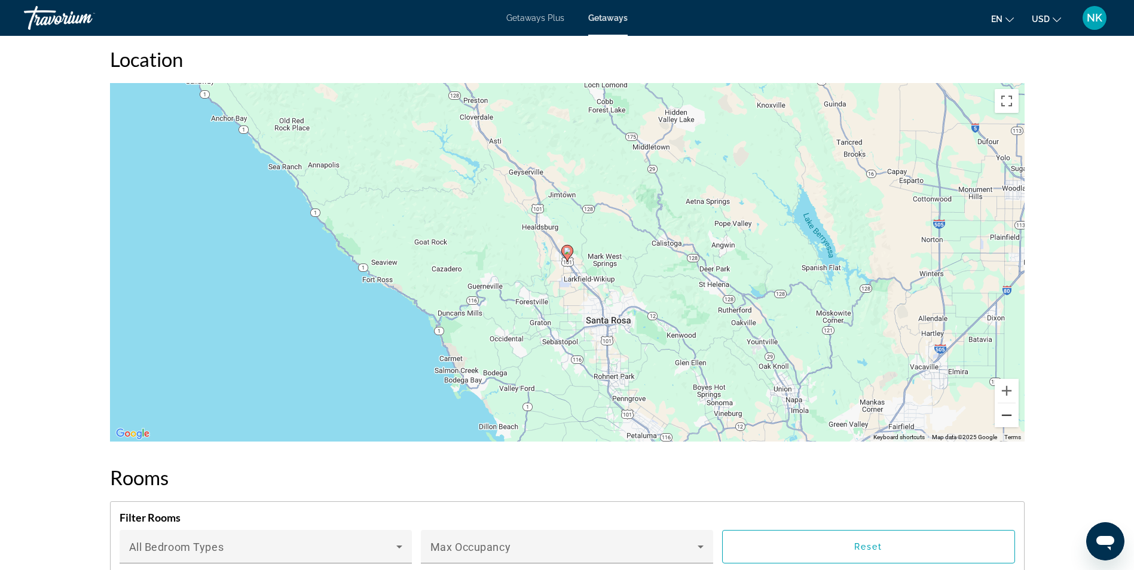
click at [1006, 403] on button "Zoom out" at bounding box center [1006, 415] width 24 height 24
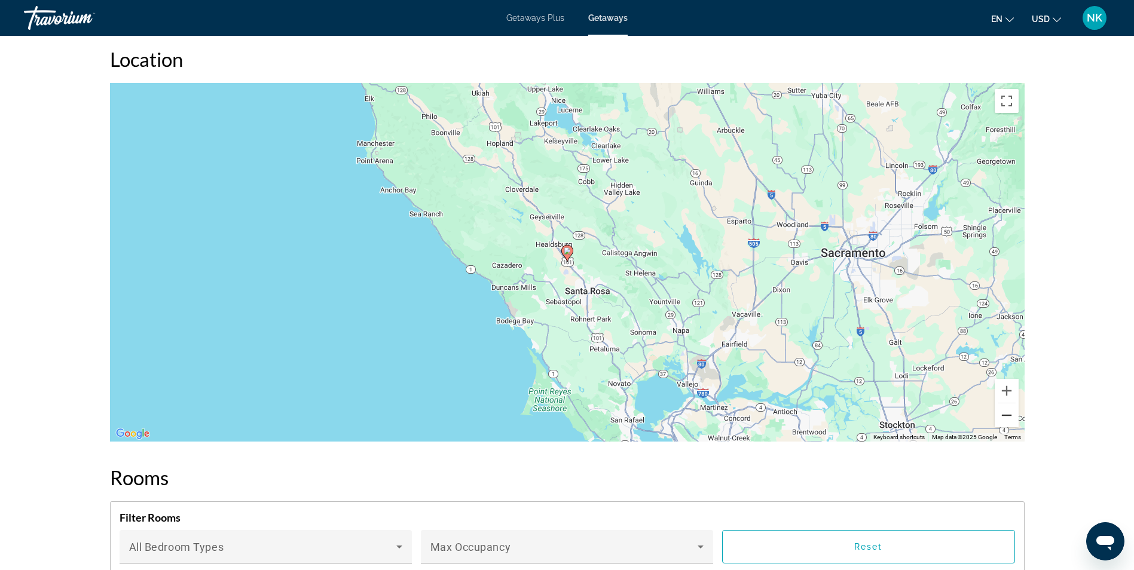
click at [1006, 403] on button "Zoom out" at bounding box center [1006, 415] width 24 height 24
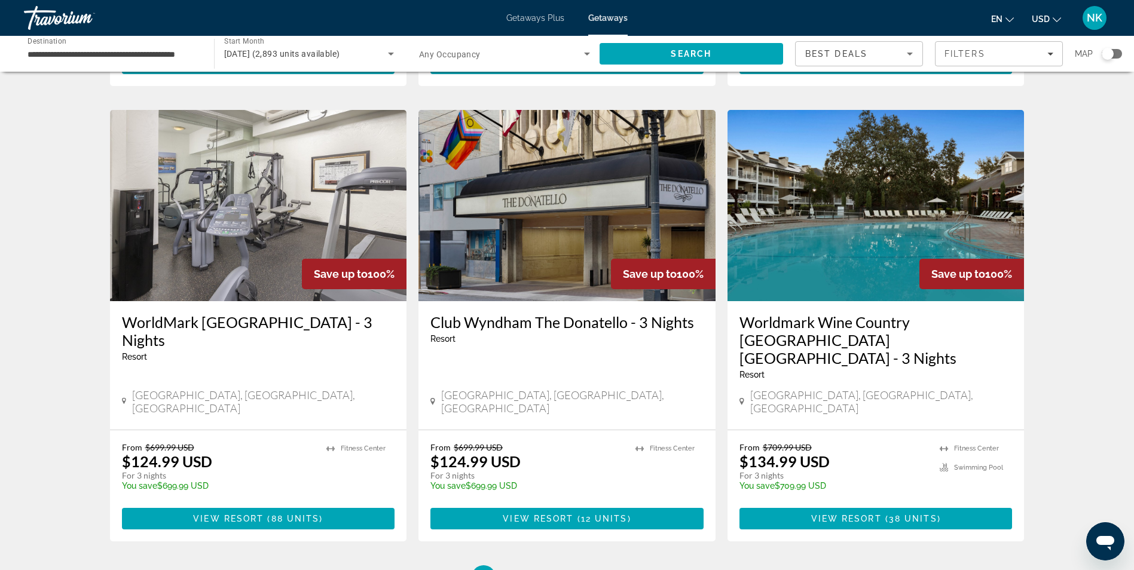
scroll to position [1435, 0]
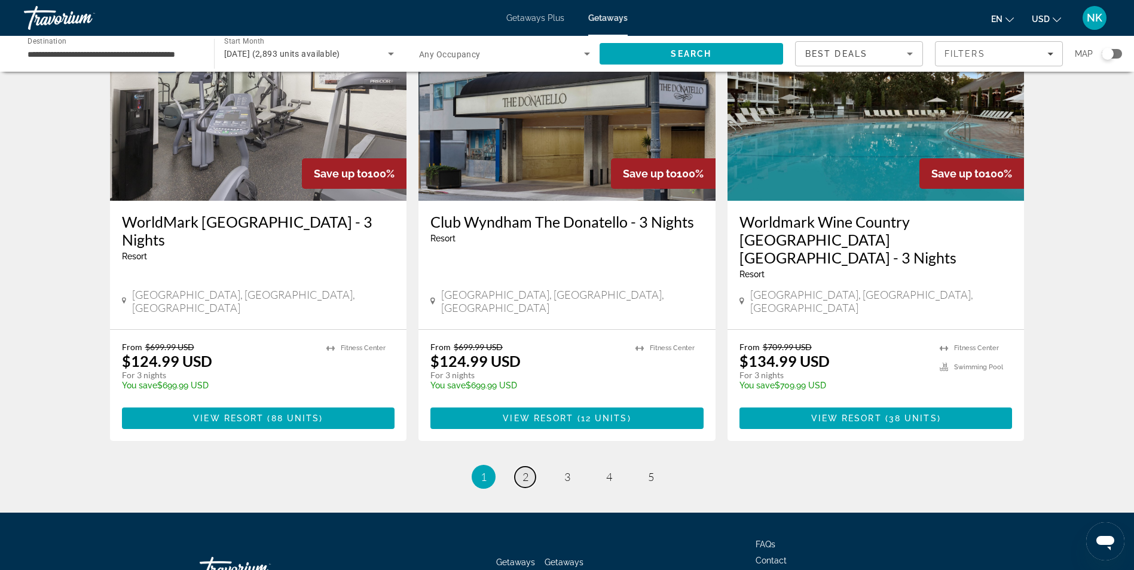
click at [522, 470] on span "2" at bounding box center [525, 476] width 6 height 13
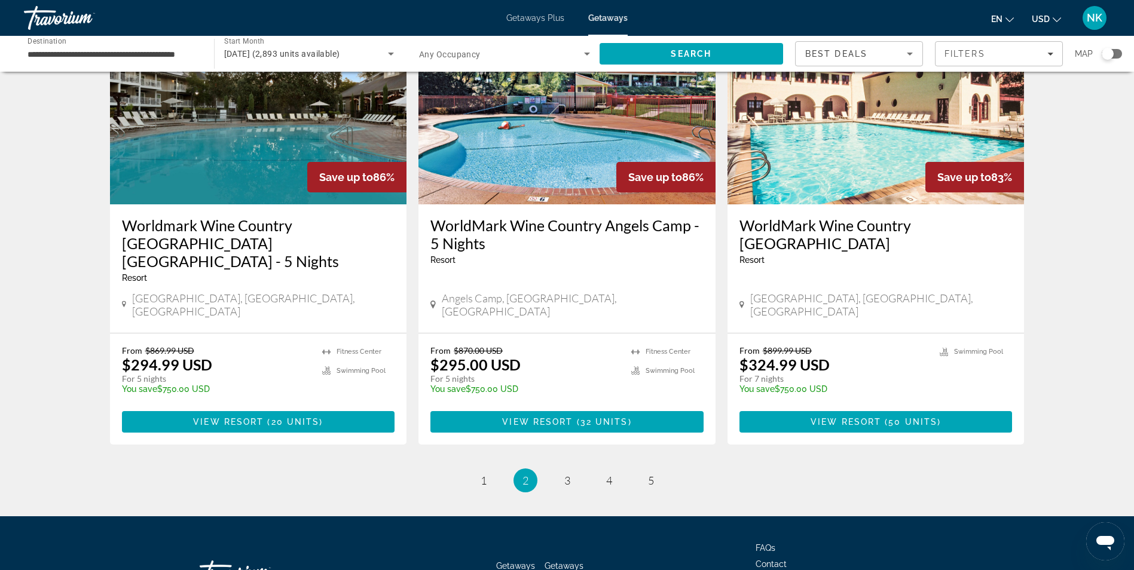
scroll to position [1435, 0]
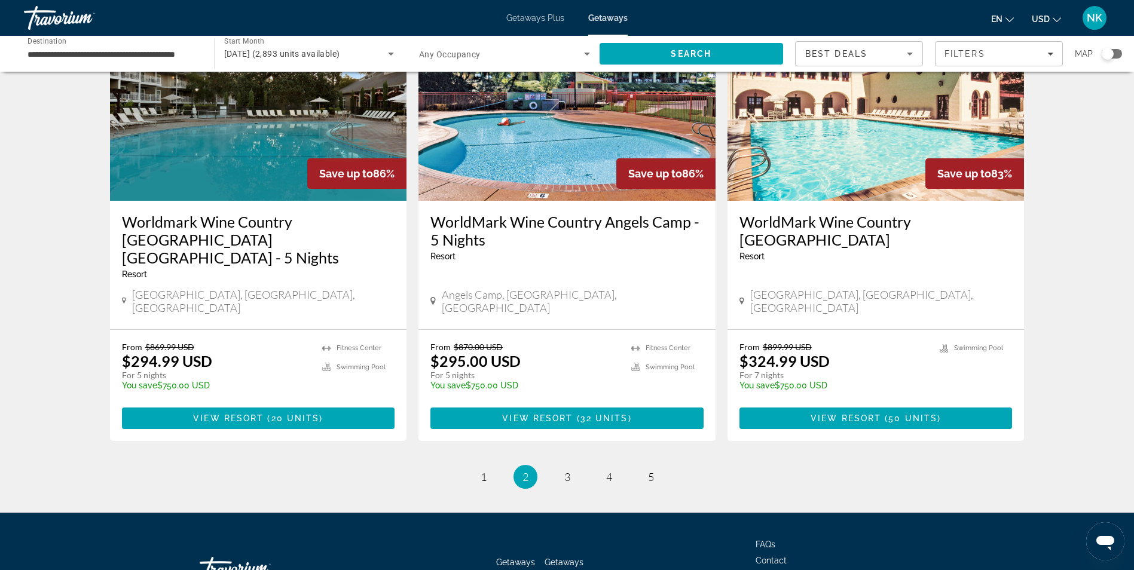
click at [556, 465] on li "page 3" at bounding box center [567, 477] width 24 height 24
click at [562, 467] on link "page 3" at bounding box center [566, 477] width 21 height 21
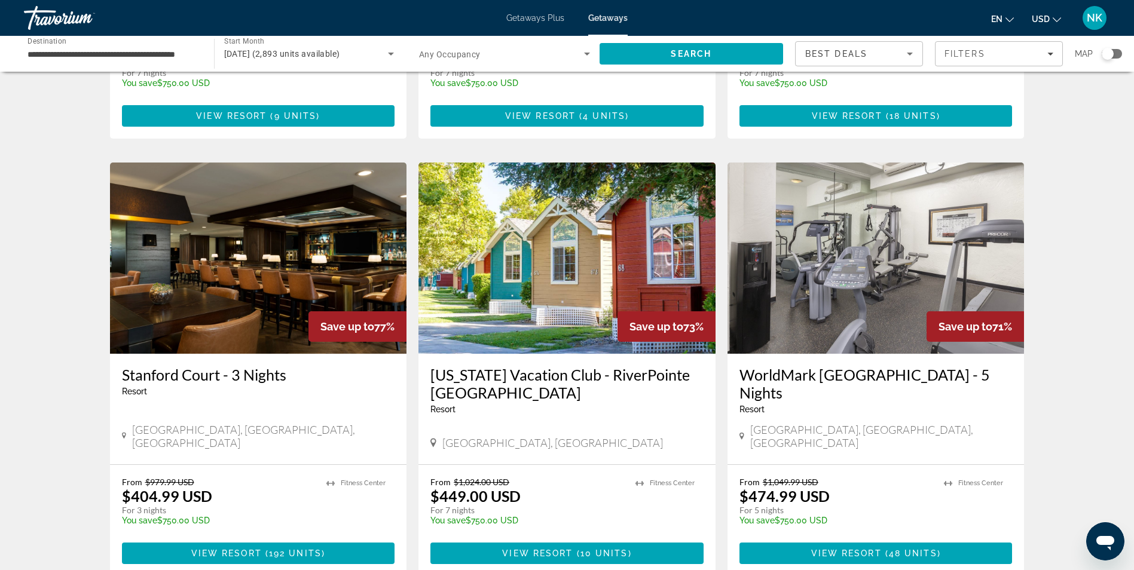
scroll to position [1291, 0]
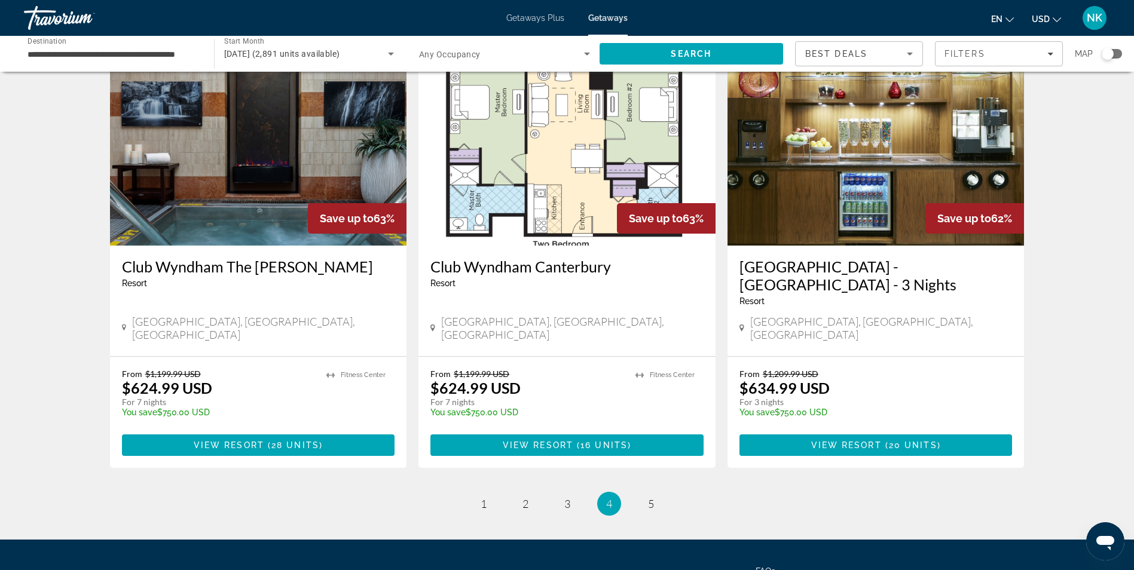
scroll to position [1417, 0]
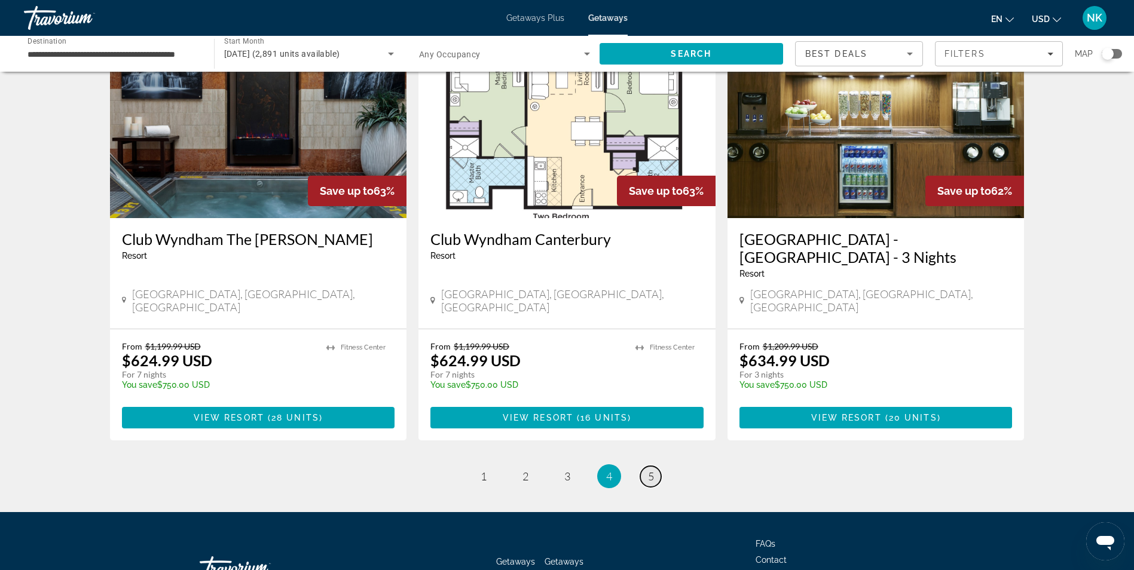
click at [648, 470] on span "5" at bounding box center [651, 476] width 6 height 13
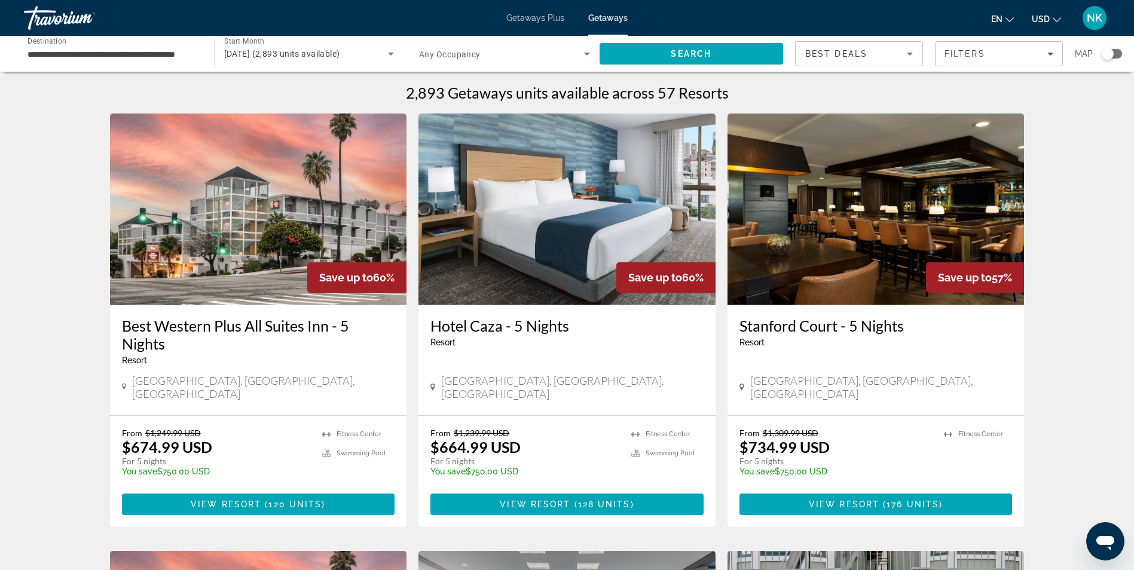
click at [305, 232] on img "Main content" at bounding box center [258, 209] width 297 height 191
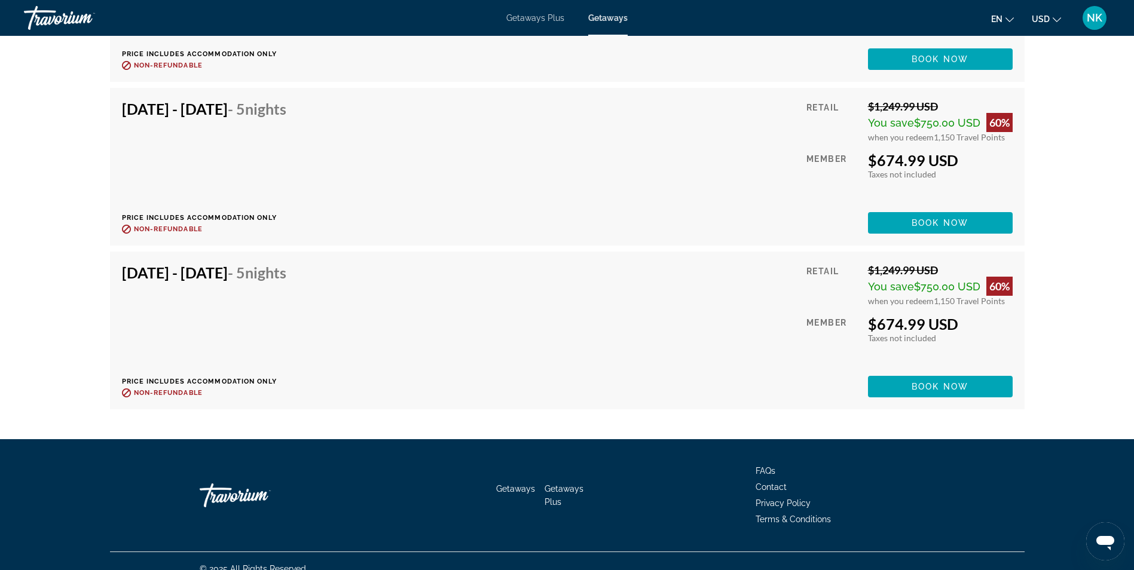
scroll to position [6605, 0]
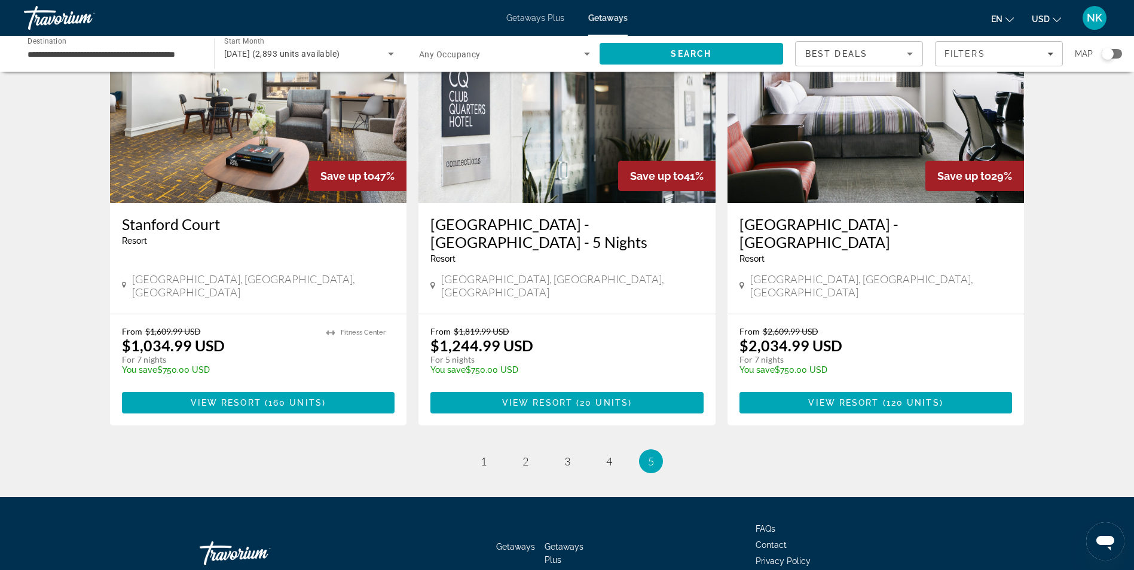
scroll to position [993, 0]
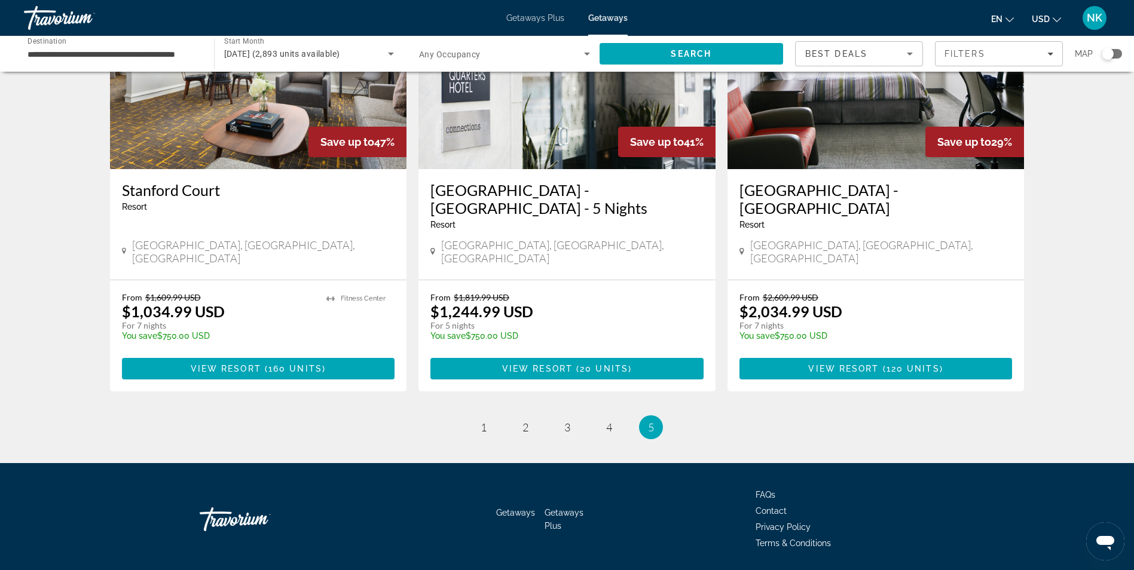
click at [1105, 51] on div "Search widget" at bounding box center [1107, 54] width 12 height 12
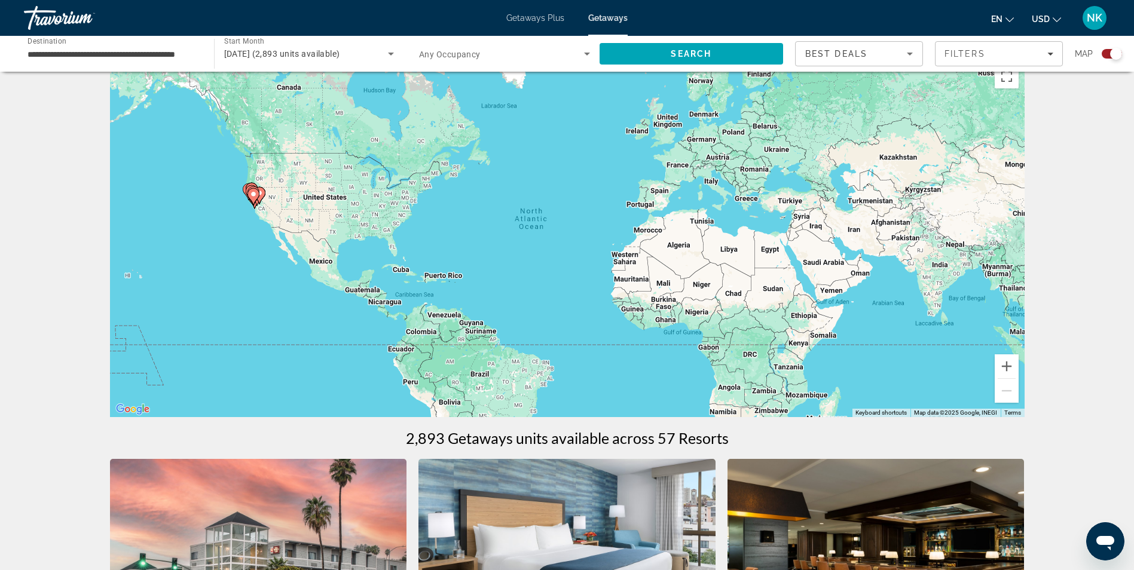
scroll to position [0, 0]
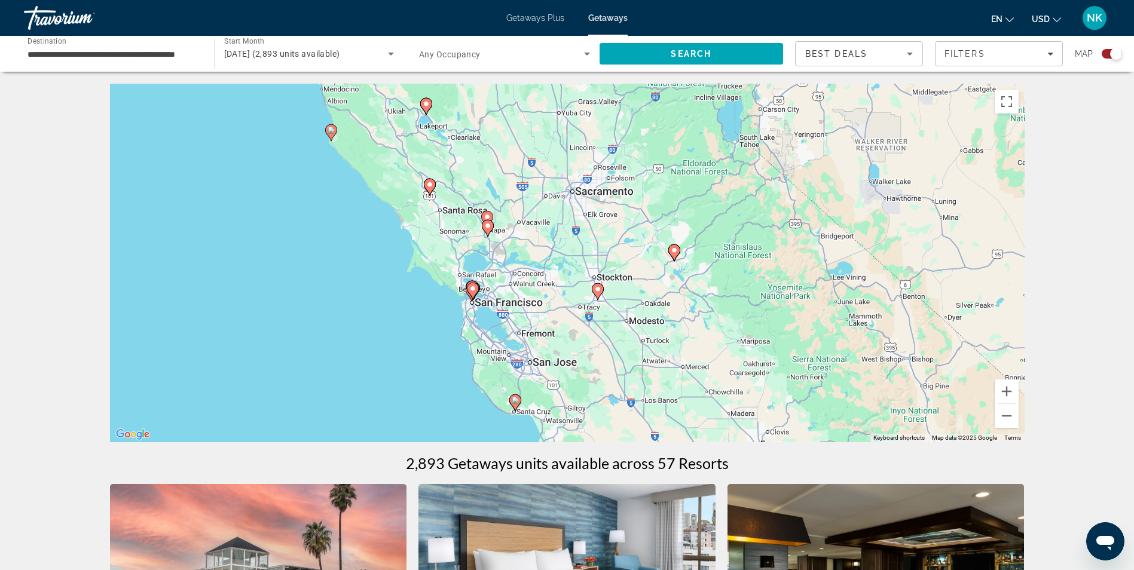
click at [331, 131] on image "Main content" at bounding box center [330, 130] width 7 height 7
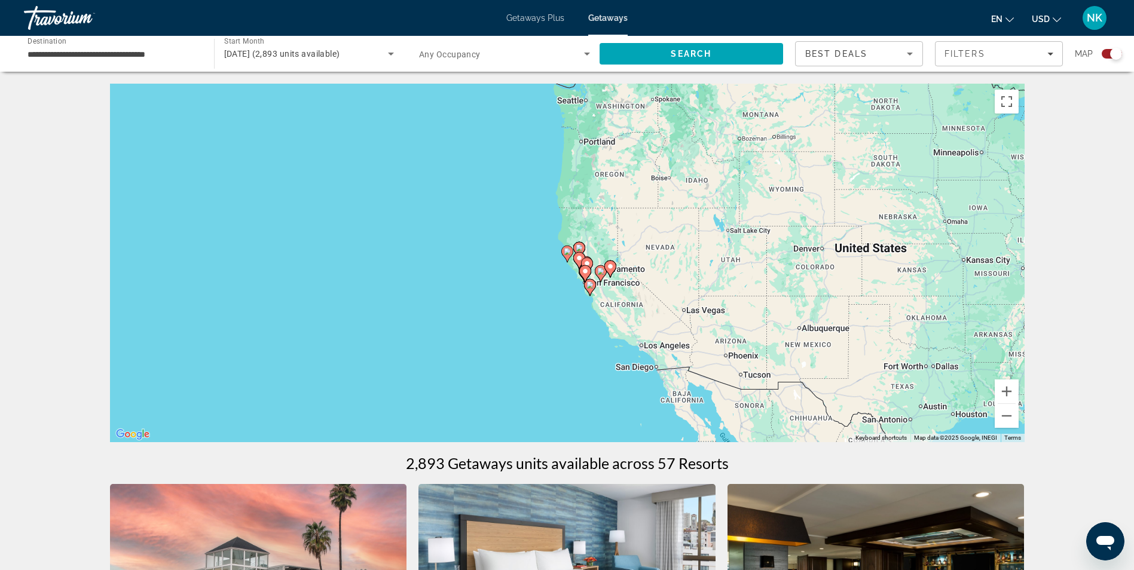
click at [563, 250] on icon "Main content" at bounding box center [566, 254] width 11 height 16
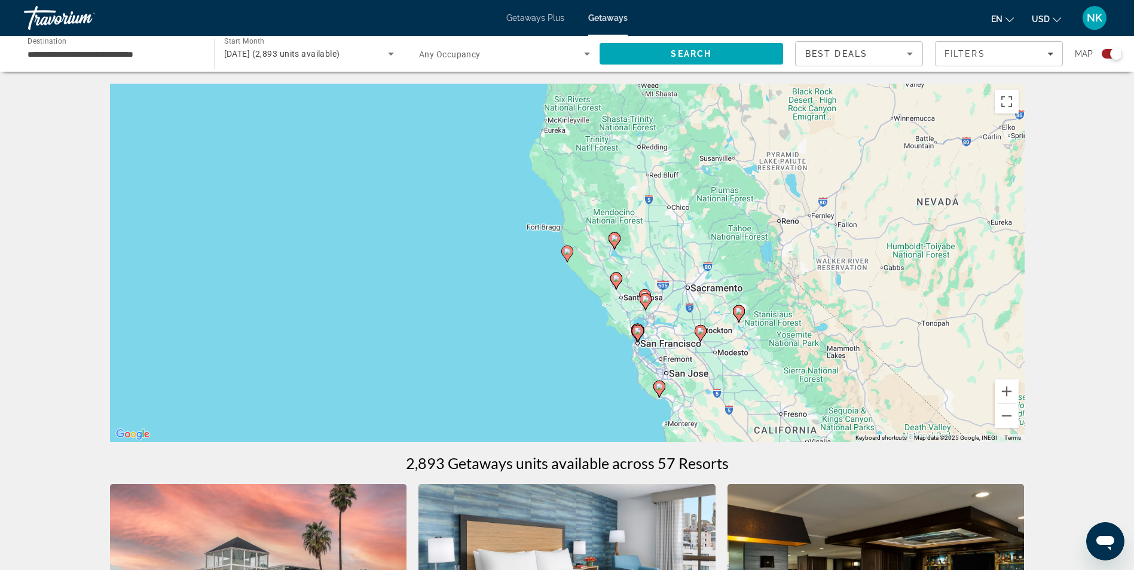
click at [563, 250] on icon "Main content" at bounding box center [566, 254] width 11 height 16
type input "**********"
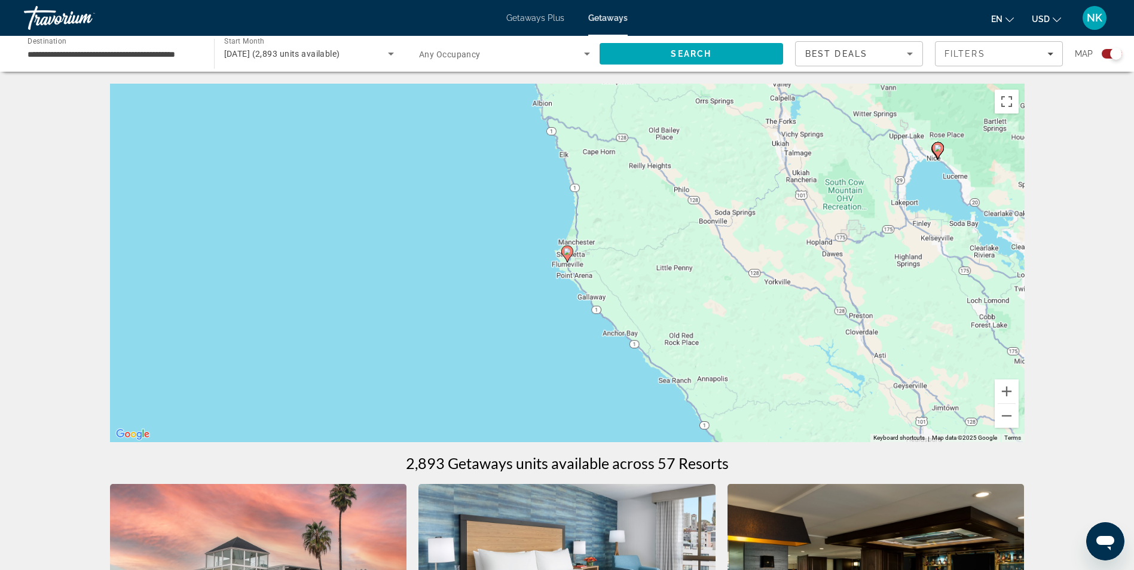
click at [563, 250] on icon "Main content" at bounding box center [566, 254] width 11 height 16
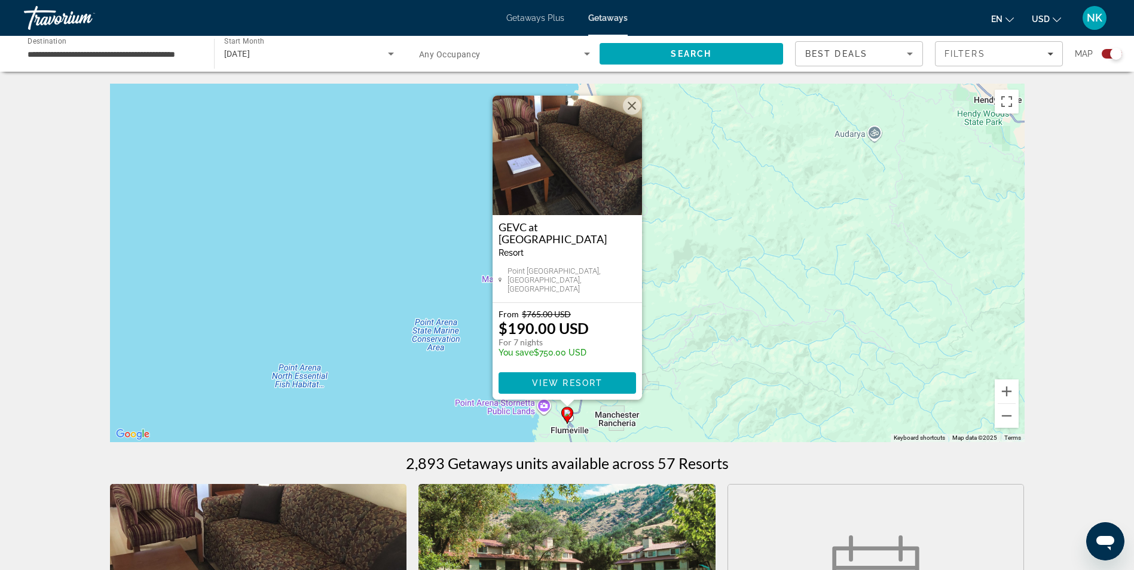
click at [560, 206] on img "Main content" at bounding box center [566, 156] width 149 height 120
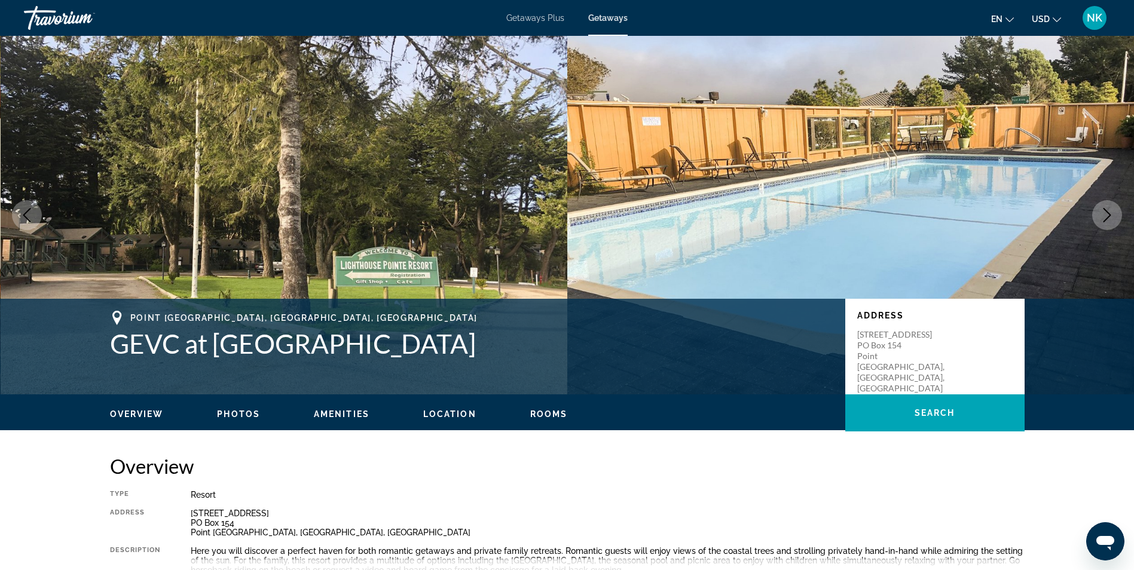
click at [1106, 216] on icon "Next image" at bounding box center [1107, 215] width 14 height 14
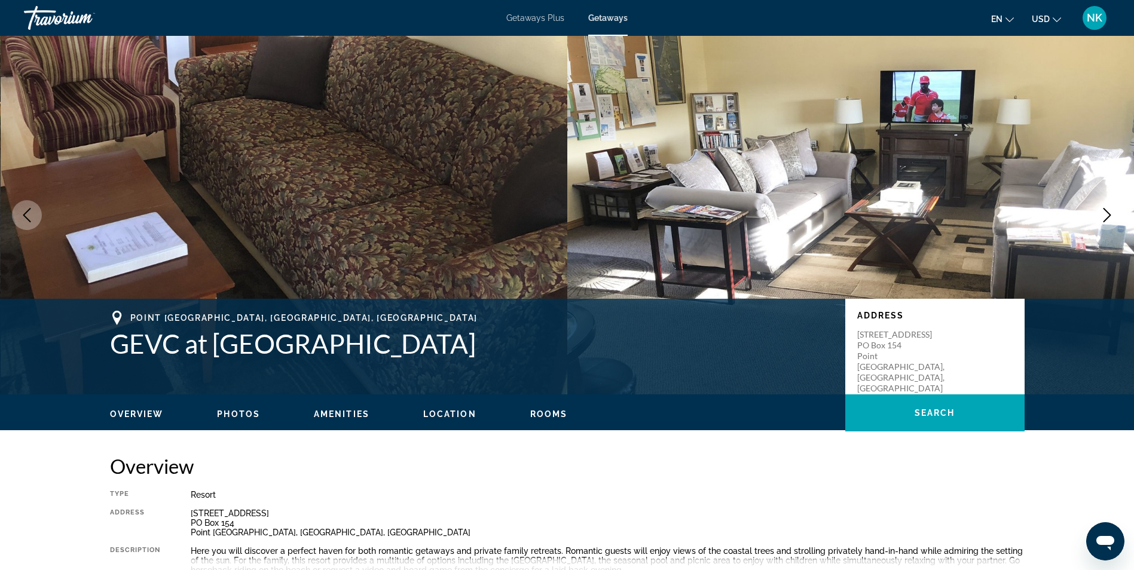
click at [1106, 216] on icon "Next image" at bounding box center [1107, 215] width 14 height 14
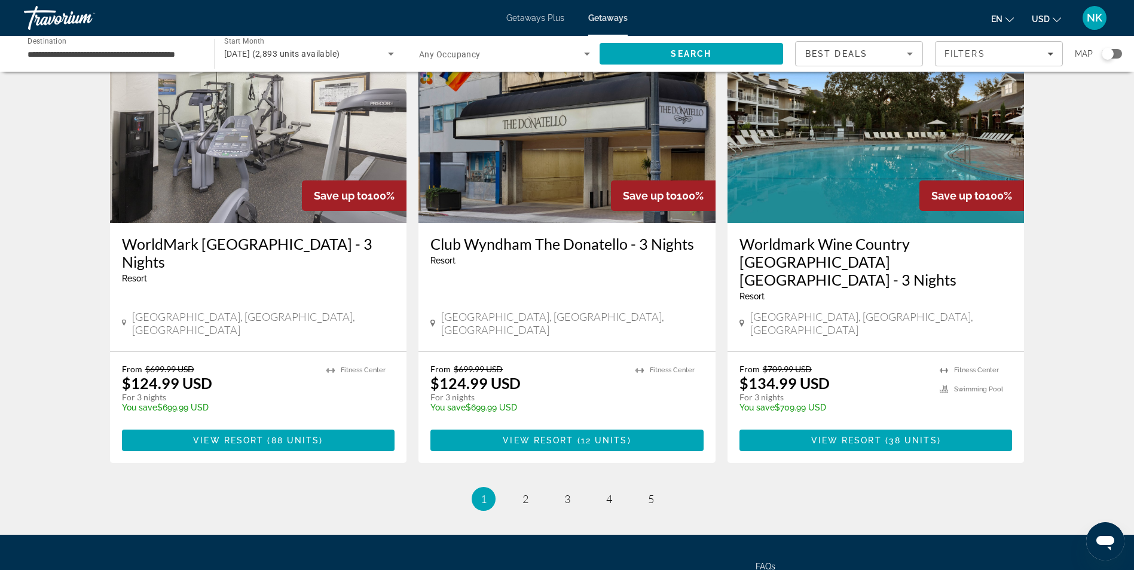
scroll to position [1411, 0]
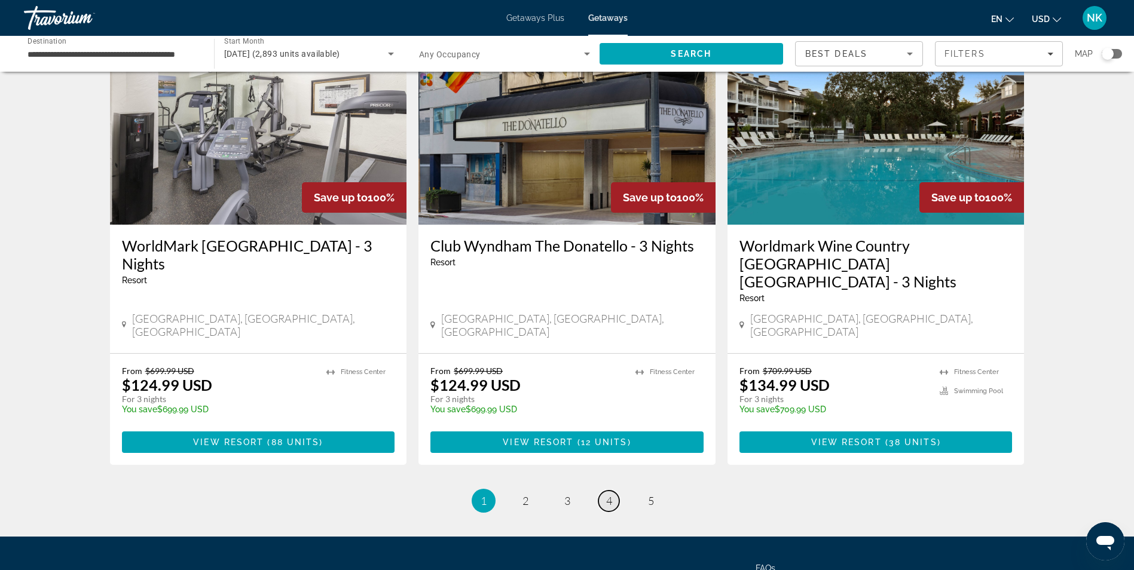
click at [609, 494] on span "4" at bounding box center [609, 500] width 6 height 13
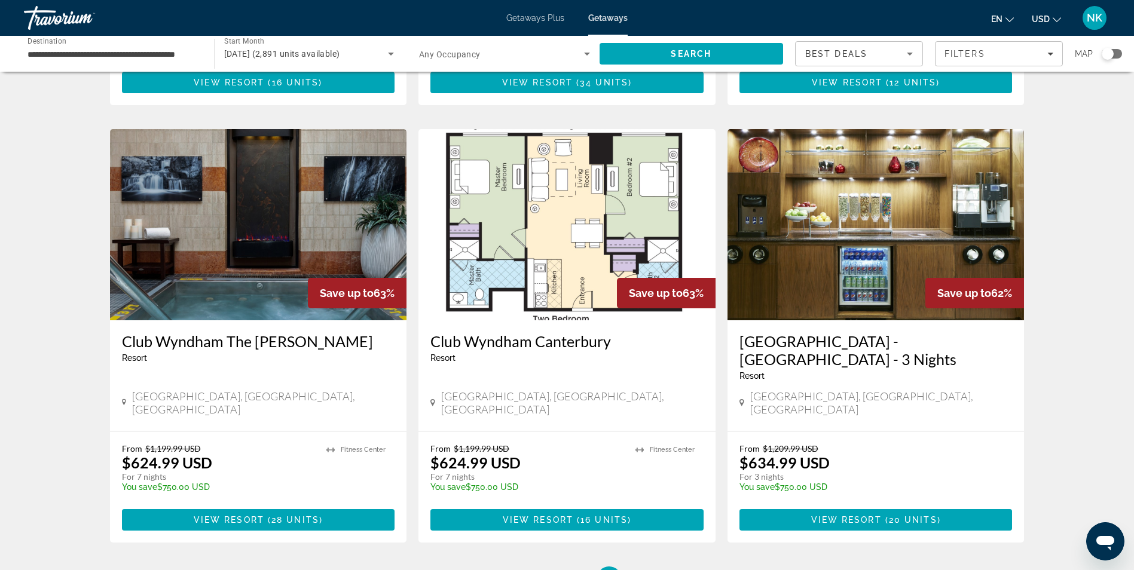
scroll to position [1417, 0]
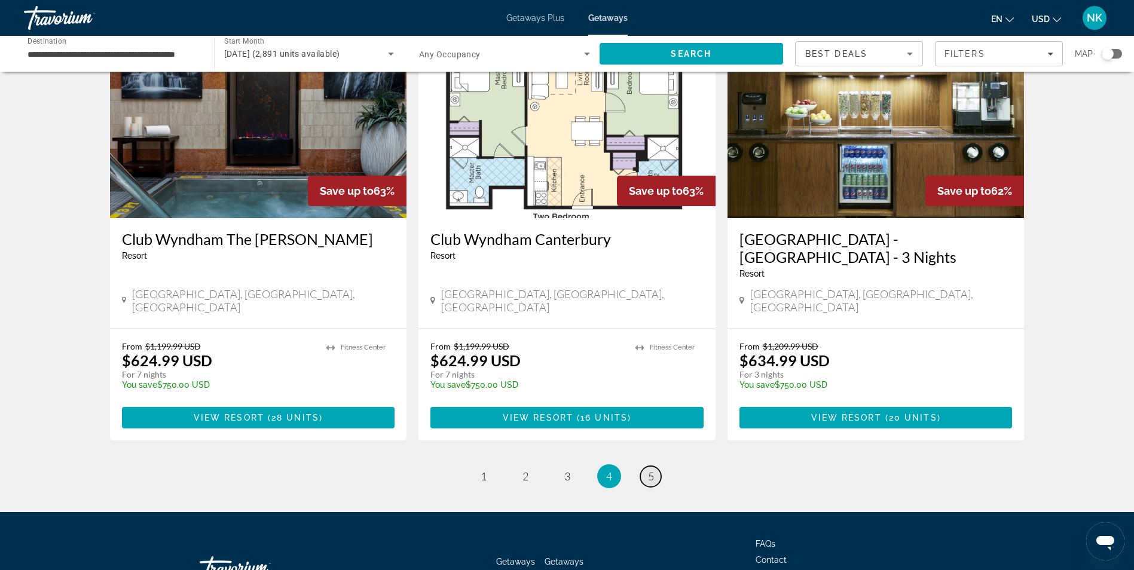
click at [645, 466] on link "page 5" at bounding box center [650, 476] width 21 height 21
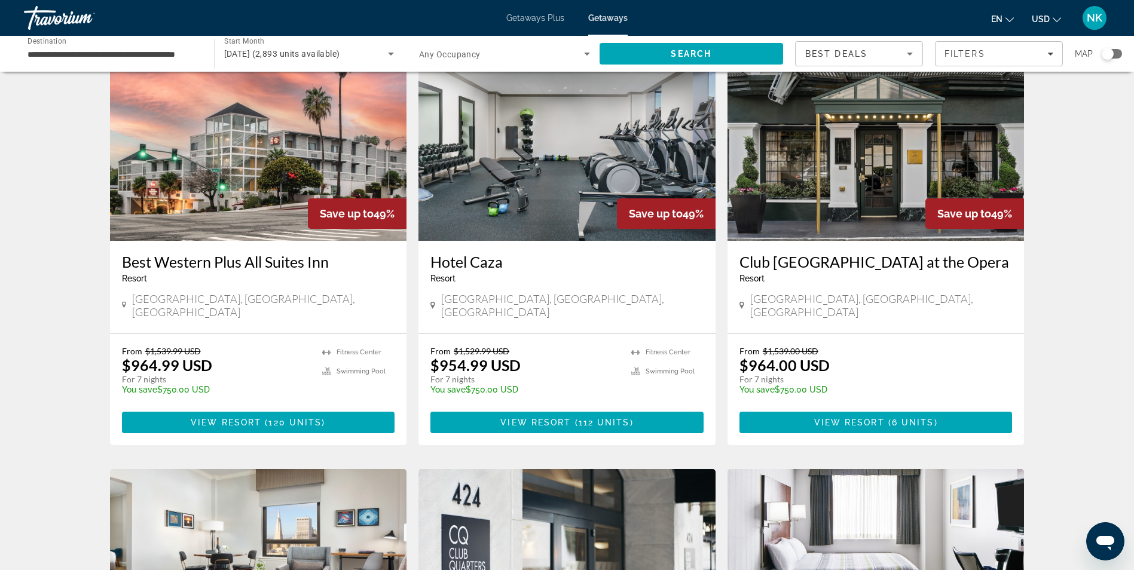
scroll to position [502, 0]
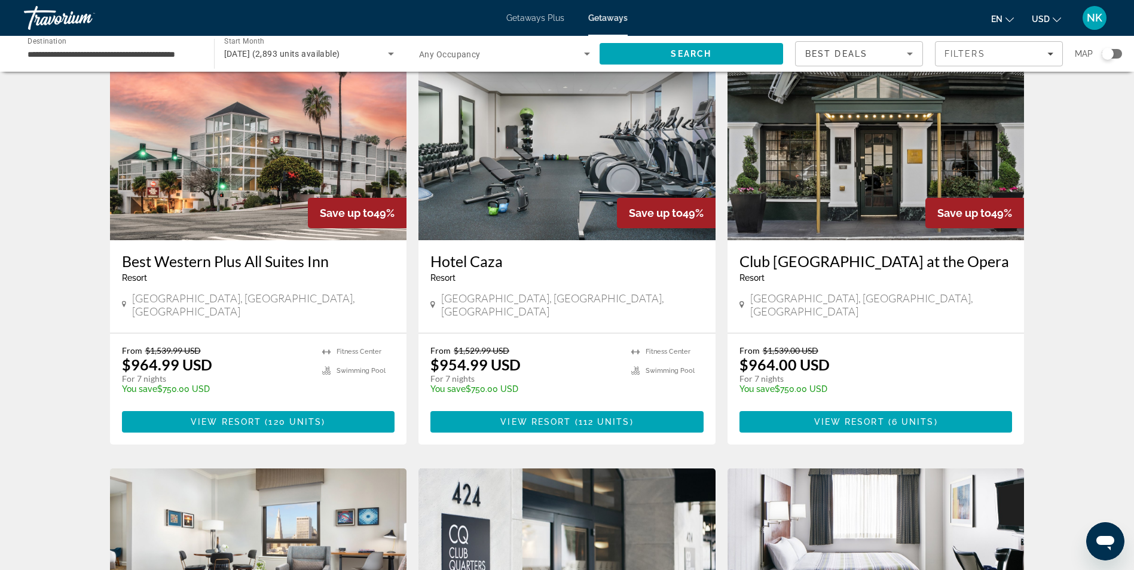
click at [180, 170] on img "Main content" at bounding box center [258, 144] width 297 height 191
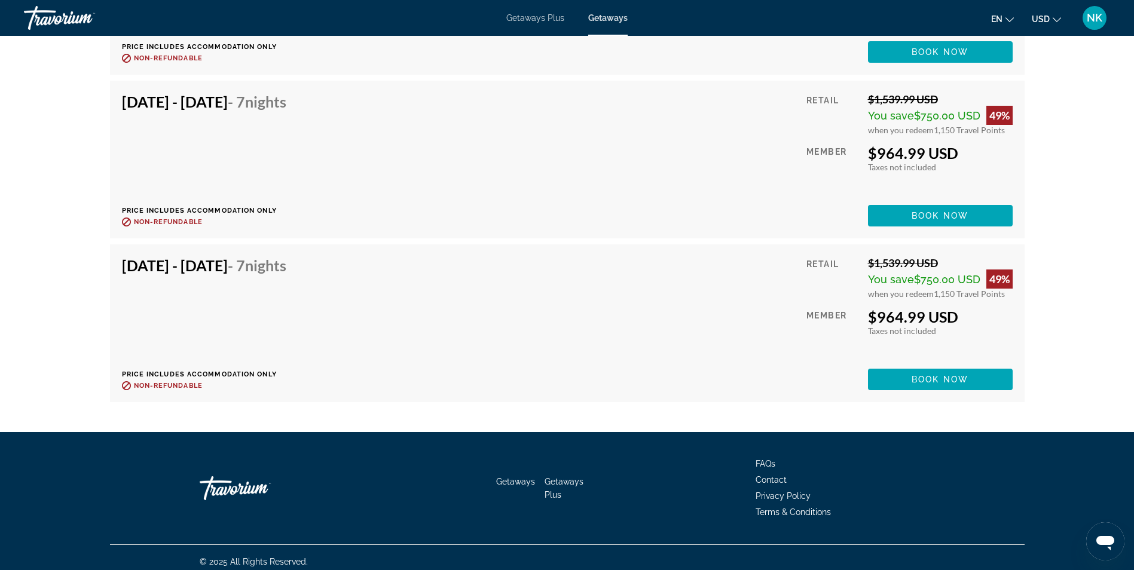
scroll to position [6605, 0]
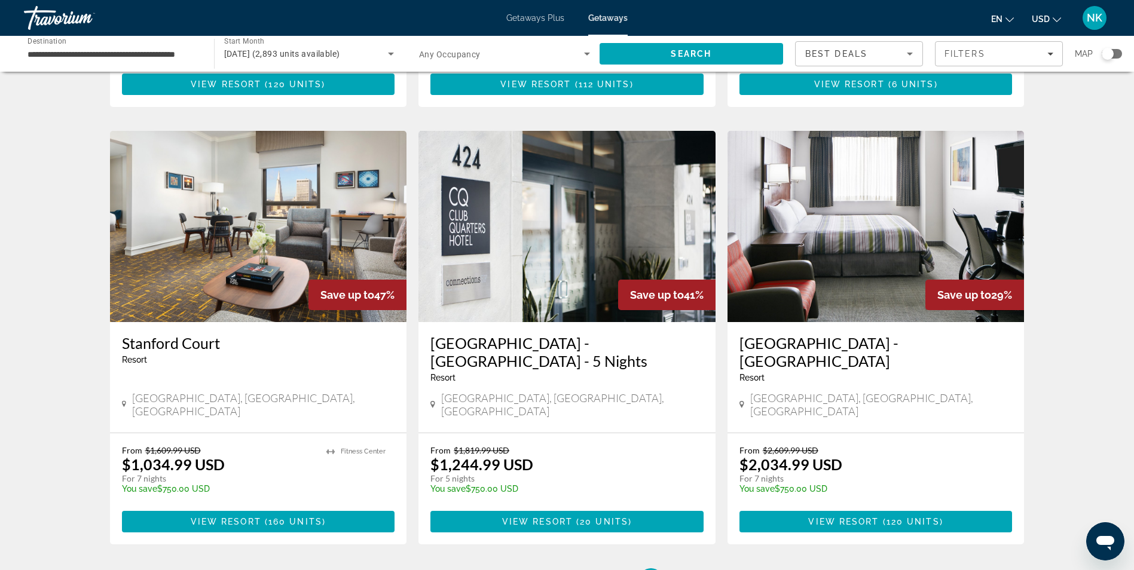
scroll to position [993, 0]
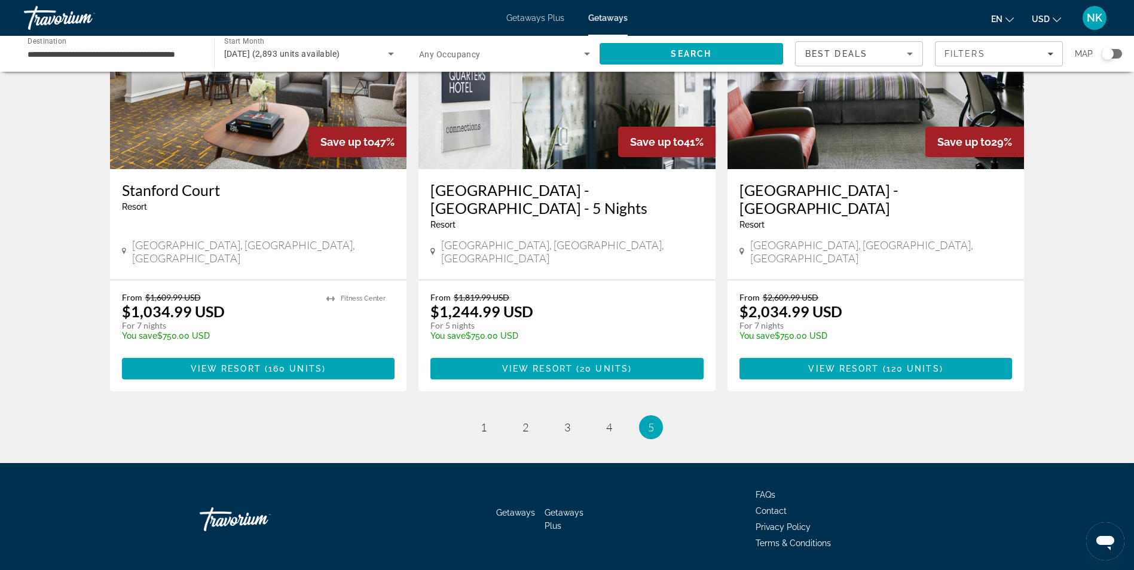
click at [113, 46] on div "**********" at bounding box center [112, 54] width 171 height 34
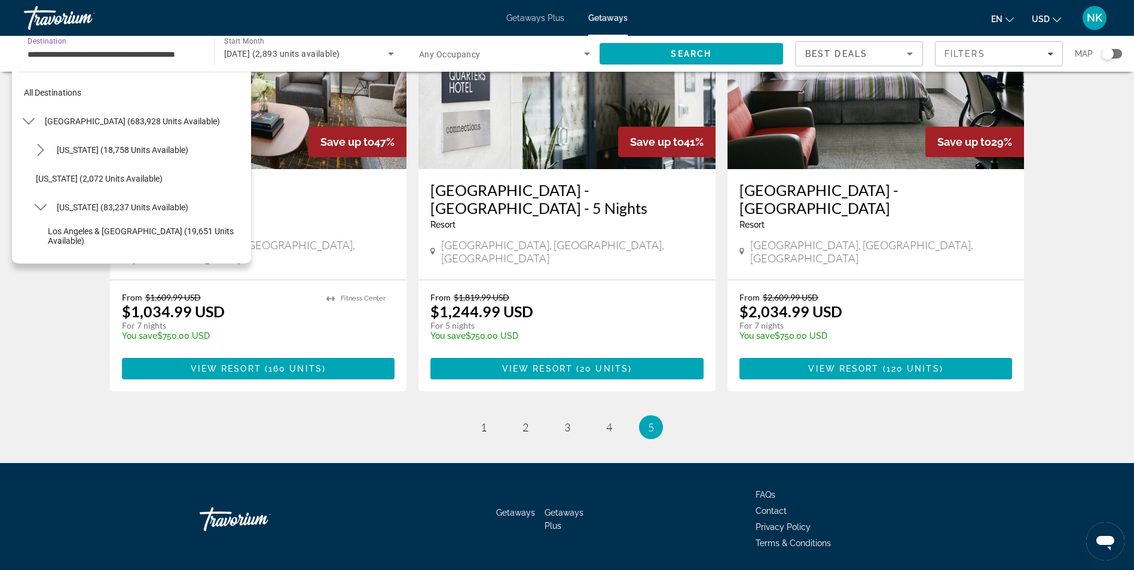
scroll to position [186, 0]
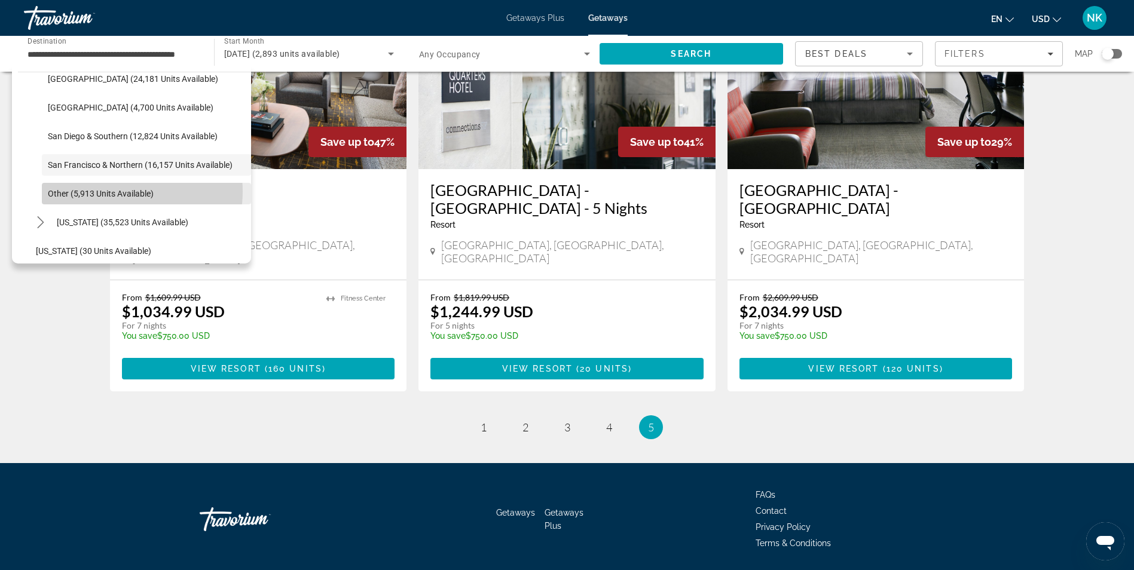
click at [115, 191] on span "Other (5,913 units available)" at bounding box center [101, 194] width 106 height 10
type input "**********"
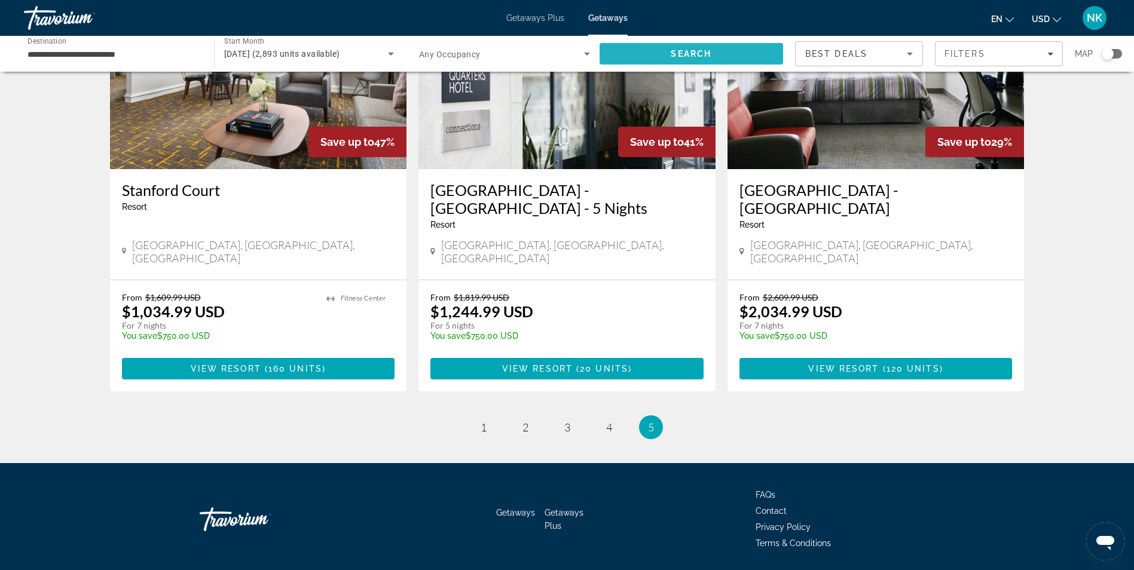
click at [636, 54] on span "Search" at bounding box center [691, 53] width 184 height 29
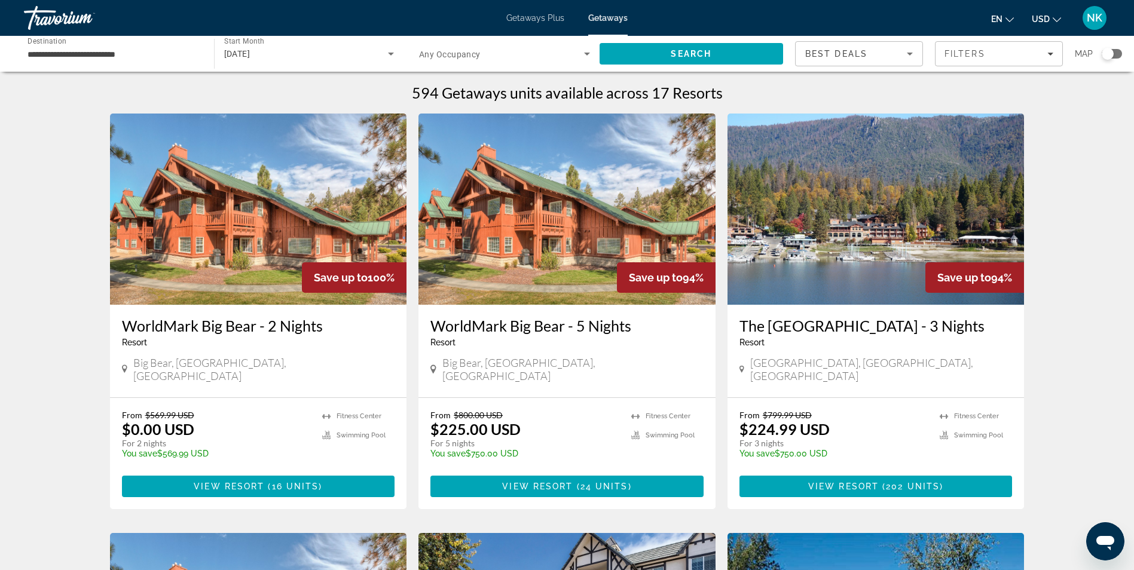
click at [514, 276] on img "Main content" at bounding box center [566, 209] width 297 height 191
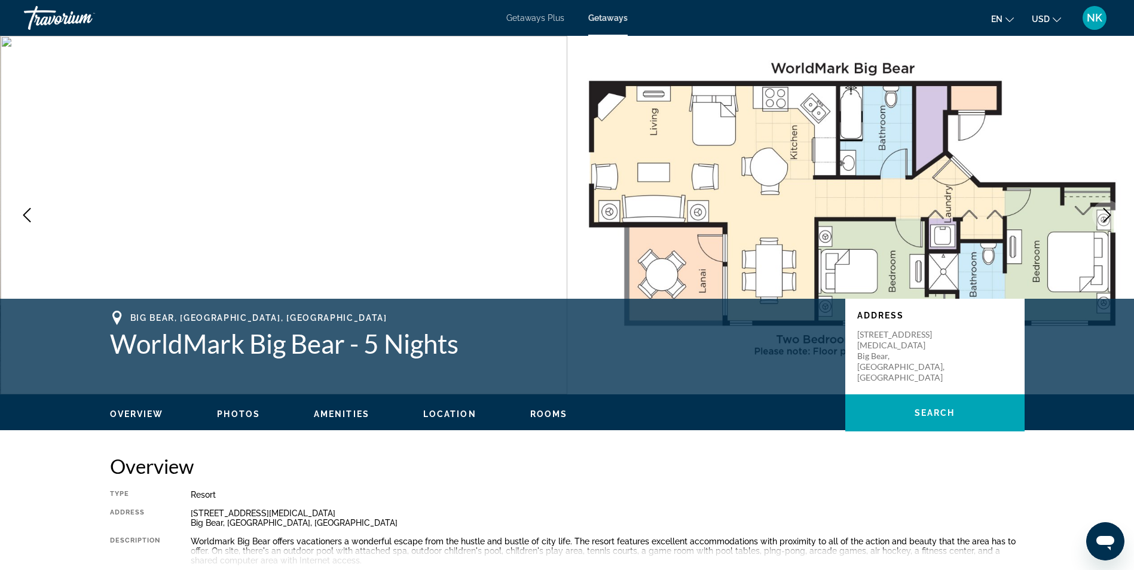
click at [1097, 207] on button "Next image" at bounding box center [1107, 215] width 30 height 30
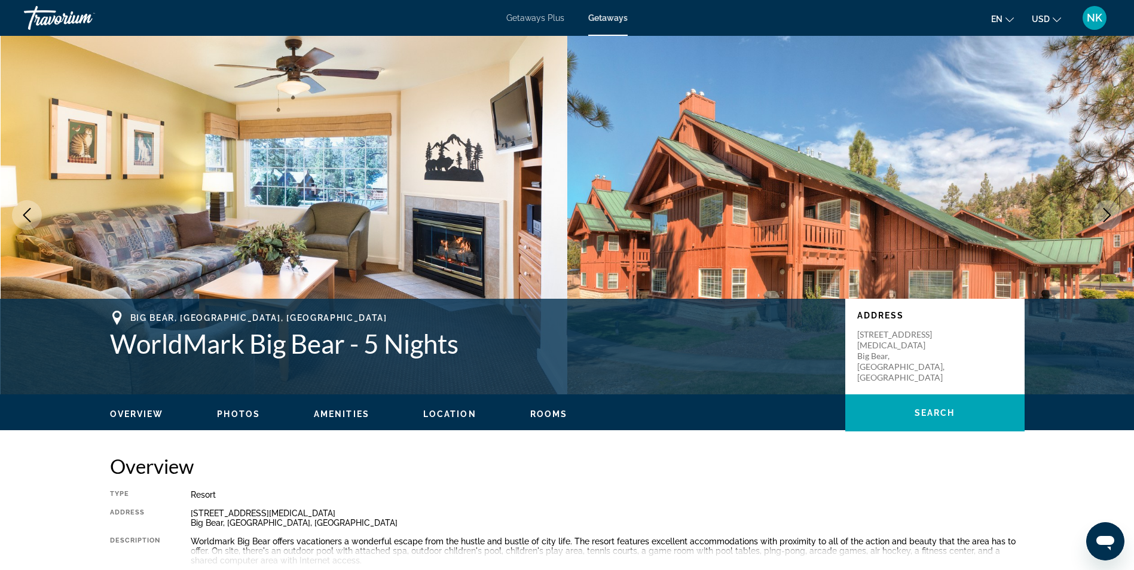
click at [1097, 207] on button "Next image" at bounding box center [1107, 215] width 30 height 30
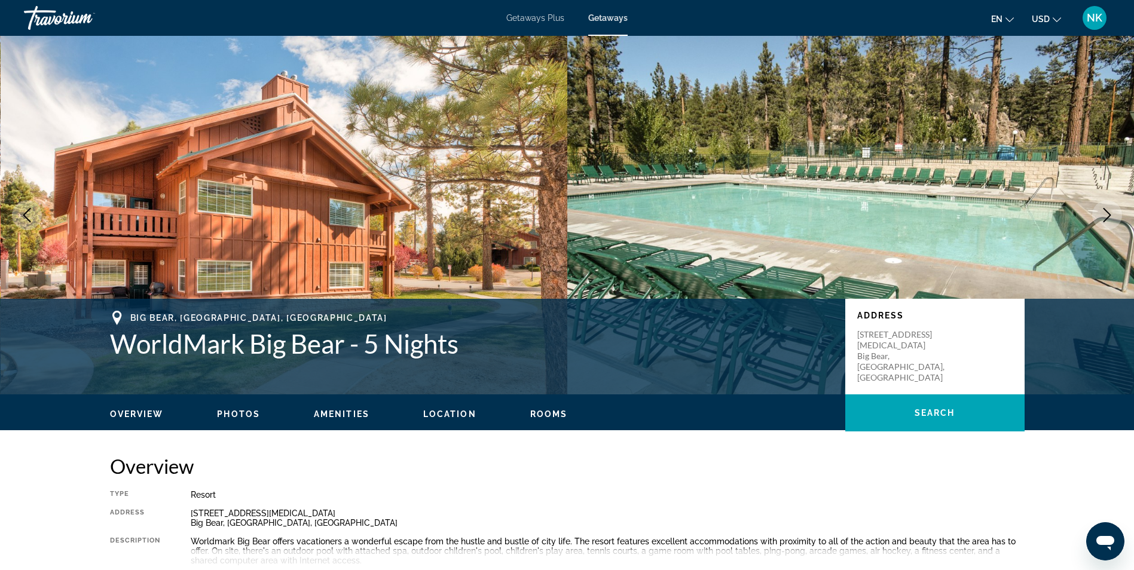
click at [1097, 207] on button "Next image" at bounding box center [1107, 215] width 30 height 30
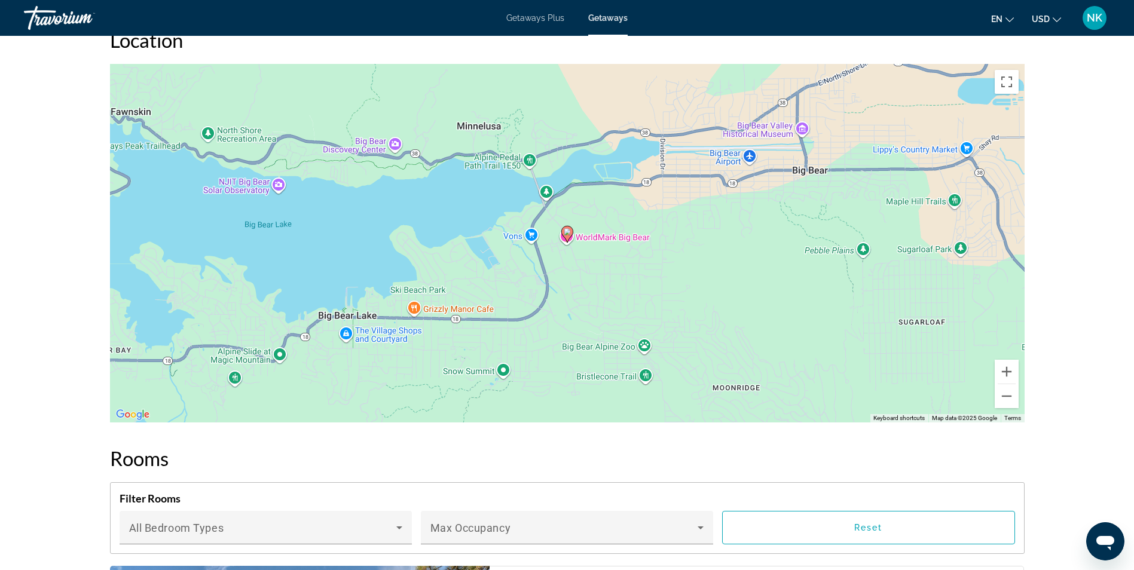
scroll to position [1673, 0]
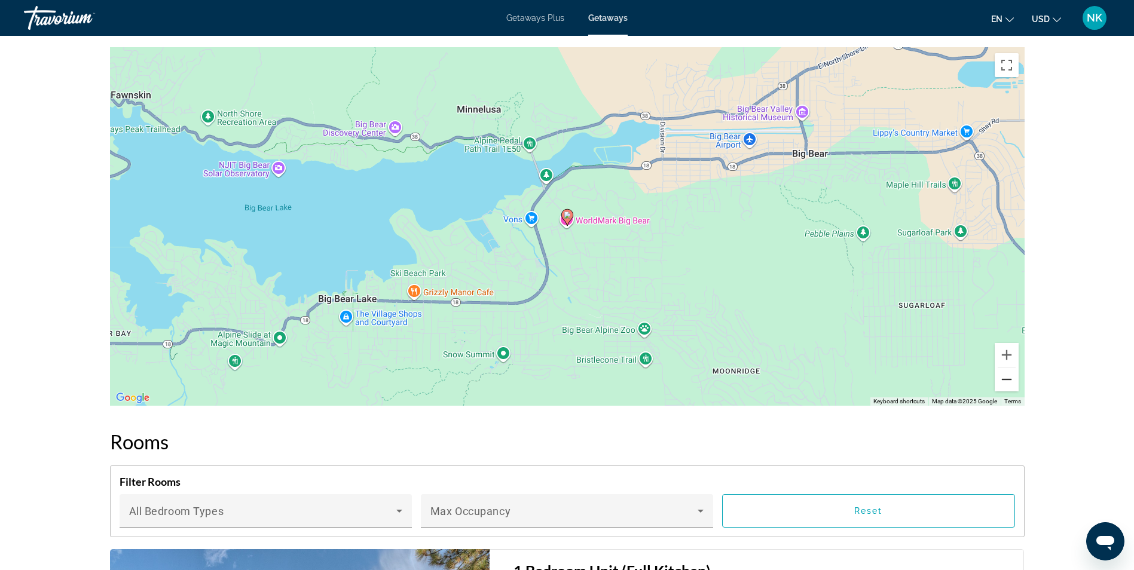
click at [1006, 368] on button "Zoom out" at bounding box center [1006, 380] width 24 height 24
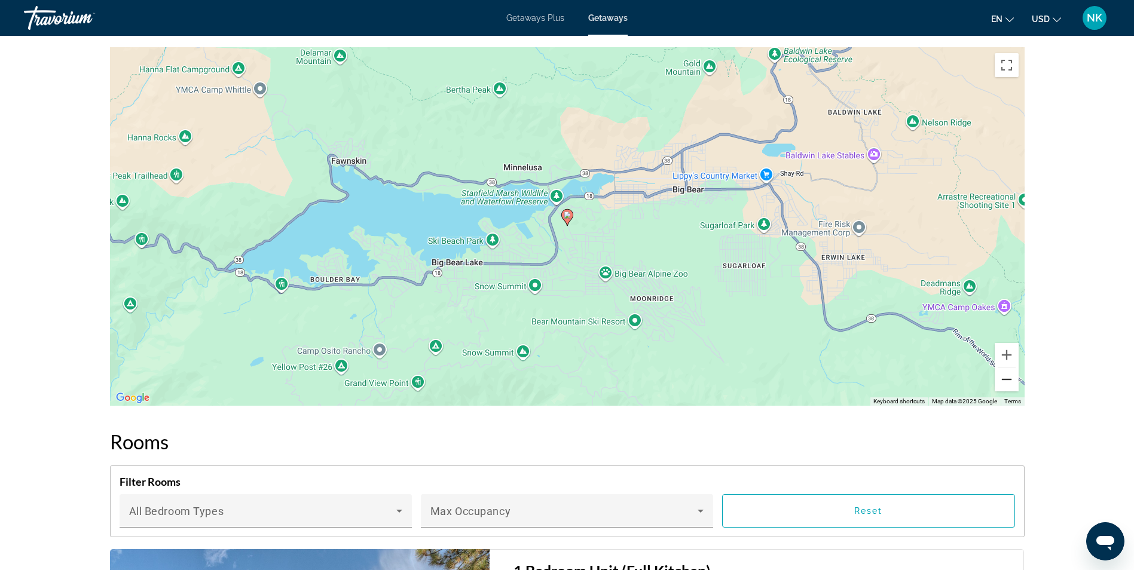
click at [1006, 368] on button "Zoom out" at bounding box center [1006, 380] width 24 height 24
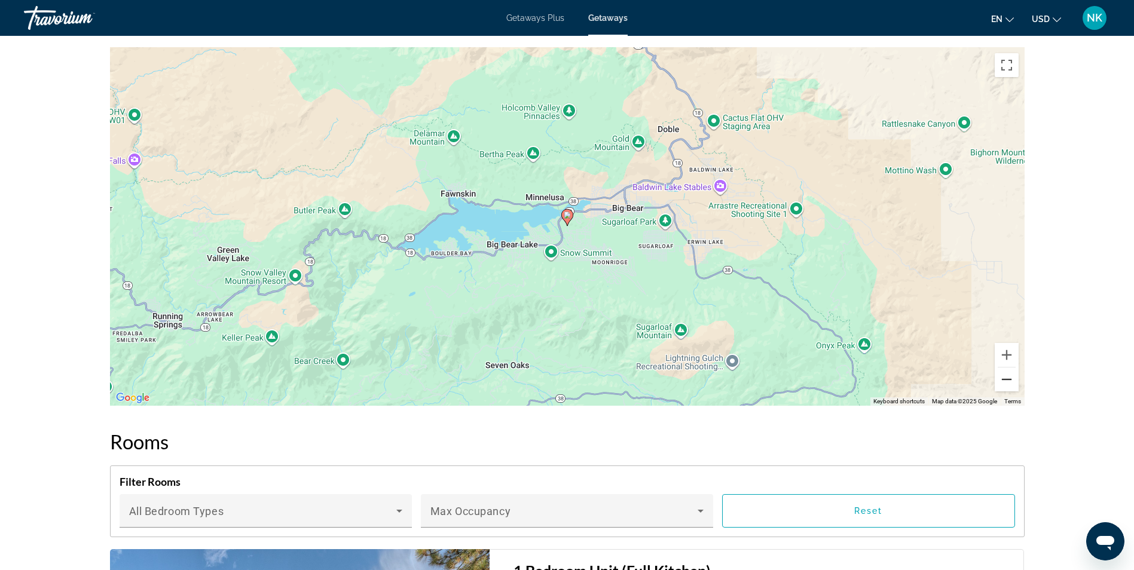
click at [1006, 368] on button "Zoom out" at bounding box center [1006, 380] width 24 height 24
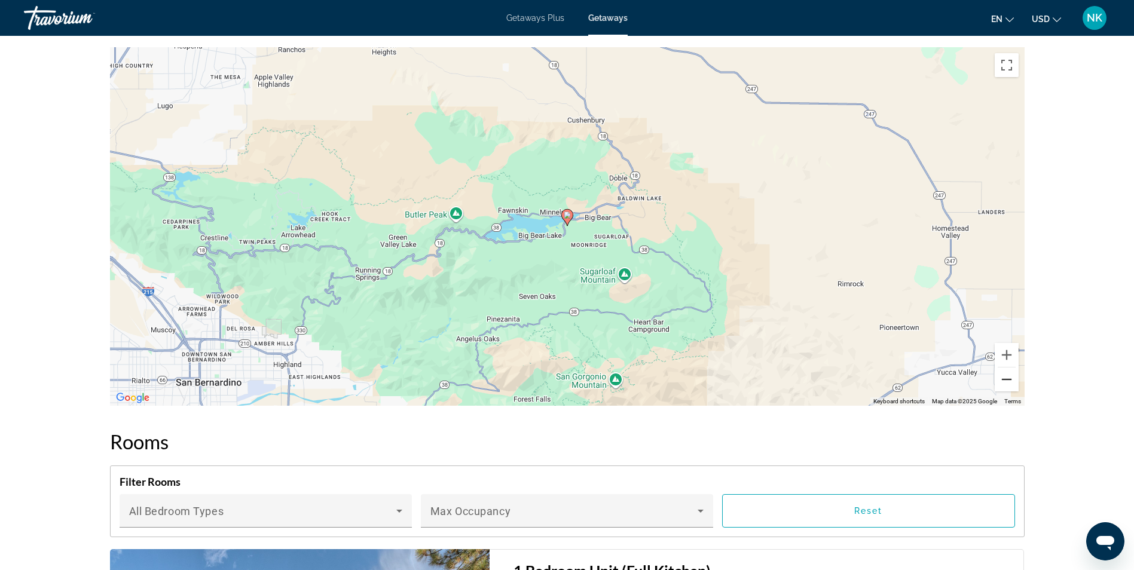
click at [1006, 368] on button "Zoom out" at bounding box center [1006, 380] width 24 height 24
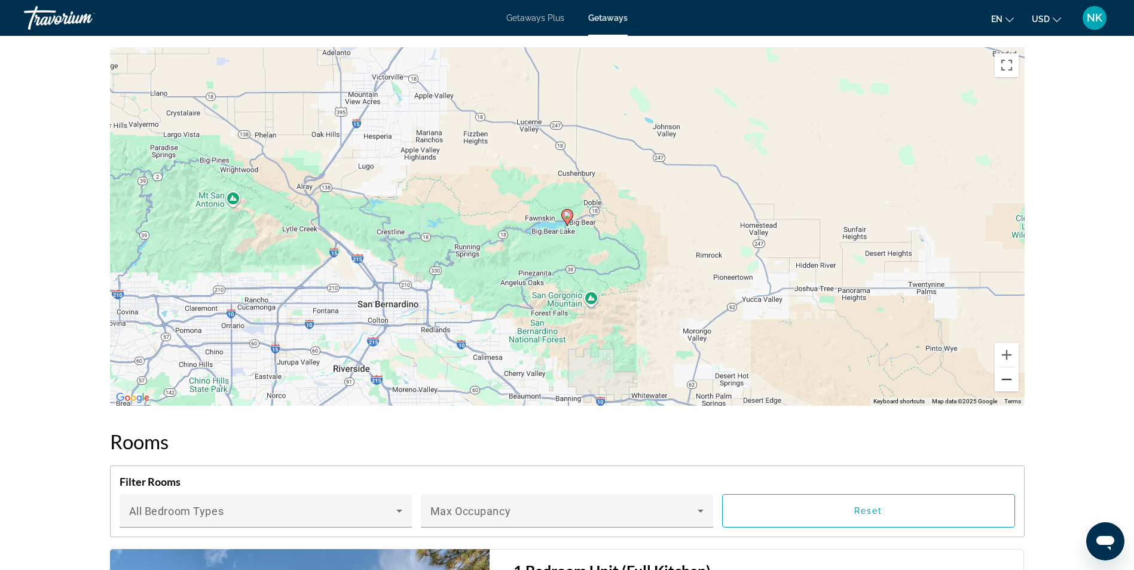
click at [1006, 368] on button "Zoom out" at bounding box center [1006, 380] width 24 height 24
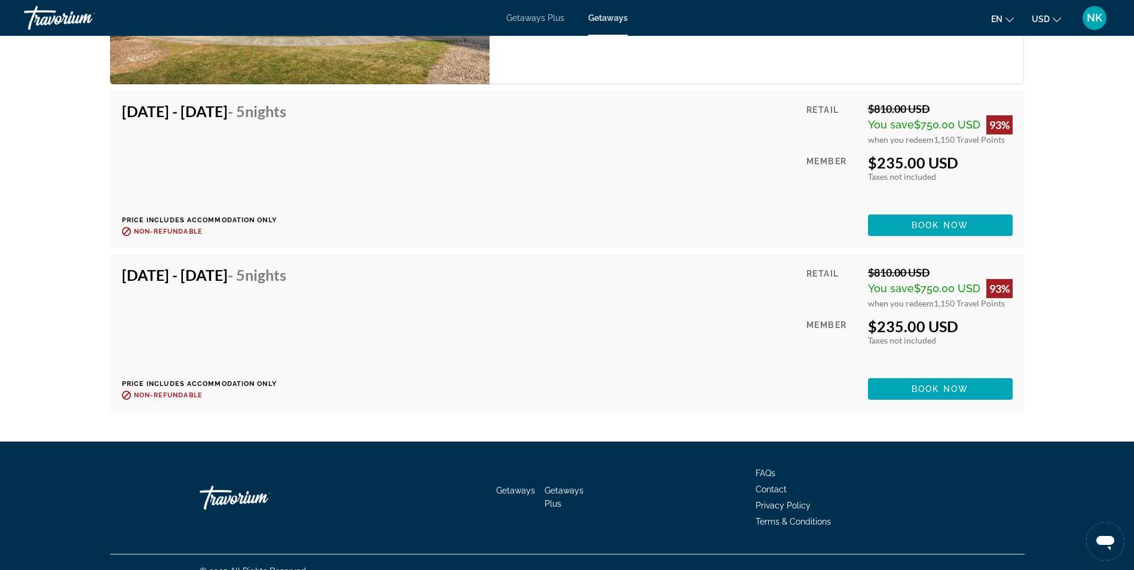
scroll to position [3407, 0]
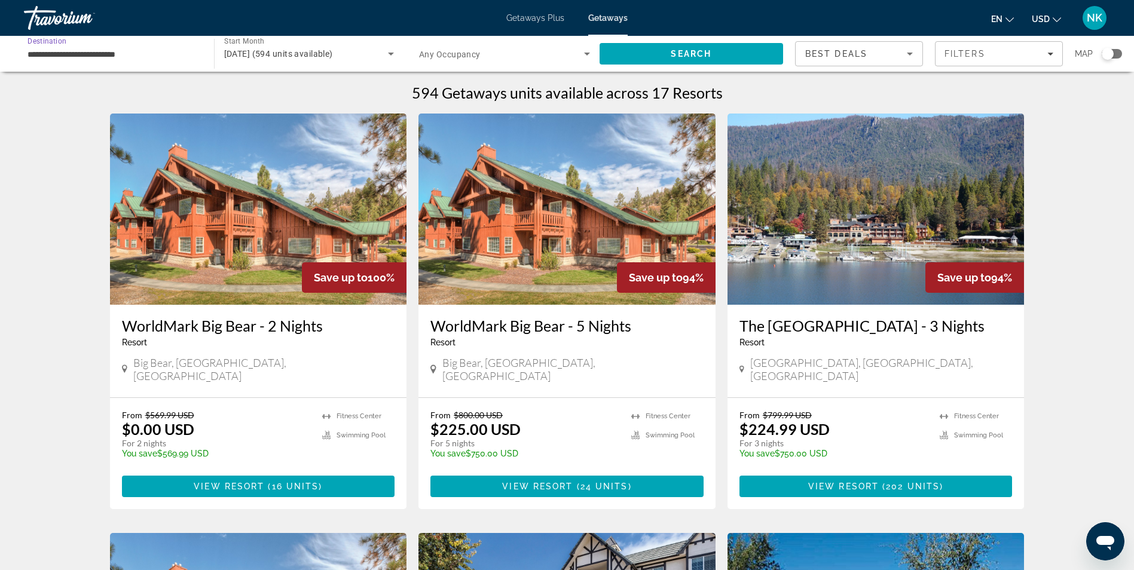
click at [47, 51] on input "**********" at bounding box center [112, 54] width 171 height 14
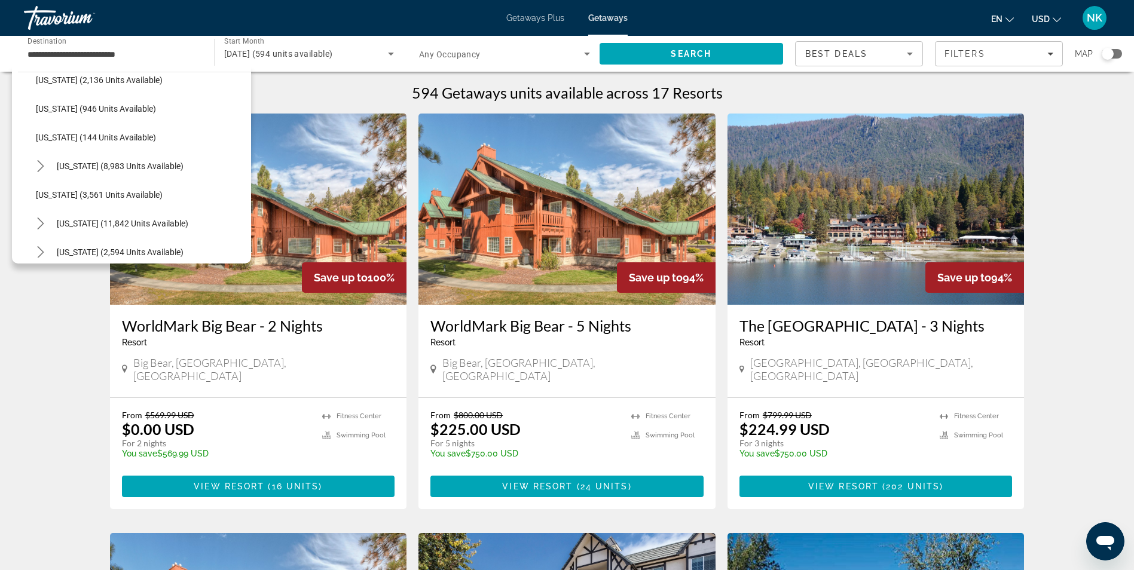
scroll to position [743, 0]
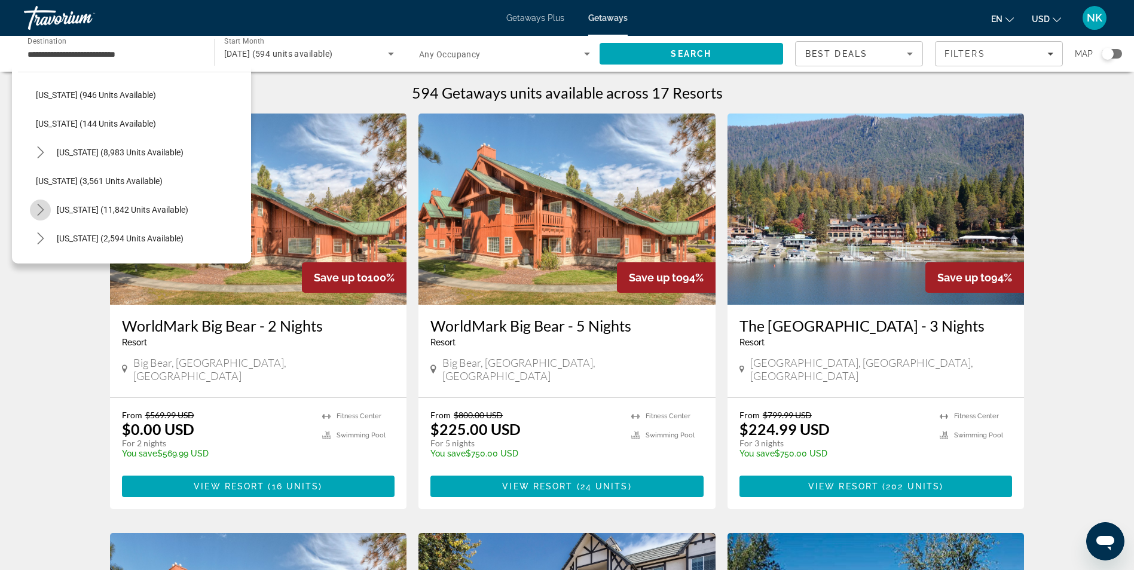
click at [44, 210] on icon "Toggle Nevada (11,842 units available) submenu" at bounding box center [41, 210] width 12 height 12
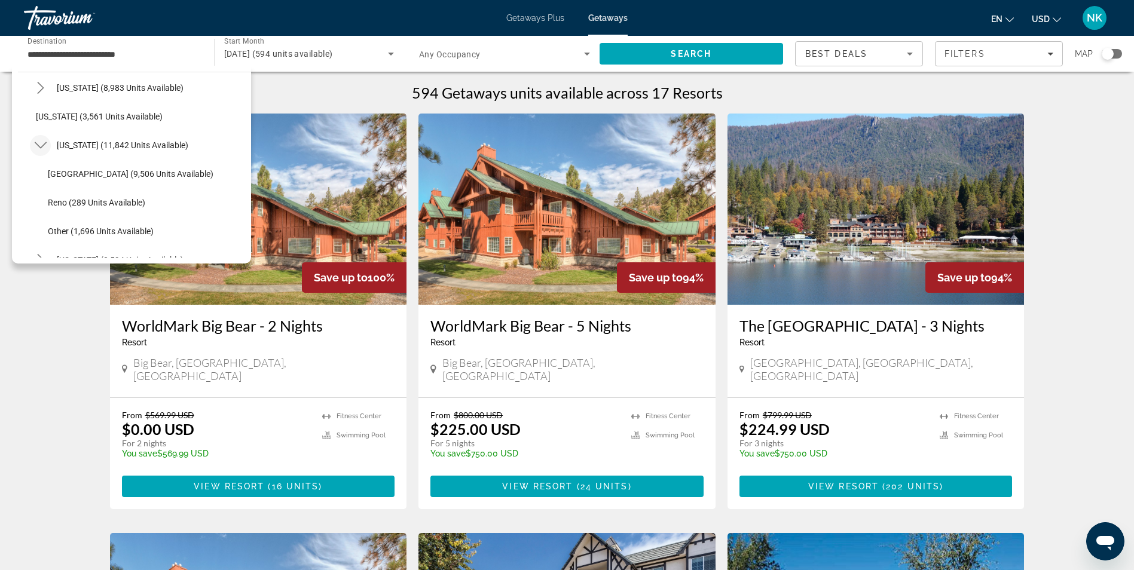
scroll to position [852, 0]
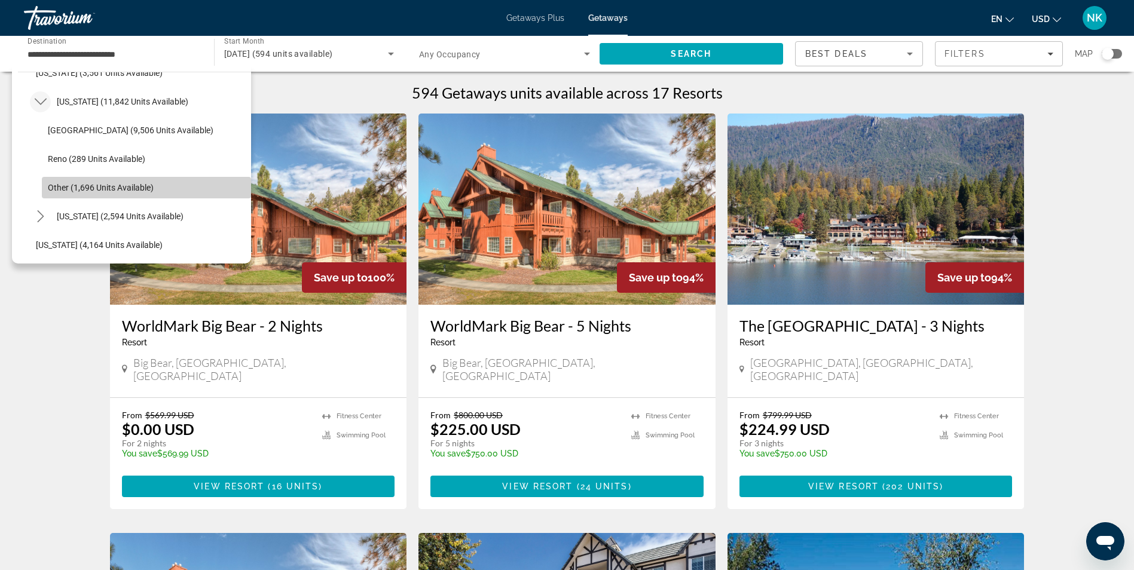
click at [154, 193] on span "Select destination: Other (1,696 units available)" at bounding box center [146, 187] width 209 height 29
type input "**********"
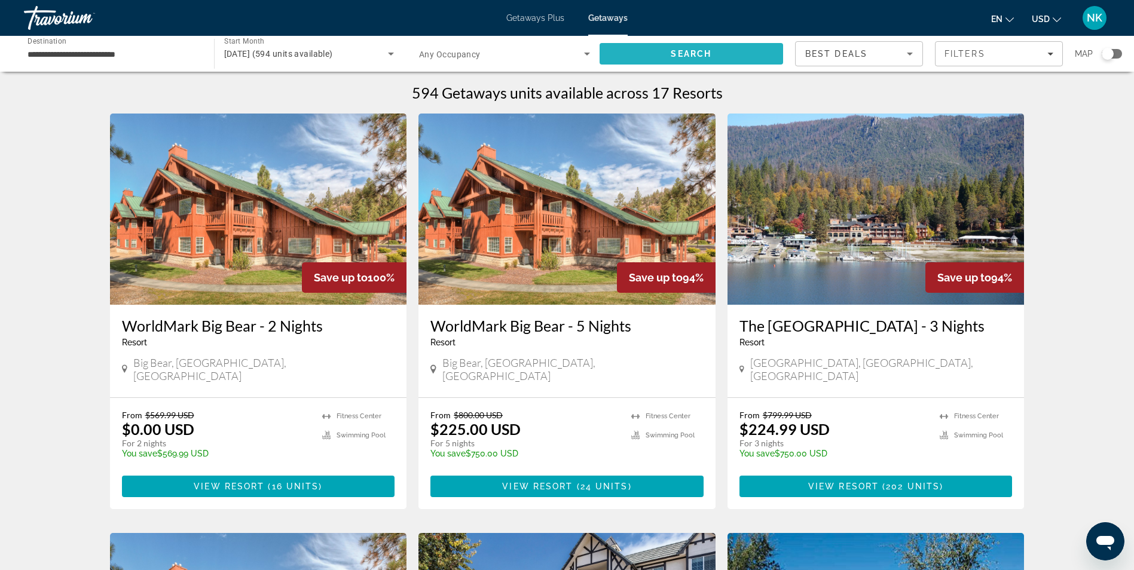
click at [621, 53] on span "Search" at bounding box center [691, 53] width 184 height 29
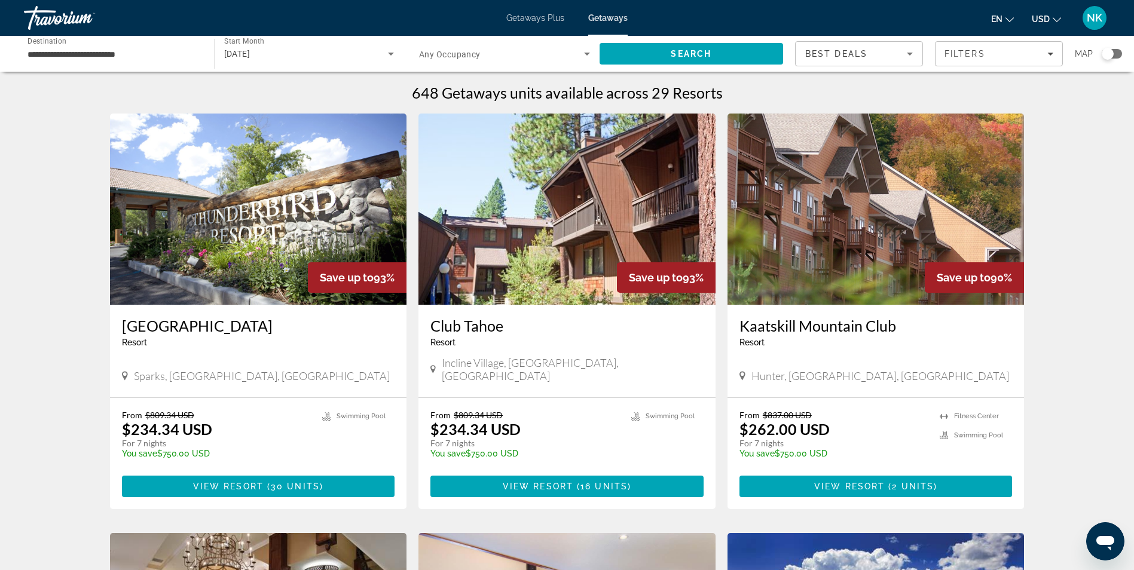
click at [879, 182] on img "Main content" at bounding box center [875, 209] width 297 height 191
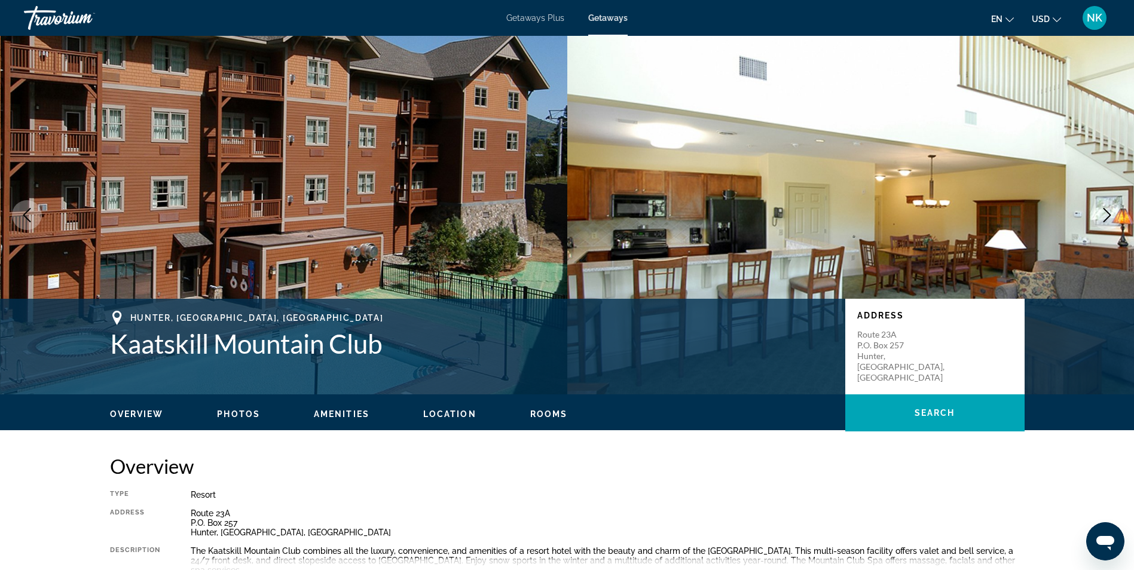
click at [1099, 213] on button "Next image" at bounding box center [1107, 215] width 30 height 30
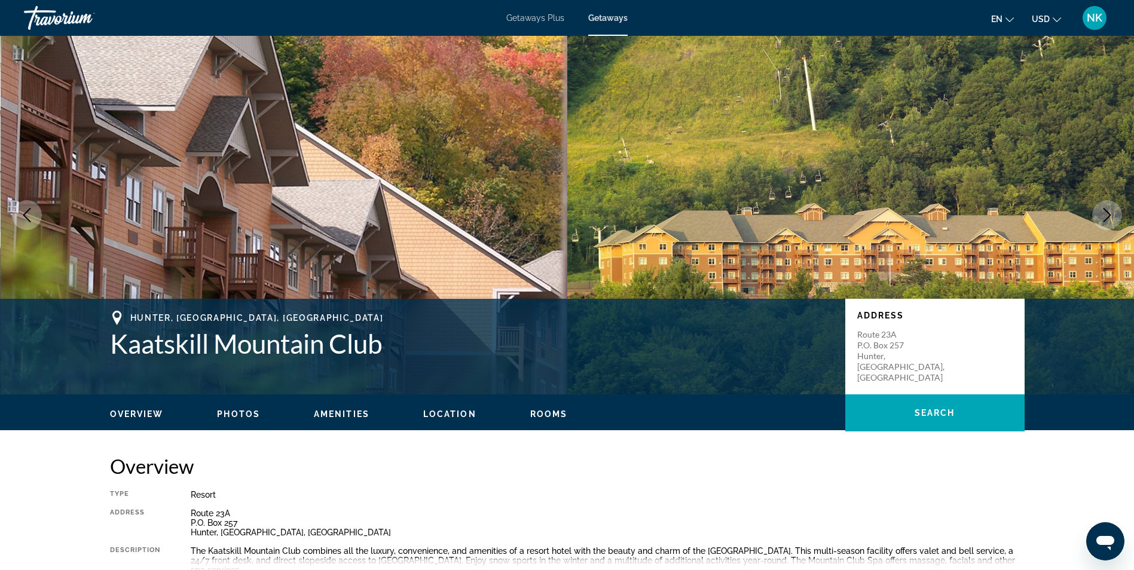
click at [1099, 213] on button "Next image" at bounding box center [1107, 215] width 30 height 30
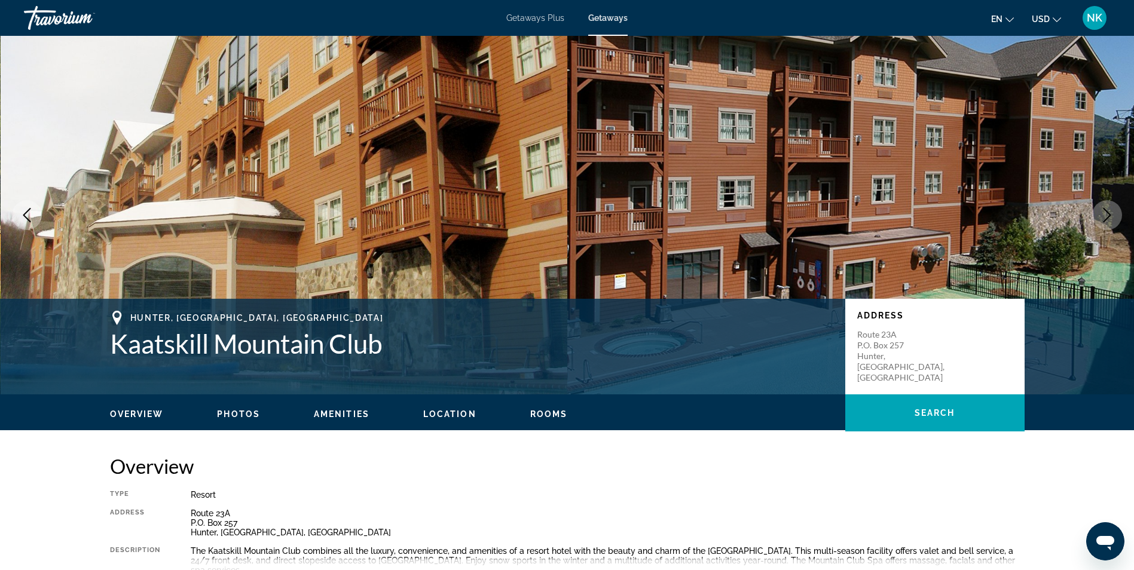
click at [1099, 213] on button "Next image" at bounding box center [1107, 215] width 30 height 30
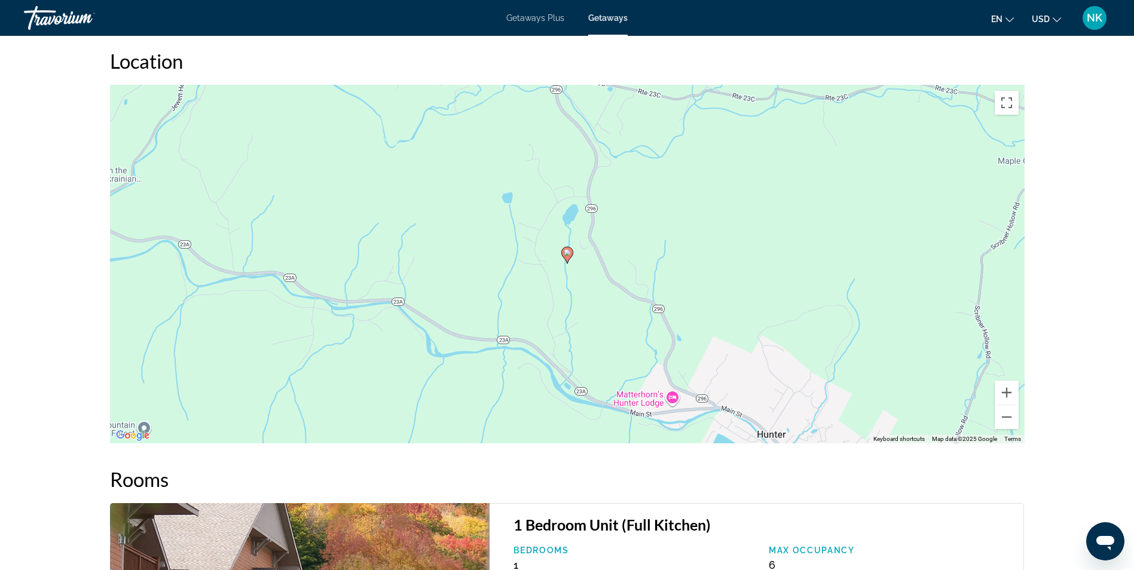
scroll to position [1339, 0]
click at [1002, 414] on button "Zoom out" at bounding box center [1006, 417] width 24 height 24
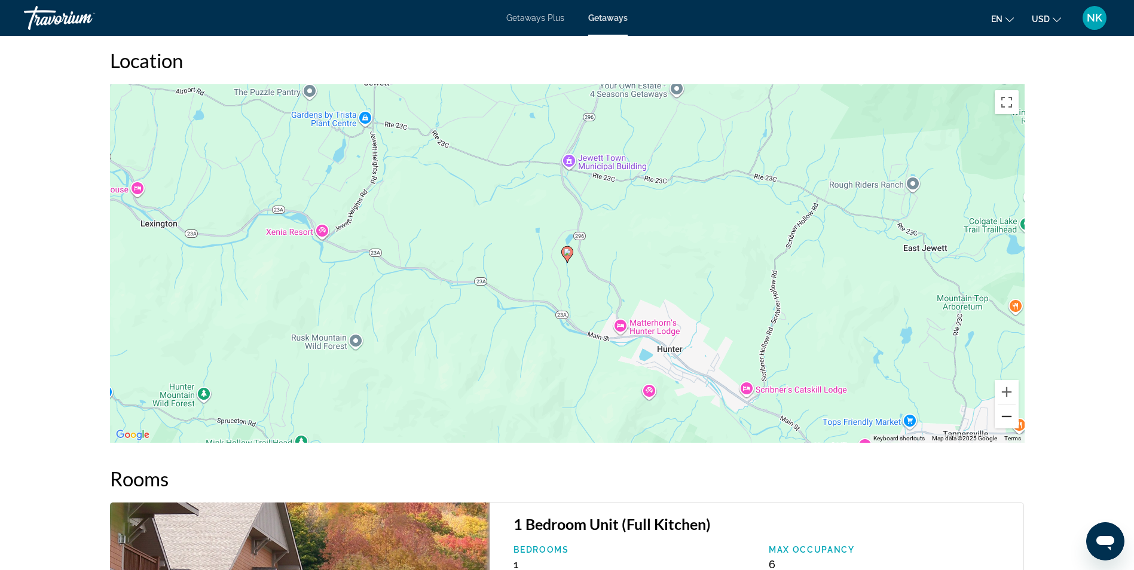
click at [1002, 414] on button "Zoom out" at bounding box center [1006, 417] width 24 height 24
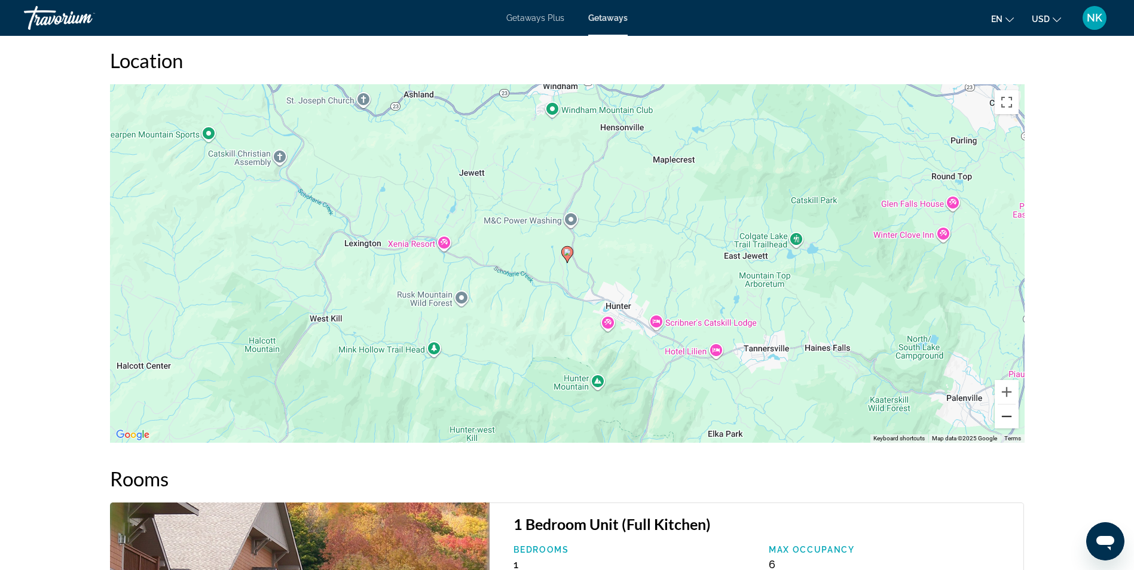
click at [1002, 414] on button "Zoom out" at bounding box center [1006, 417] width 24 height 24
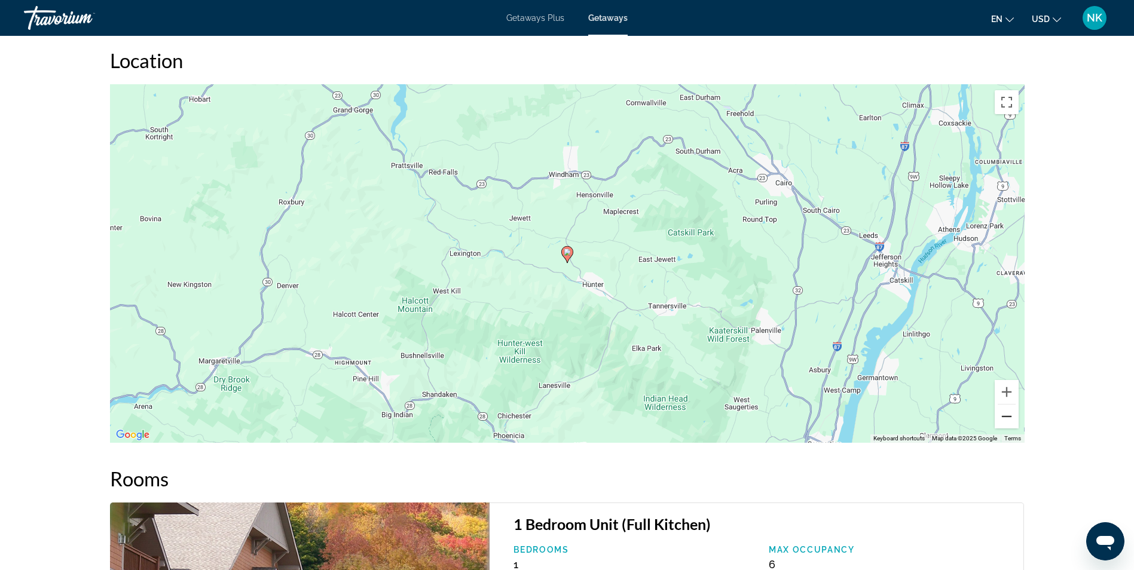
click at [1002, 414] on button "Zoom out" at bounding box center [1006, 417] width 24 height 24
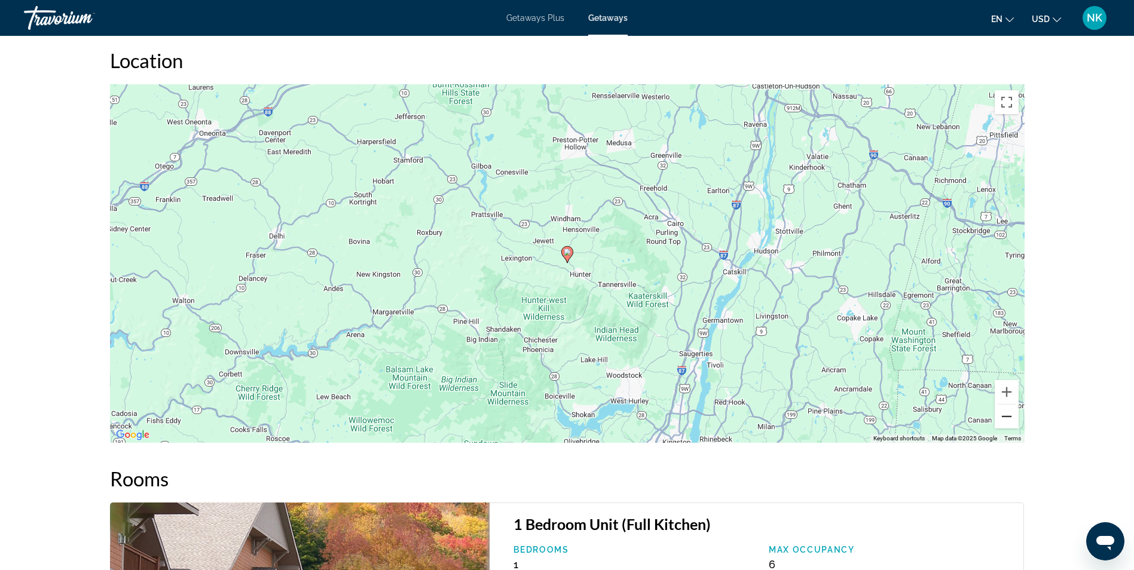
click at [1002, 414] on button "Zoom out" at bounding box center [1006, 417] width 24 height 24
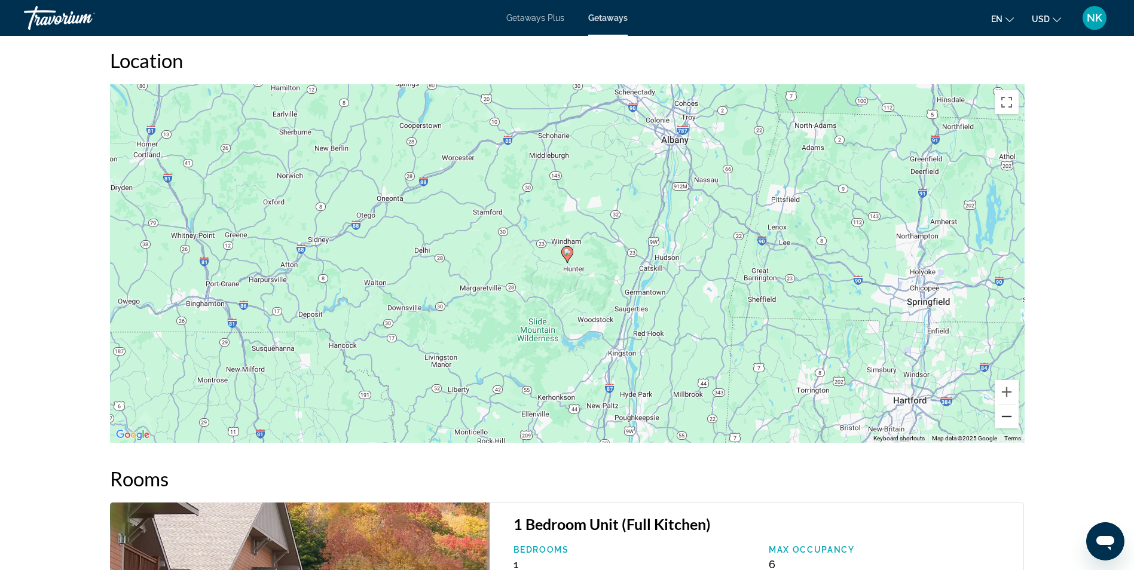
click at [1002, 414] on button "Zoom out" at bounding box center [1006, 417] width 24 height 24
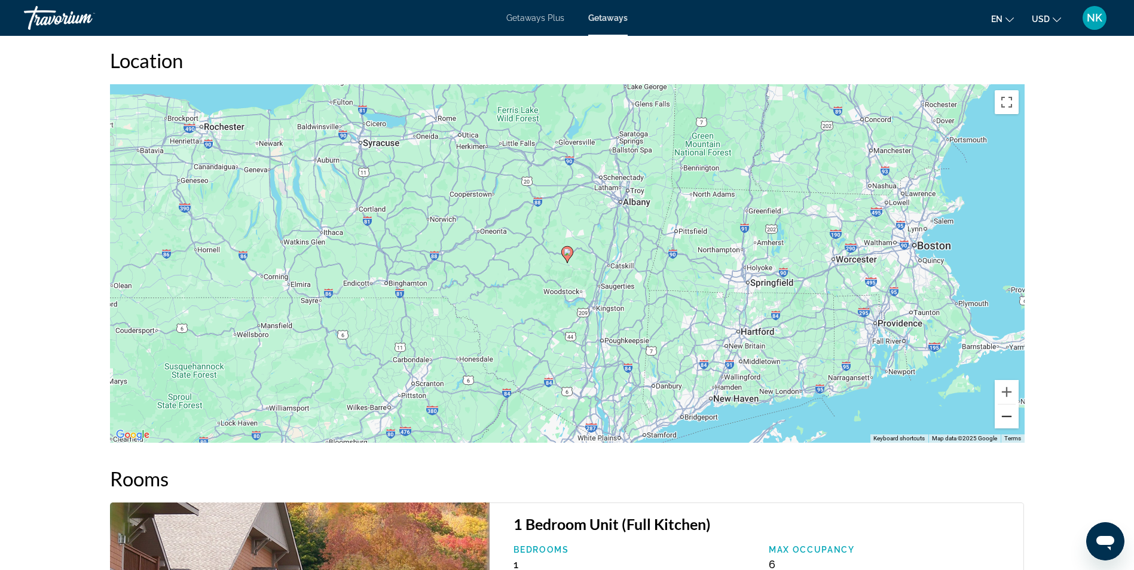
click at [1002, 414] on button "Zoom out" at bounding box center [1006, 417] width 24 height 24
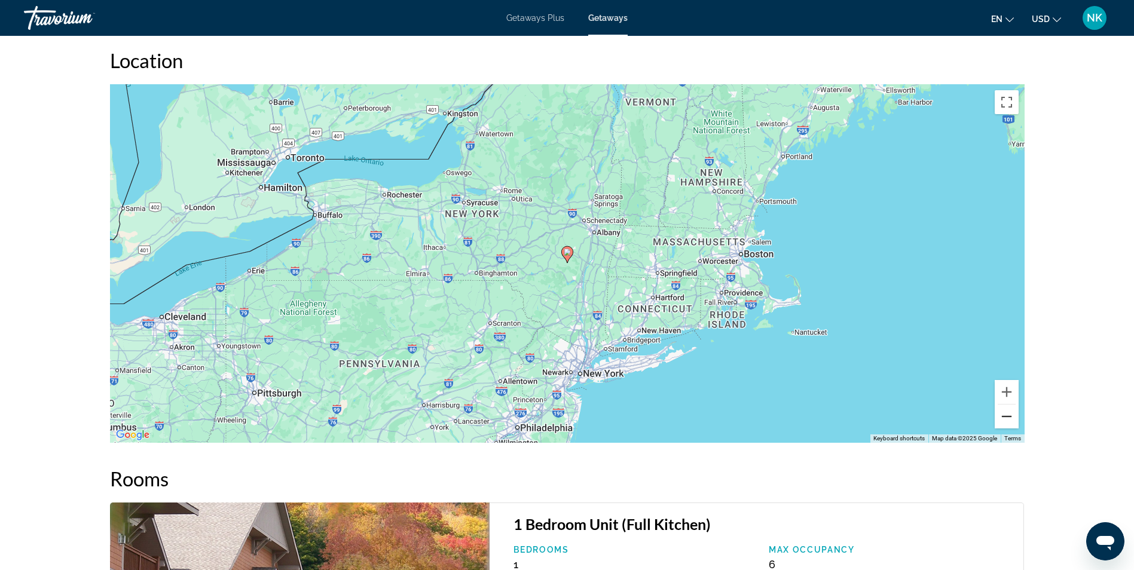
click at [1002, 414] on button "Zoom out" at bounding box center [1006, 417] width 24 height 24
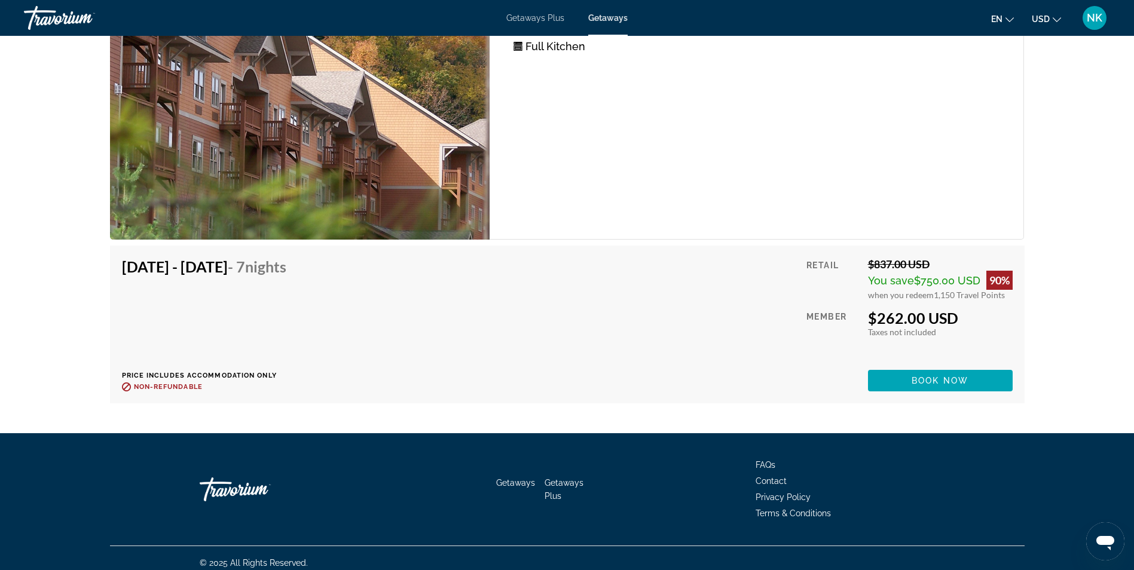
scroll to position [1900, 0]
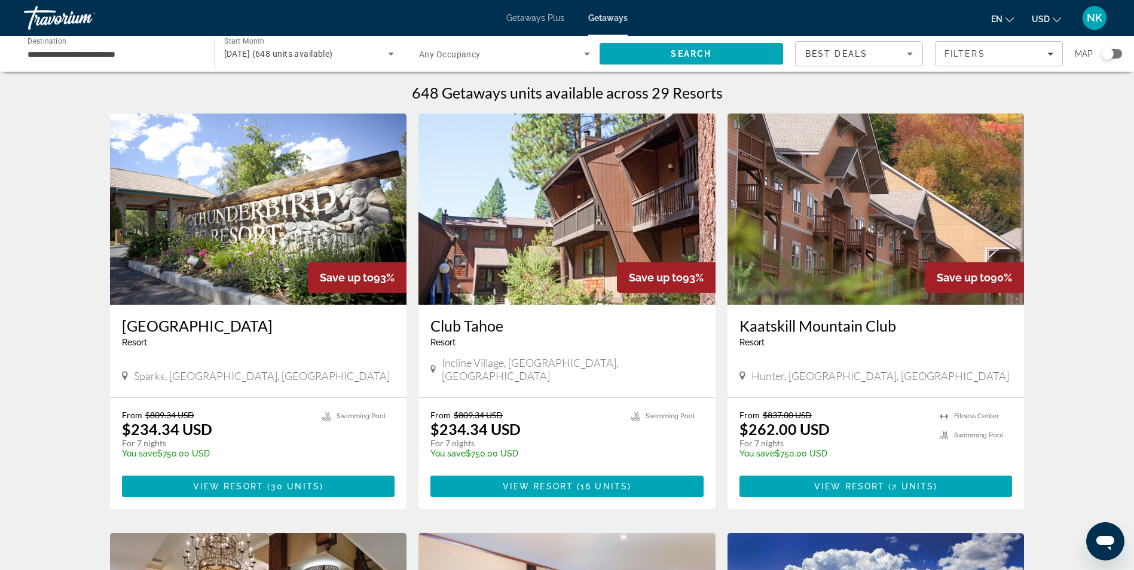
click at [510, 179] on img "Main content" at bounding box center [566, 209] width 297 height 191
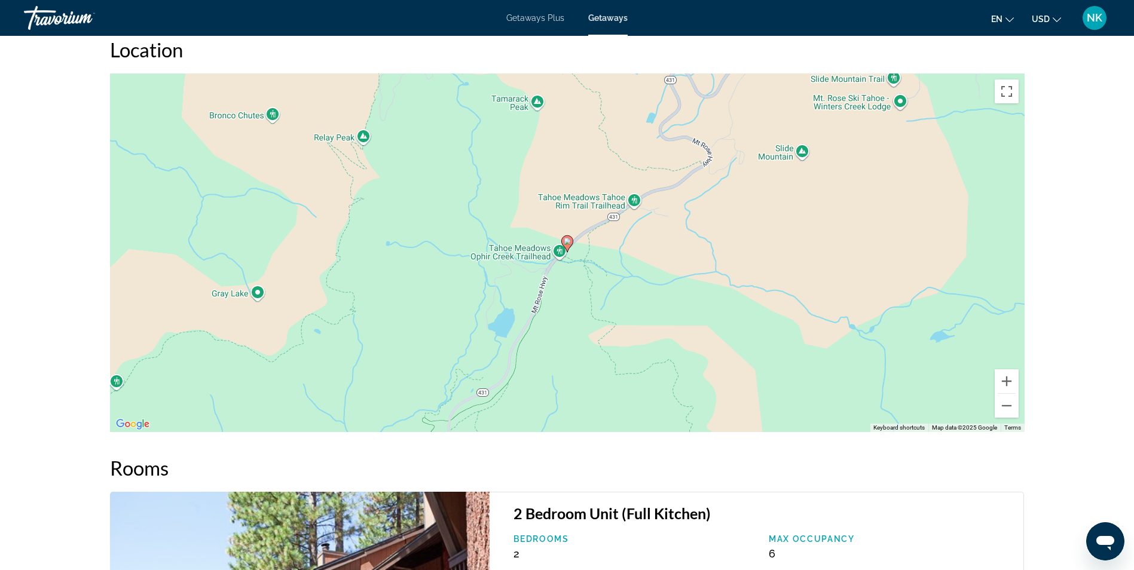
scroll to position [1506, 0]
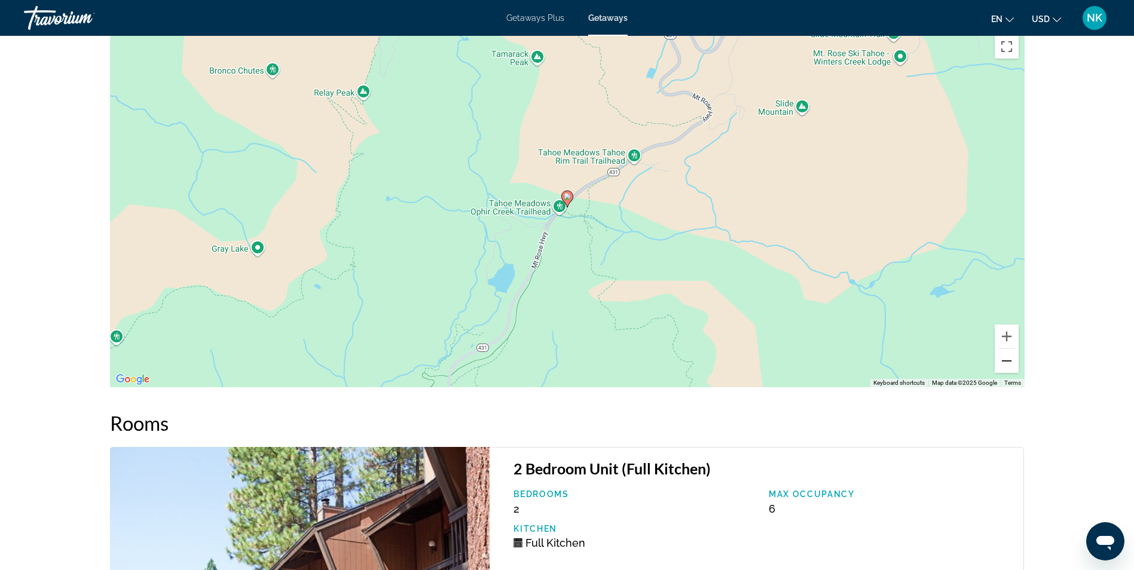
click at [1010, 364] on button "Zoom out" at bounding box center [1006, 361] width 24 height 24
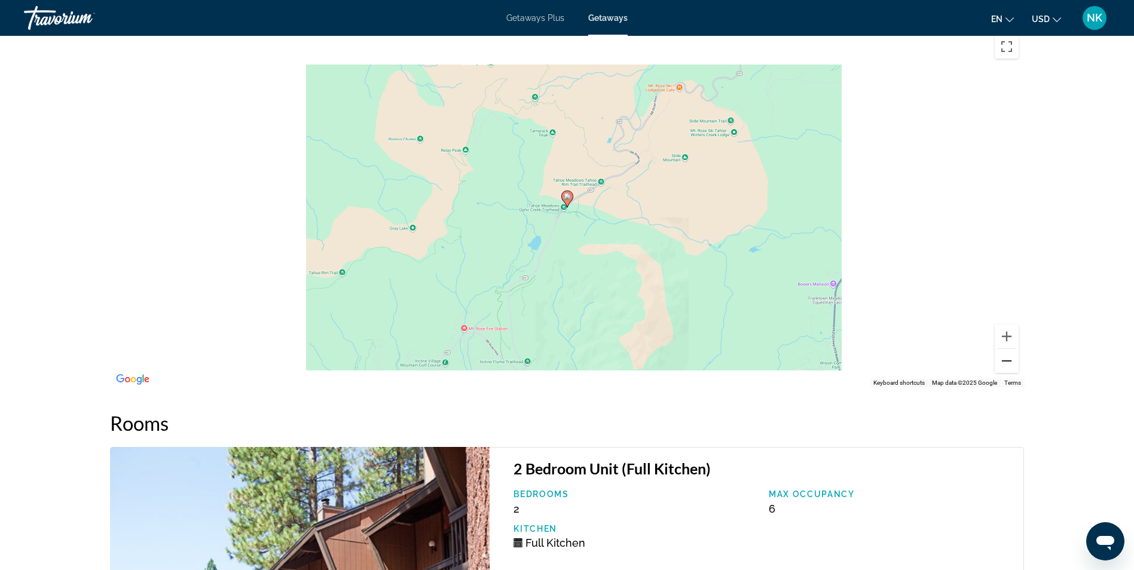
click at [1010, 364] on button "Zoom out" at bounding box center [1006, 361] width 24 height 24
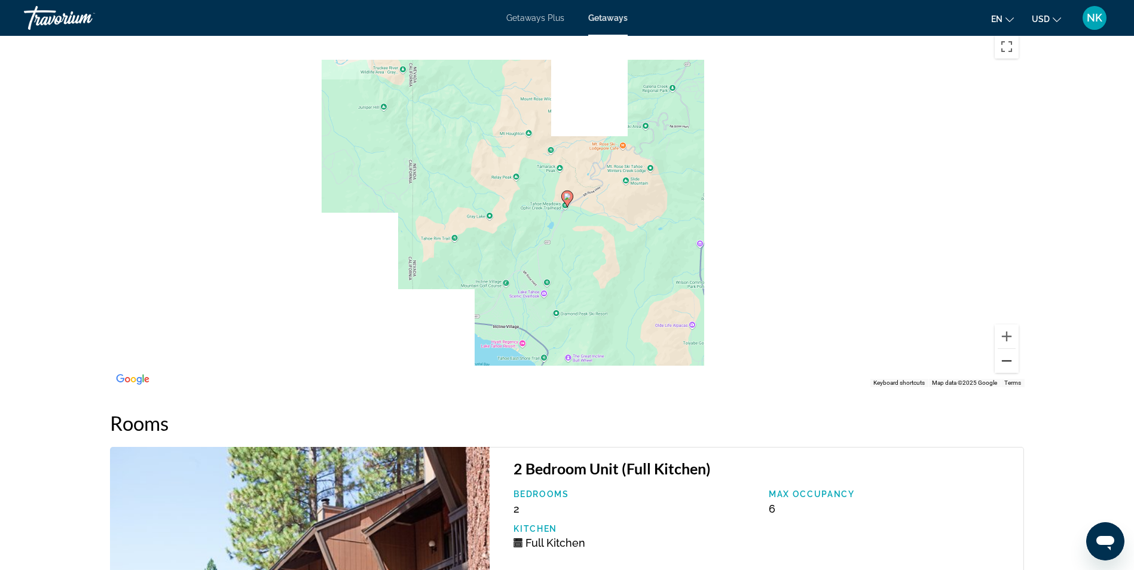
click at [1010, 364] on button "Zoom out" at bounding box center [1006, 361] width 24 height 24
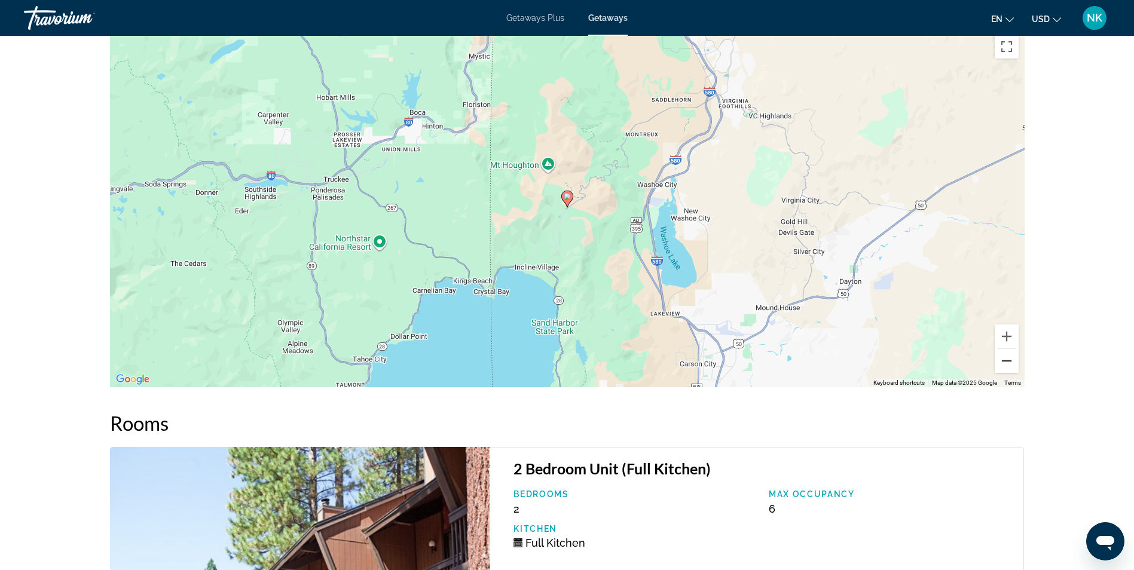
click at [1010, 364] on button "Zoom out" at bounding box center [1006, 361] width 24 height 24
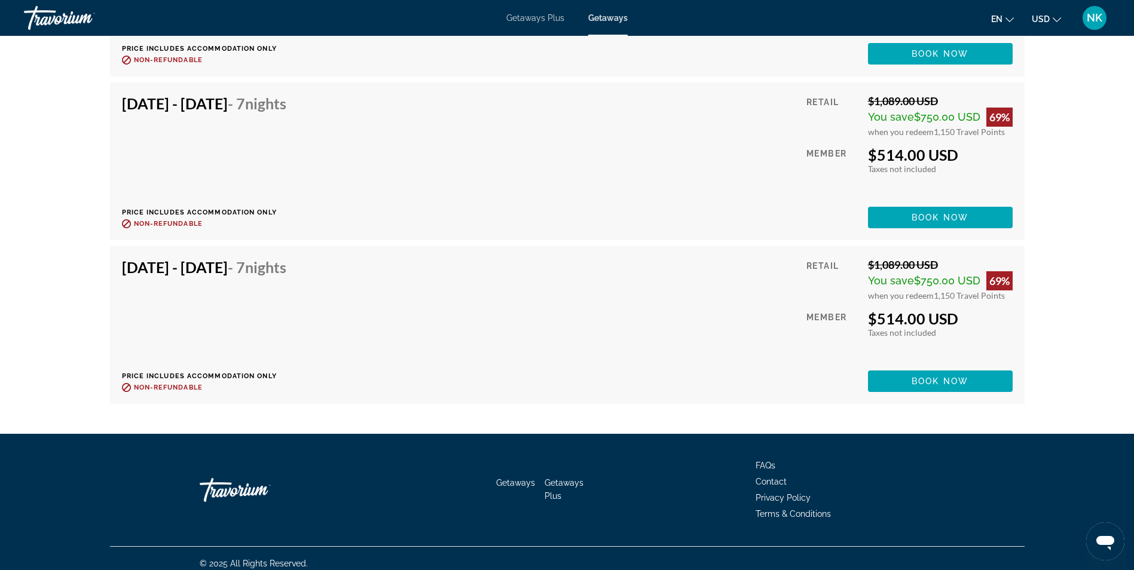
scroll to position [2846, 0]
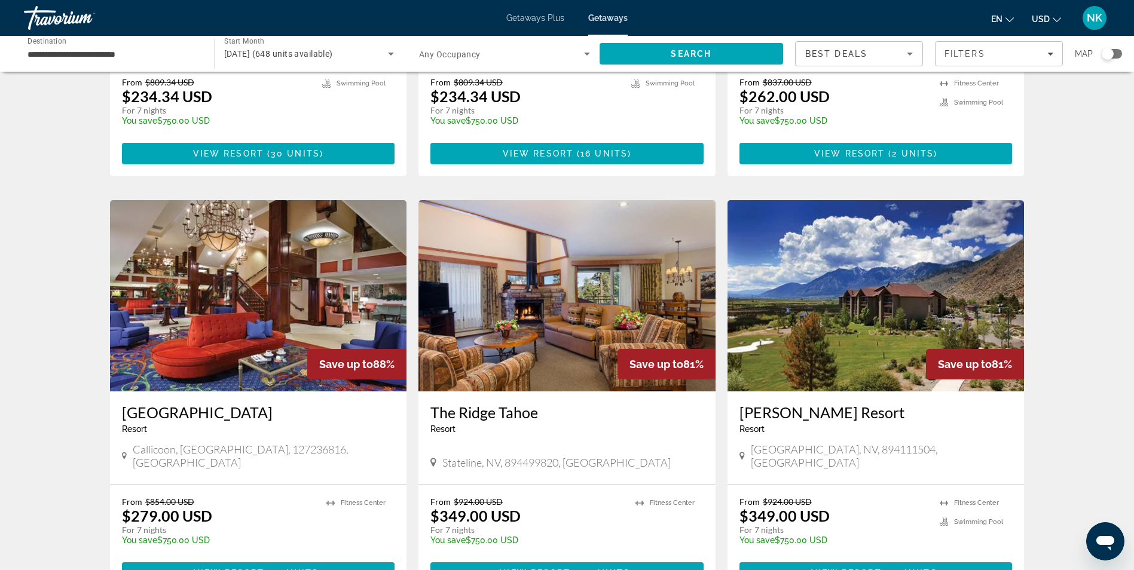
scroll to position [335, 0]
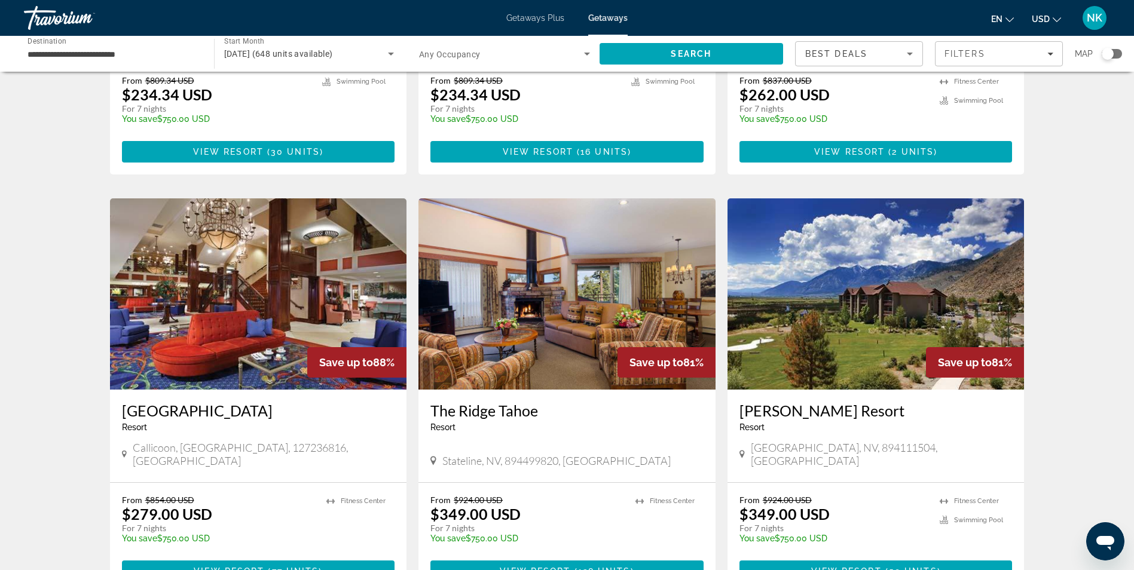
click at [814, 267] on img "Main content" at bounding box center [875, 293] width 297 height 191
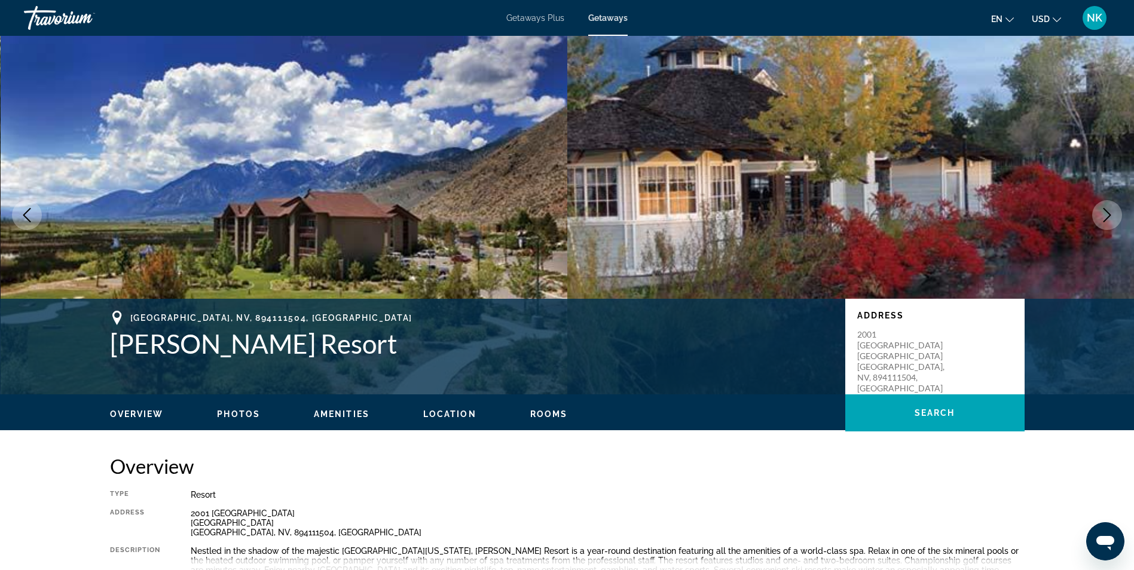
click at [1107, 223] on button "Next image" at bounding box center [1107, 215] width 30 height 30
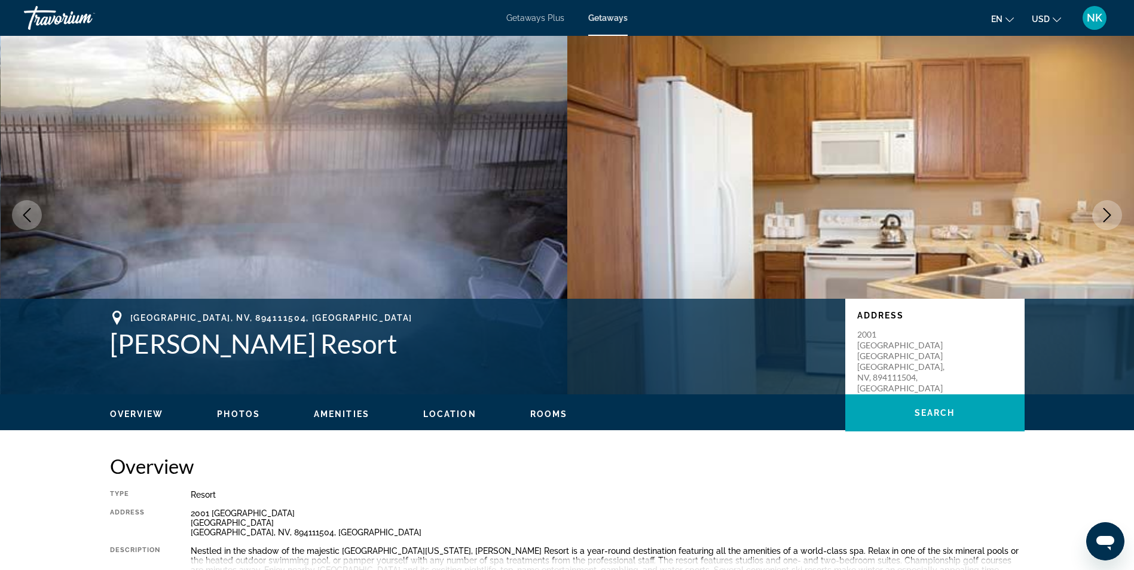
click at [1107, 223] on button "Next image" at bounding box center [1107, 215] width 30 height 30
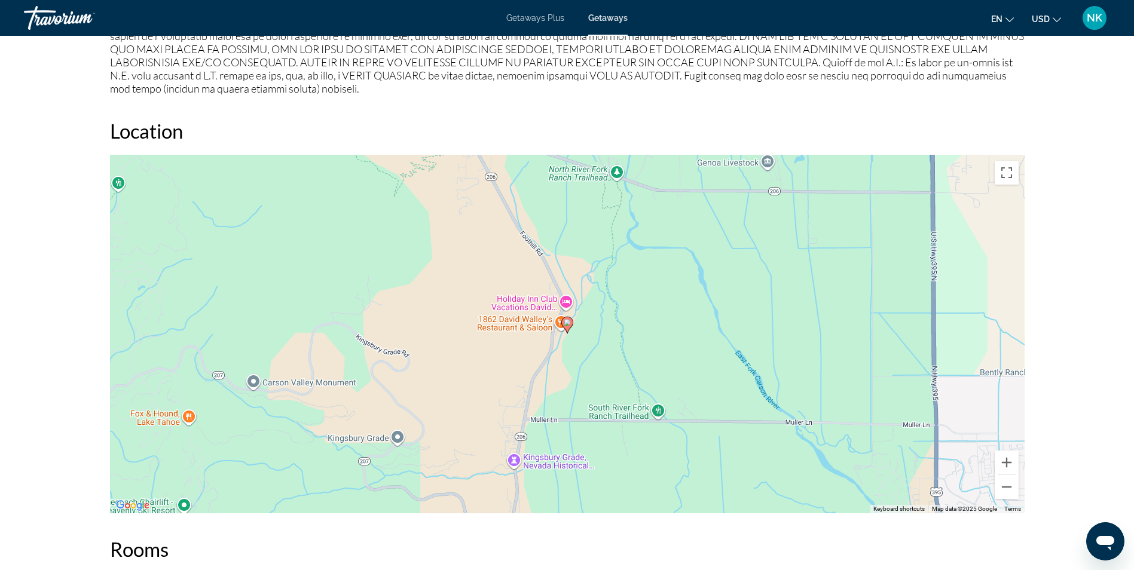
scroll to position [1386, 0]
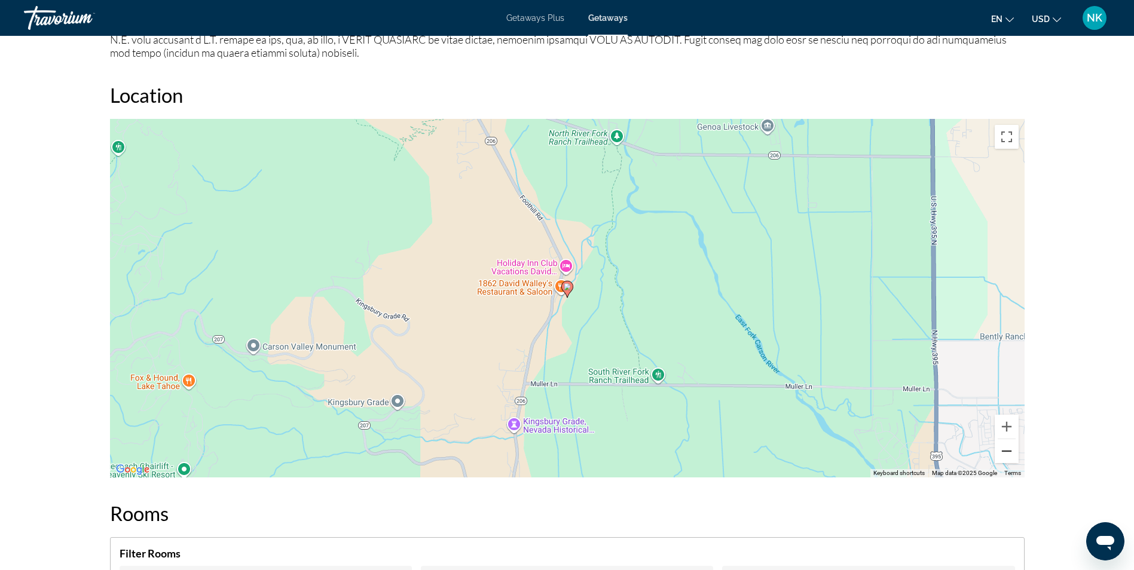
click at [1008, 457] on button "Zoom out" at bounding box center [1006, 451] width 24 height 24
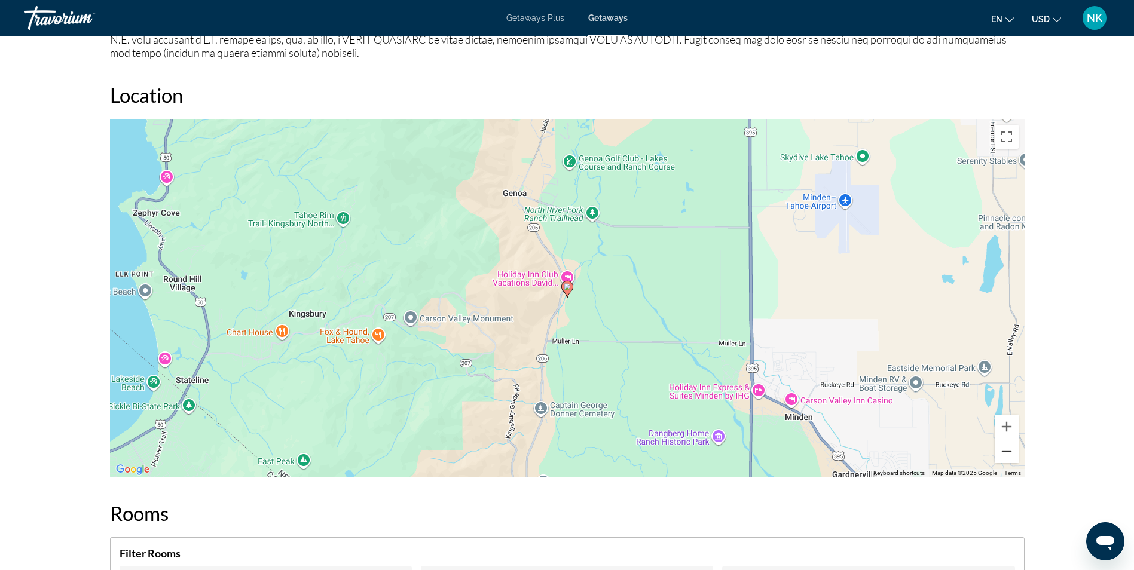
click at [1008, 457] on button "Zoom out" at bounding box center [1006, 451] width 24 height 24
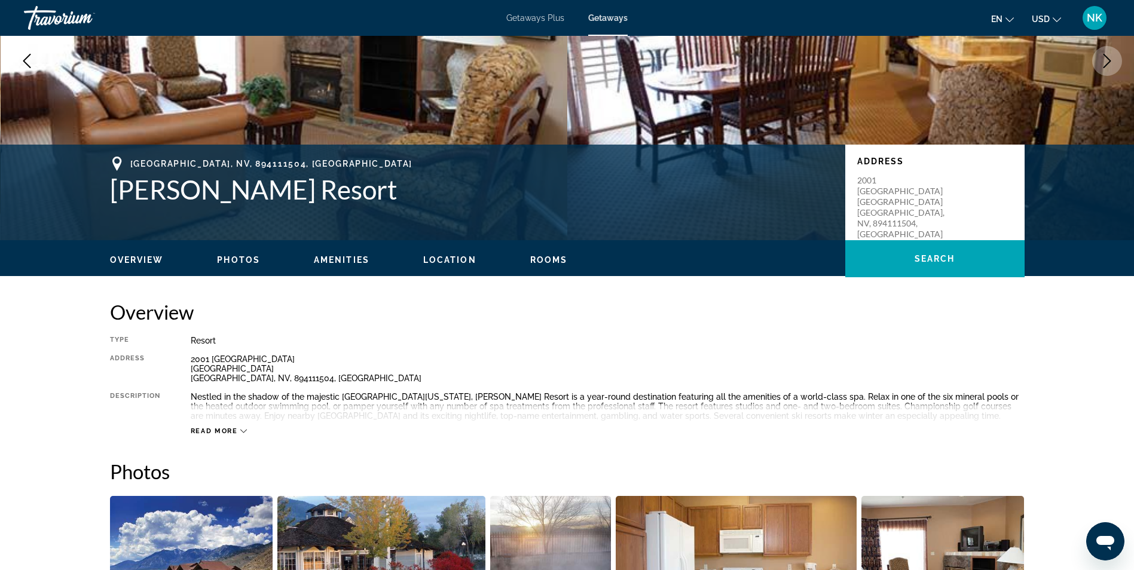
scroll to position [0, 0]
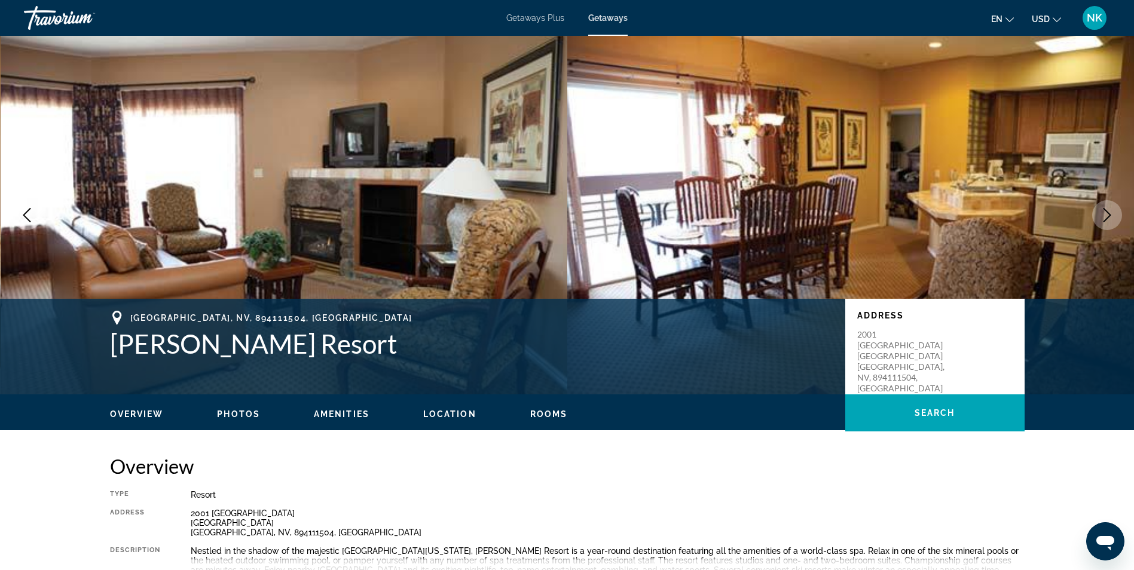
click at [1008, 457] on h2 "Overview" at bounding box center [567, 466] width 914 height 24
click at [1105, 216] on icon "Next image" at bounding box center [1107, 215] width 14 height 14
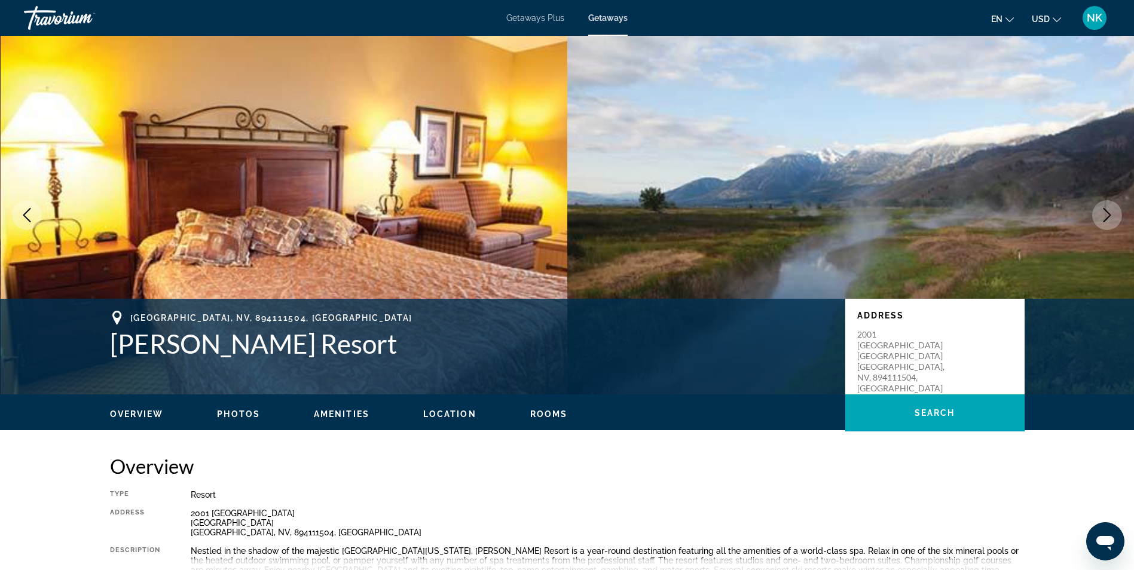
click at [1105, 216] on icon "Next image" at bounding box center [1107, 215] width 14 height 14
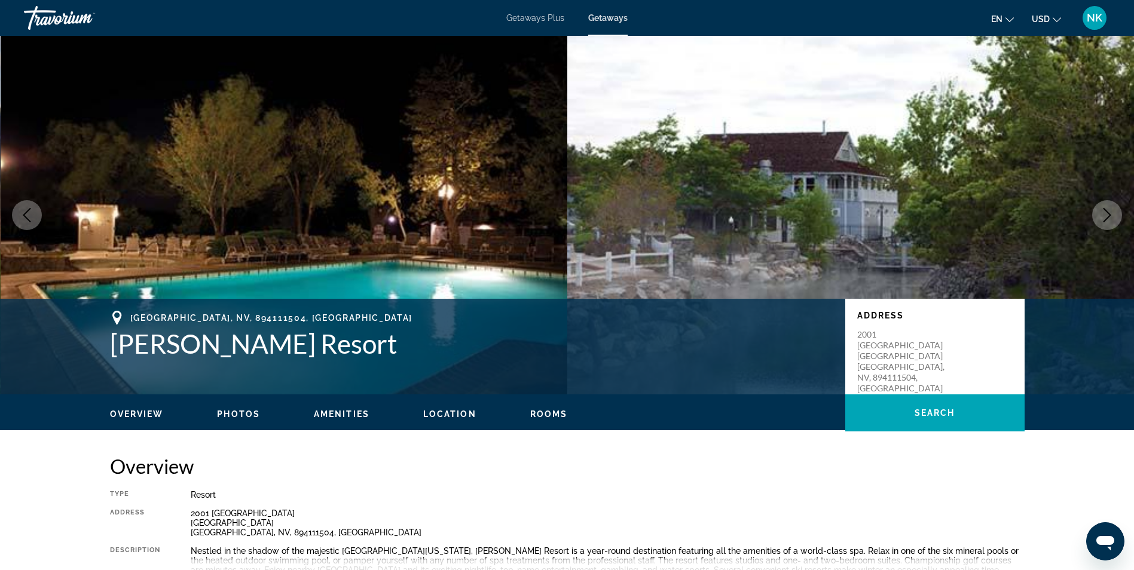
click at [1105, 216] on icon "Next image" at bounding box center [1107, 215] width 14 height 14
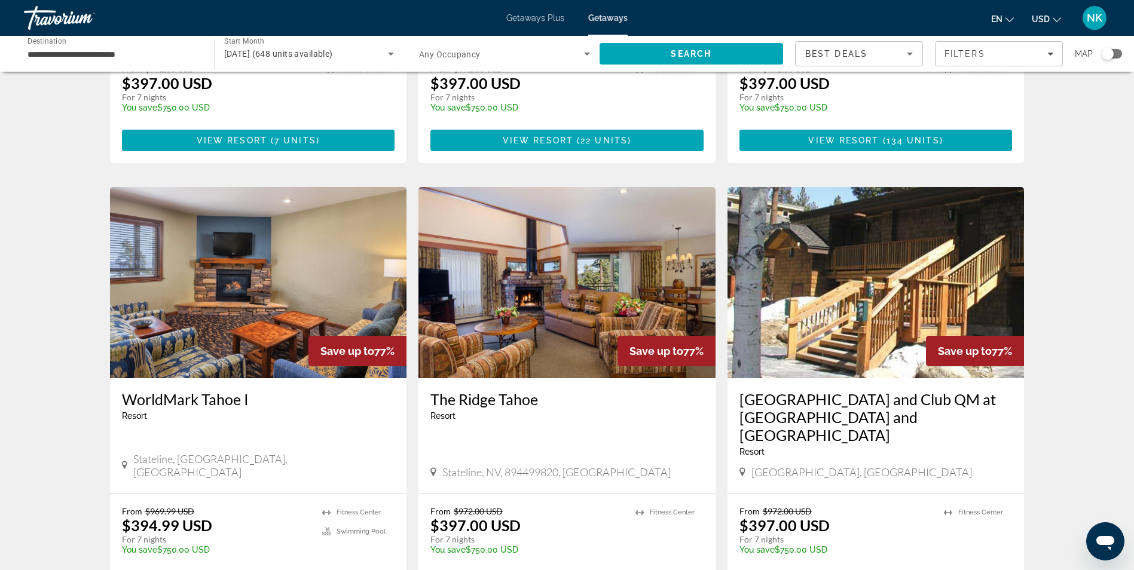
scroll to position [1195, 0]
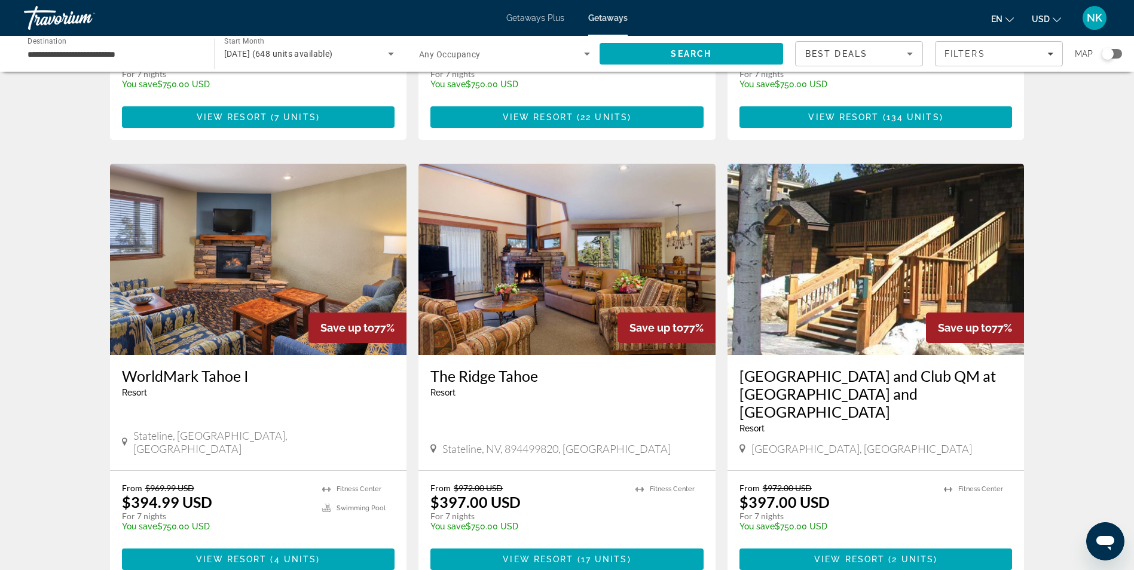
click at [775, 207] on img "Main content" at bounding box center [875, 259] width 297 height 191
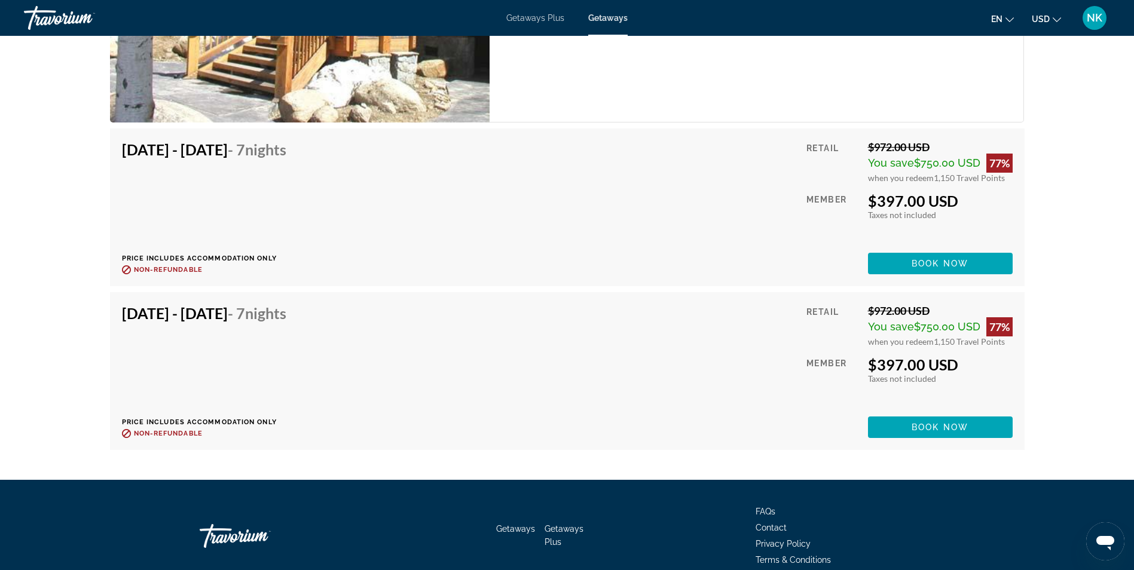
scroll to position [2127, 0]
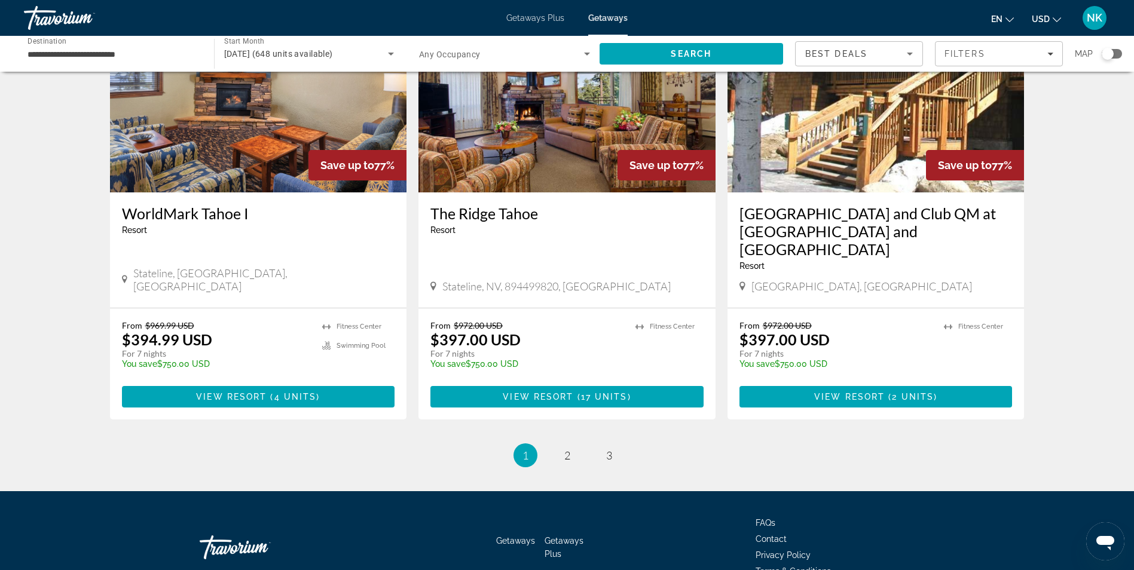
scroll to position [1381, 0]
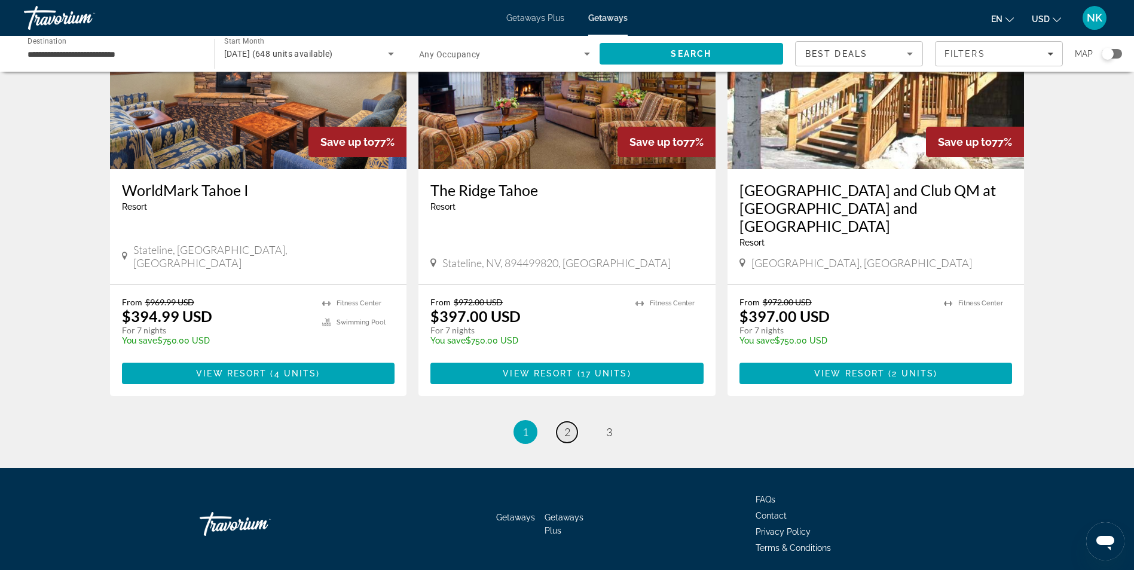
click at [568, 425] on span "2" at bounding box center [567, 431] width 6 height 13
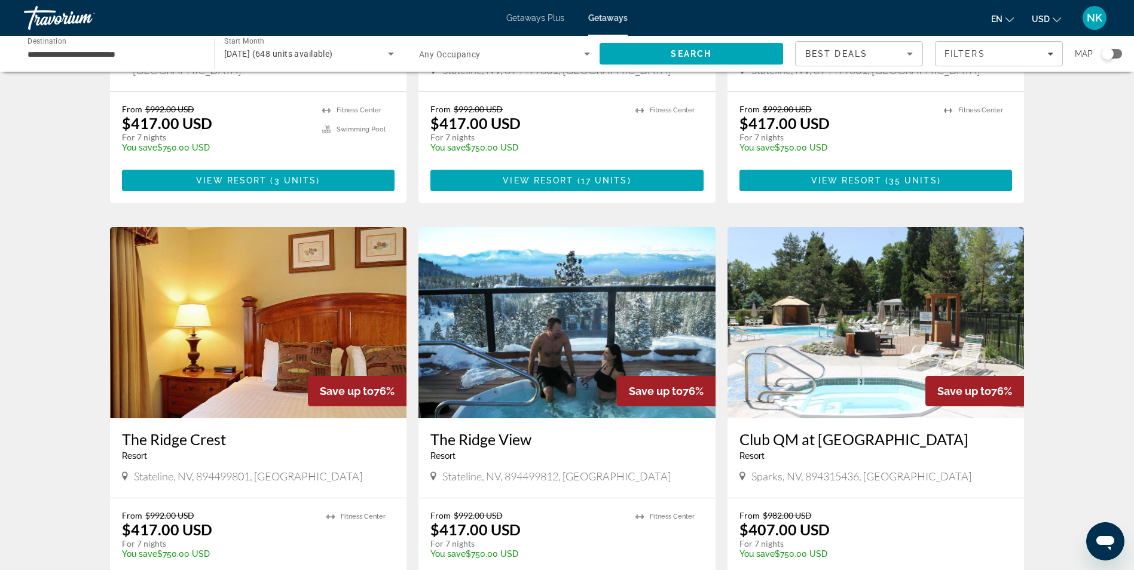
scroll to position [382, 0]
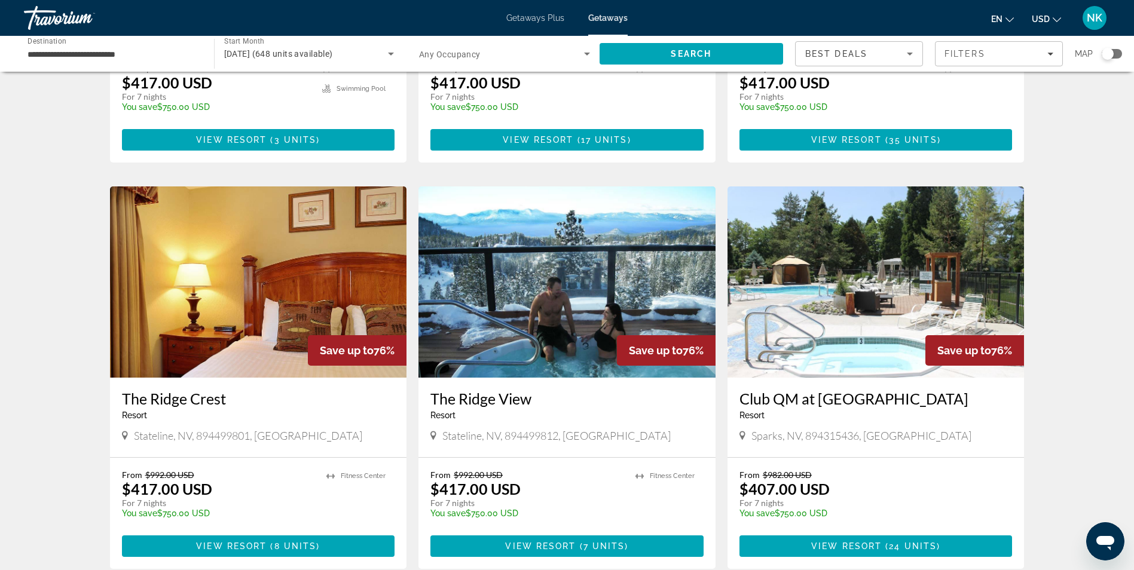
click at [568, 390] on h3 "The Ridge View" at bounding box center [566, 399] width 273 height 18
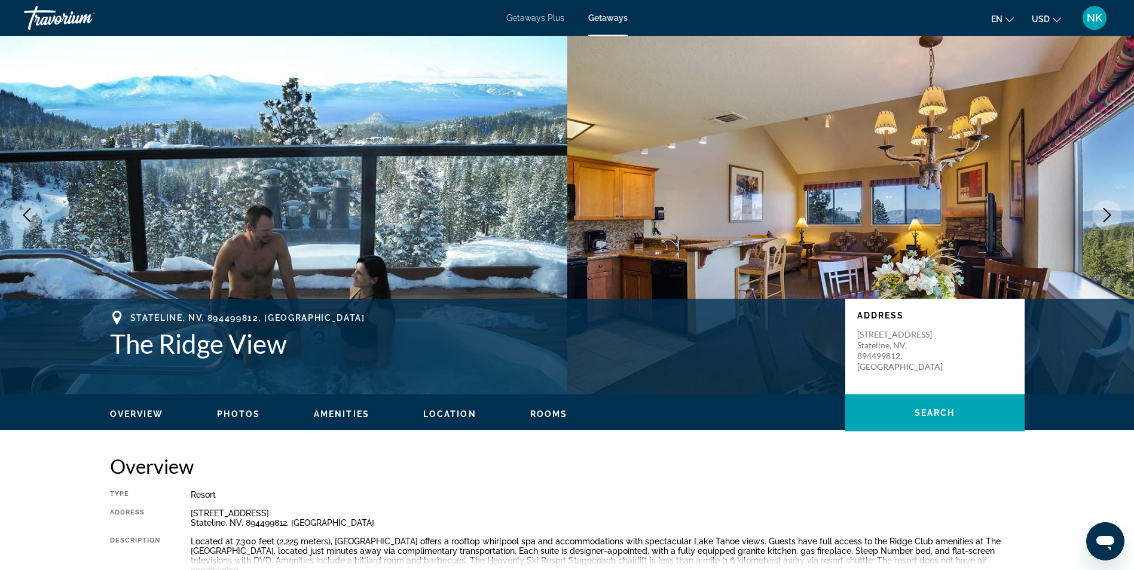
click at [1113, 213] on icon "Next image" at bounding box center [1107, 215] width 14 height 14
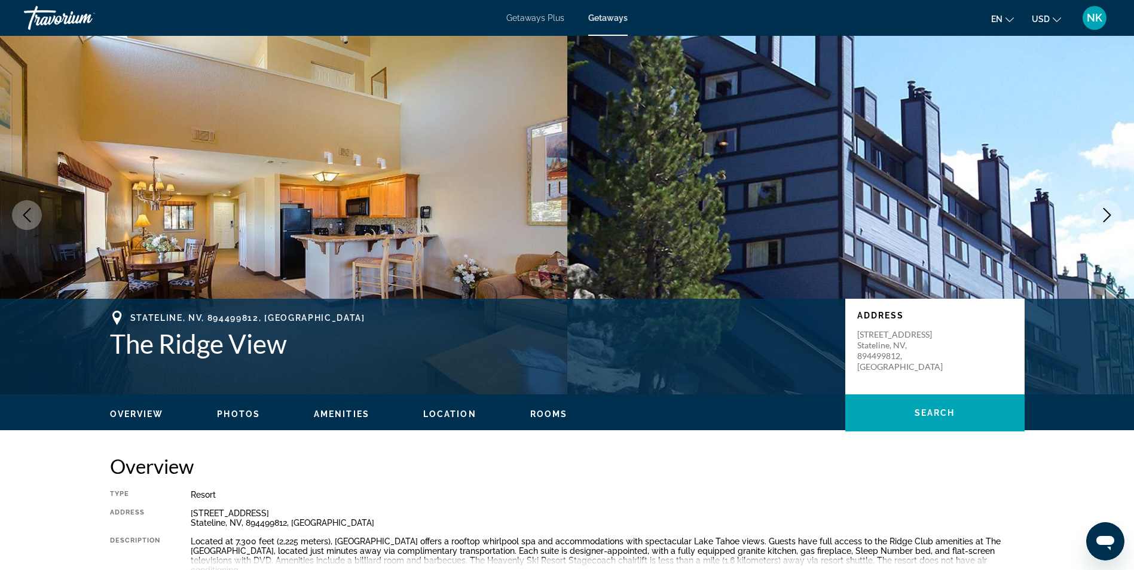
click at [1113, 213] on icon "Next image" at bounding box center [1107, 215] width 14 height 14
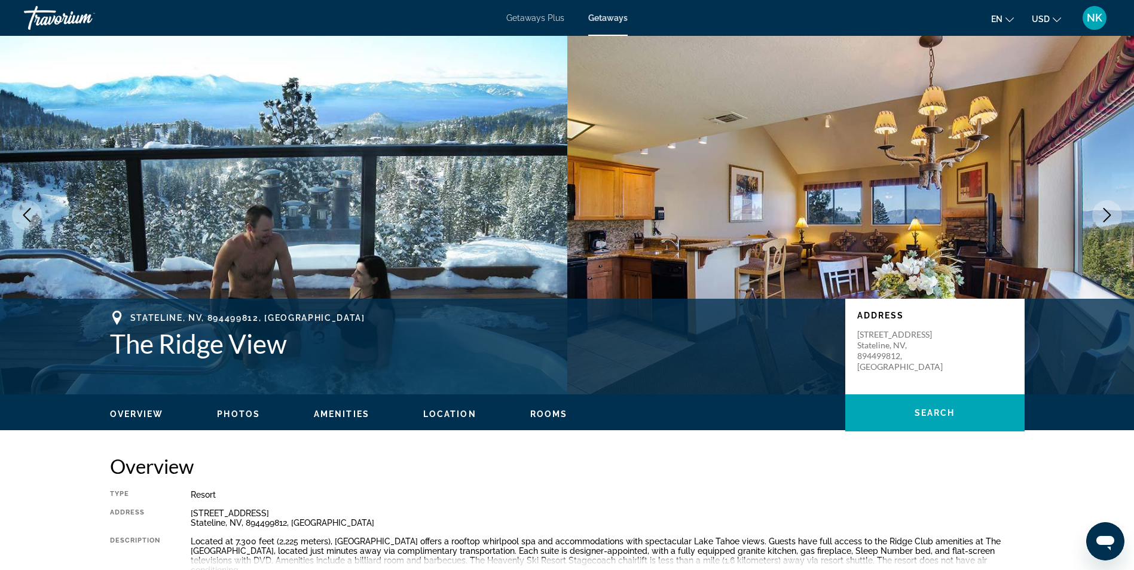
click at [1113, 213] on icon "Next image" at bounding box center [1107, 215] width 14 height 14
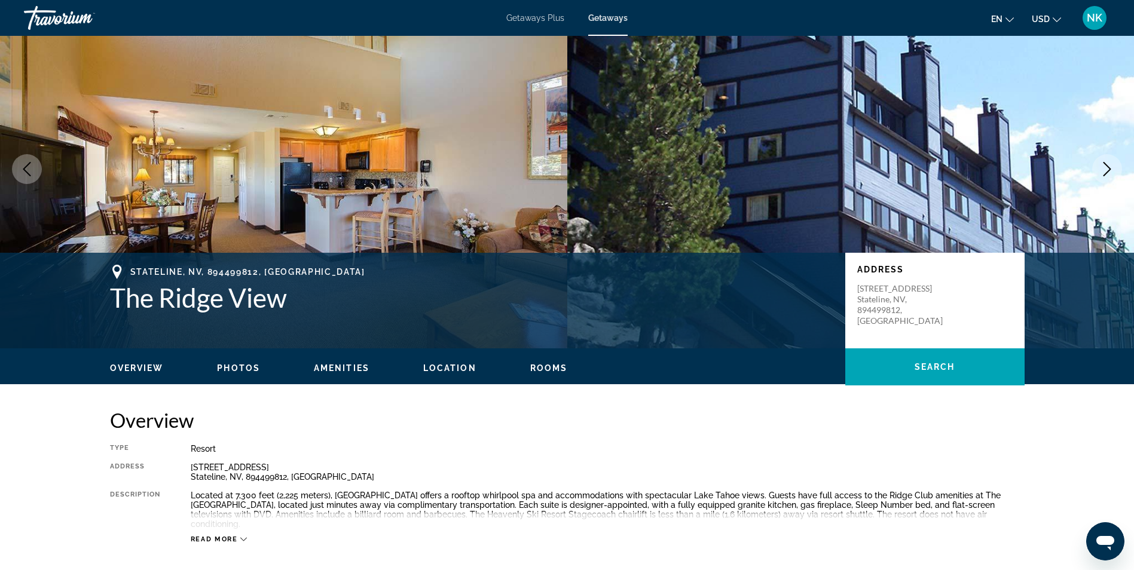
scroll to position [48, 0]
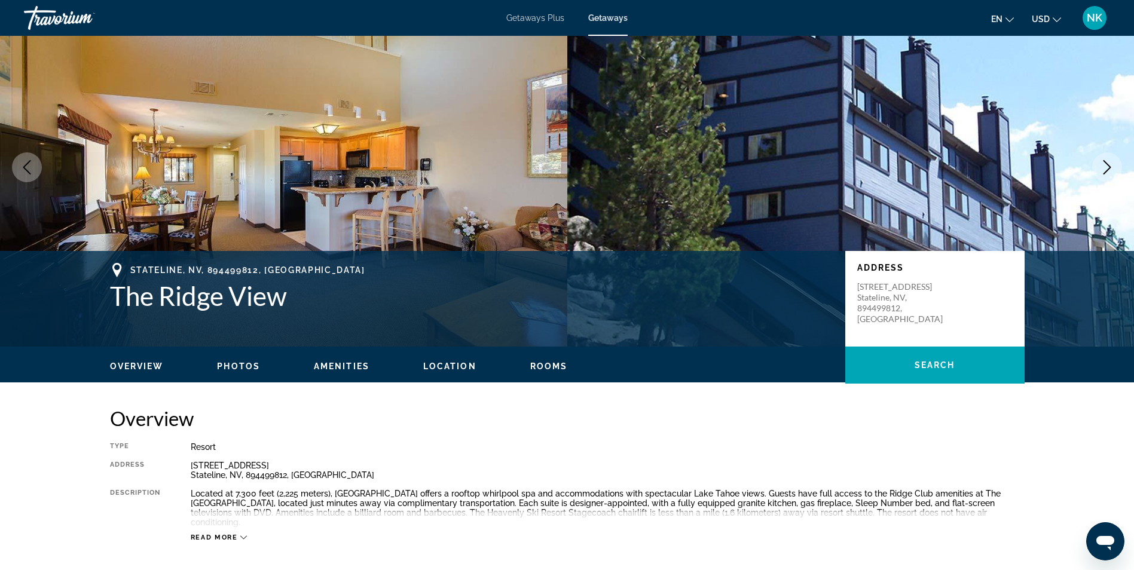
click at [1104, 174] on button "Next image" at bounding box center [1107, 167] width 30 height 30
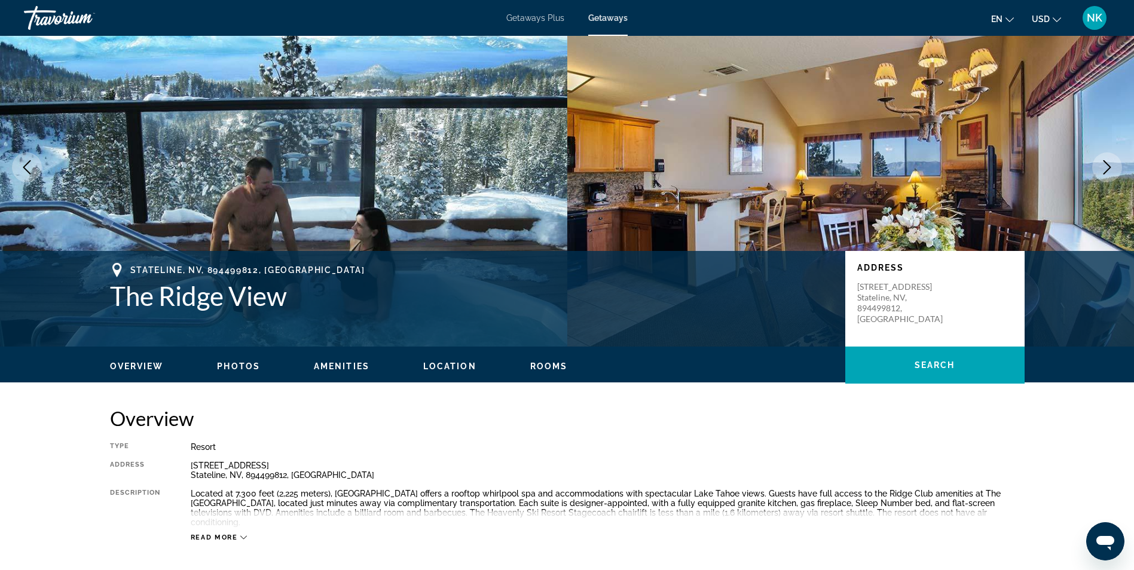
click at [1104, 174] on button "Next image" at bounding box center [1107, 167] width 30 height 30
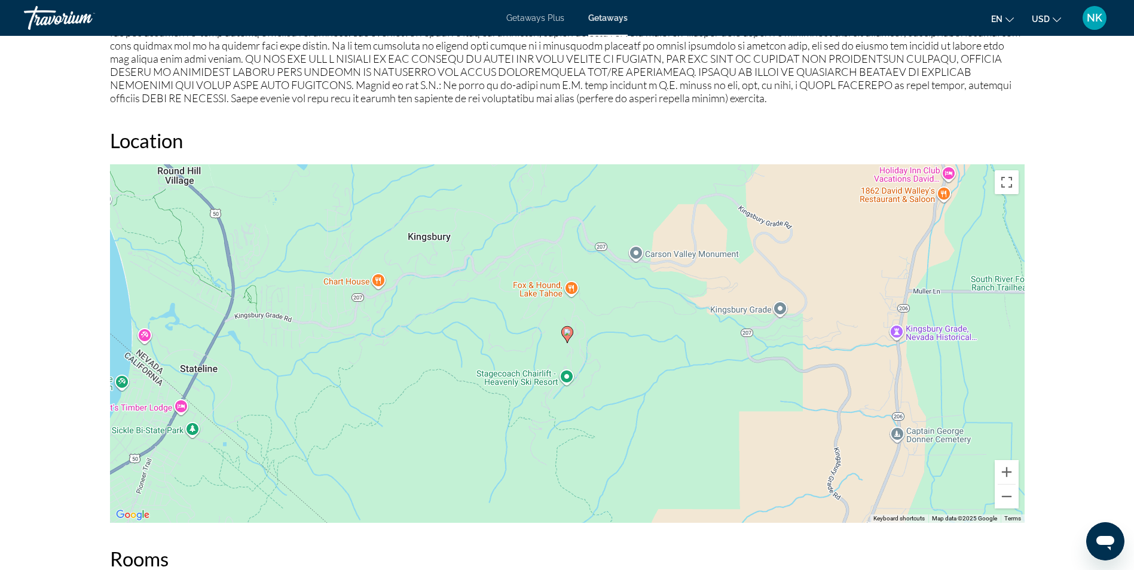
scroll to position [1243, 0]
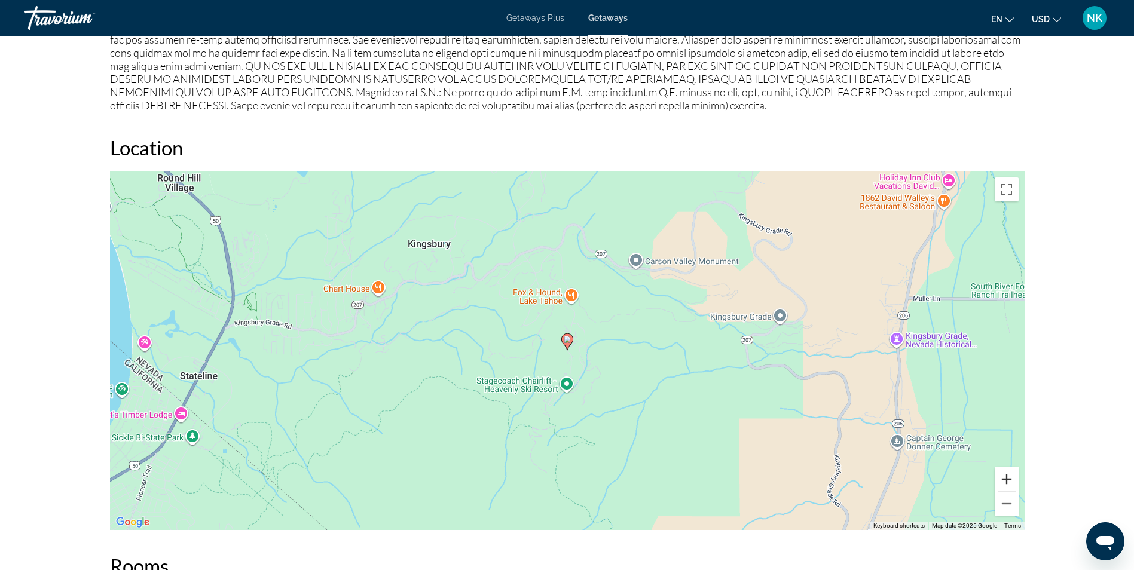
click at [1008, 469] on button "Zoom in" at bounding box center [1006, 479] width 24 height 24
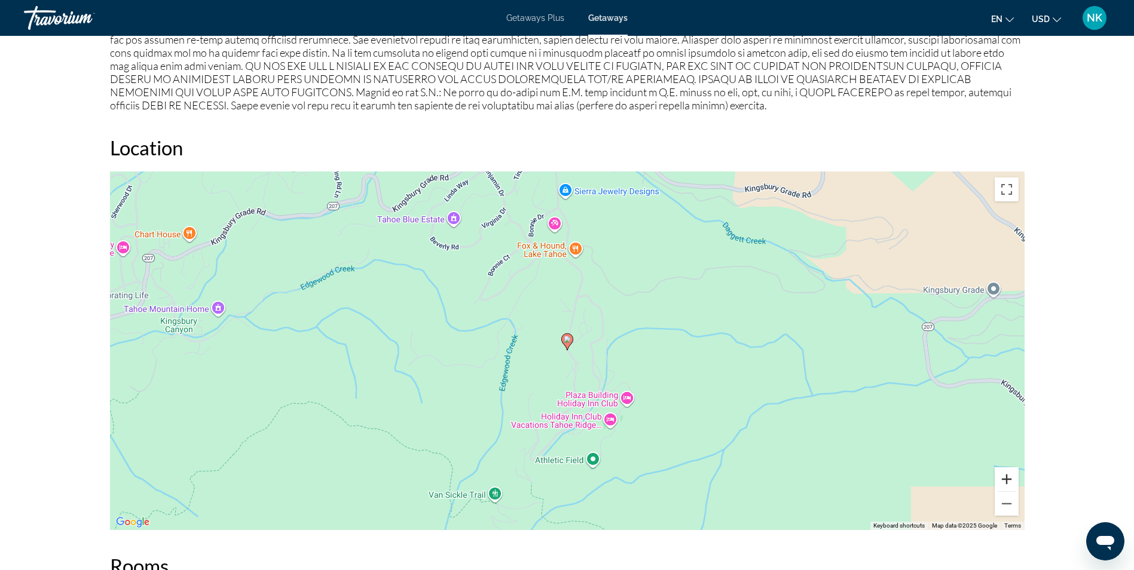
click at [1008, 469] on button "Zoom in" at bounding box center [1006, 479] width 24 height 24
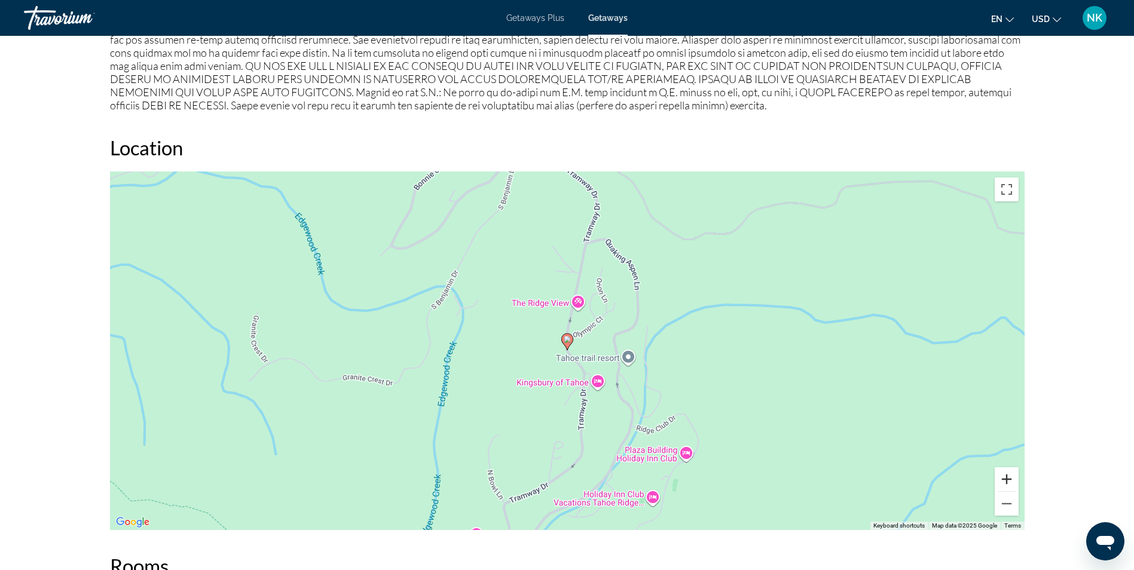
click at [1008, 469] on button "Zoom in" at bounding box center [1006, 479] width 24 height 24
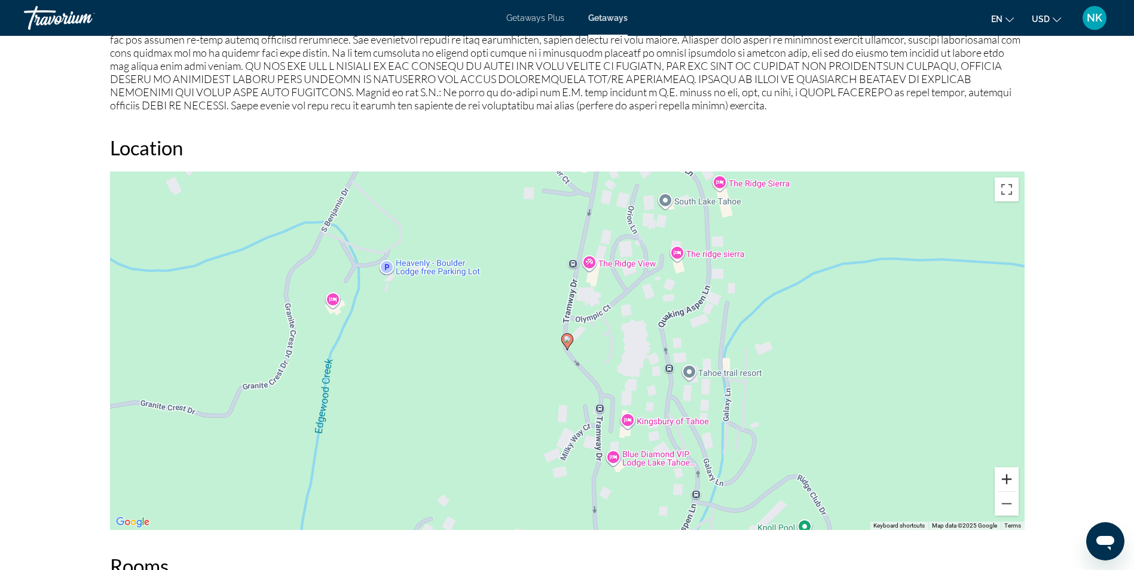
click at [1008, 469] on button "Zoom in" at bounding box center [1006, 479] width 24 height 24
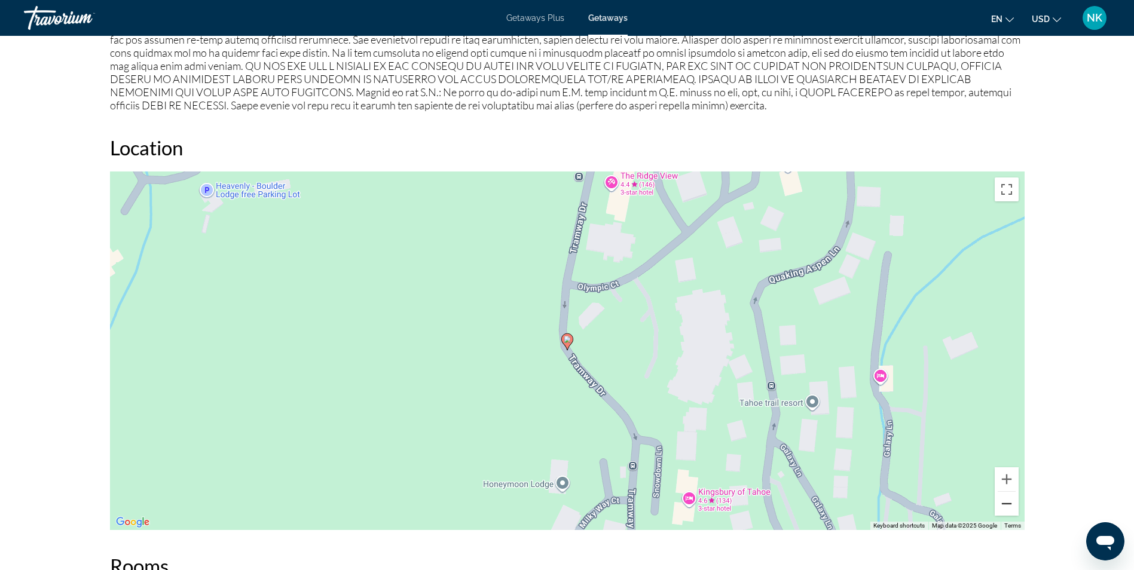
click at [1015, 497] on button "Zoom out" at bounding box center [1006, 504] width 24 height 24
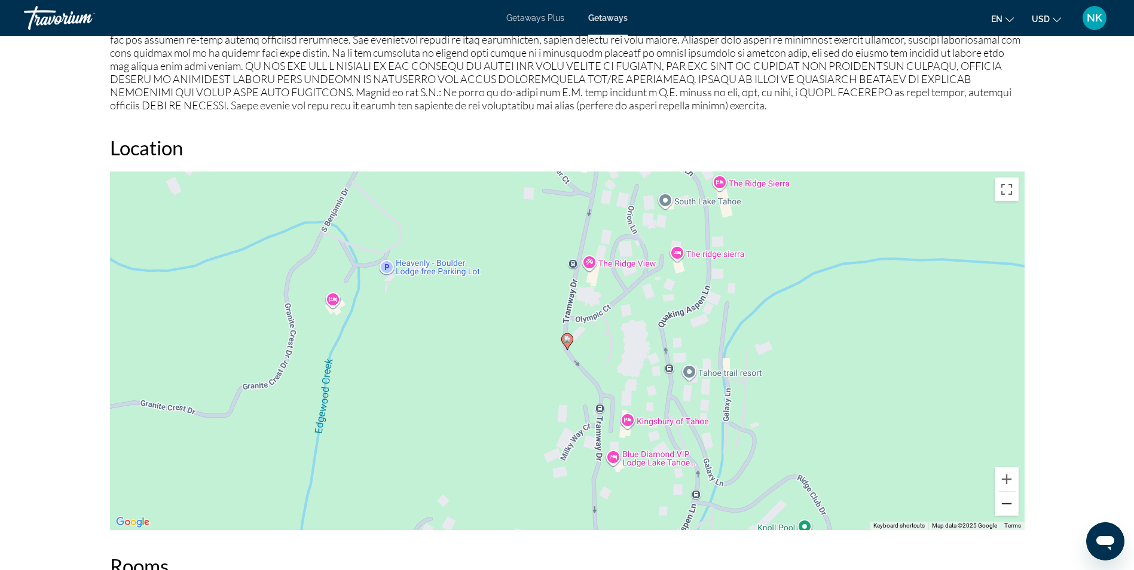
click at [1015, 497] on button "Zoom out" at bounding box center [1006, 504] width 24 height 24
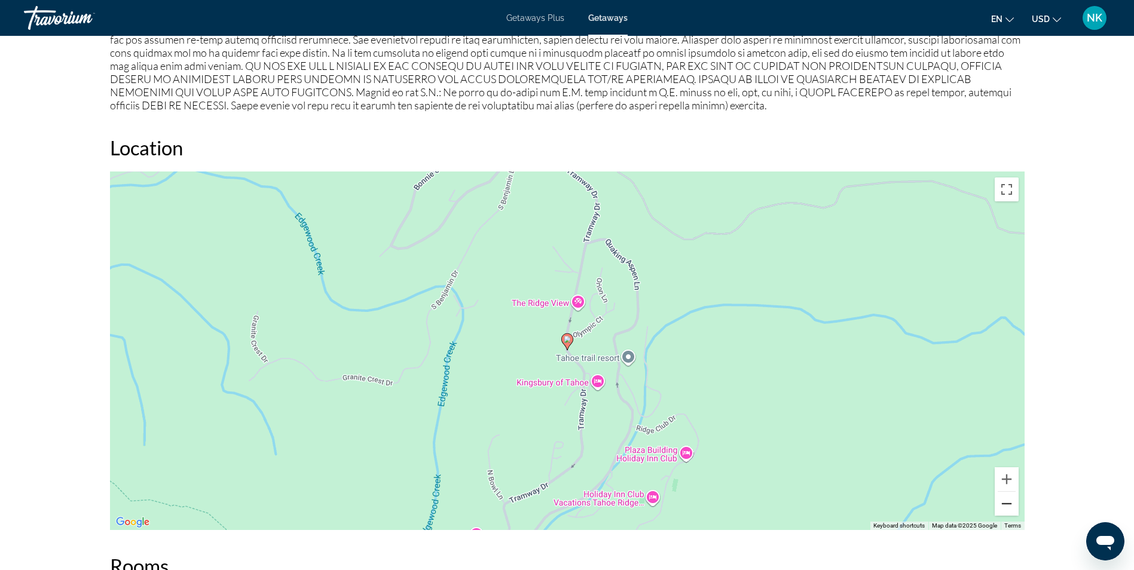
click at [1015, 497] on button "Zoom out" at bounding box center [1006, 504] width 24 height 24
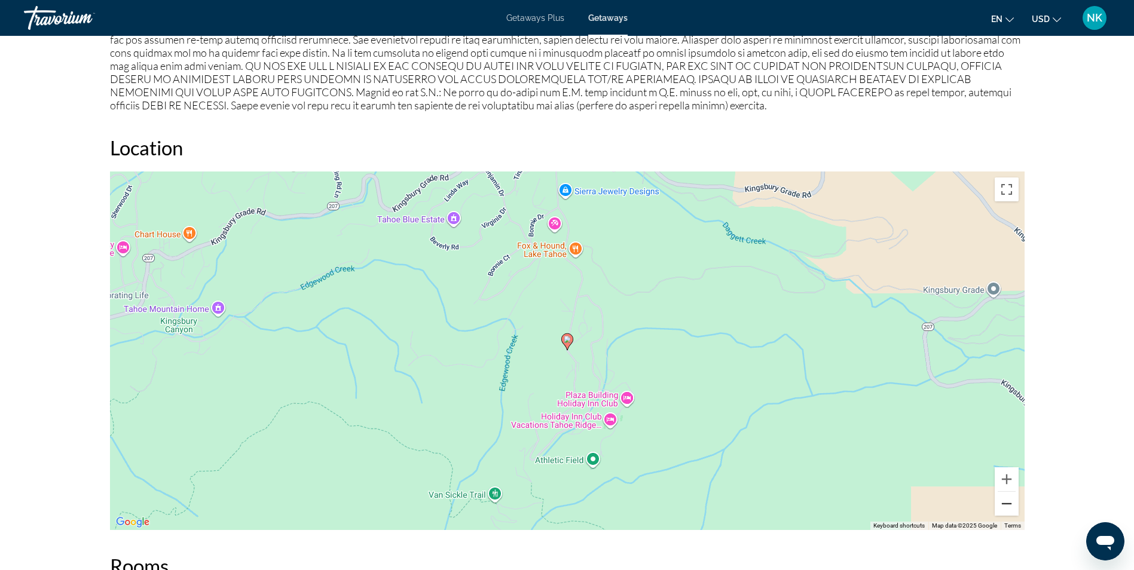
click at [1015, 497] on button "Zoom out" at bounding box center [1006, 504] width 24 height 24
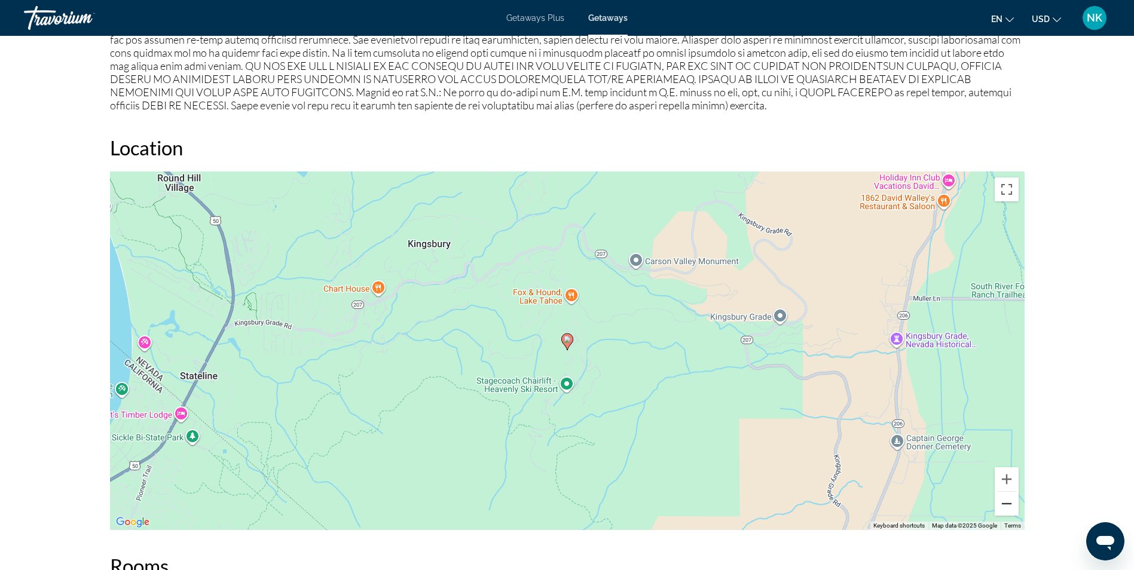
click at [1015, 497] on button "Zoom out" at bounding box center [1006, 504] width 24 height 24
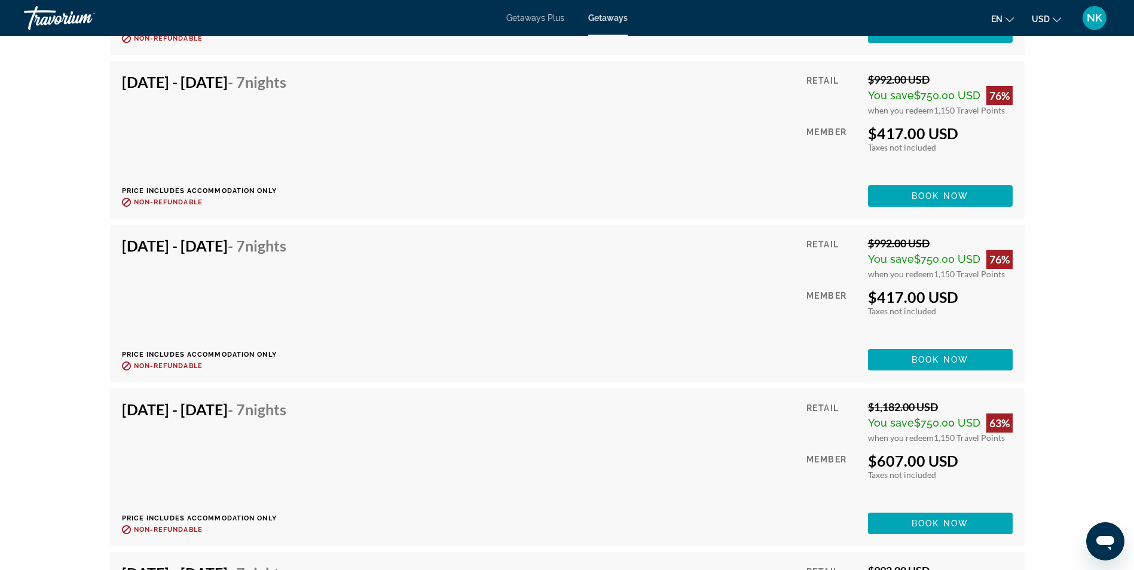
scroll to position [2414, 0]
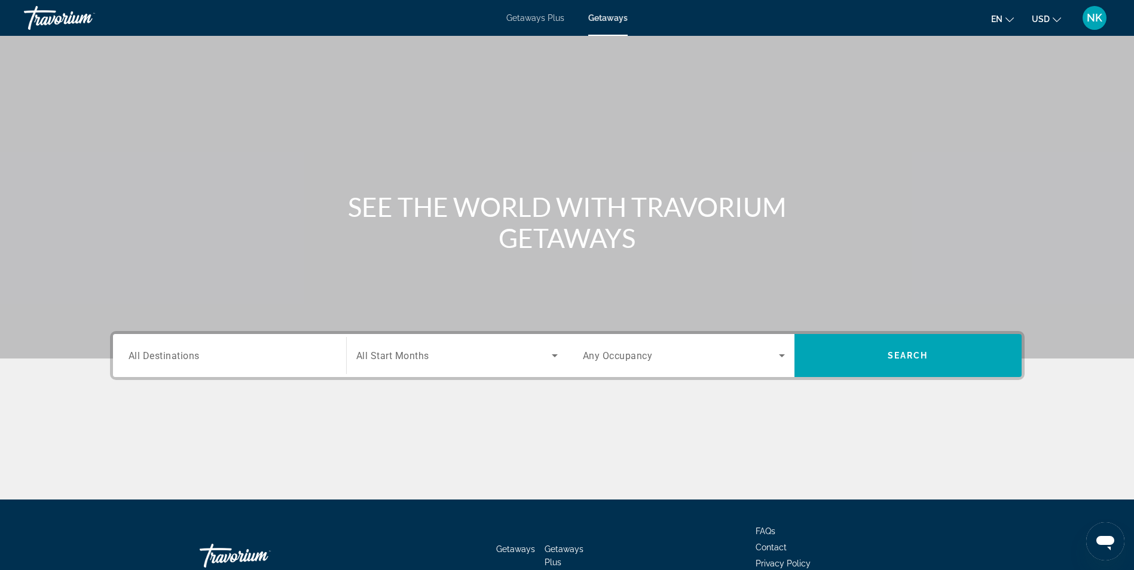
click at [179, 354] on span "All Destinations" at bounding box center [163, 355] width 71 height 11
click at [179, 354] on input "Destination All Destinations" at bounding box center [229, 356] width 202 height 14
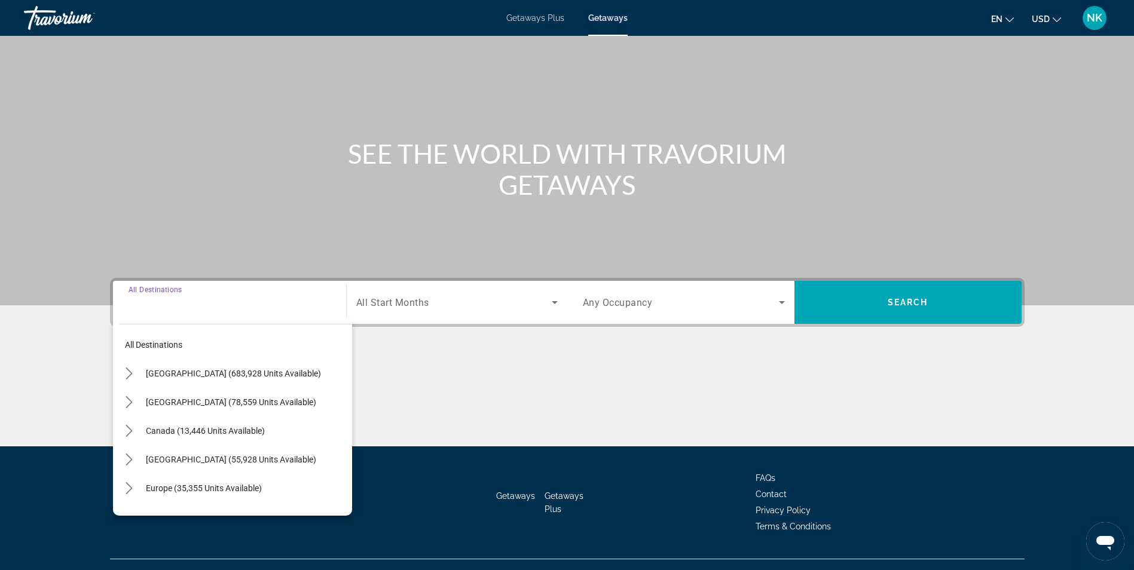
scroll to position [76, 0]
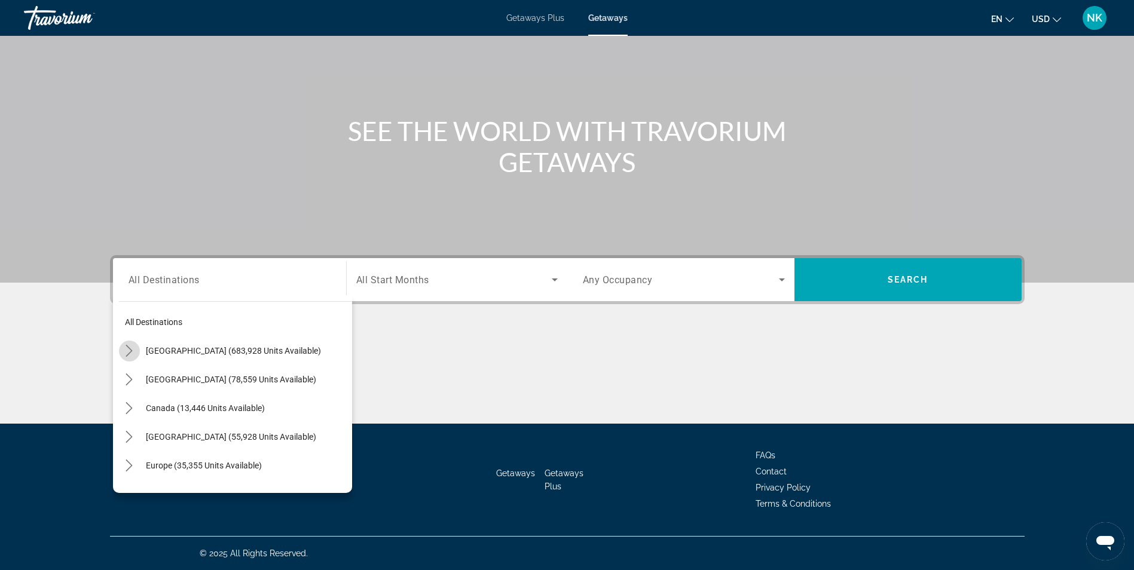
click at [129, 350] on icon "Toggle United States (683,928 units available) submenu" at bounding box center [129, 351] width 12 height 12
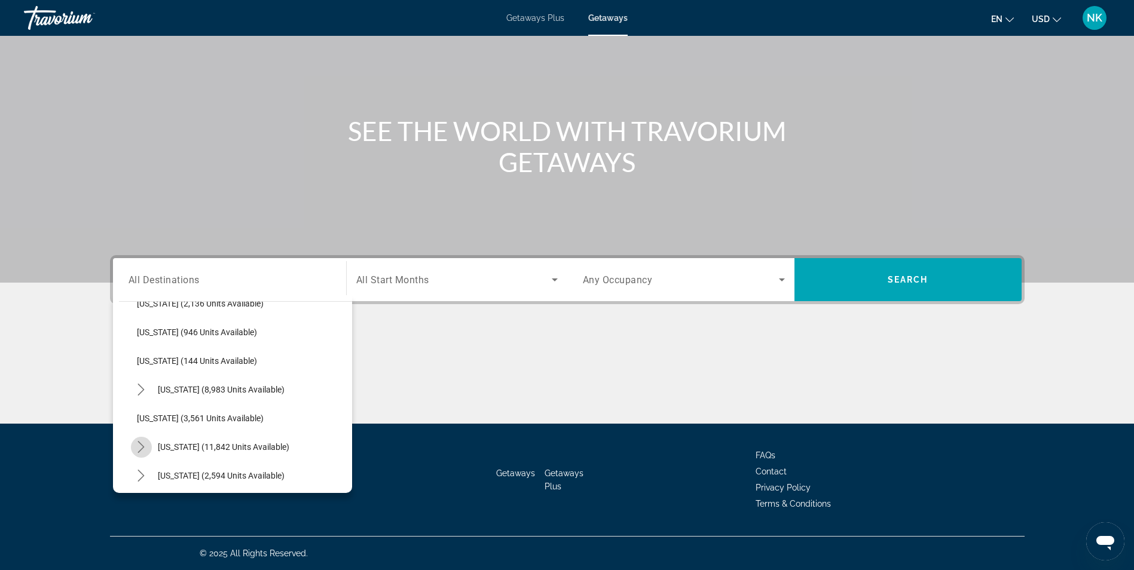
click at [144, 449] on icon "Toggle Nevada (11,842 units available) submenu" at bounding box center [141, 447] width 12 height 12
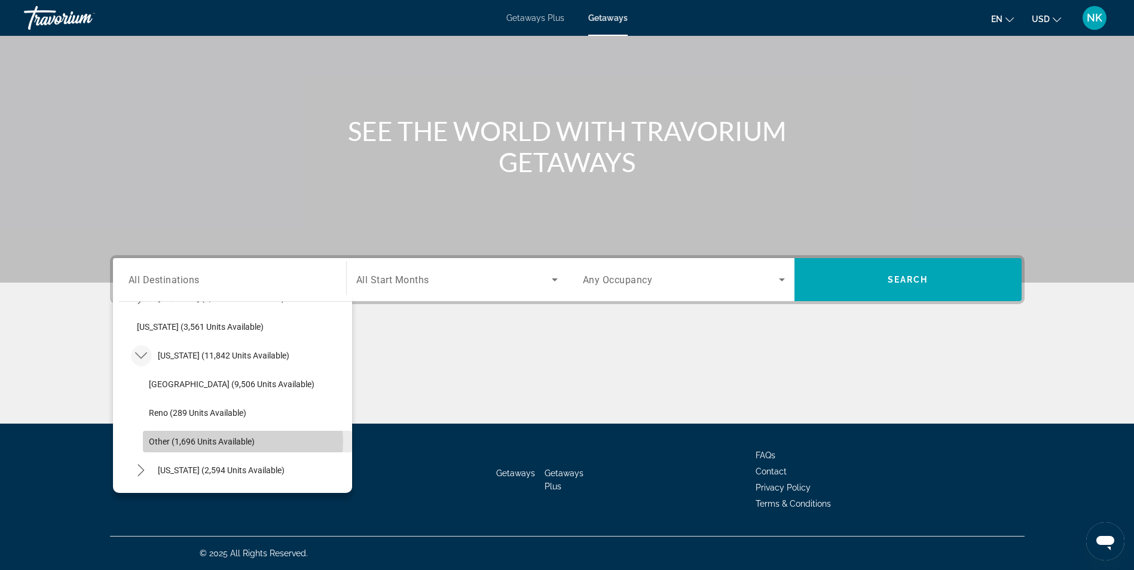
click at [234, 442] on span "Other (1,696 units available)" at bounding box center [202, 442] width 106 height 10
type input "**********"
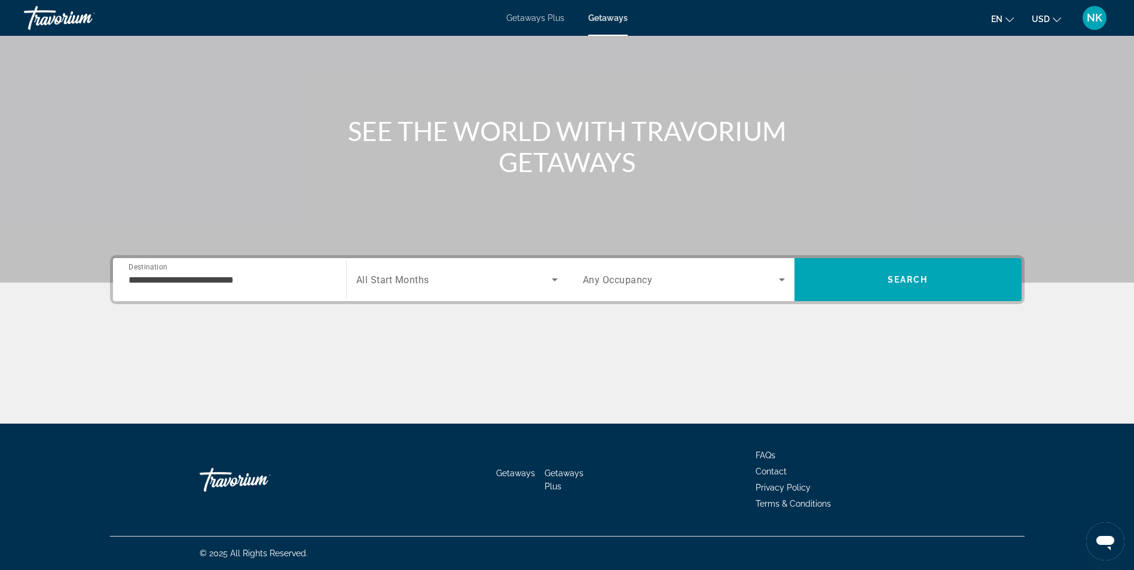
click at [441, 296] on div "Start Month All Start Months" at bounding box center [456, 279] width 221 height 43
click at [516, 281] on span "Search widget" at bounding box center [453, 280] width 195 height 14
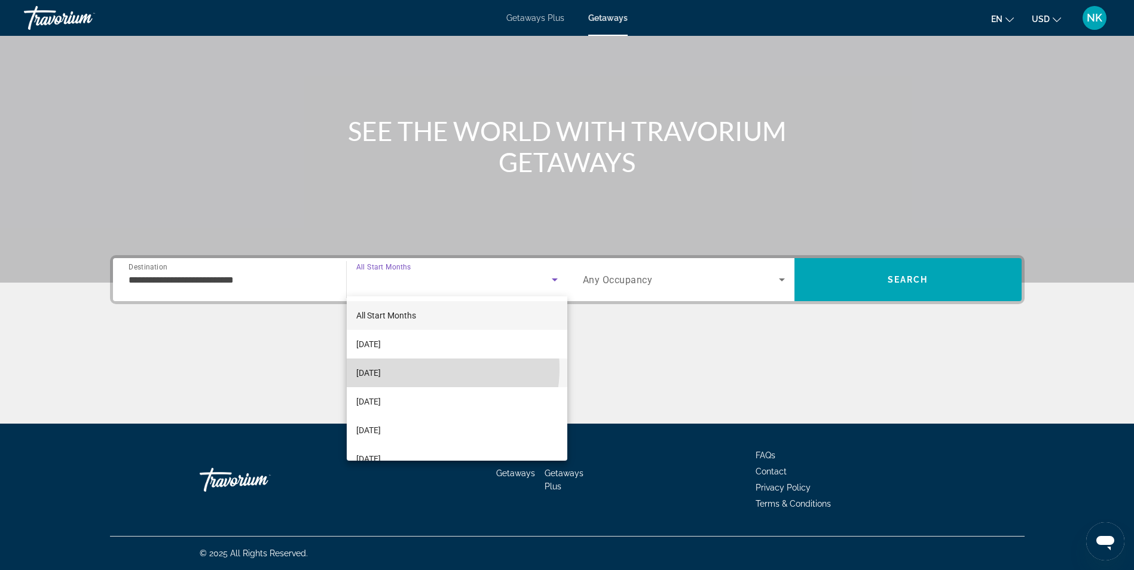
click at [425, 369] on mat-option "[DATE]" at bounding box center [457, 373] width 221 height 29
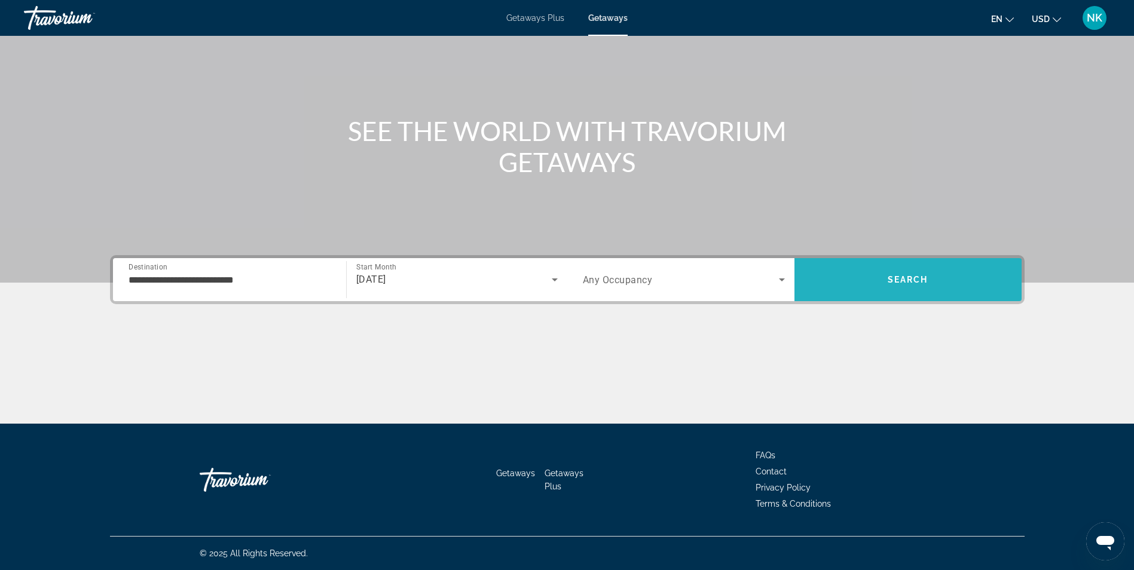
click at [859, 281] on span "Search" at bounding box center [907, 279] width 227 height 29
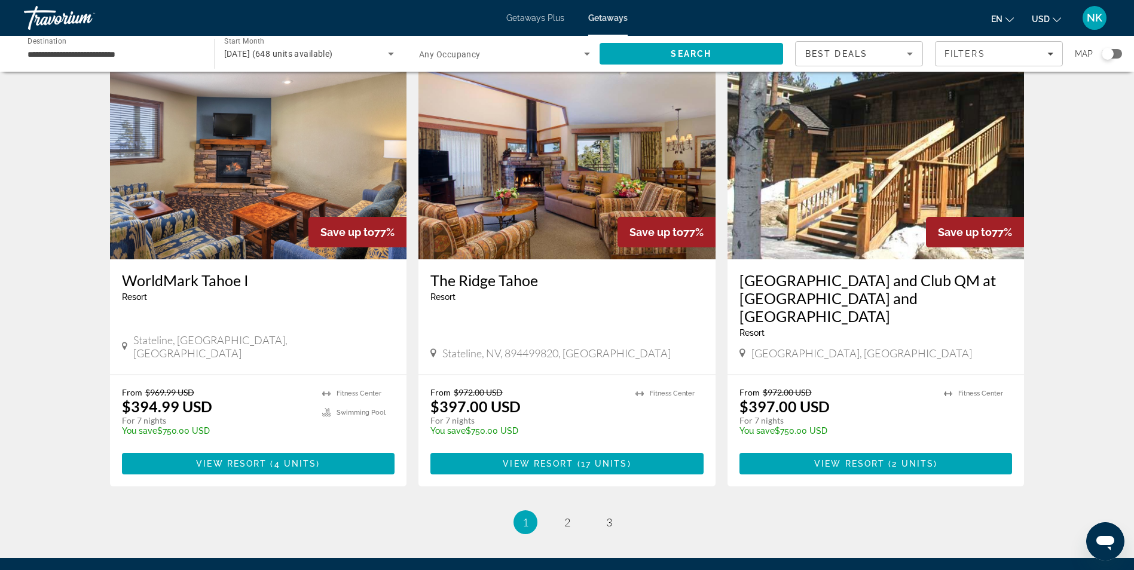
scroll to position [1267, 0]
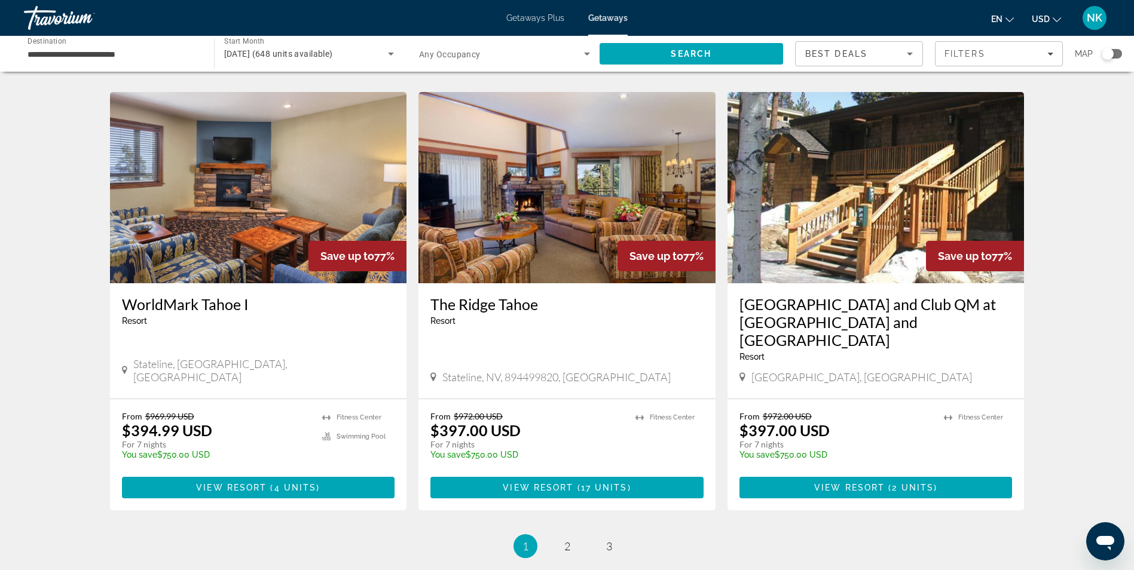
click at [528, 223] on img "Main content" at bounding box center [566, 187] width 297 height 191
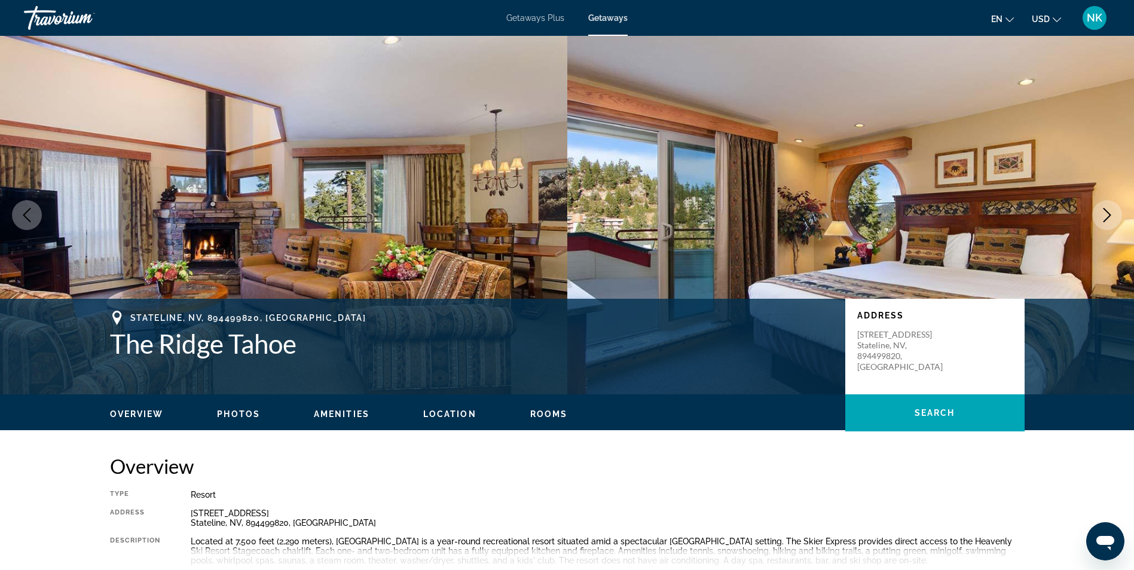
click at [1109, 213] on icon "Next image" at bounding box center [1107, 215] width 14 height 14
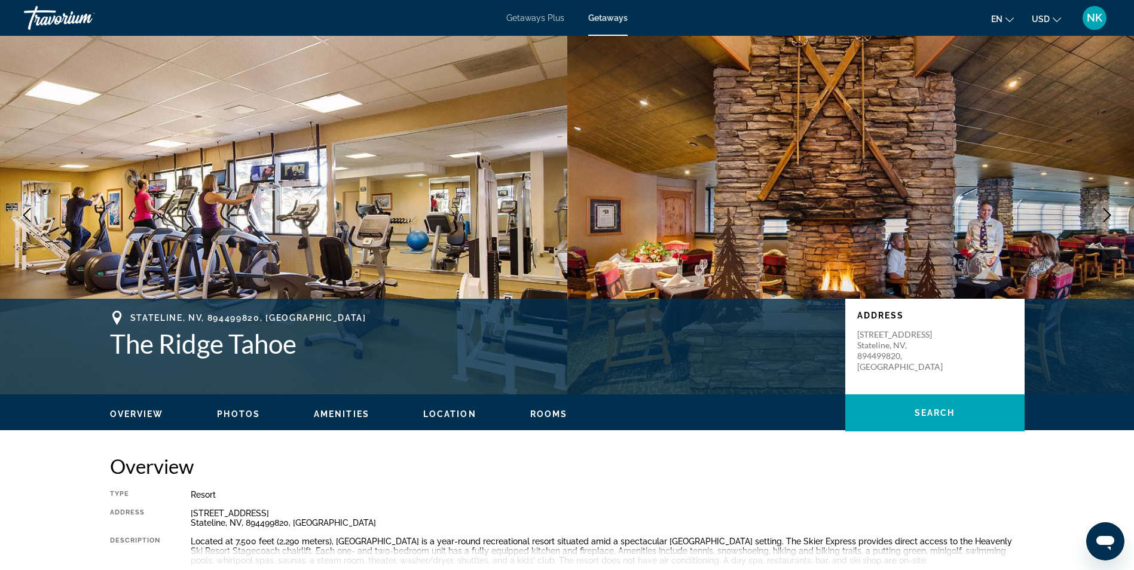
click at [1109, 213] on icon "Next image" at bounding box center [1107, 215] width 14 height 14
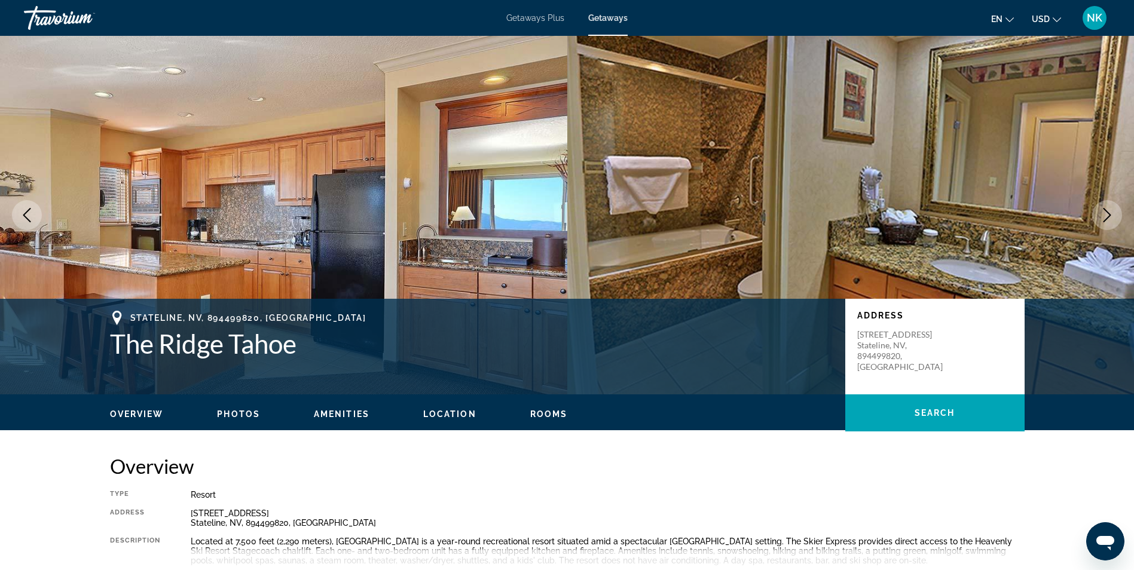
click at [1109, 213] on icon "Next image" at bounding box center [1107, 215] width 14 height 14
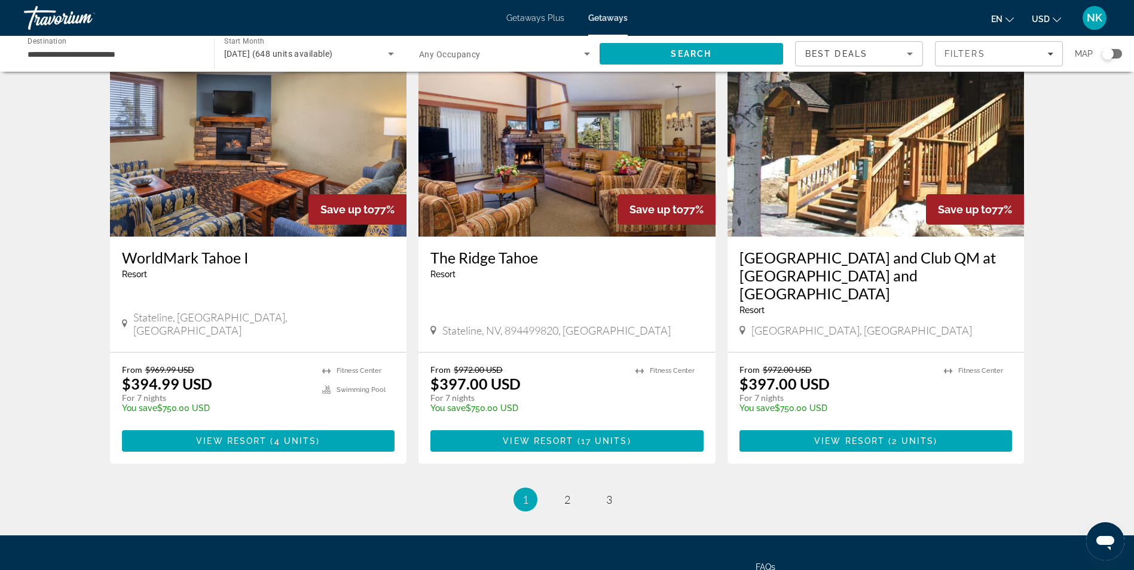
scroll to position [1315, 0]
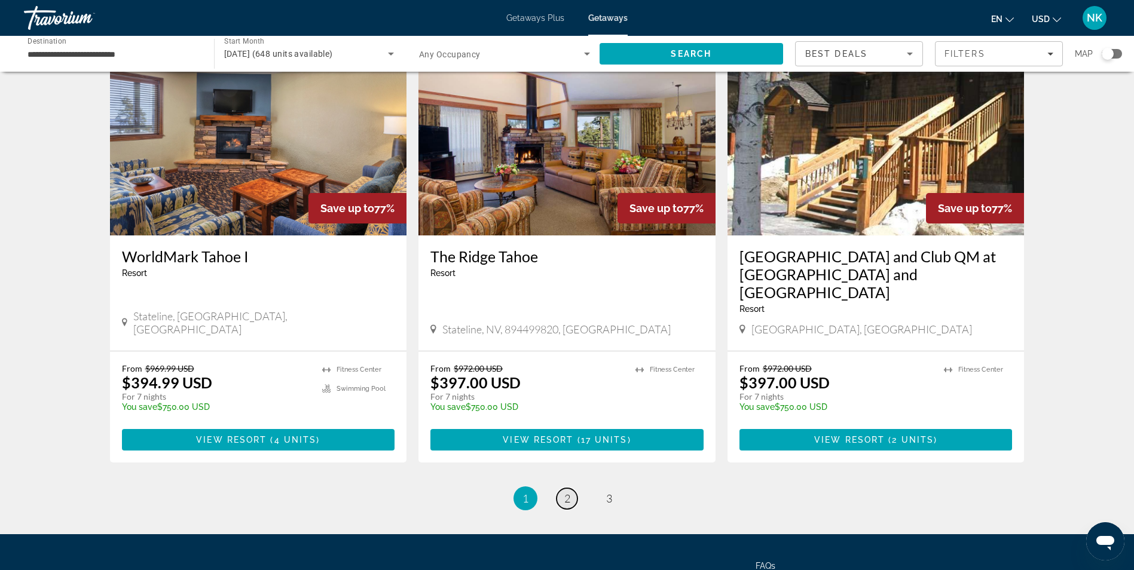
click at [558, 488] on link "page 2" at bounding box center [566, 498] width 21 height 21
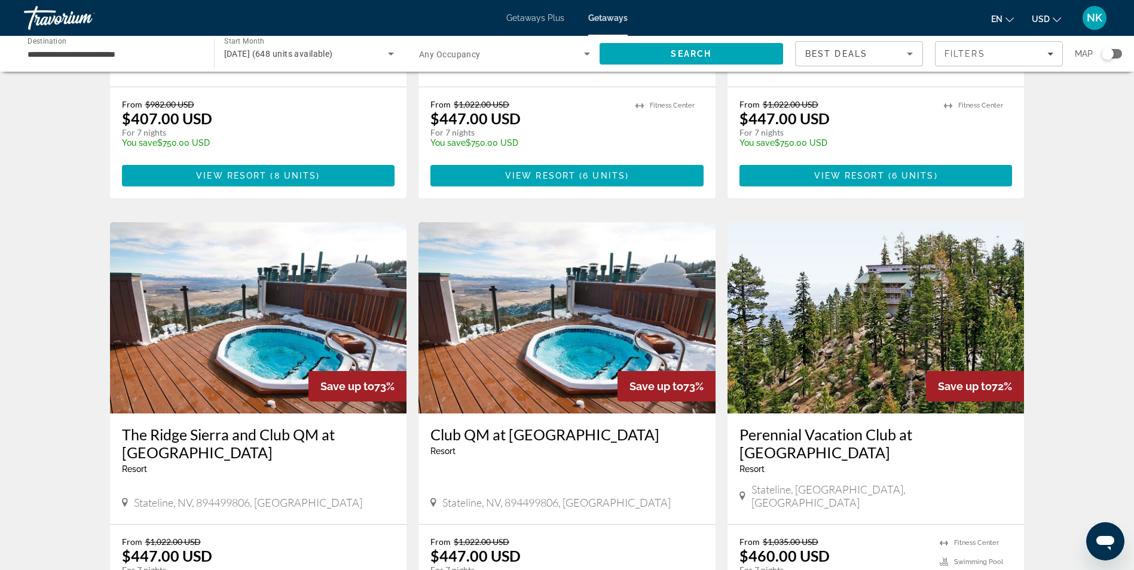
scroll to position [1219, 0]
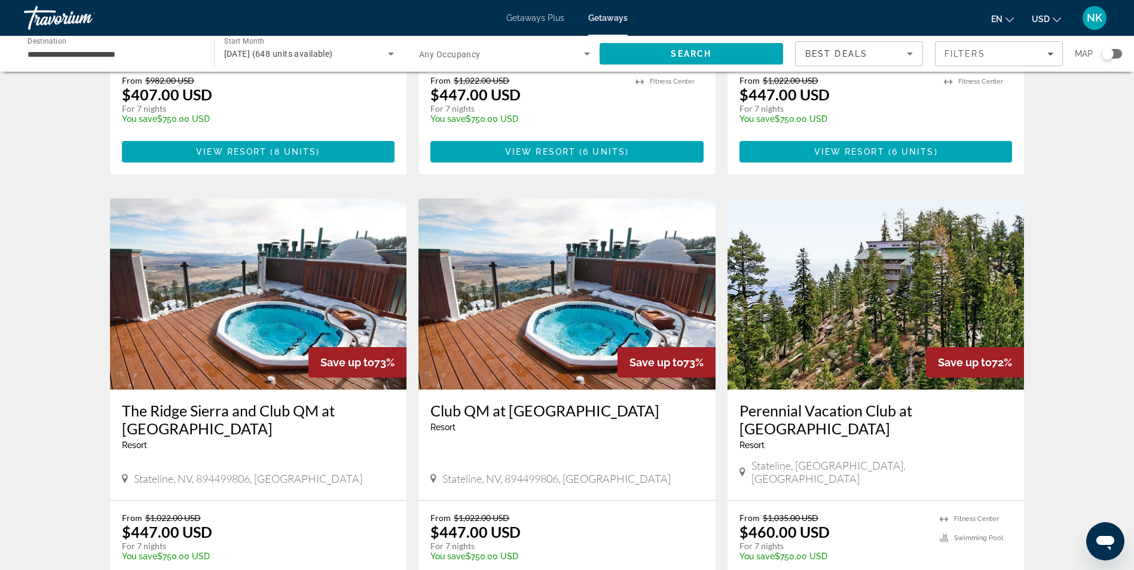
click at [552, 336] on img "Main content" at bounding box center [566, 293] width 297 height 191
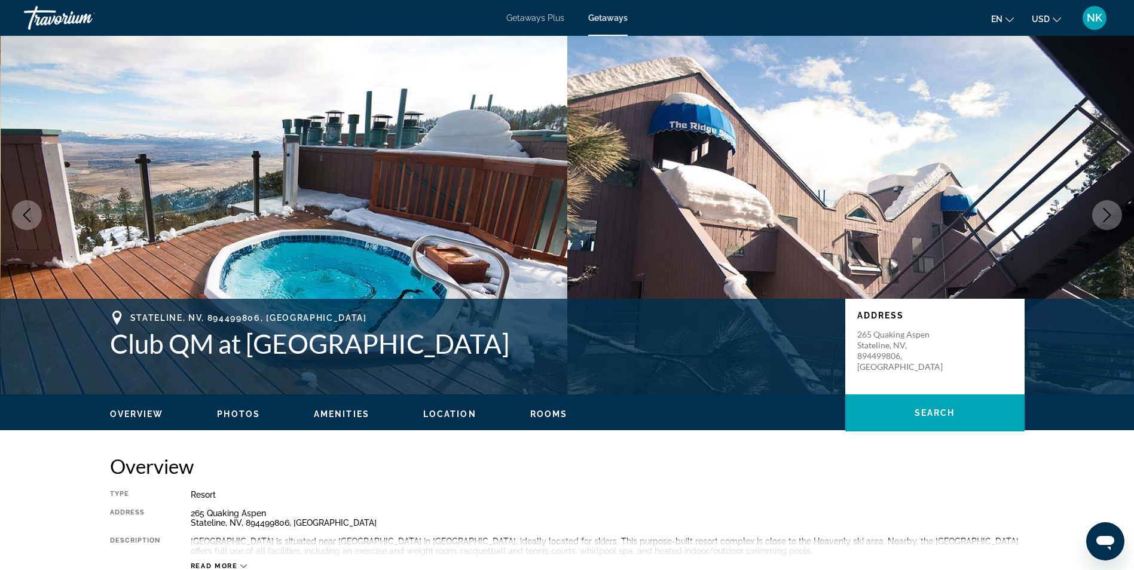
click at [1110, 217] on icon "Next image" at bounding box center [1107, 215] width 14 height 14
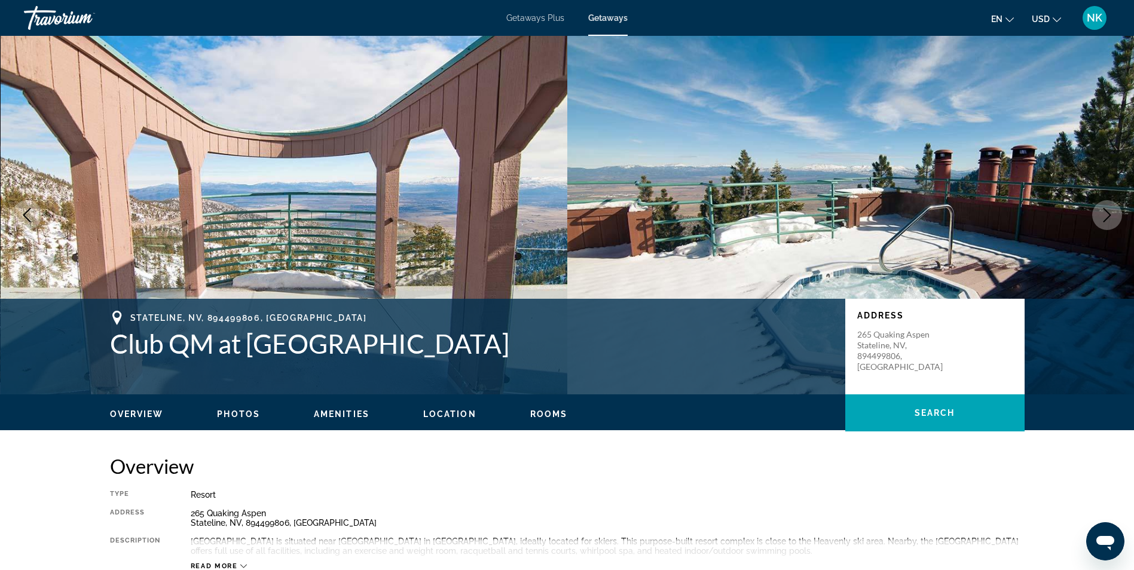
click at [1110, 217] on icon "Next image" at bounding box center [1107, 215] width 14 height 14
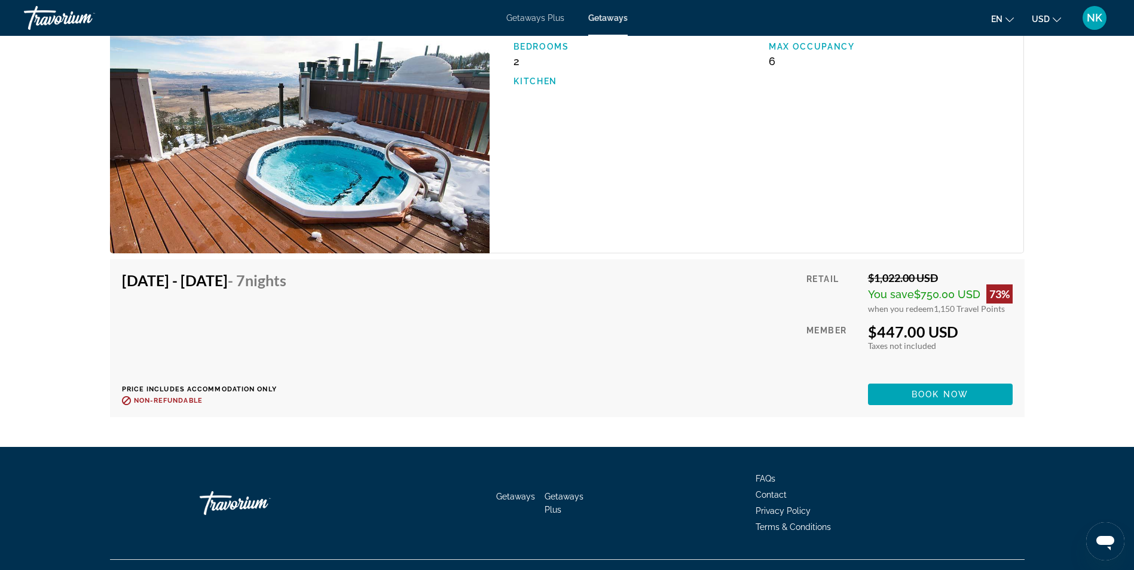
scroll to position [1874, 0]
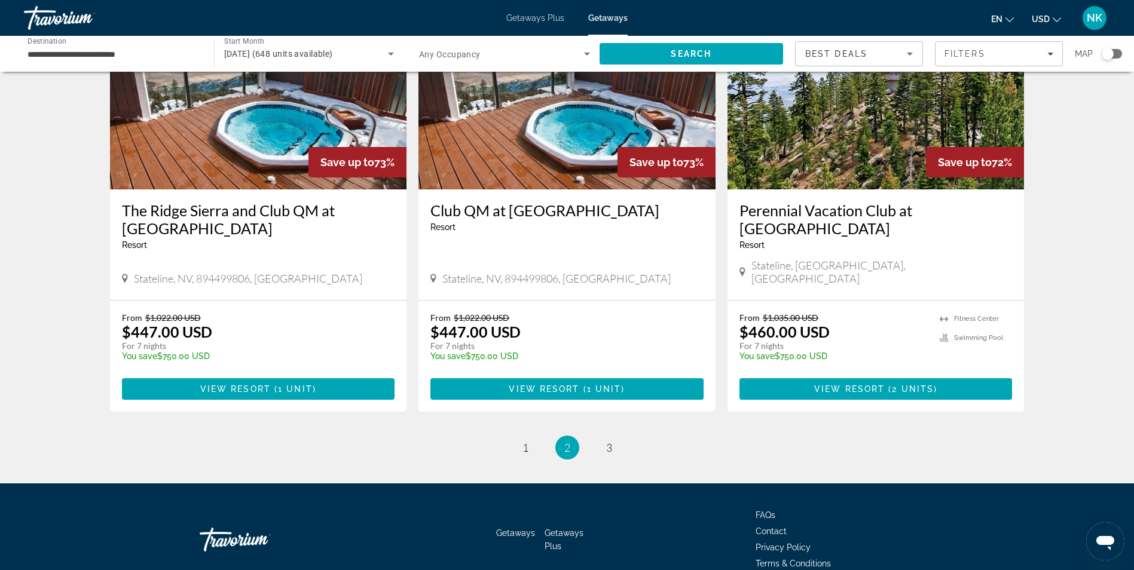
scroll to position [1435, 0]
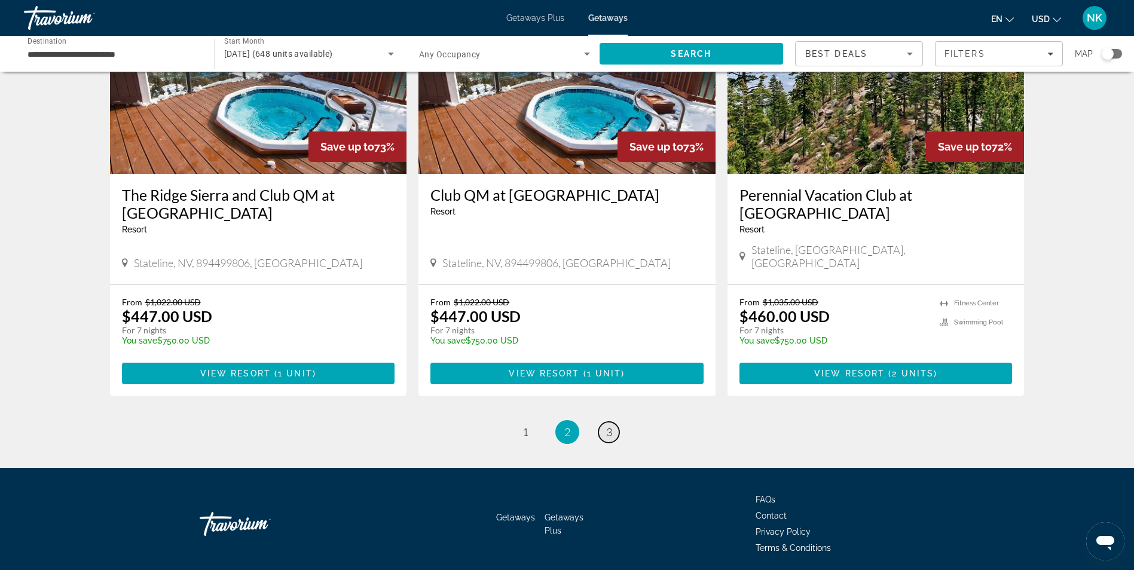
click at [608, 425] on span "3" at bounding box center [609, 431] width 6 height 13
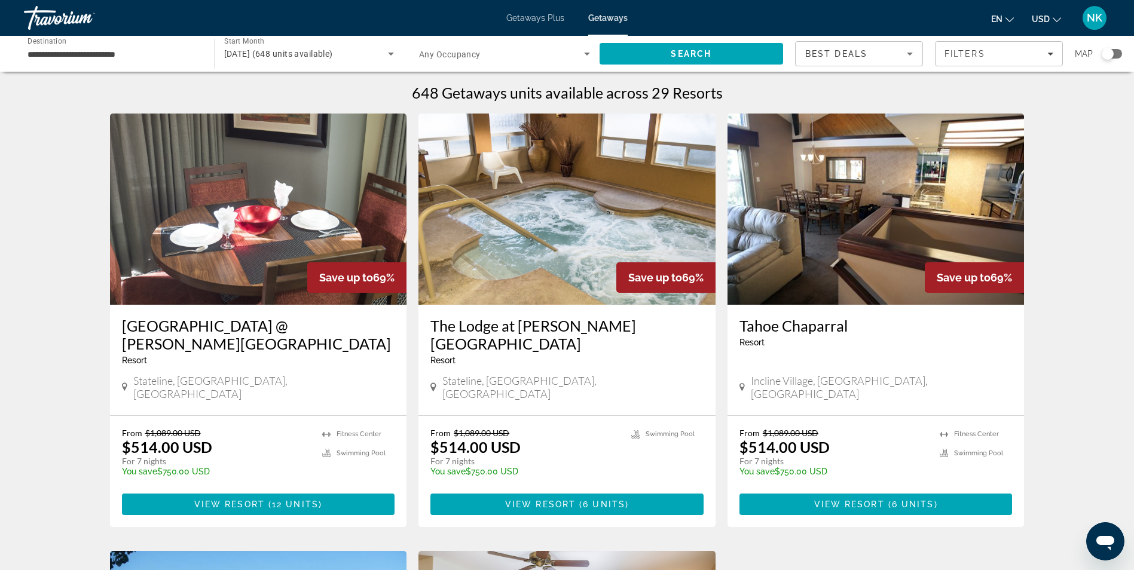
click at [620, 262] on img "Main content" at bounding box center [566, 209] width 297 height 191
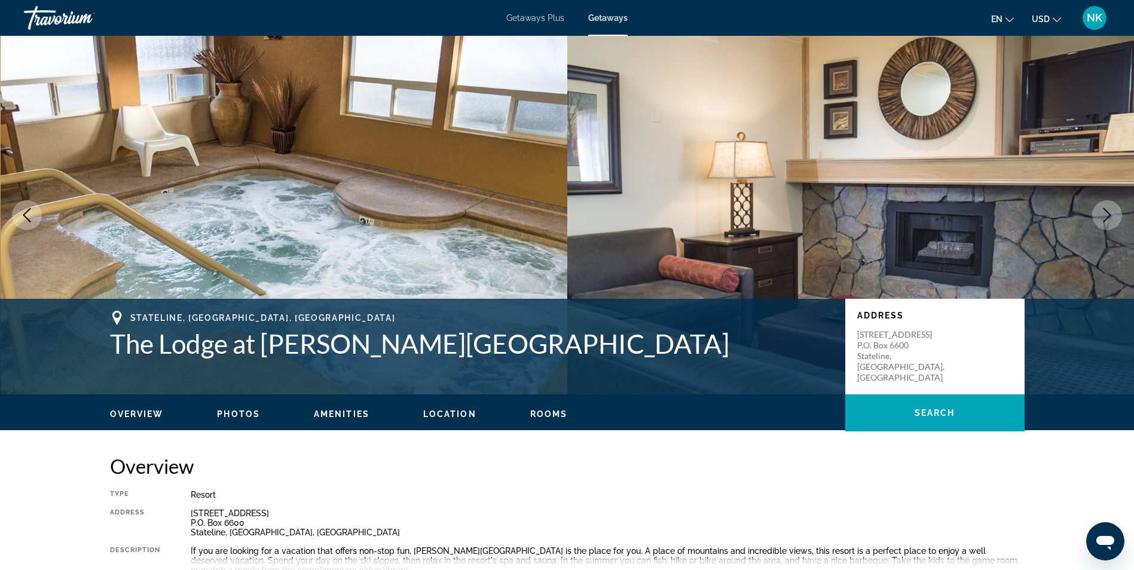
click at [1105, 212] on icon "Next image" at bounding box center [1107, 215] width 14 height 14
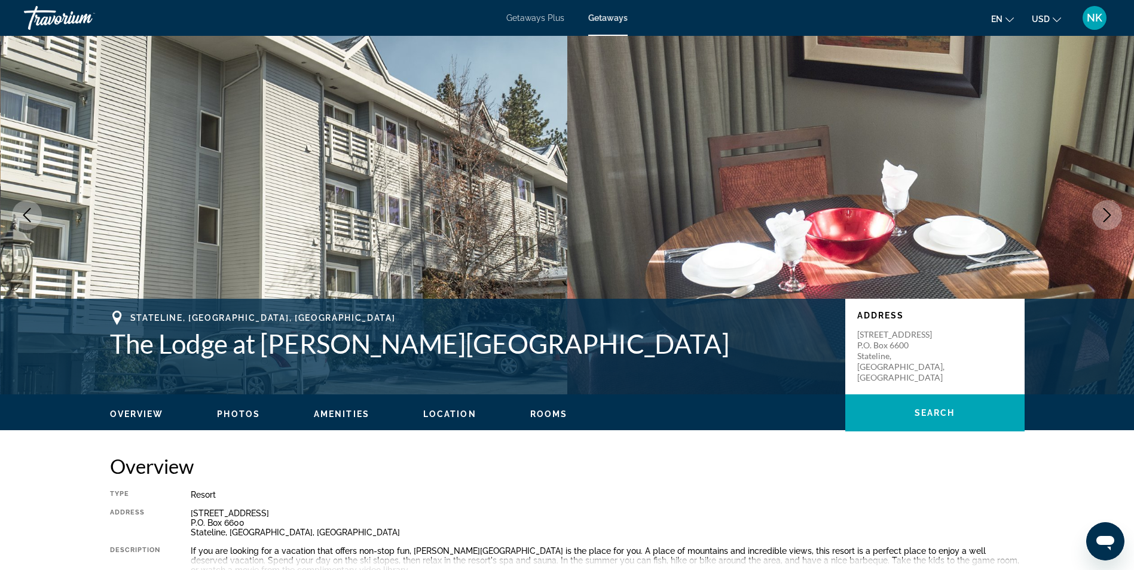
click at [1105, 212] on icon "Next image" at bounding box center [1107, 215] width 14 height 14
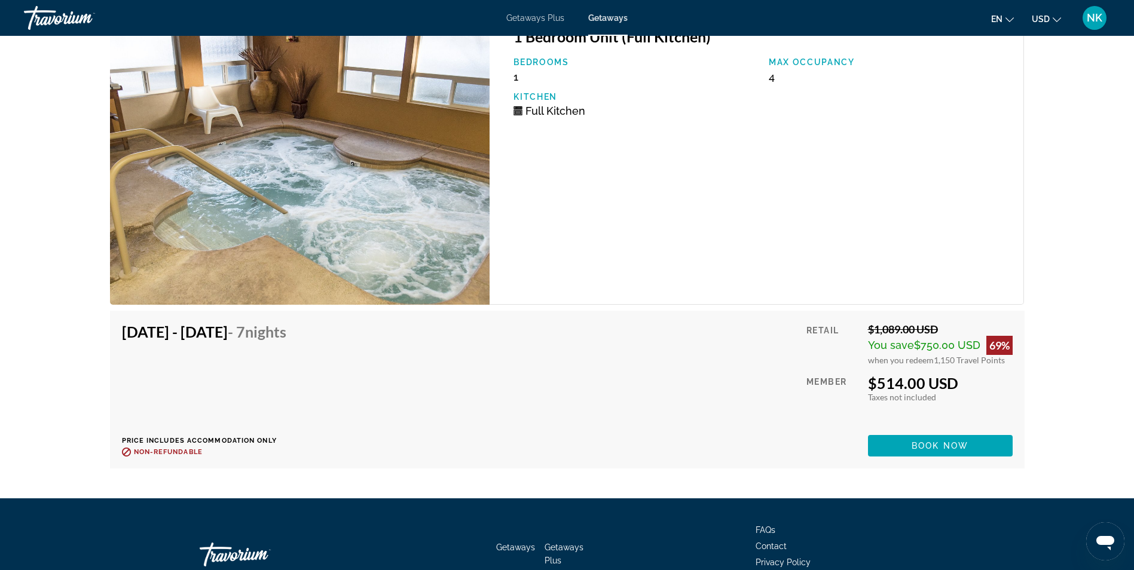
scroll to position [2677, 0]
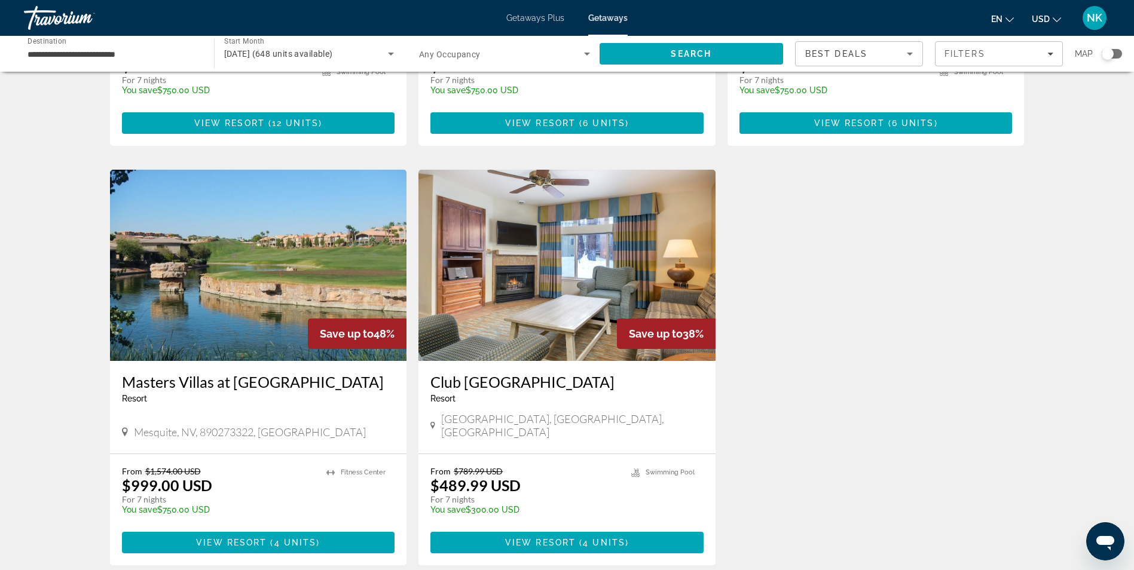
scroll to position [382, 0]
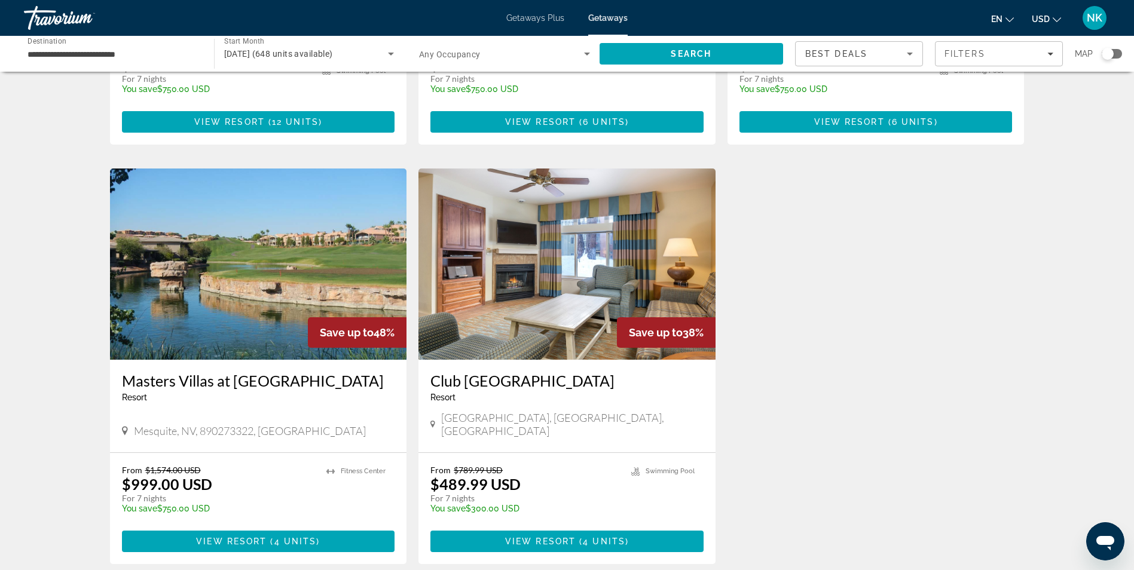
click at [268, 172] on img "Main content" at bounding box center [258, 264] width 297 height 191
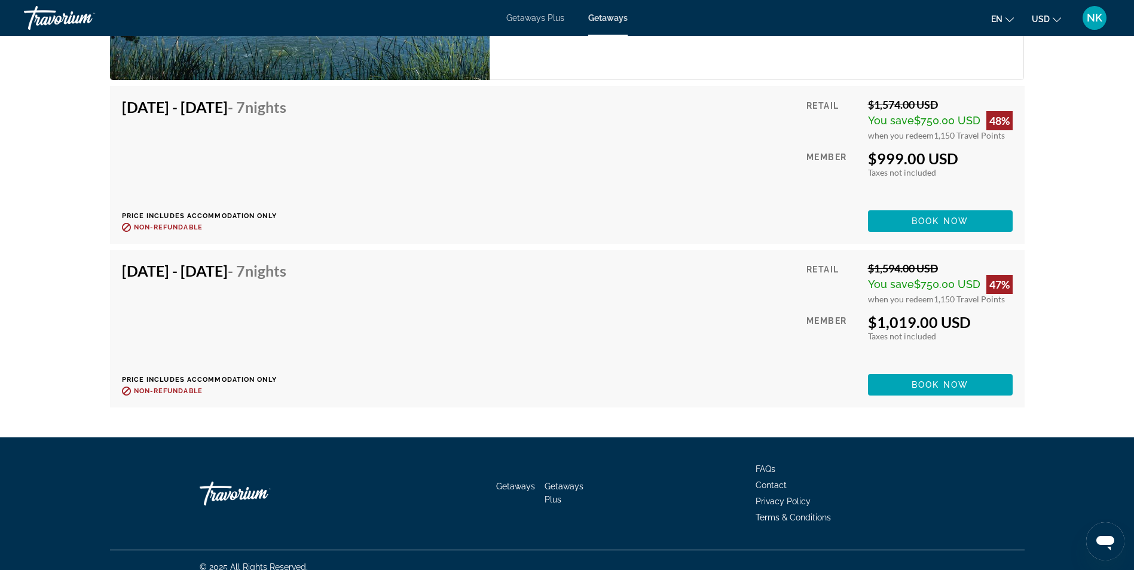
scroll to position [2183, 0]
